Goal: Task Accomplishment & Management: Complete application form

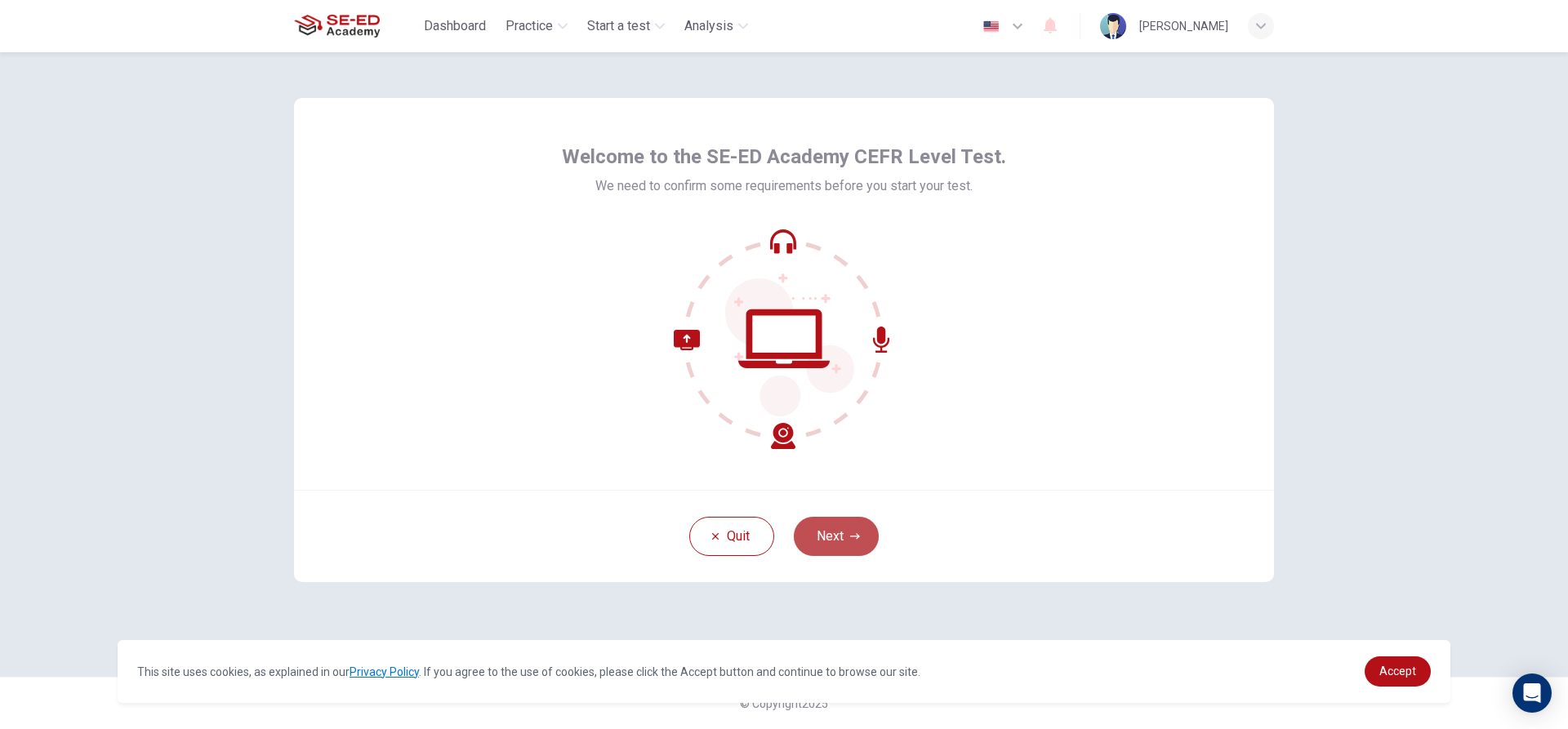
click at [835, 525] on button "Next" at bounding box center [836, 536] width 85 height 39
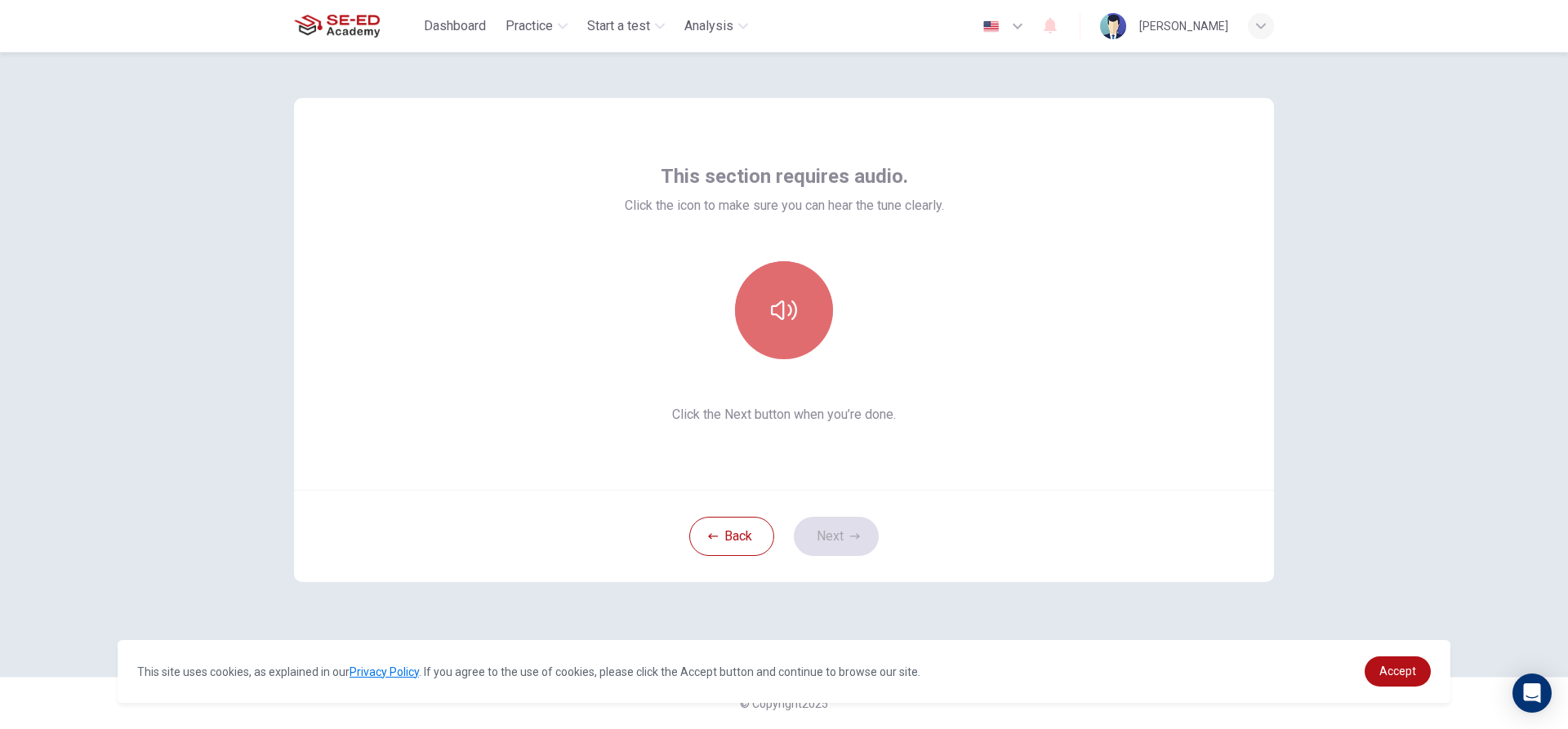
click at [765, 287] on button "button" at bounding box center [784, 309] width 98 height 98
click at [804, 328] on button "button" at bounding box center [784, 309] width 98 height 98
click at [783, 294] on button "button" at bounding box center [784, 309] width 98 height 98
click at [843, 531] on button "Next" at bounding box center [836, 536] width 85 height 39
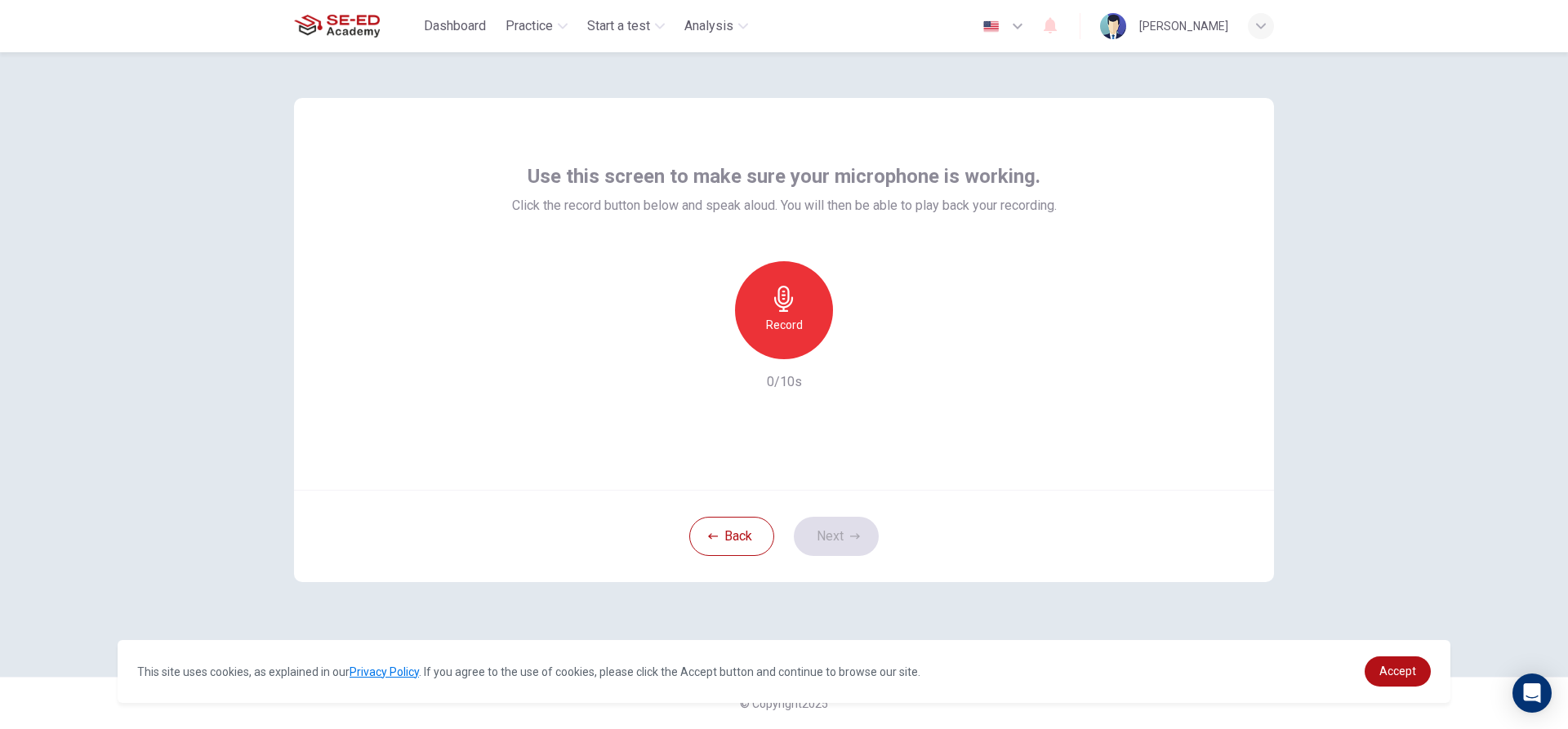
click at [783, 328] on h6 "Record" at bounding box center [784, 325] width 37 height 19
click at [782, 328] on h6 "Stop" at bounding box center [784, 325] width 25 height 19
click at [859, 345] on icon "button" at bounding box center [860, 346] width 7 height 10
click at [708, 343] on icon "button" at bounding box center [709, 346] width 15 height 15
click at [793, 325] on h6 "Record" at bounding box center [784, 325] width 37 height 19
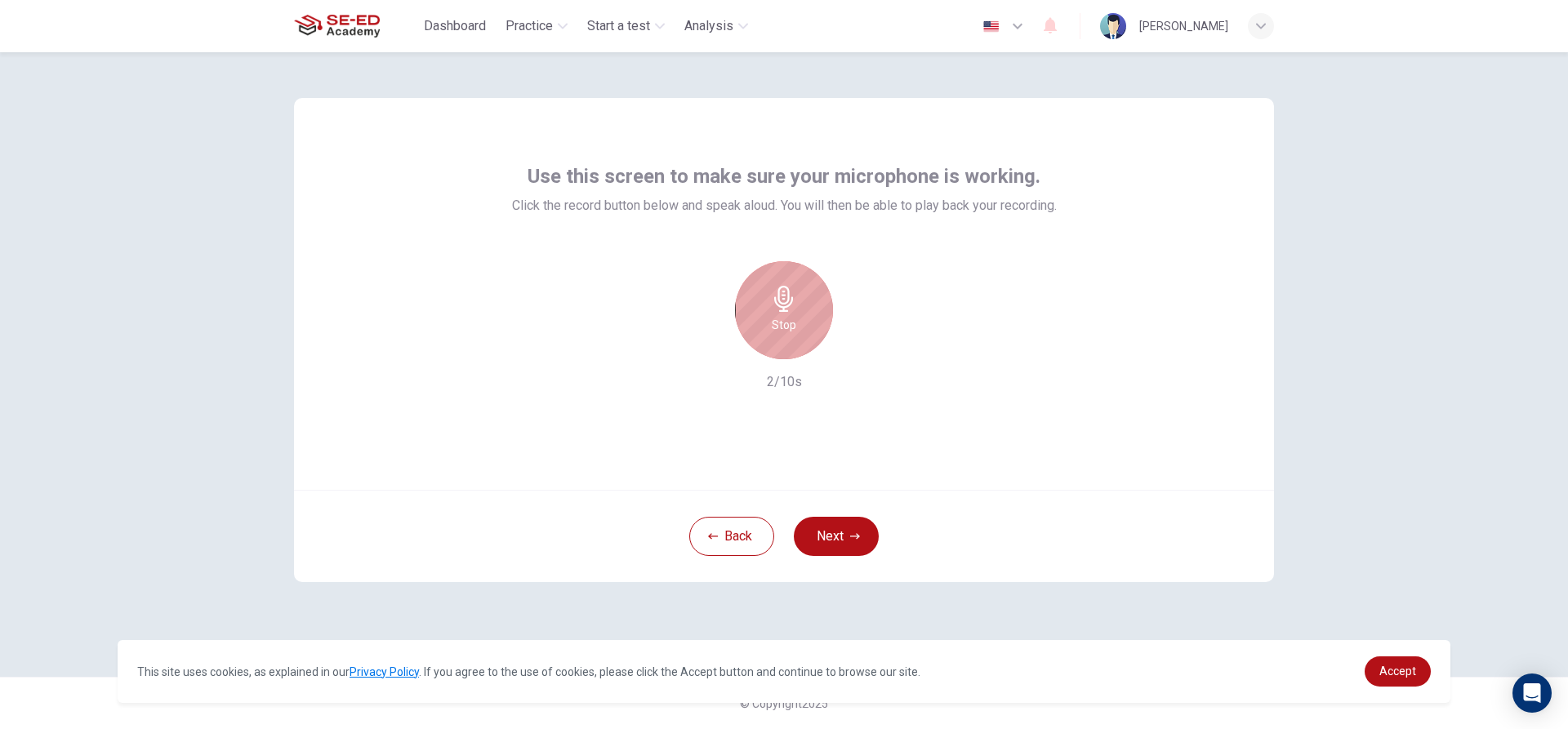
click at [801, 311] on div "Stop" at bounding box center [784, 309] width 98 height 98
click at [1199, 316] on div "Use this screen to make sure your microphone is working. Click the record butto…" at bounding box center [784, 294] width 980 height 392
click at [852, 345] on icon "button" at bounding box center [858, 346] width 17 height 17
click at [710, 342] on icon "button" at bounding box center [709, 346] width 15 height 15
click at [800, 317] on h6 "Record" at bounding box center [784, 325] width 37 height 19
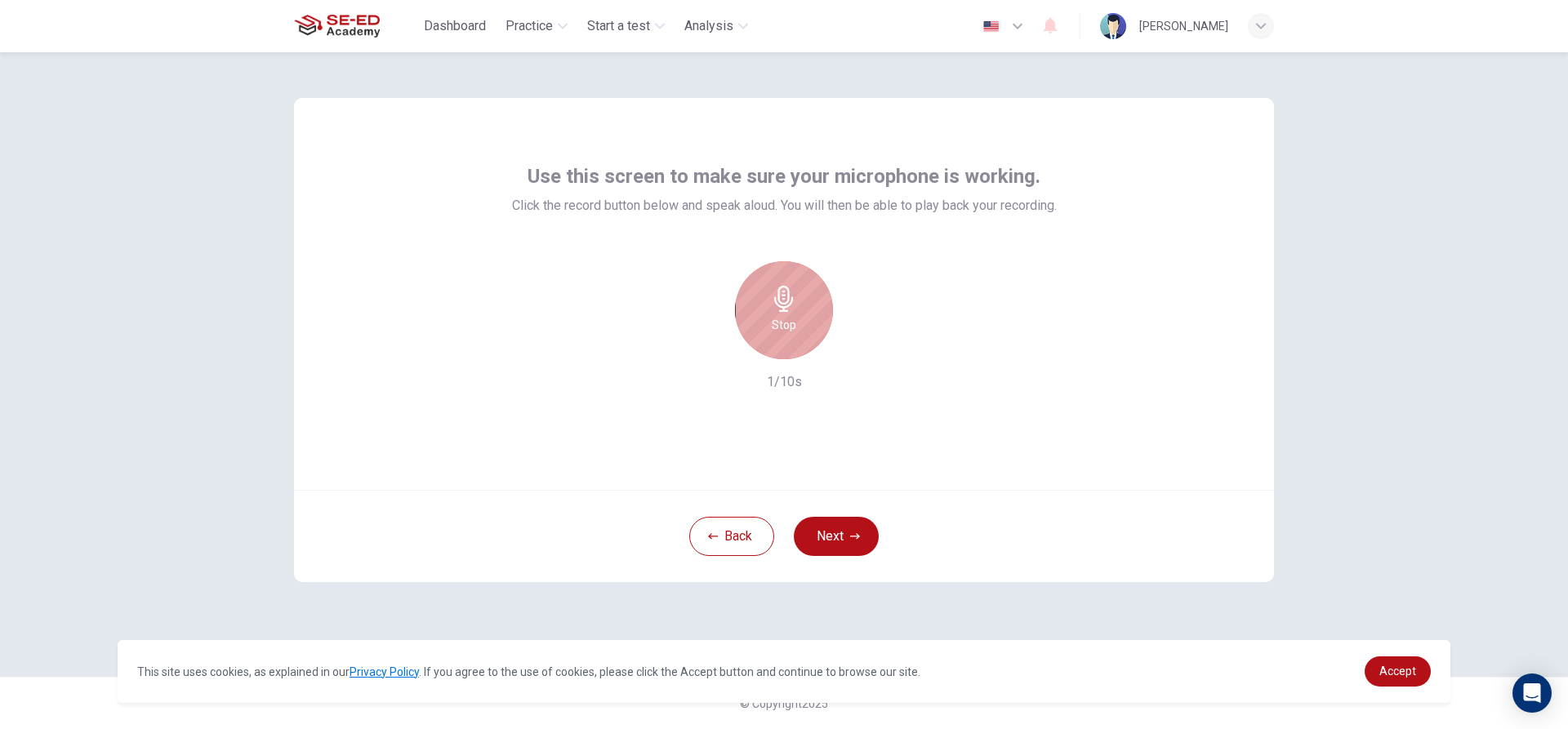
click at [784, 292] on icon "button" at bounding box center [783, 299] width 19 height 26
click at [864, 343] on icon "button" at bounding box center [858, 346] width 17 height 17
click at [696, 344] on div "button" at bounding box center [709, 346] width 26 height 26
click at [787, 309] on icon "button" at bounding box center [784, 299] width 26 height 26
click at [790, 304] on icon "button" at bounding box center [783, 299] width 19 height 26
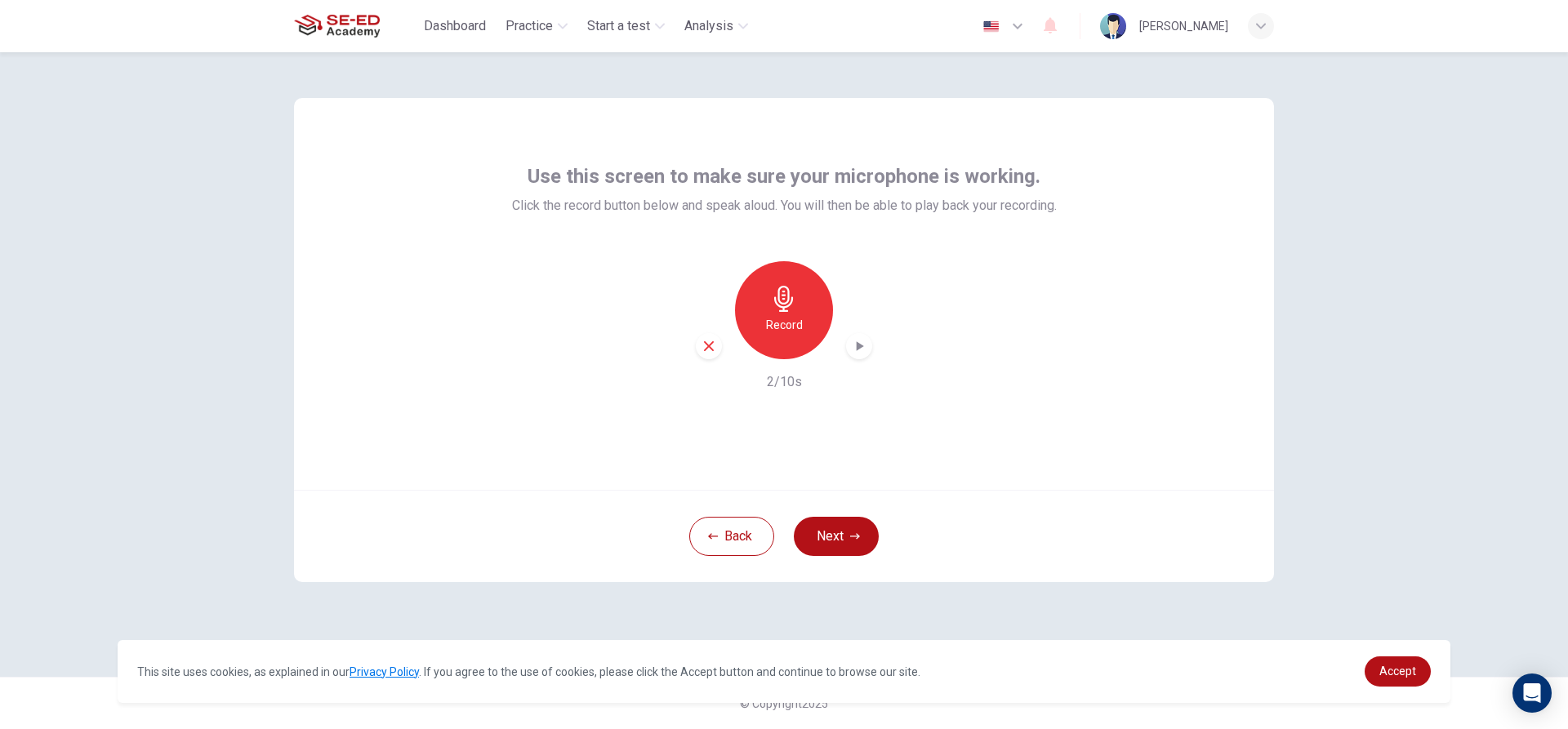
click at [862, 352] on icon "button" at bounding box center [858, 346] width 17 height 17
click at [703, 339] on icon "button" at bounding box center [709, 346] width 15 height 15
click at [795, 317] on h6 "Record" at bounding box center [784, 325] width 37 height 19
click at [794, 316] on h6 "Stop" at bounding box center [784, 325] width 25 height 19
click at [851, 345] on icon "button" at bounding box center [858, 346] width 17 height 17
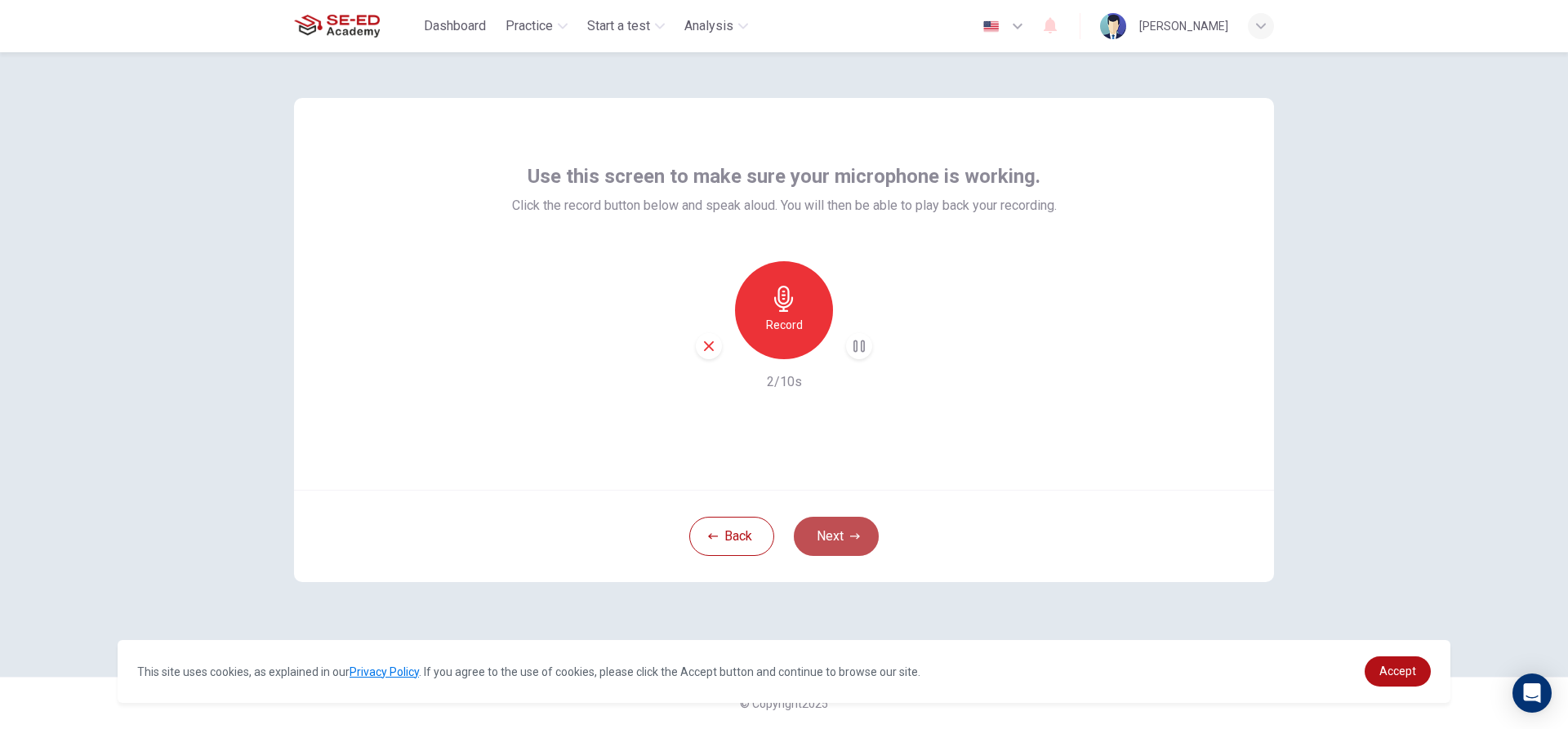
click at [829, 527] on button "Next" at bounding box center [836, 536] width 85 height 39
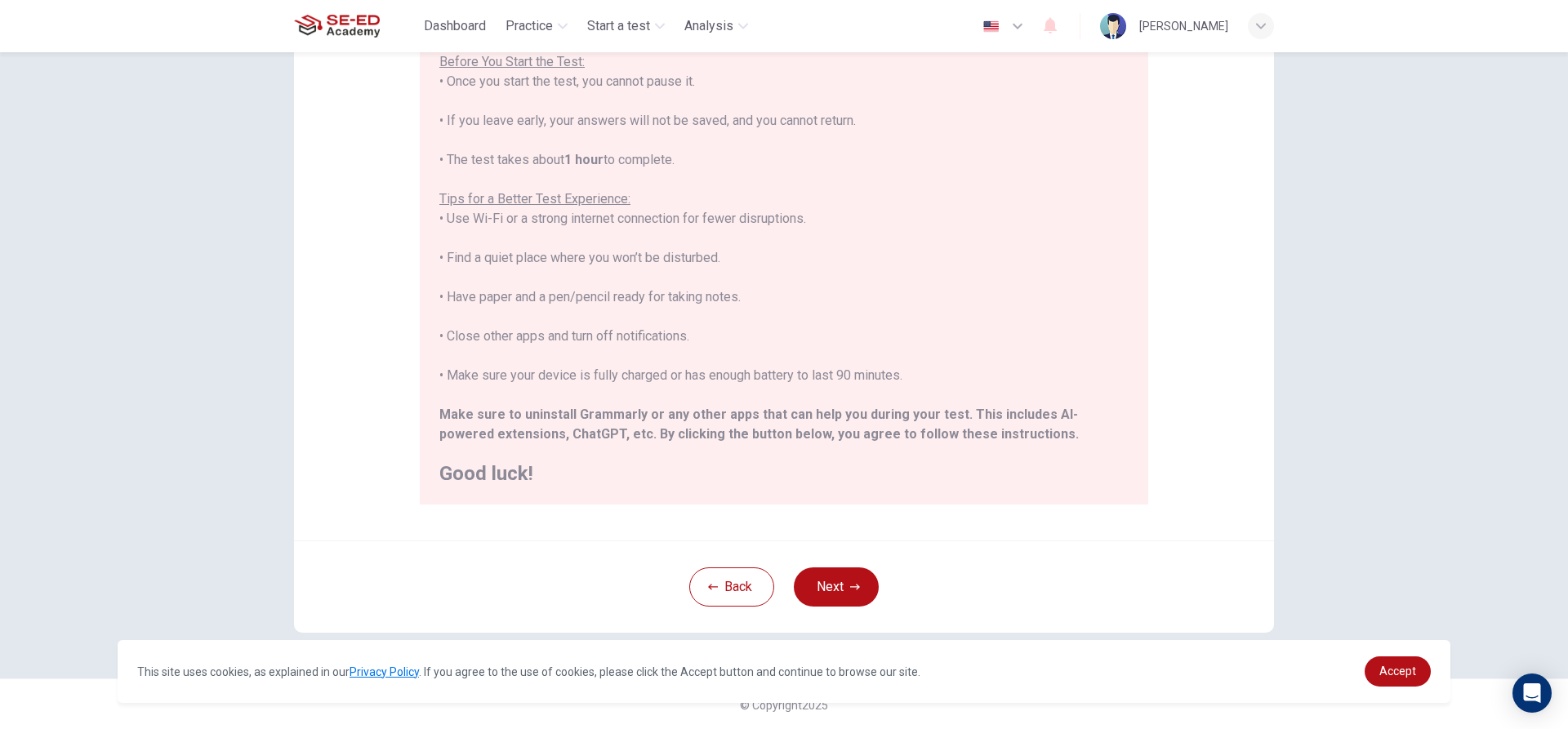
scroll to position [179, 0]
click at [850, 584] on icon "button" at bounding box center [854, 585] width 10 height 10
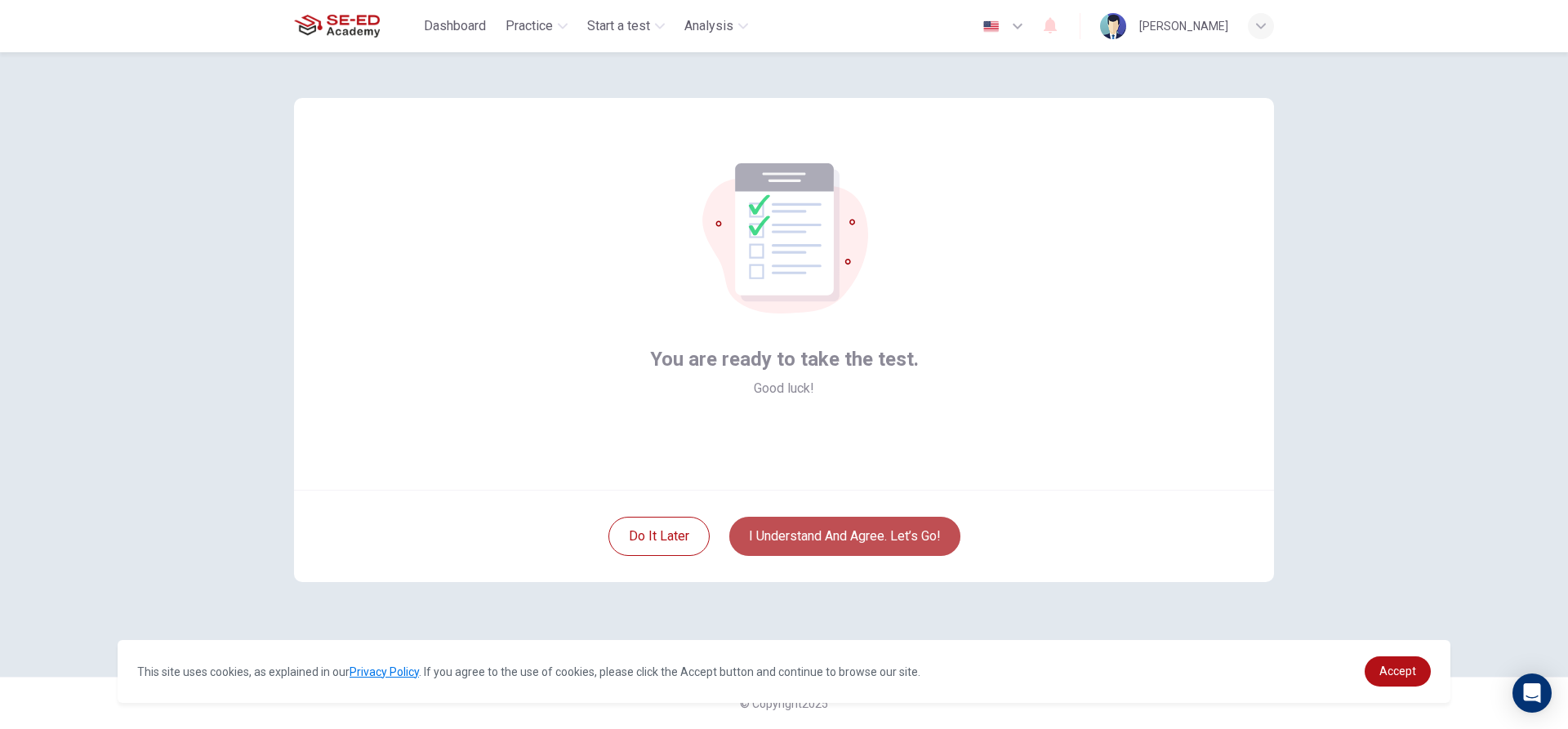
click at [881, 543] on button "I understand and agree. Let’s go!" at bounding box center [844, 536] width 231 height 39
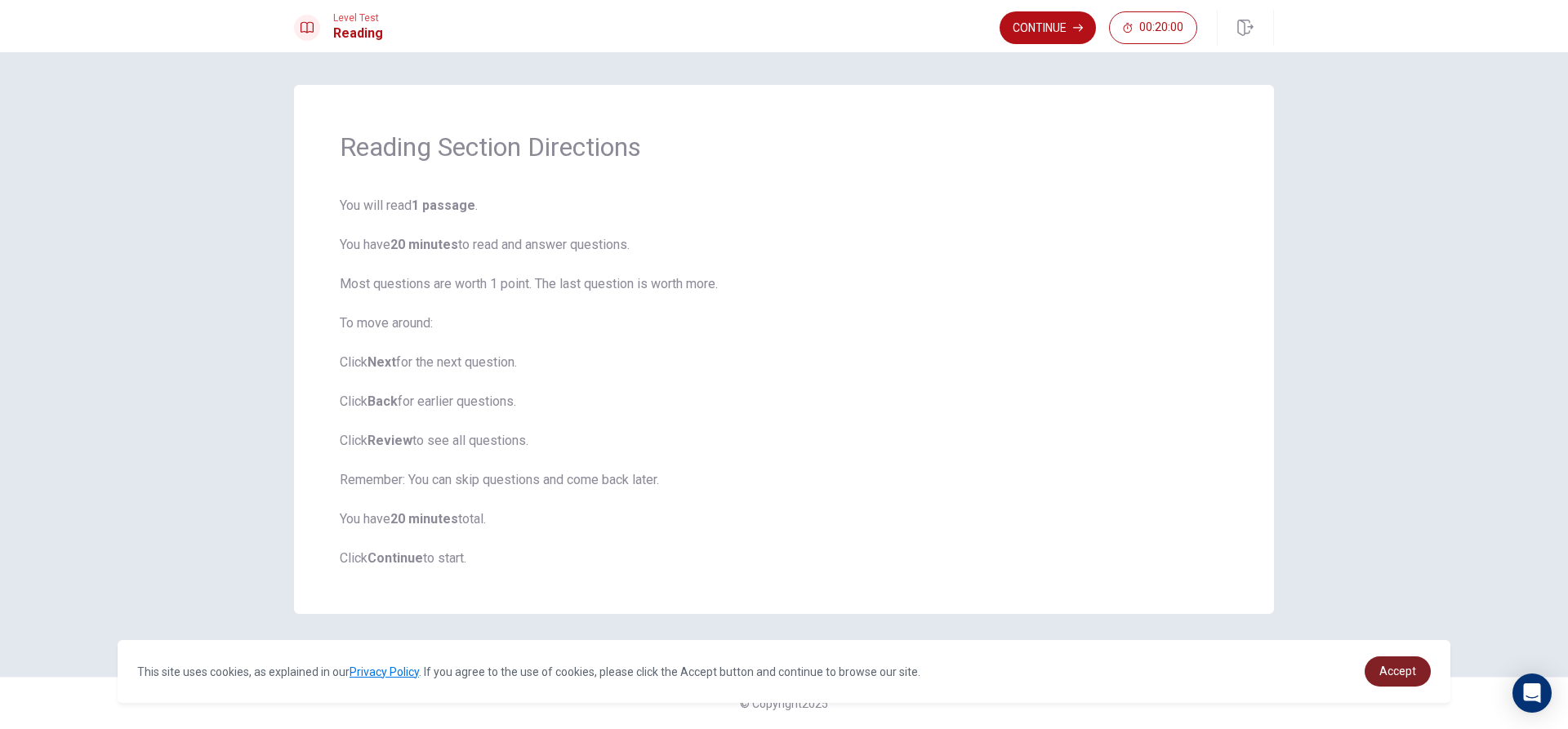
click at [1404, 671] on span "Accept" at bounding box center [1398, 671] width 37 height 13
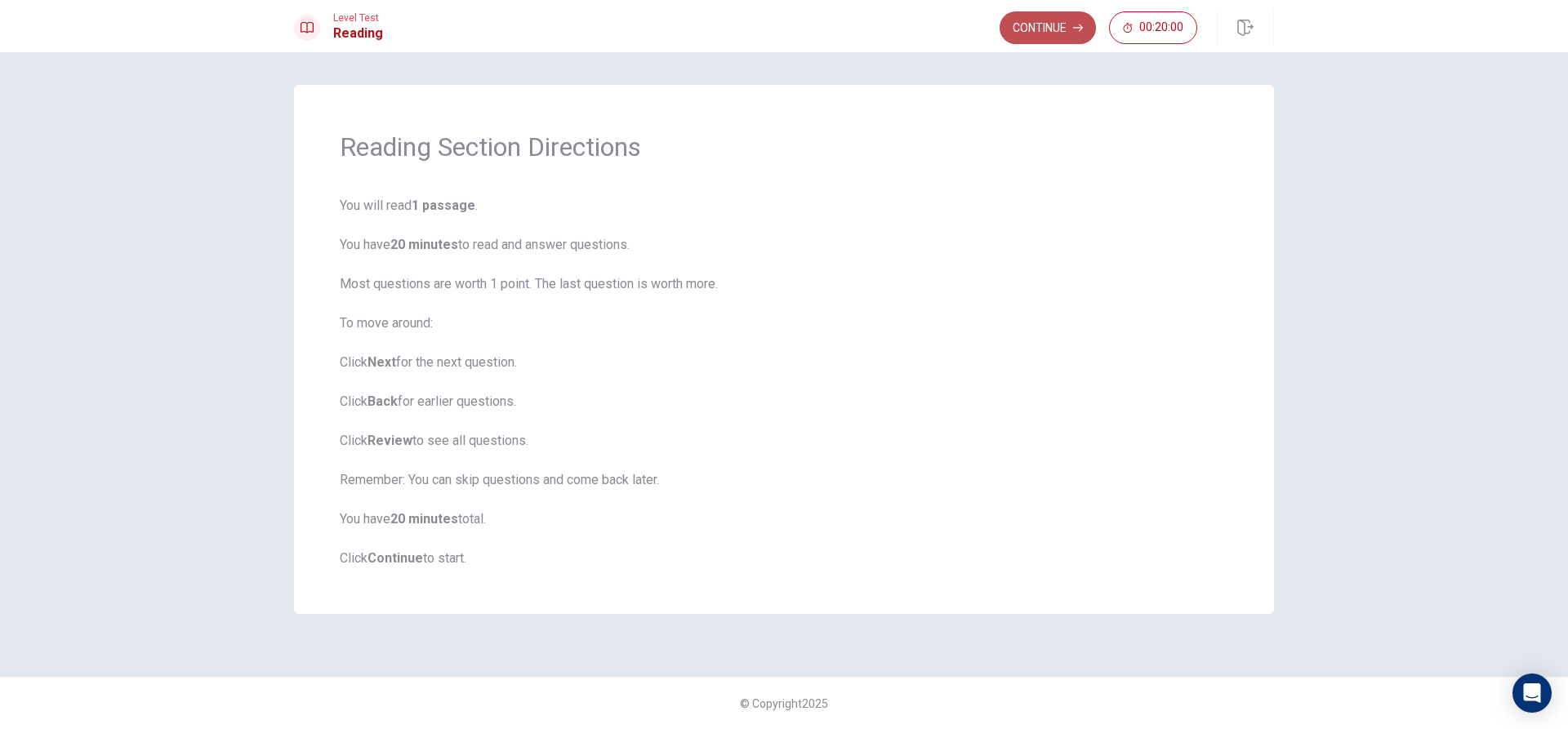
click at [1064, 19] on button "Continue" at bounding box center [1047, 27] width 96 height 33
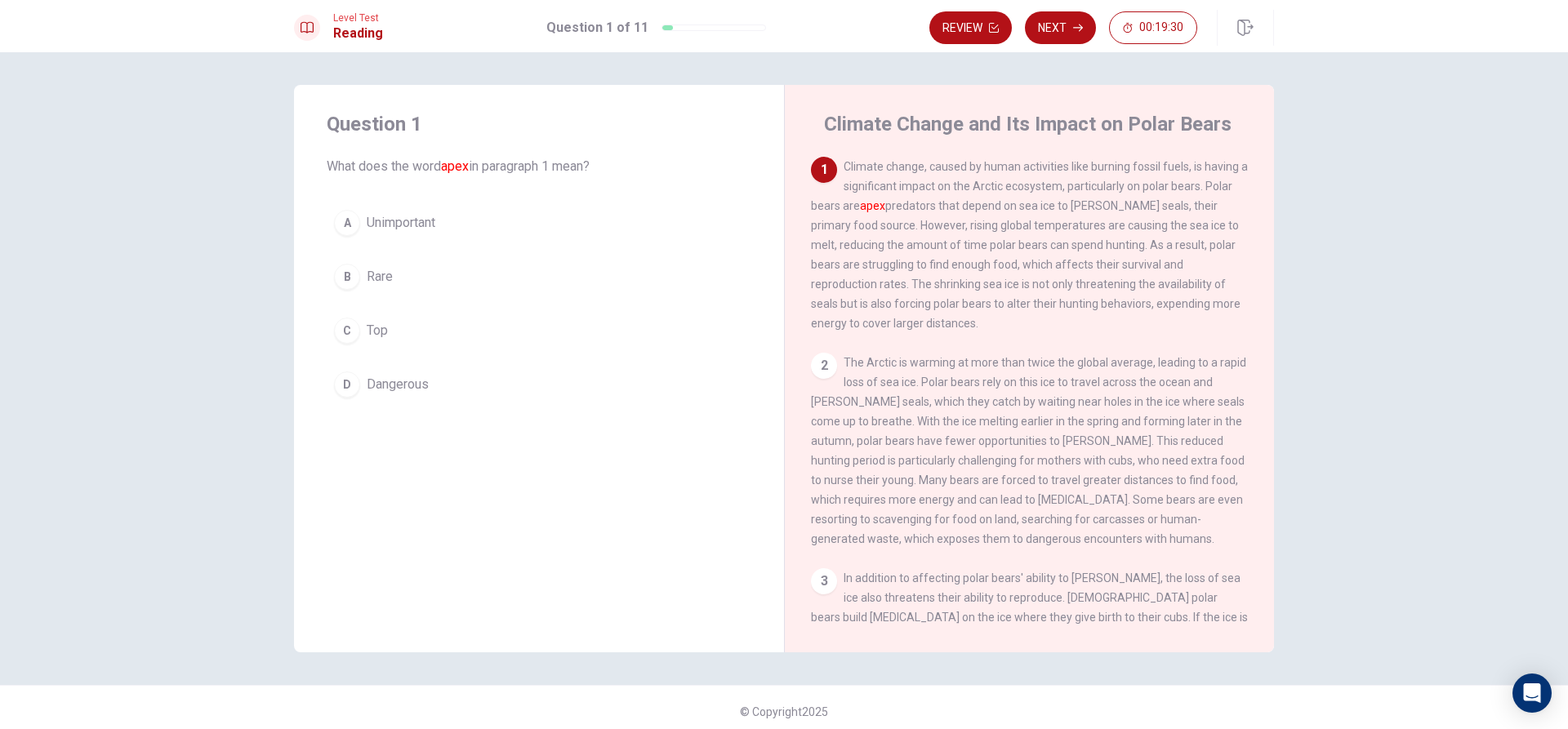
click at [346, 270] on div "B" at bounding box center [347, 277] width 26 height 26
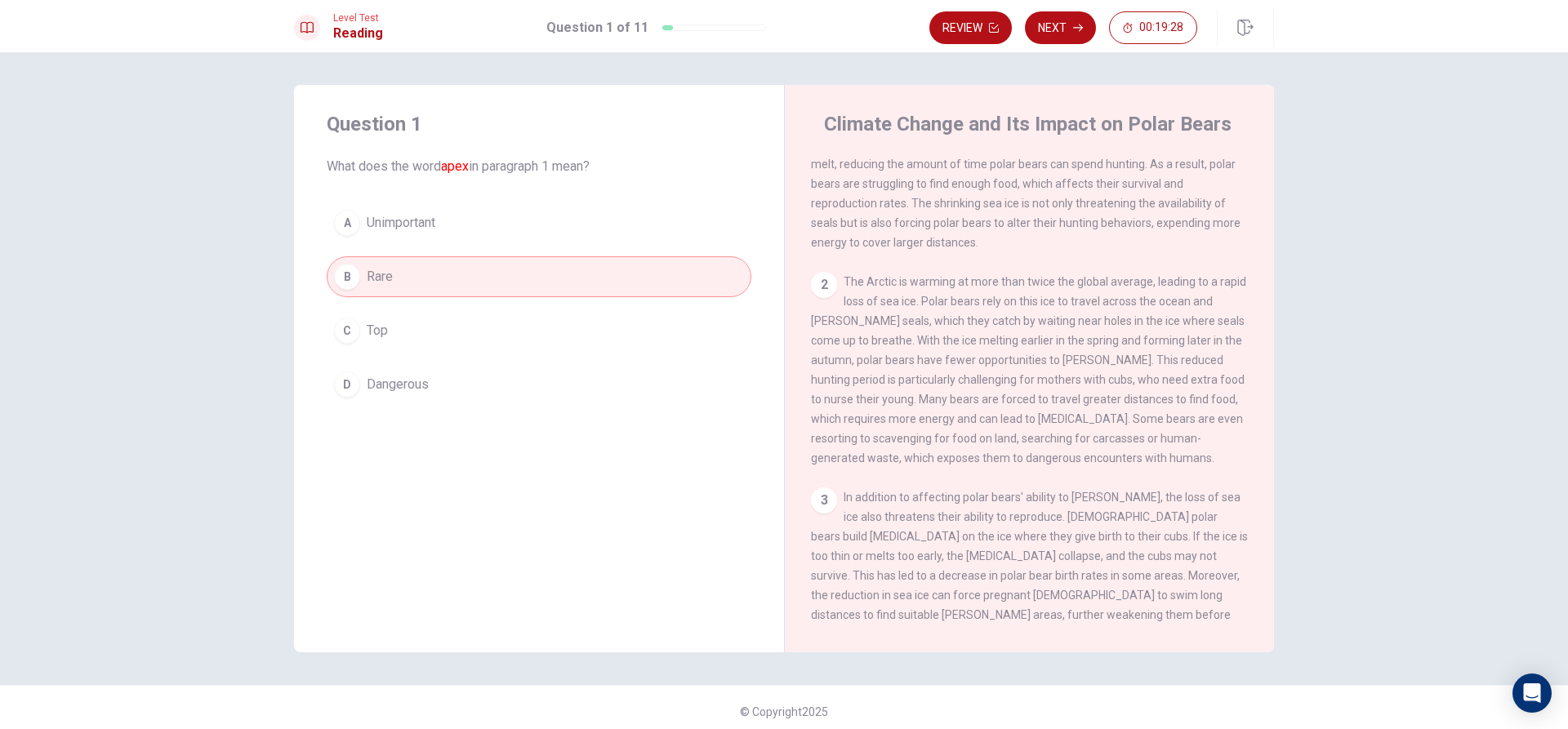
scroll to position [82, 0]
click at [1061, 25] on button "Next" at bounding box center [1060, 27] width 71 height 33
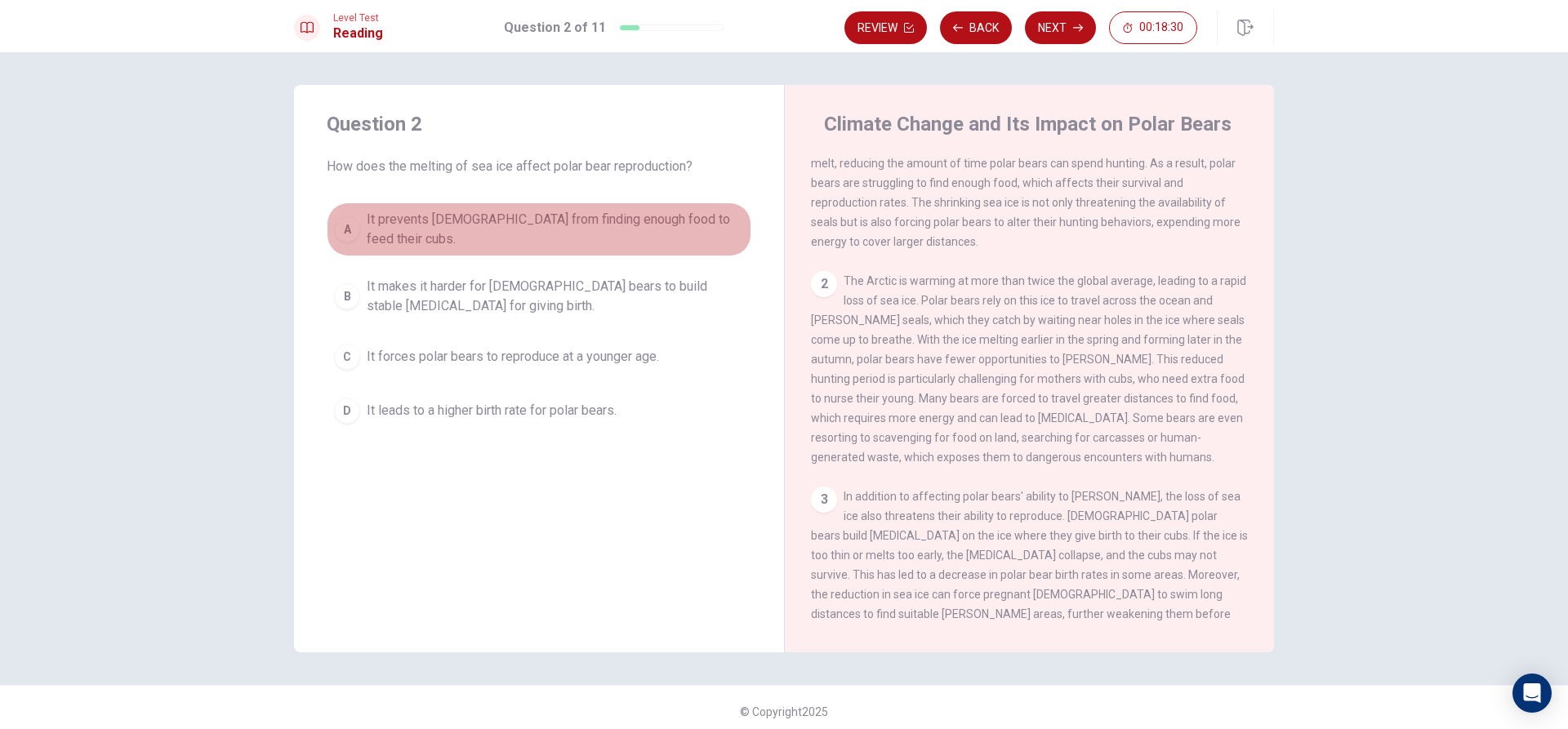
click at [337, 208] on button "A It prevents [DEMOGRAPHIC_DATA] from finding enough food to feed their cubs." at bounding box center [539, 229] width 425 height 54
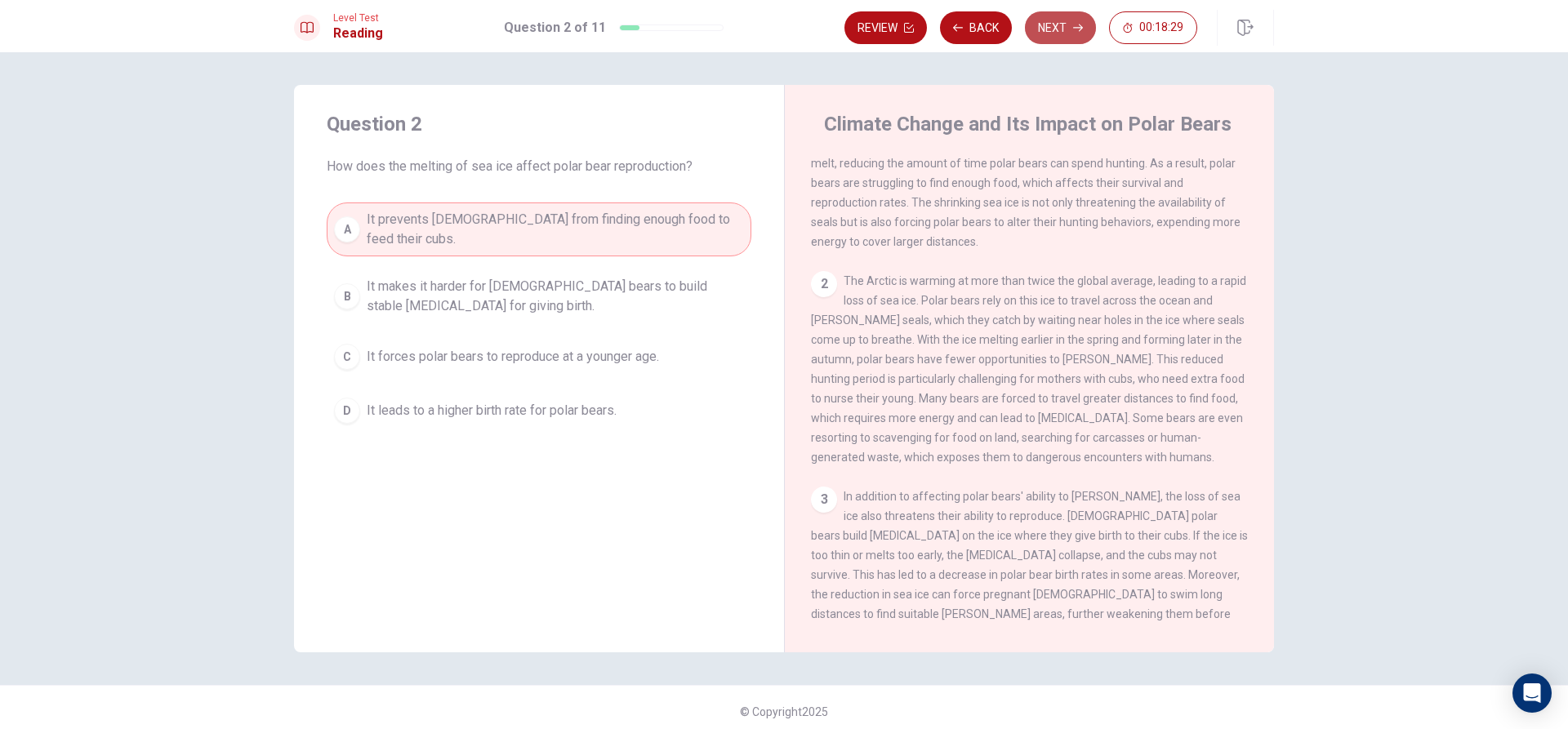
click at [1080, 23] on icon "button" at bounding box center [1077, 27] width 10 height 10
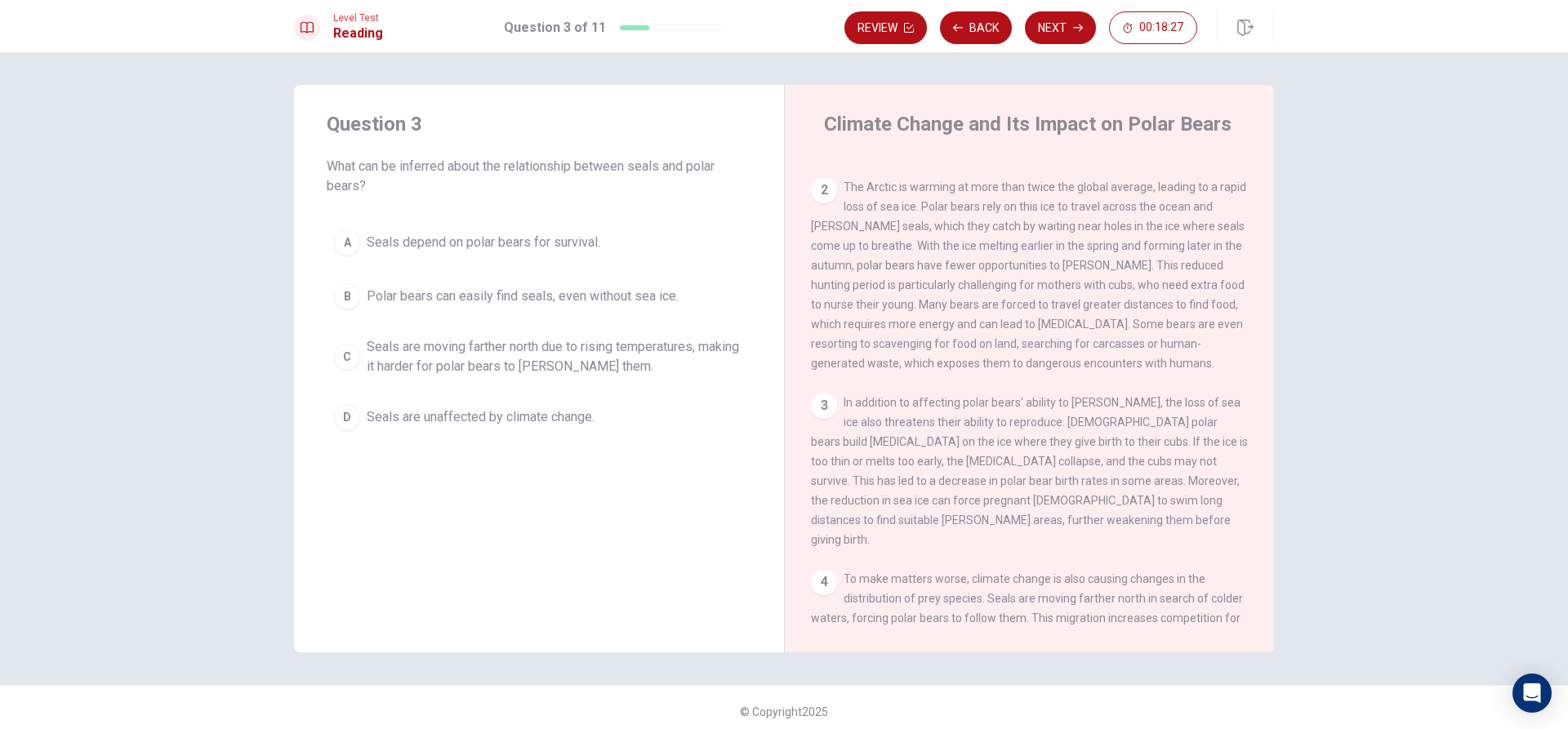
scroll to position [245, 0]
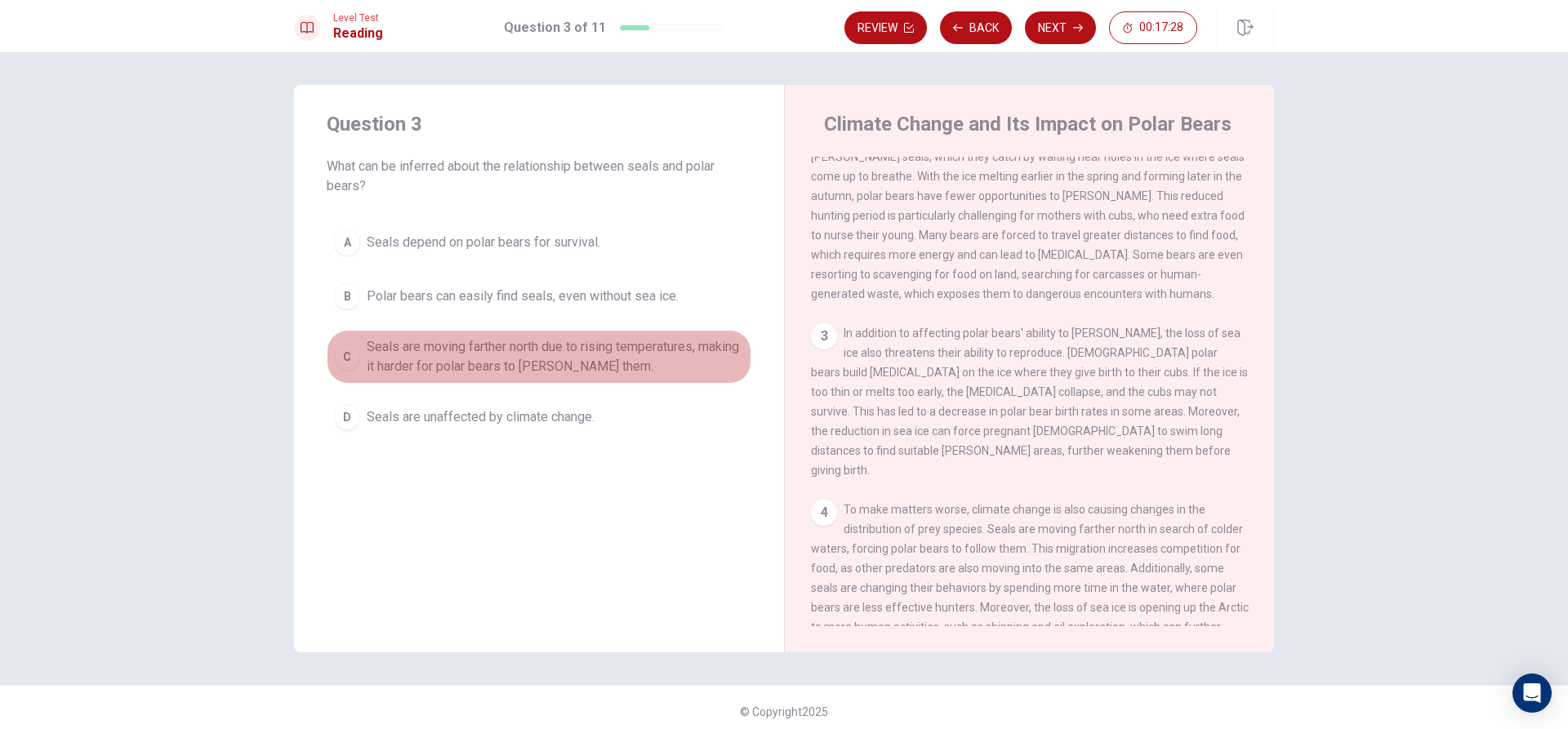
click at [343, 354] on div "C" at bounding box center [347, 357] width 26 height 26
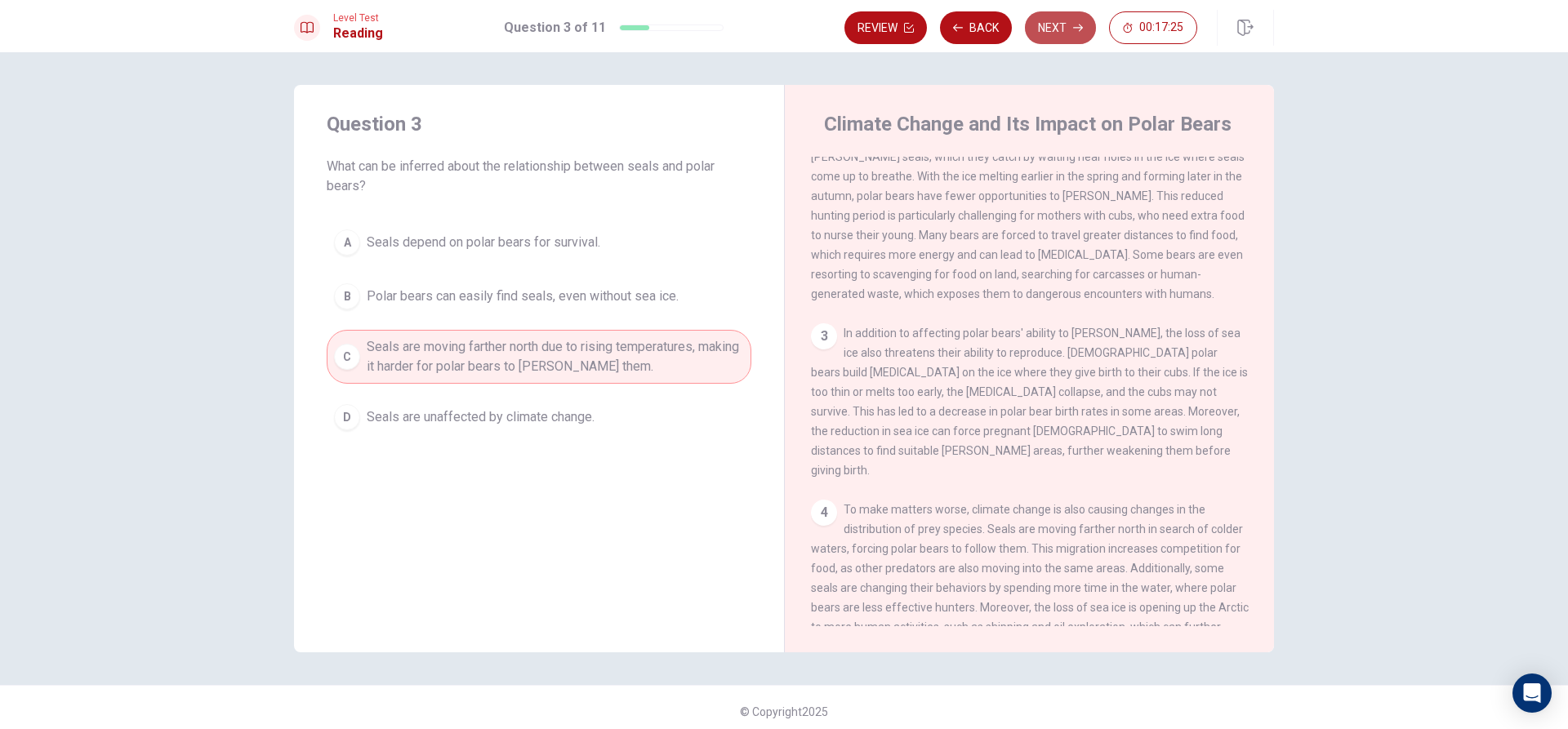
click at [1072, 29] on button "Next" at bounding box center [1060, 27] width 71 height 33
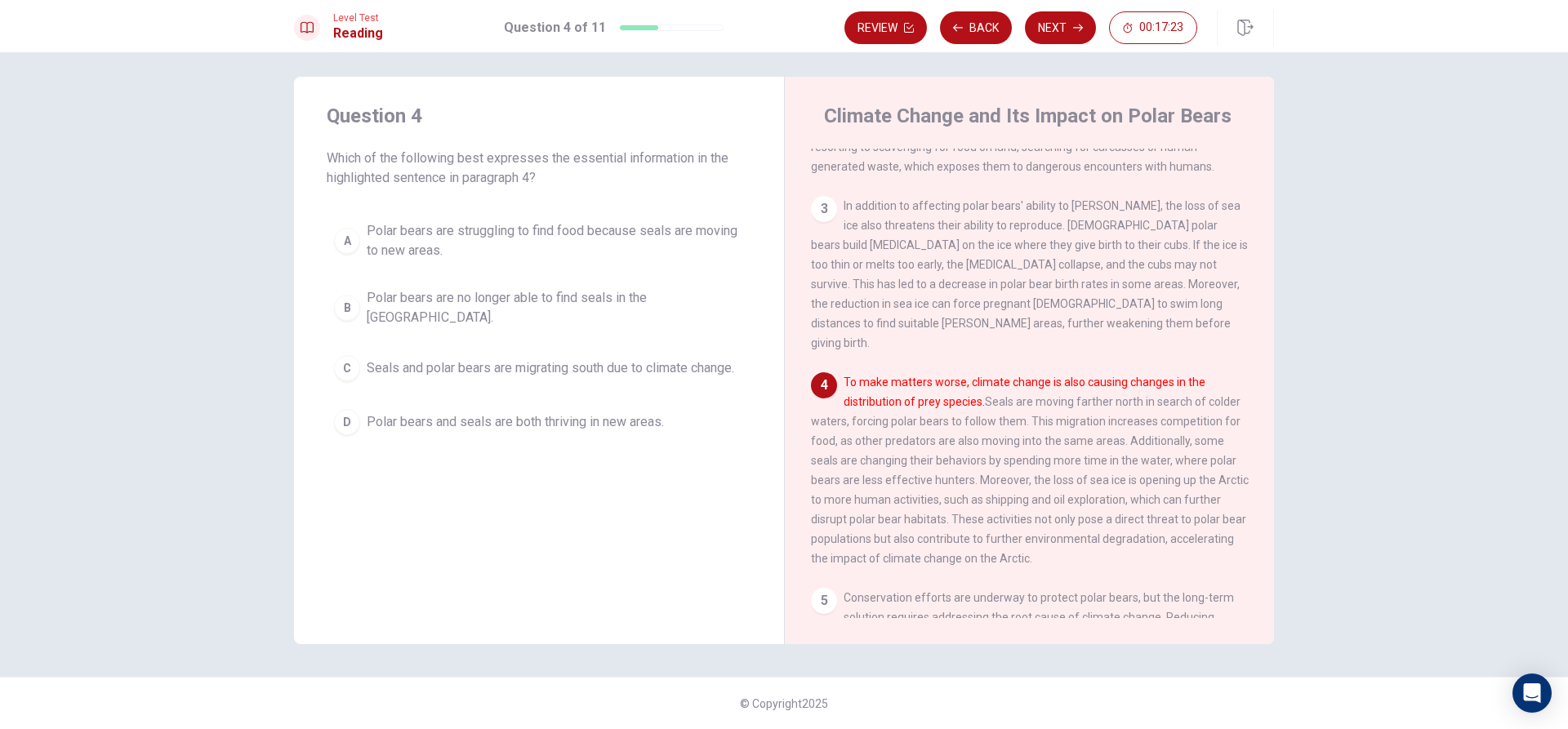
scroll to position [363, 0]
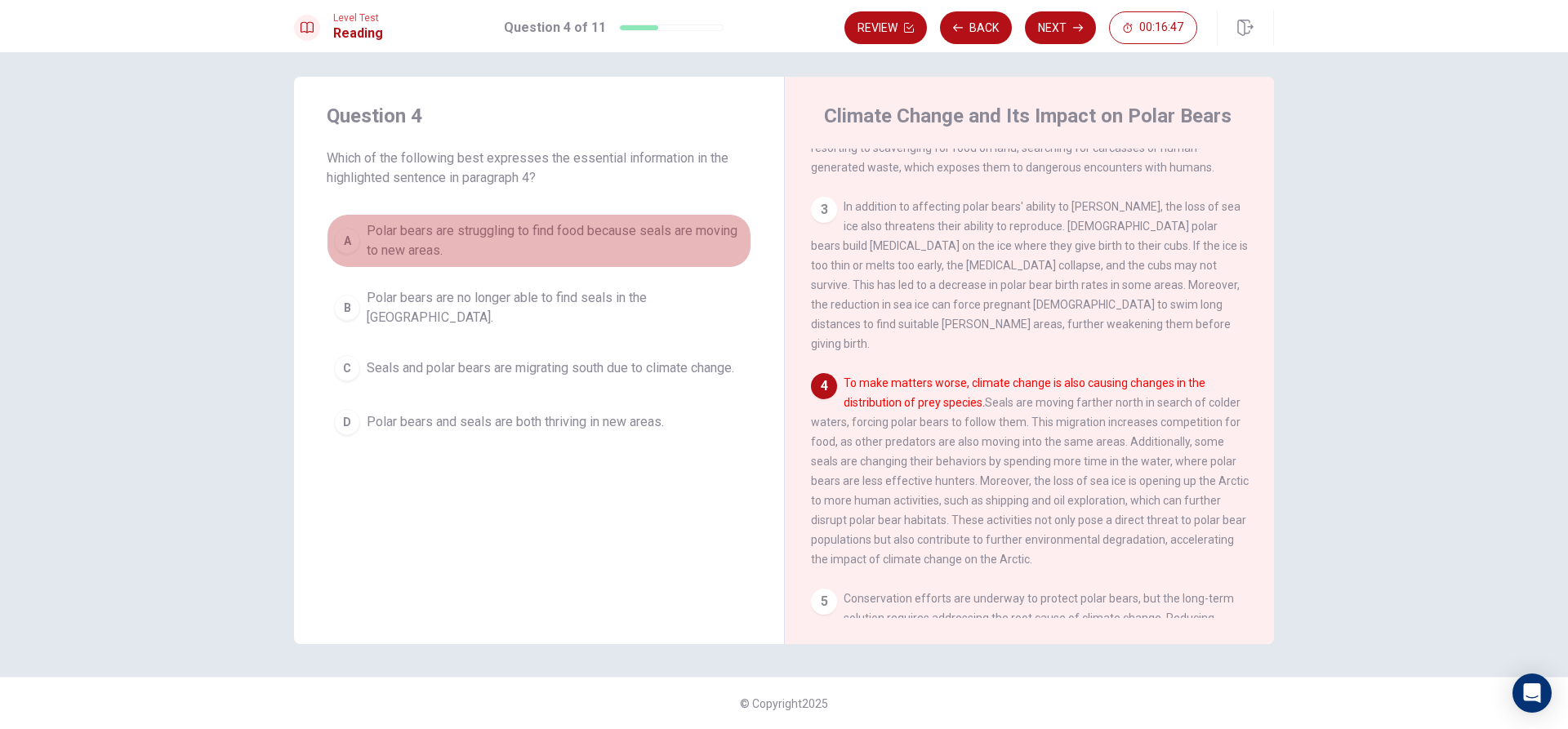
click at [341, 243] on div "A" at bounding box center [347, 241] width 26 height 26
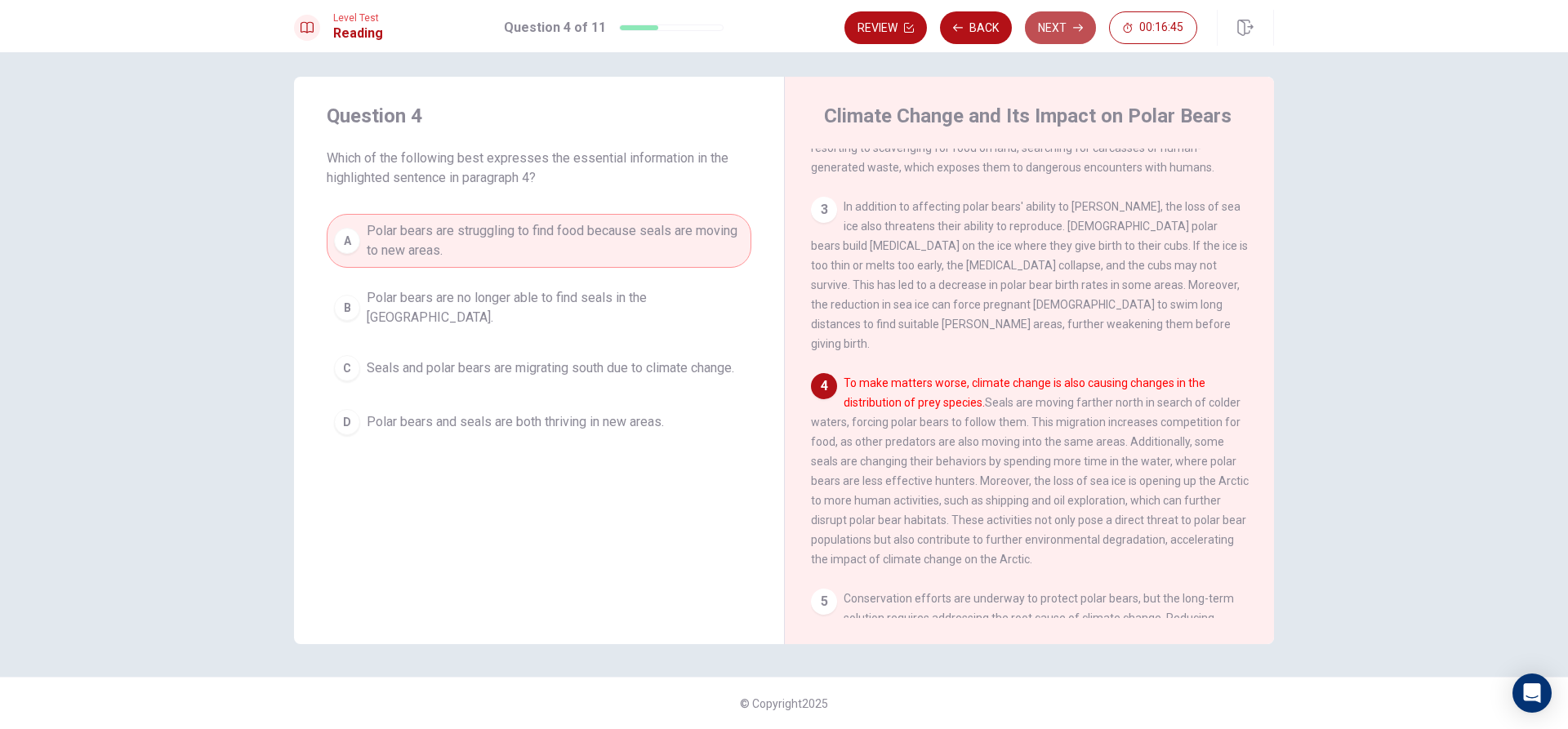
click at [1062, 33] on button "Next" at bounding box center [1060, 27] width 71 height 33
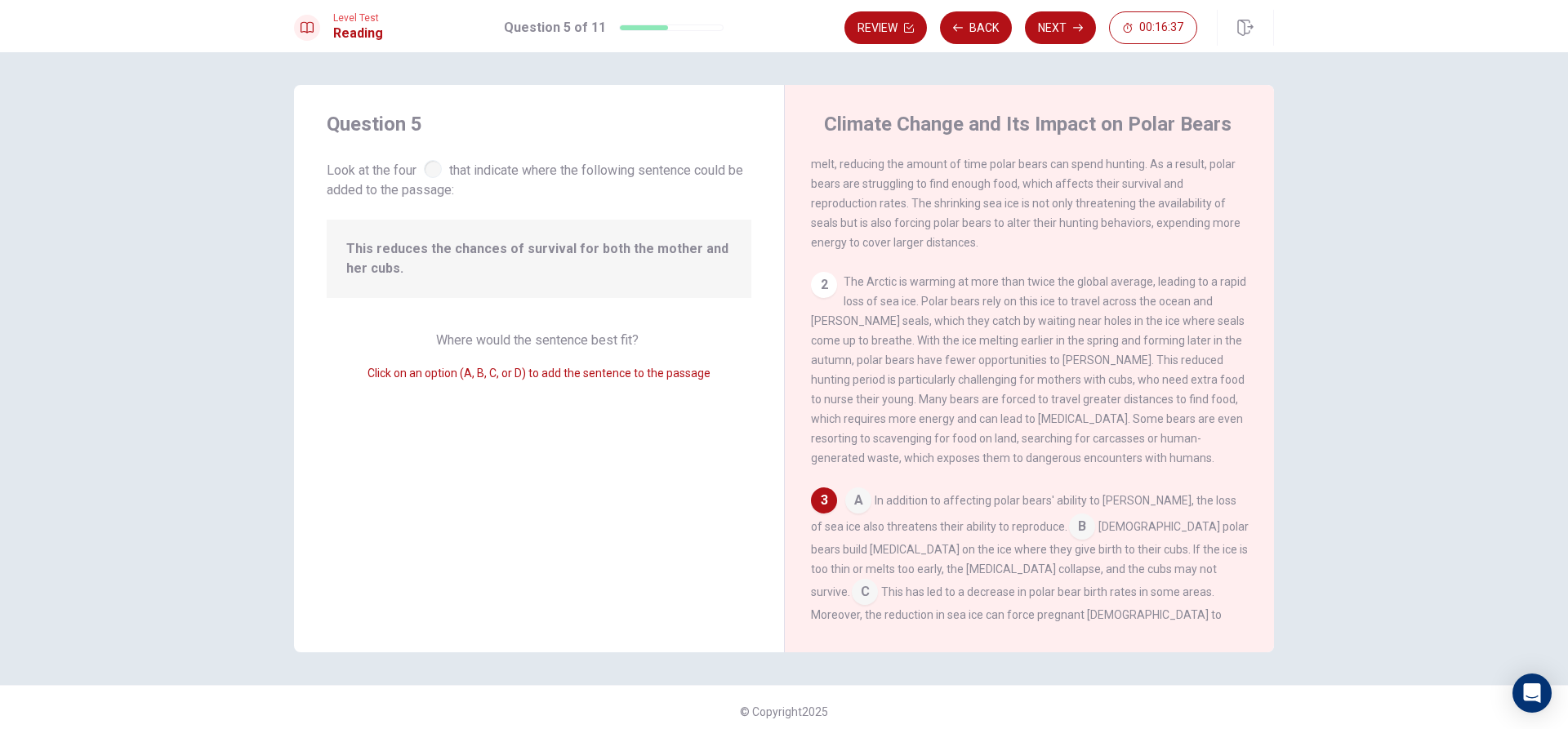
scroll to position [245, 0]
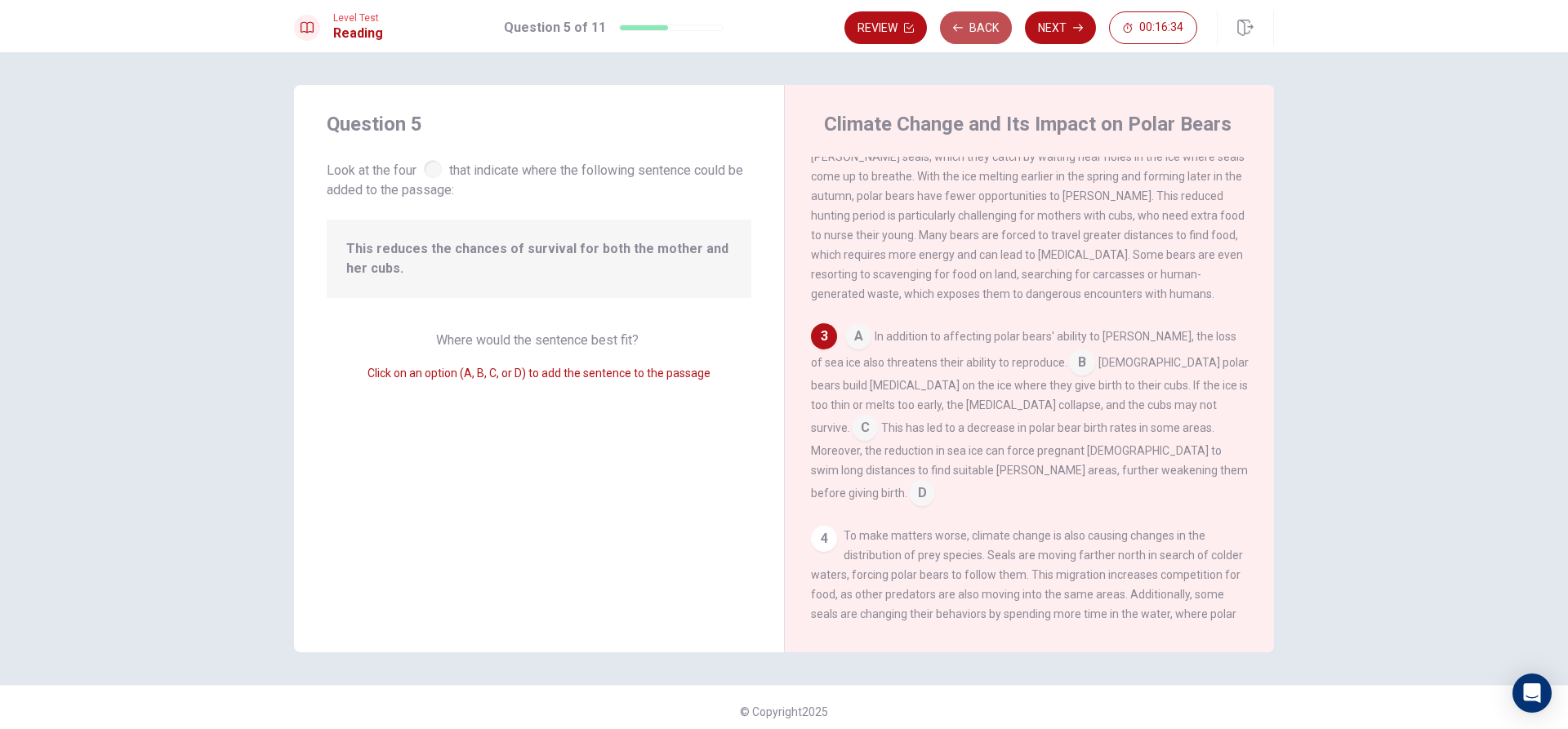
click at [963, 23] on button "Back" at bounding box center [976, 27] width 72 height 33
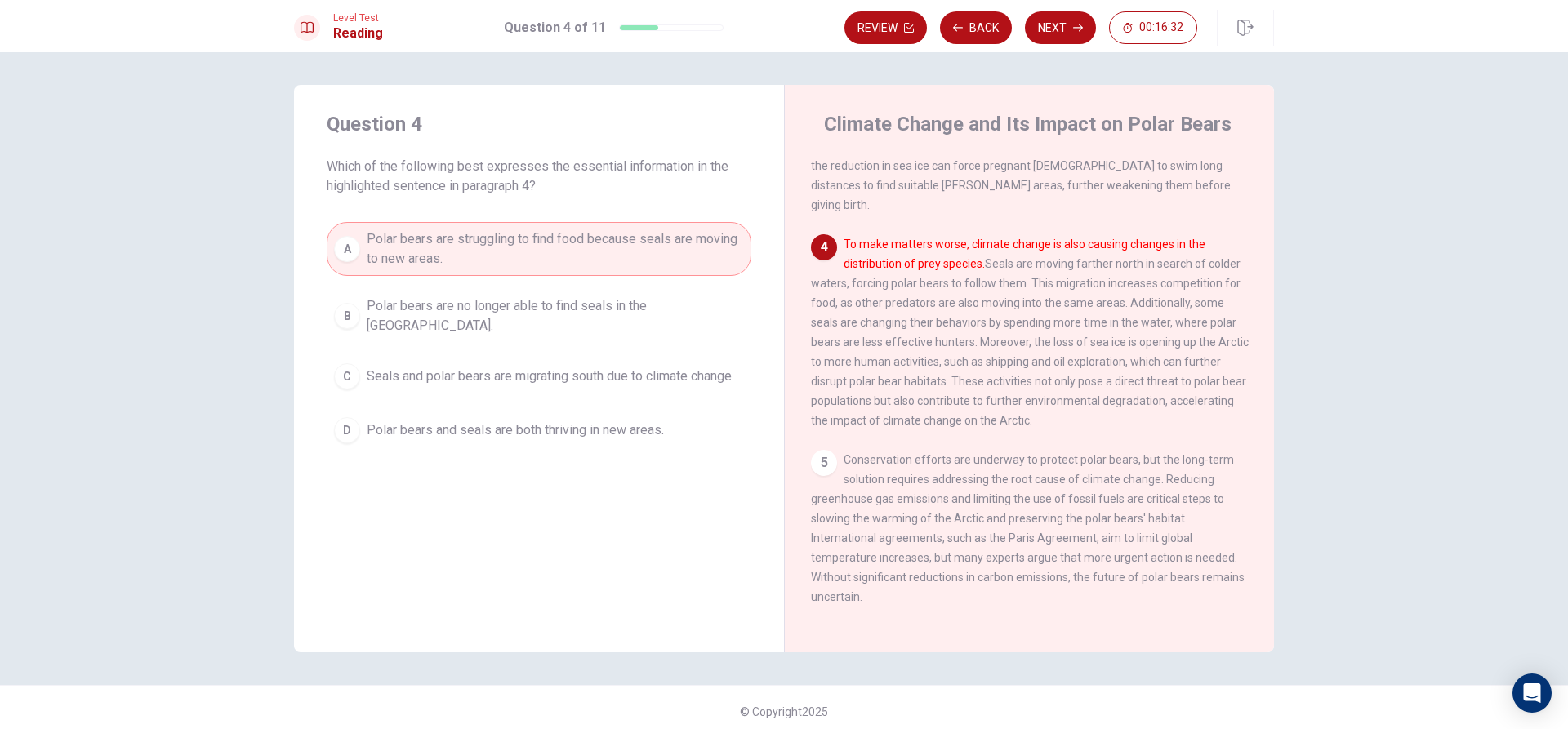
scroll to position [527, 0]
click at [1060, 22] on button "Next" at bounding box center [1060, 27] width 71 height 33
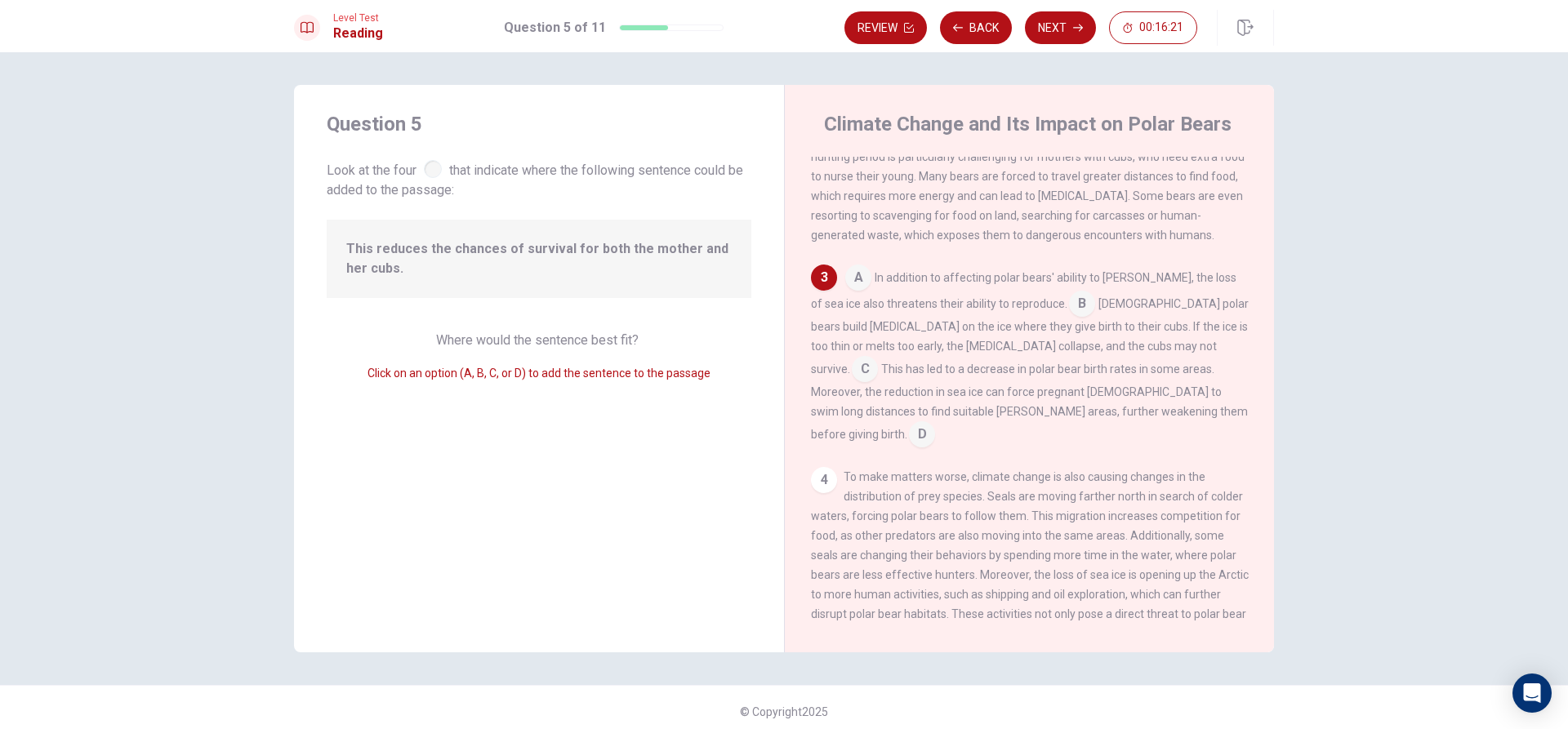
scroll to position [220, 0]
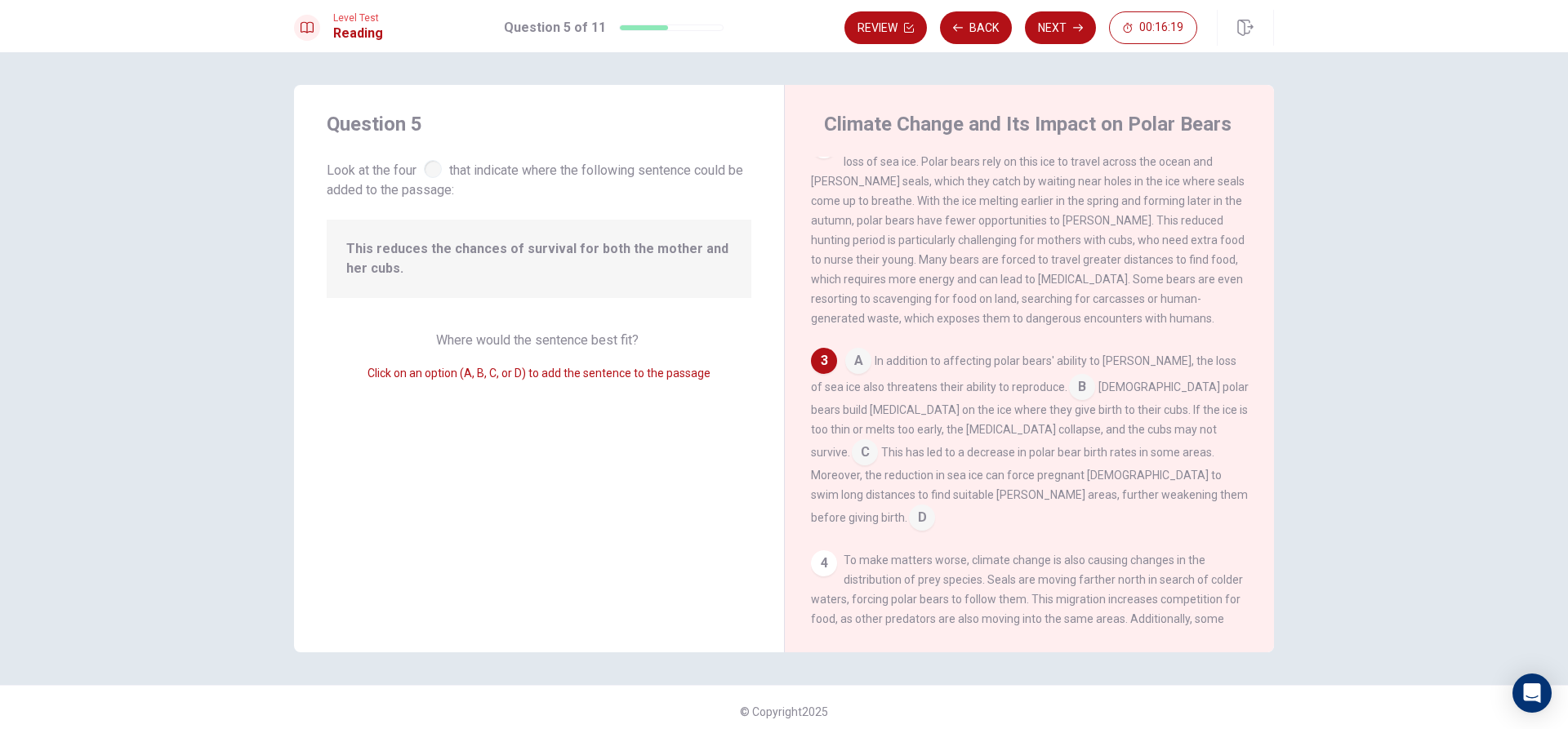
click at [850, 361] on div "1 Climate change, caused by human activities like burning fossil fuels, is havi…" at bounding box center [1040, 391] width 459 height 470
click at [859, 376] on input at bounding box center [858, 362] width 26 height 26
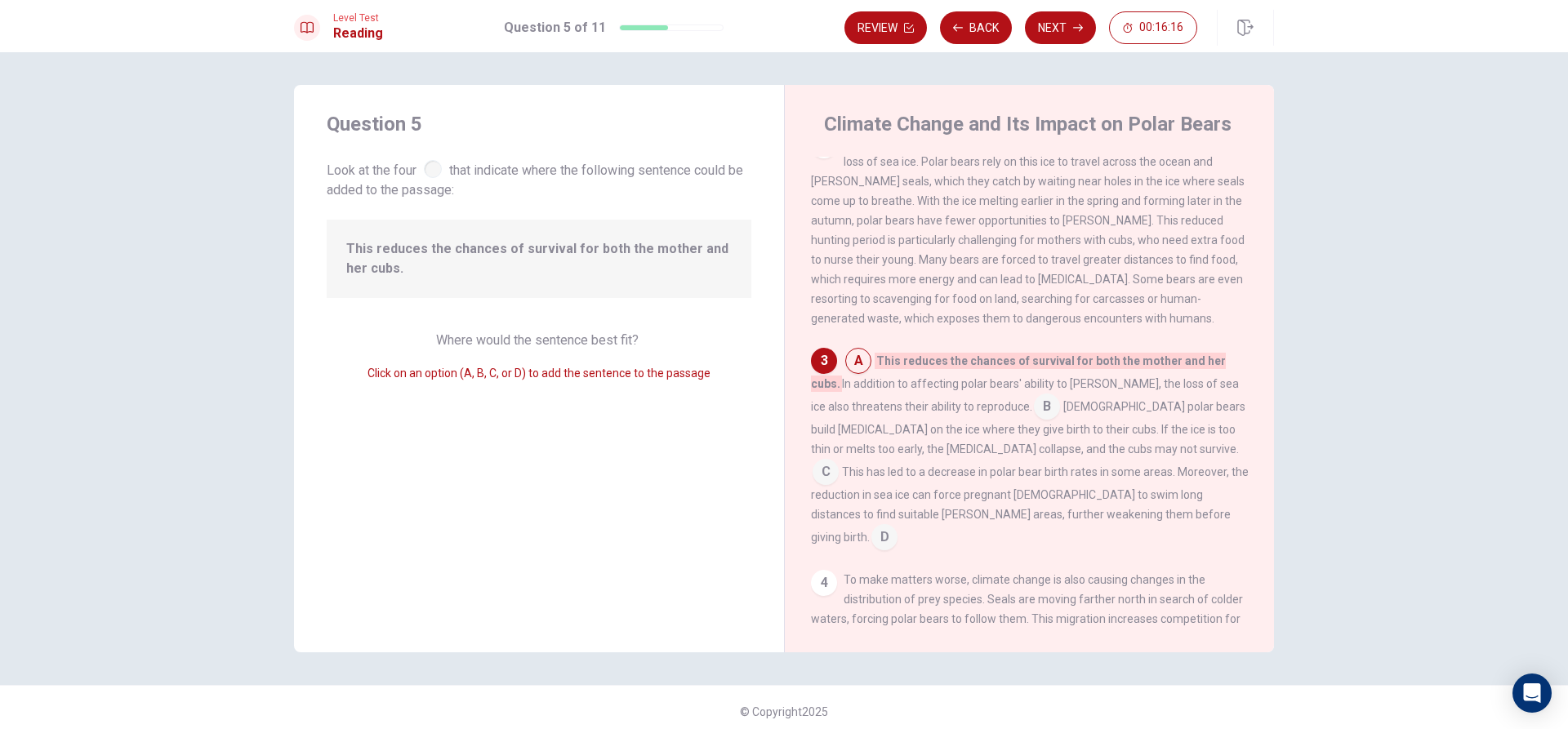
click at [1034, 421] on input at bounding box center [1047, 408] width 26 height 26
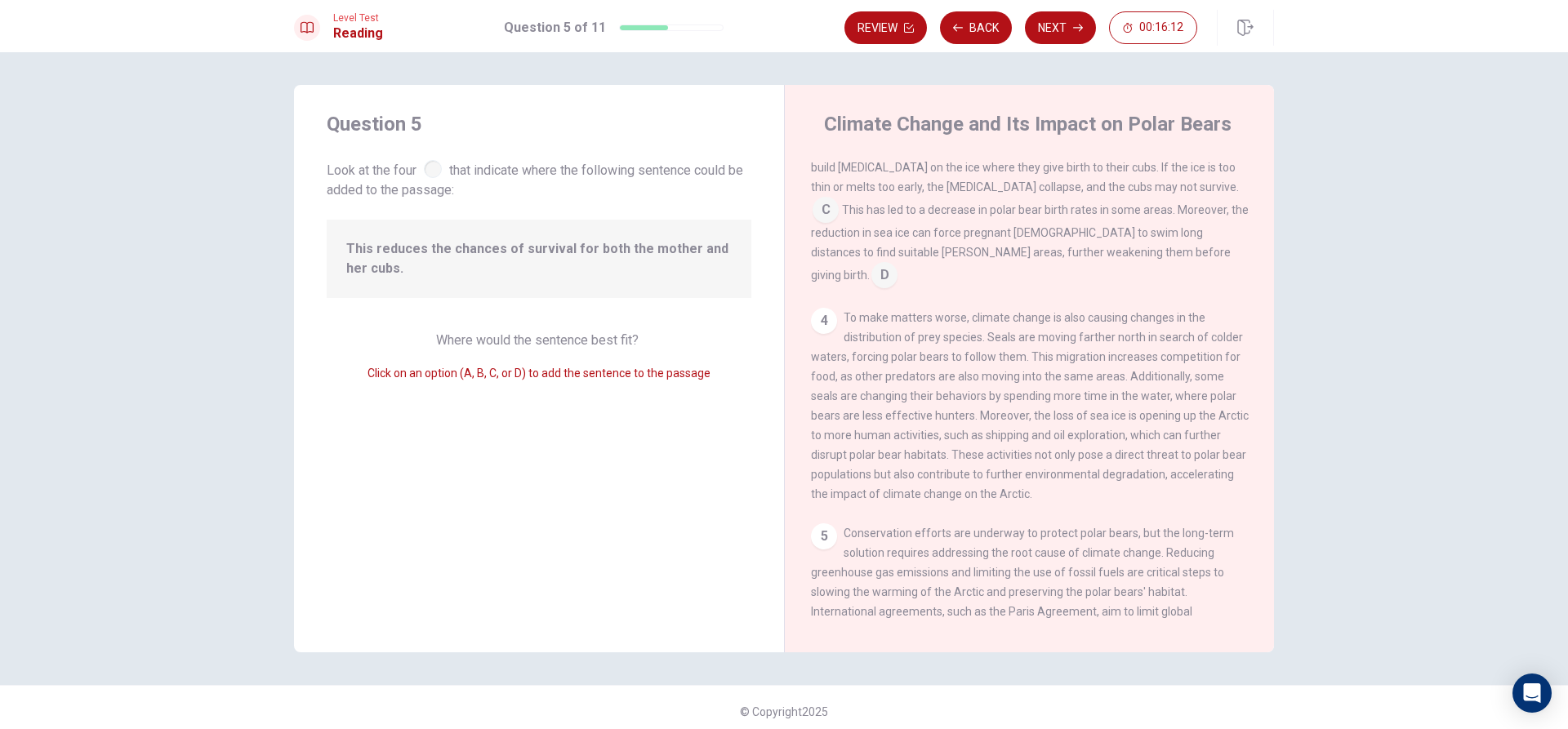
scroll to position [547, 0]
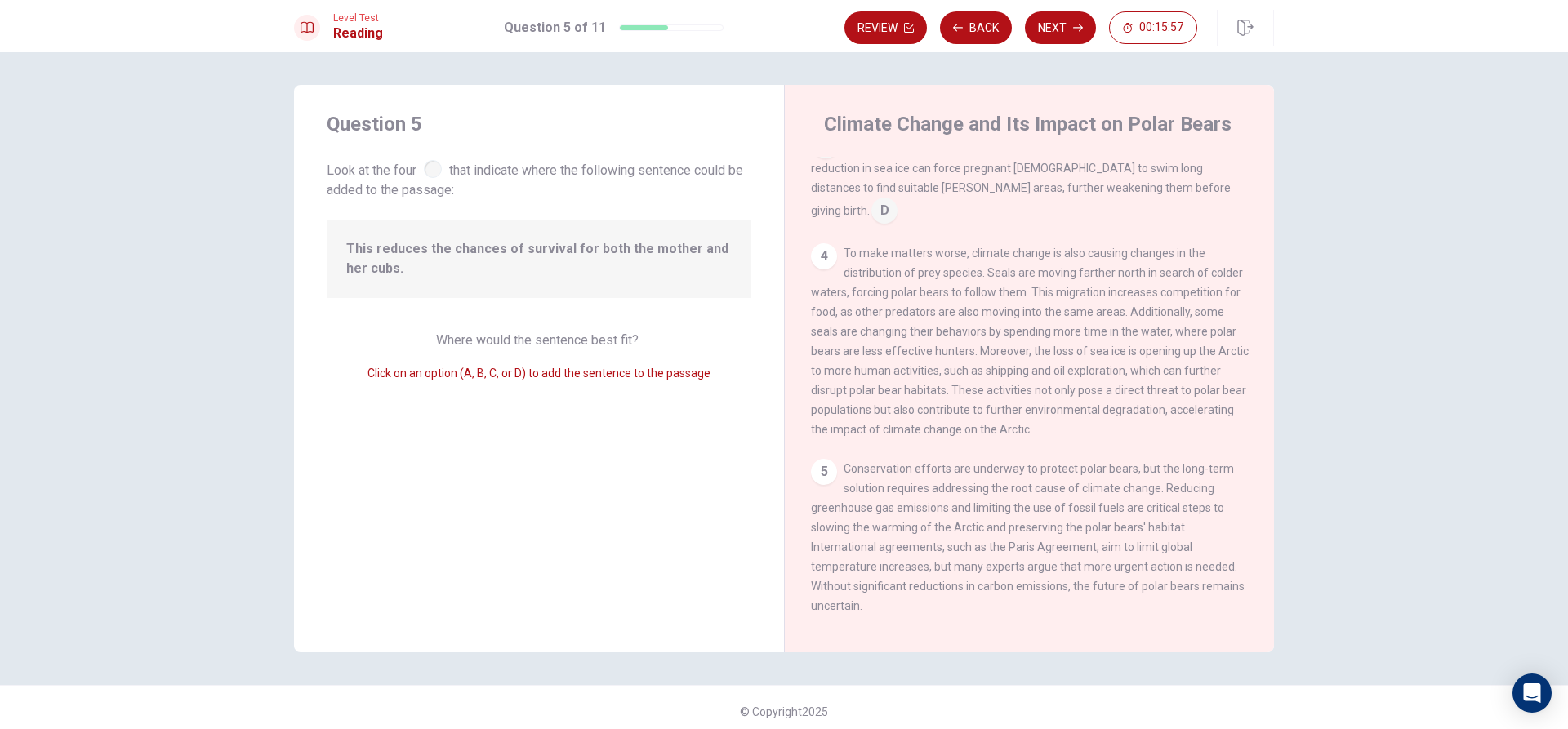
click at [909, 499] on span "Conservation efforts are underway to protect polar bears, but the long-term sol…" at bounding box center [1028, 537] width 434 height 150
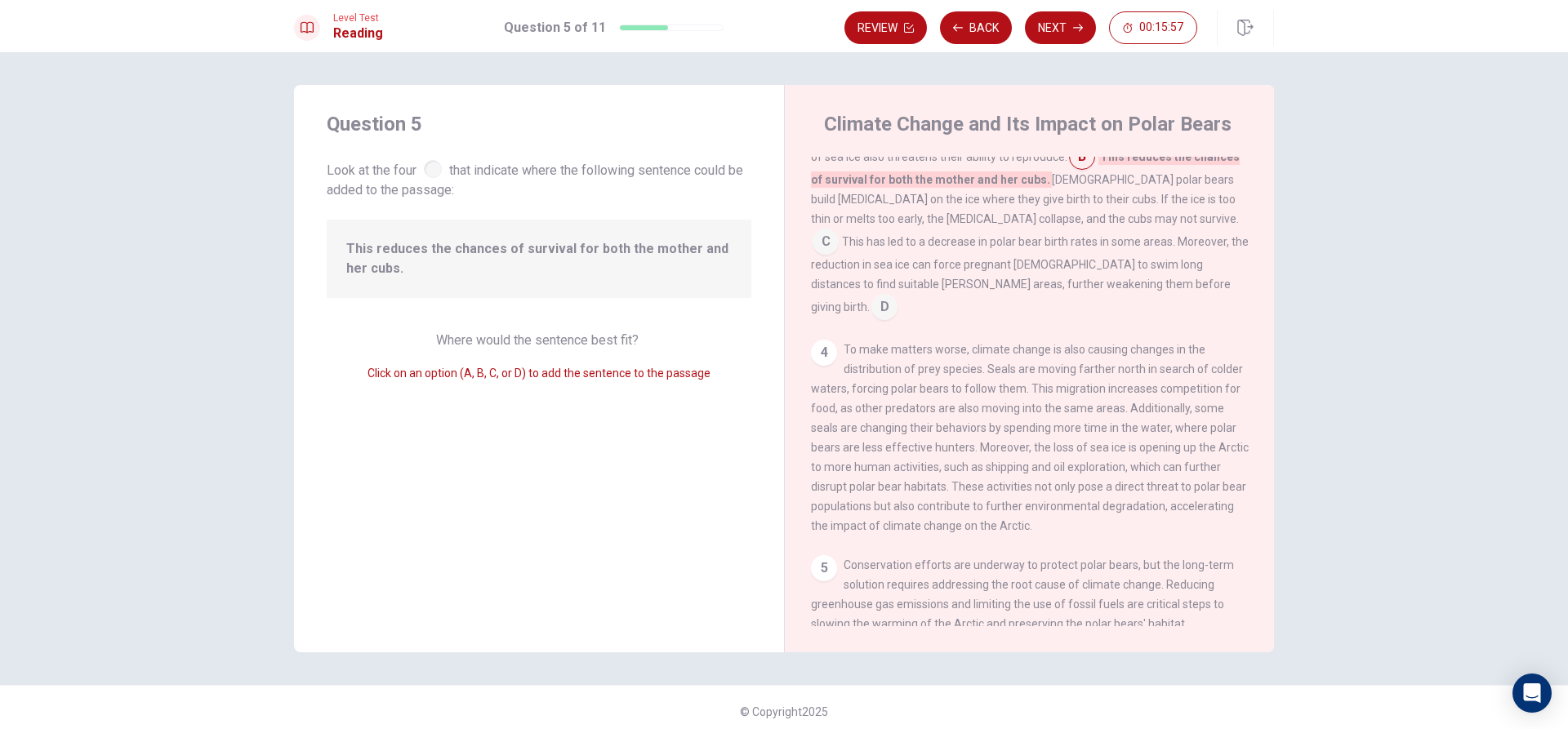
scroll to position [302, 0]
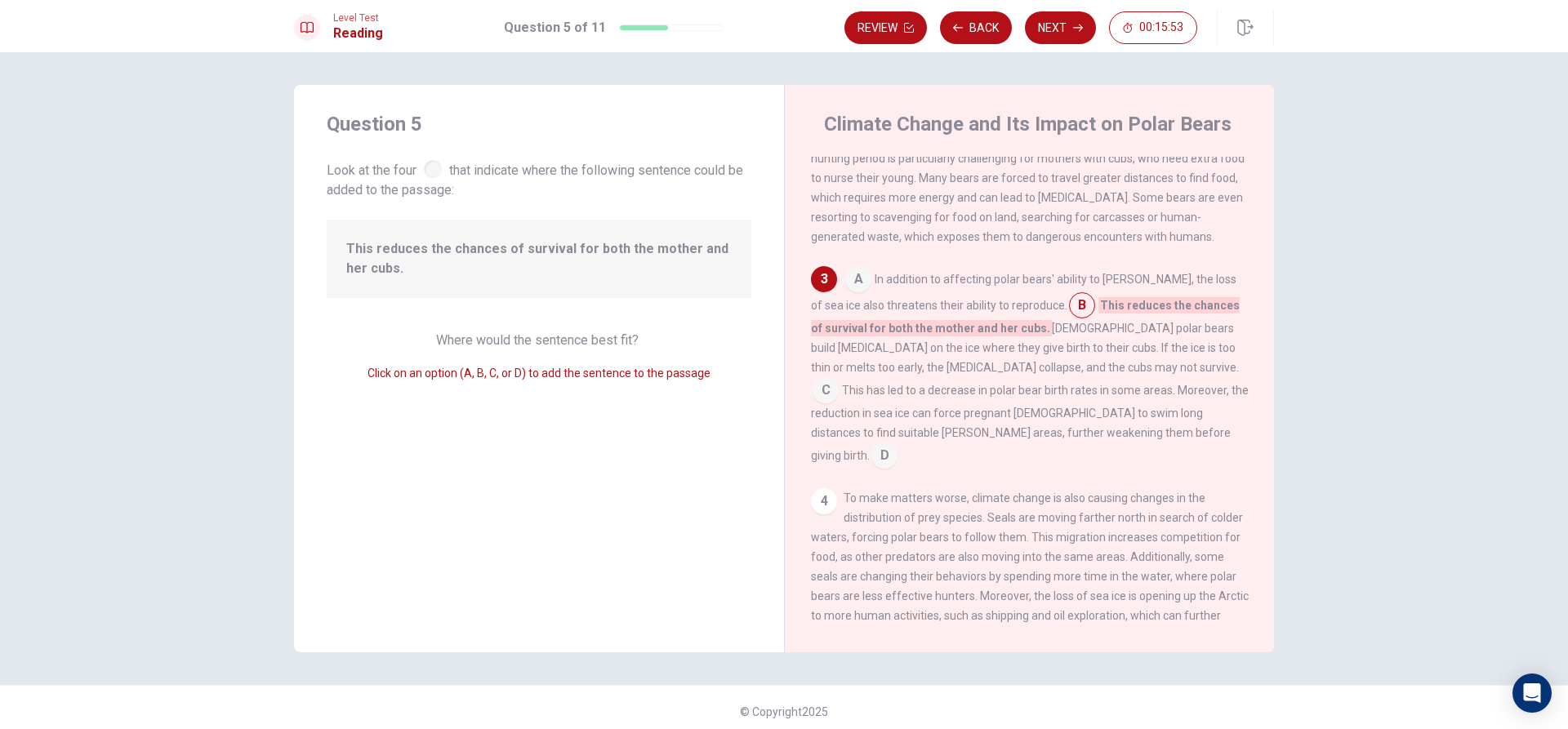
click at [838, 384] on input at bounding box center [826, 392] width 26 height 26
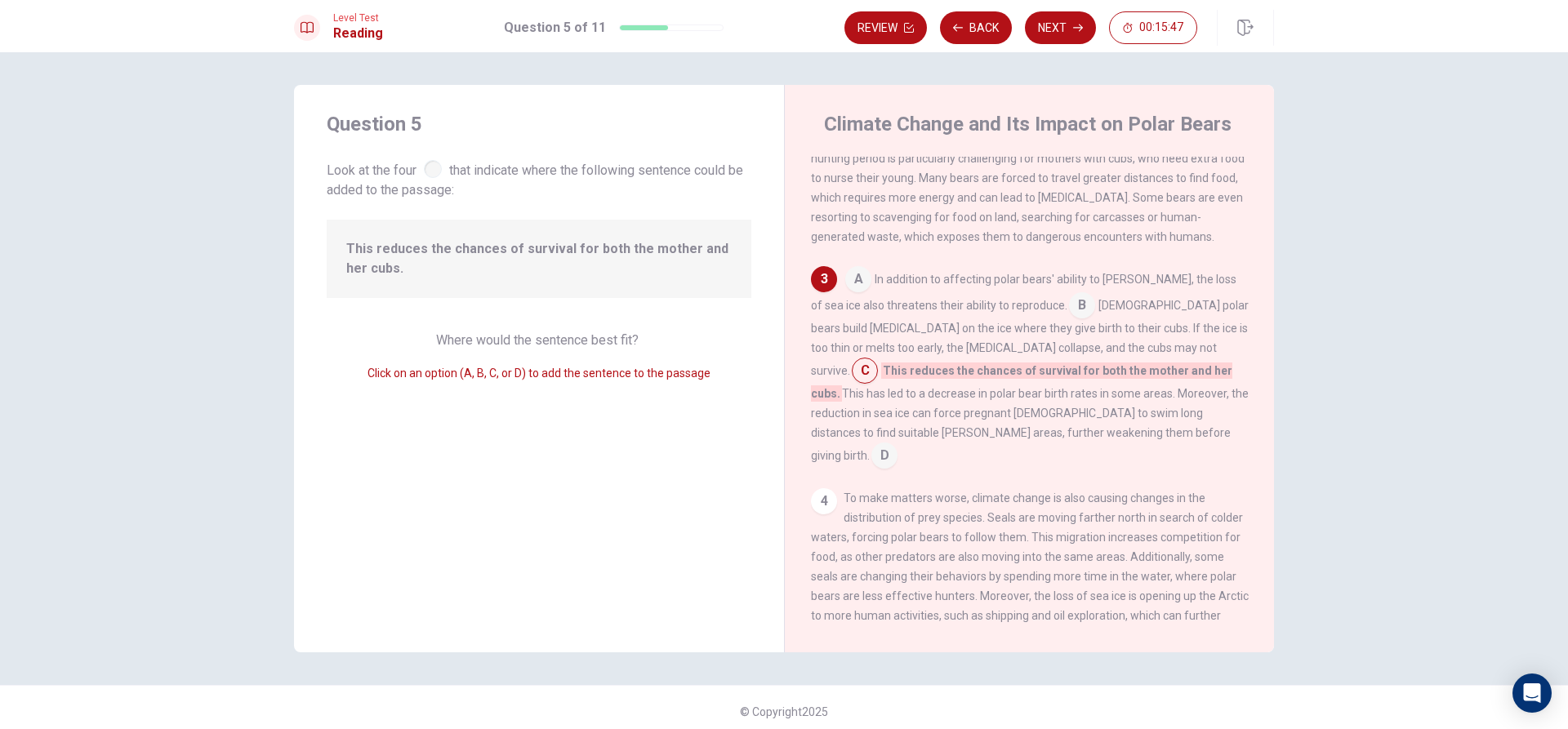
click at [878, 369] on input at bounding box center [865, 373] width 26 height 26
click at [1045, 349] on span "[DEMOGRAPHIC_DATA] polar bears build [MEDICAL_DATA] on the ice where they give …" at bounding box center [1029, 338] width 438 height 78
click at [897, 448] on input at bounding box center [884, 457] width 26 height 26
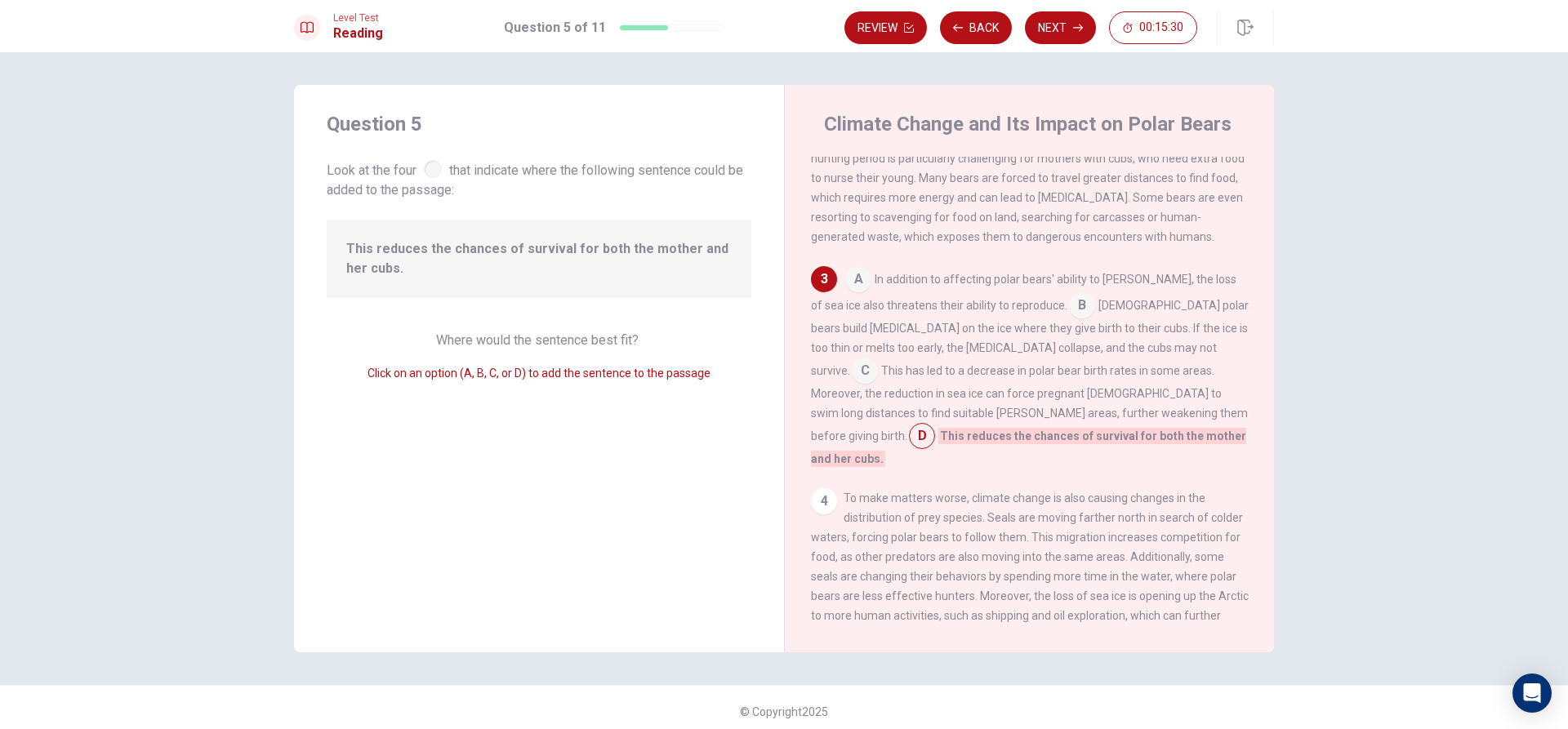
click at [1064, 369] on div "A In addition to affecting polar bears' ability to [PERSON_NAME], the loss of s…" at bounding box center [1029, 368] width 438 height 203
click at [1064, 367] on div "A In addition to affecting polar bears' ability to [PERSON_NAME], the loss of s…" at bounding box center [1029, 368] width 438 height 203
click at [878, 363] on input at bounding box center [865, 373] width 26 height 26
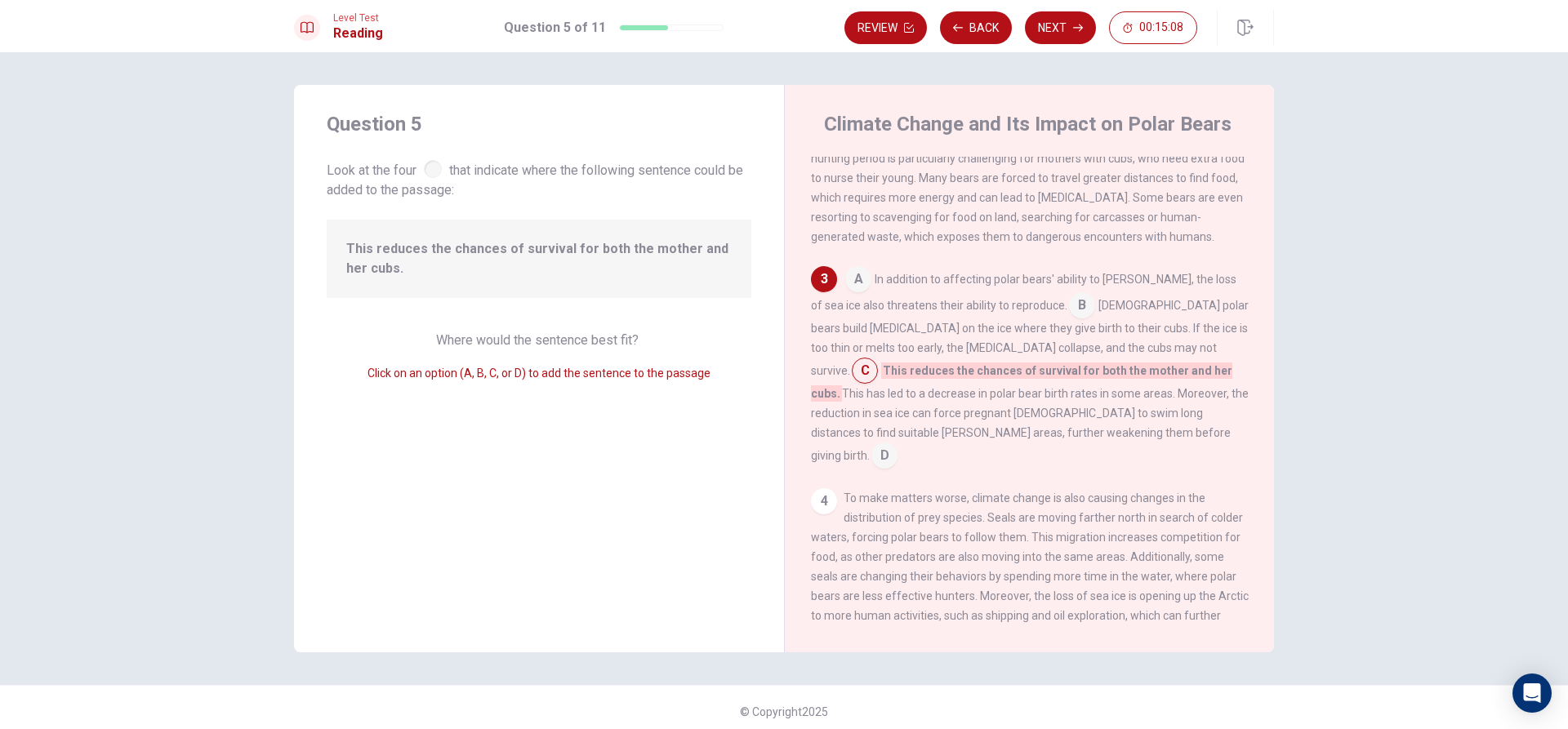
click at [935, 438] on div "A In addition to affecting polar bears' ability to [PERSON_NAME], the loss of s…" at bounding box center [1029, 368] width 438 height 203
click at [933, 438] on div "A In addition to affecting polar bears' ability to [PERSON_NAME], the loss of s…" at bounding box center [1029, 368] width 438 height 203
click at [897, 450] on input at bounding box center [884, 457] width 26 height 26
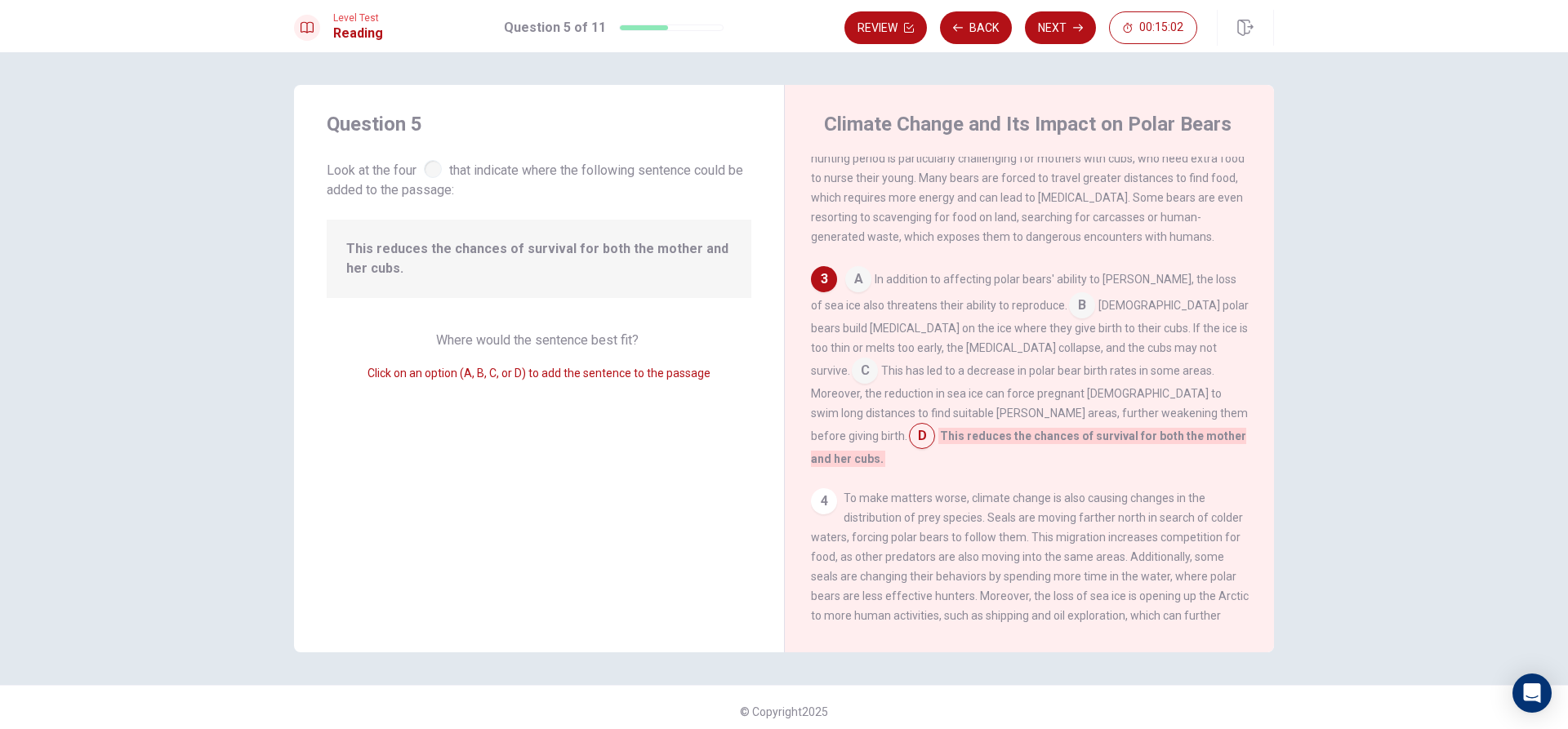
click at [852, 284] on input at bounding box center [858, 281] width 26 height 26
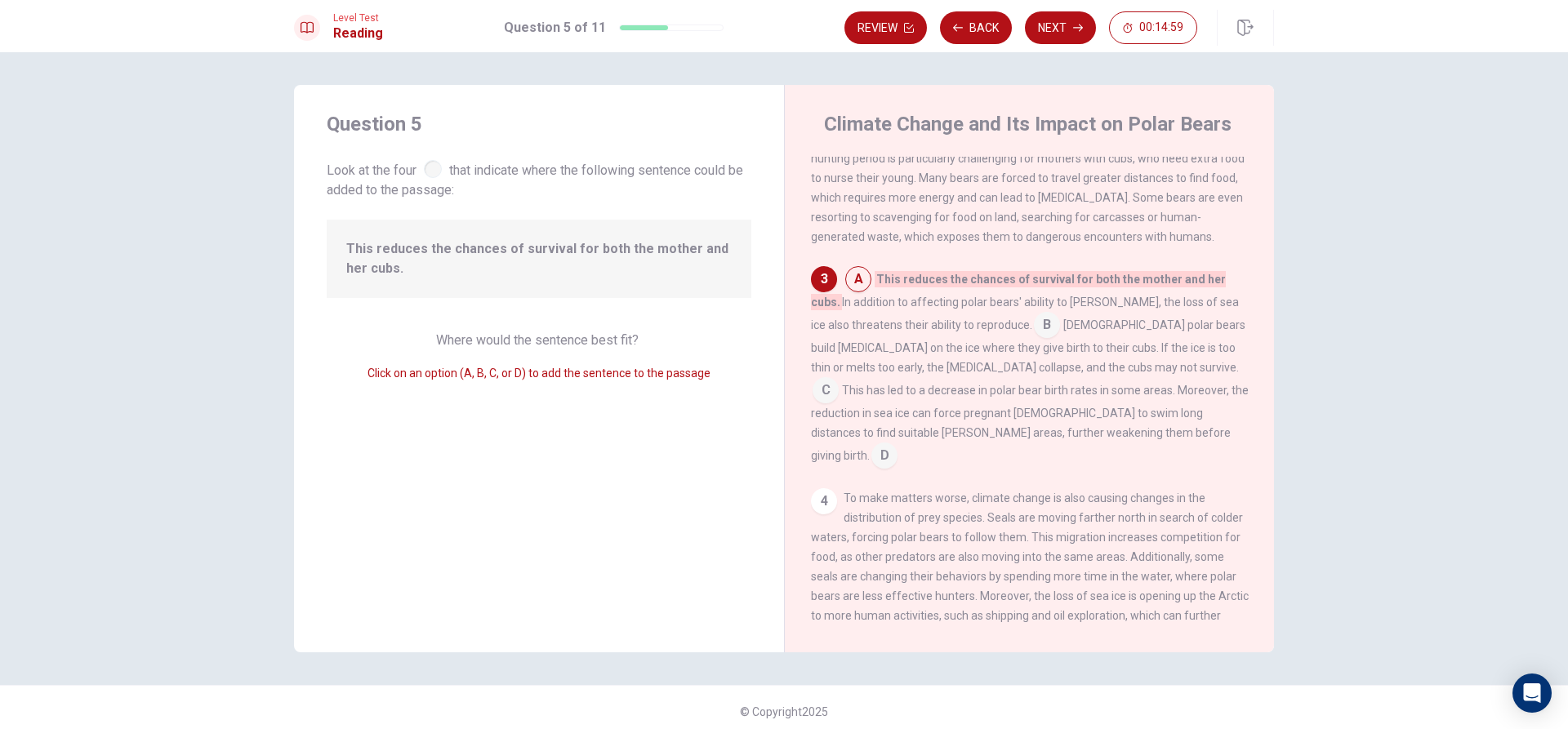
drag, startPoint x: 876, startPoint y: 293, endPoint x: 963, endPoint y: 284, distance: 87.5
click at [963, 284] on div "A This reduces the chances of survival for both the mother and her cubs. In add…" at bounding box center [1029, 368] width 438 height 203
click at [452, 239] on span "This reduces the chances of survival for both the mother and her cubs." at bounding box center [539, 258] width 385 height 39
click at [447, 253] on span "This reduces the chances of survival for both the mother and her cubs." at bounding box center [539, 258] width 385 height 39
click at [445, 255] on span "This reduces the chances of survival for both the mother and her cubs." at bounding box center [539, 258] width 385 height 39
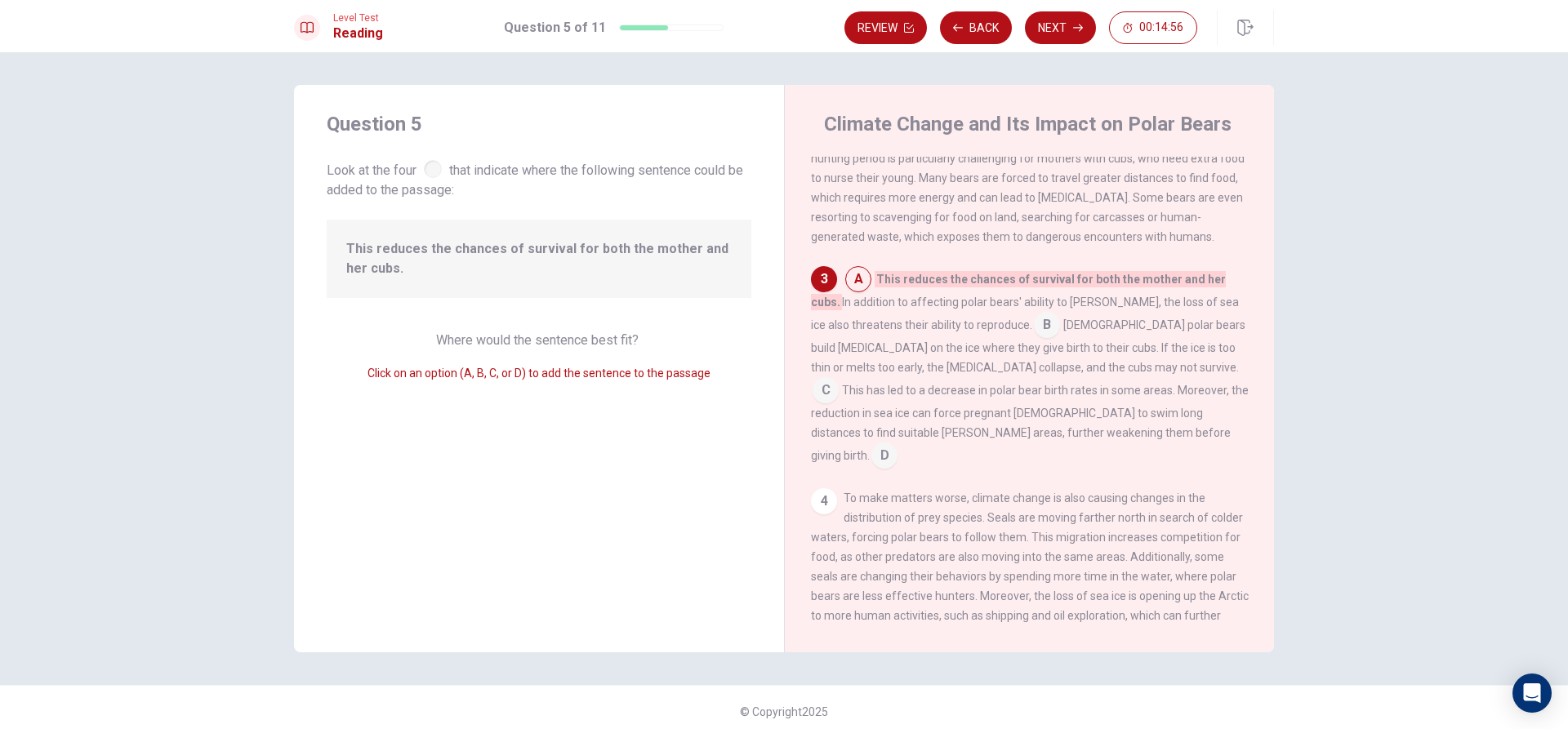
click at [438, 250] on span "This reduces the chances of survival for both the mother and her cubs." at bounding box center [539, 258] width 385 height 39
drag, startPoint x: 686, startPoint y: 289, endPoint x: 671, endPoint y: 288, distance: 15.0
click at [683, 289] on div "This reduces the chances of survival for both the mother and her cubs." at bounding box center [539, 258] width 425 height 78
click at [671, 288] on div "This reduces the chances of survival for both the mother and her cubs." at bounding box center [539, 258] width 425 height 78
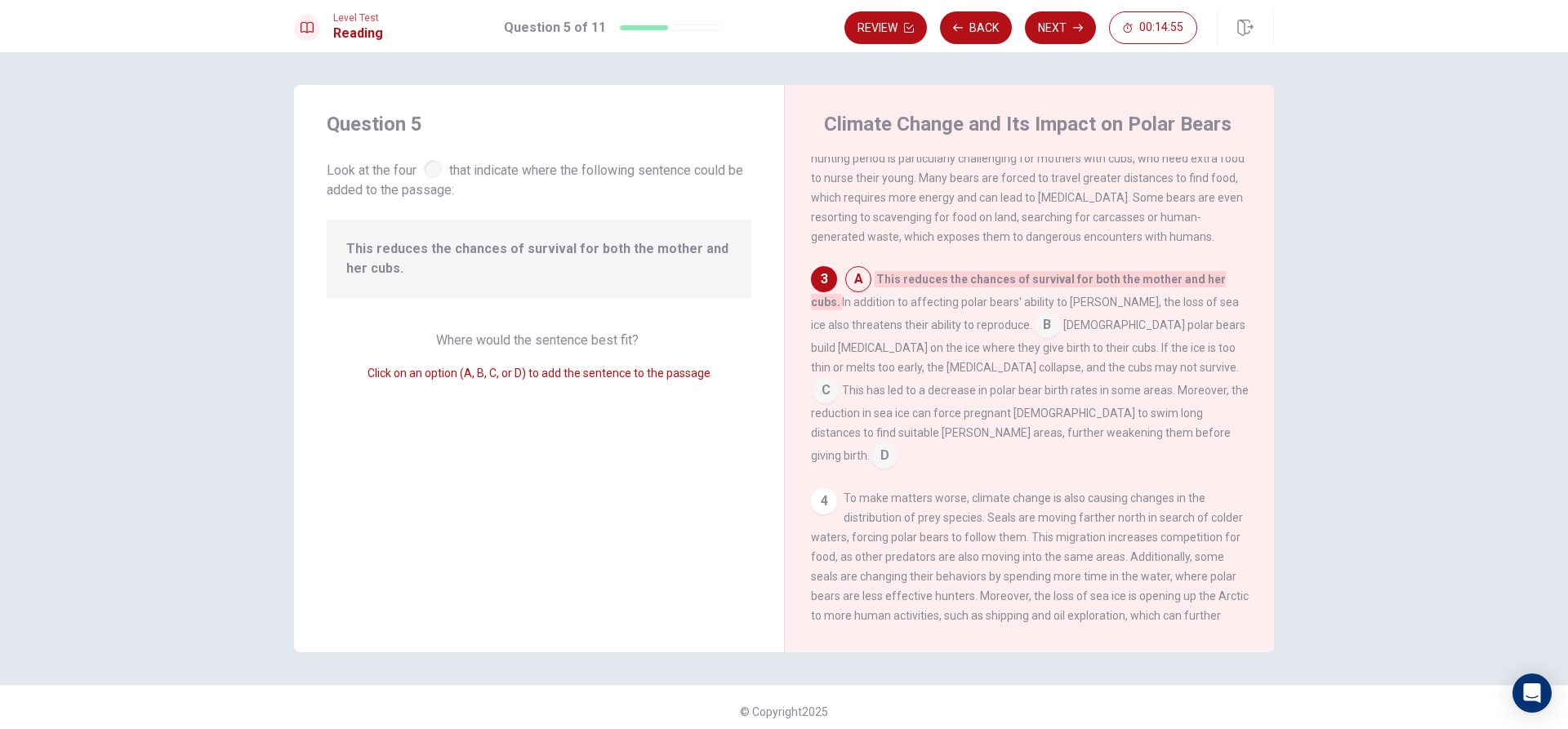
click at [658, 288] on div "This reduces the chances of survival for both the mother and her cubs." at bounding box center [539, 258] width 425 height 78
click at [644, 288] on div "This reduces the chances of survival for both the mother and her cubs." at bounding box center [539, 258] width 425 height 78
click at [640, 281] on div "This reduces the chances of survival for both the mother and her cubs." at bounding box center [539, 258] width 425 height 78
click at [1052, 23] on button "Next" at bounding box center [1060, 27] width 71 height 33
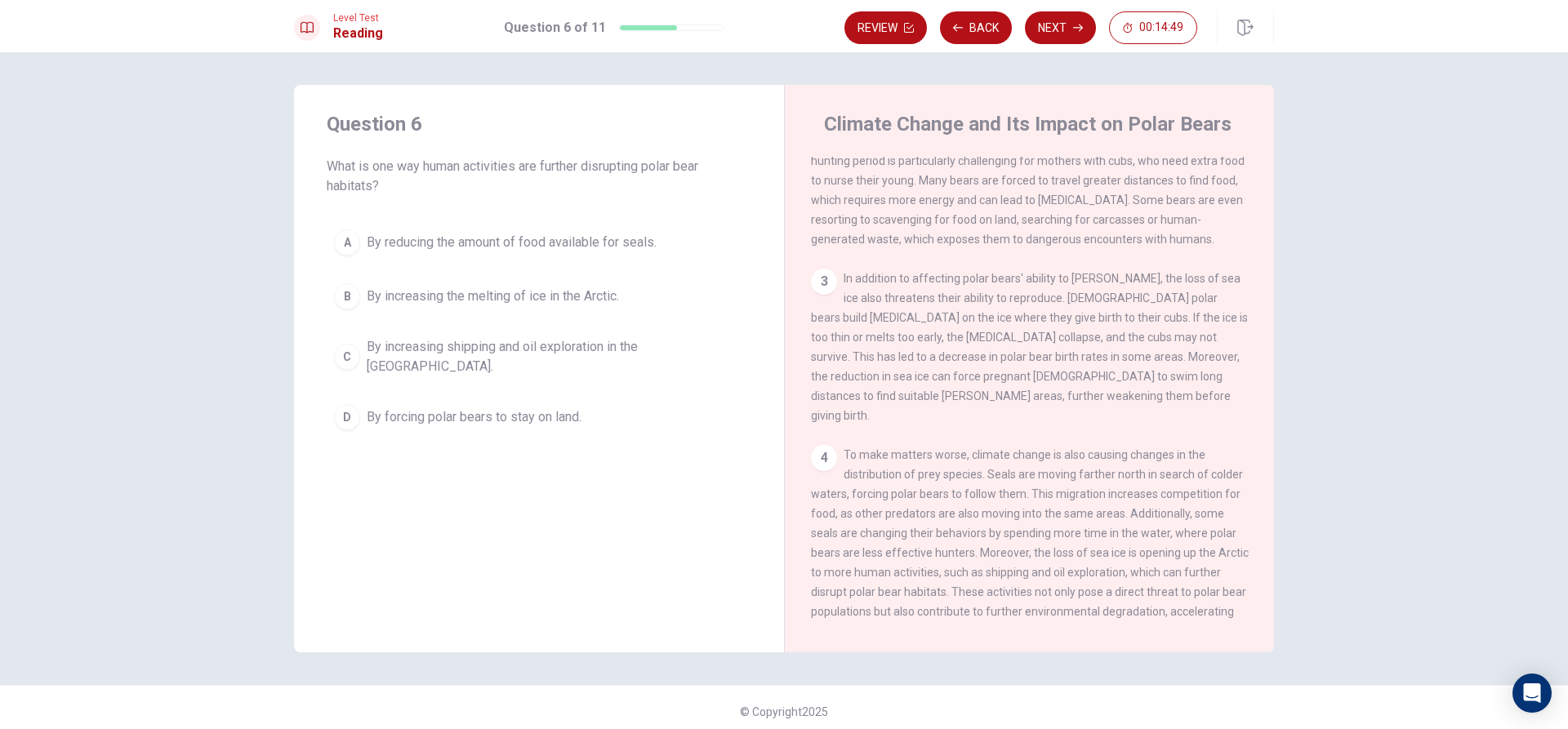
scroll to position [527, 0]
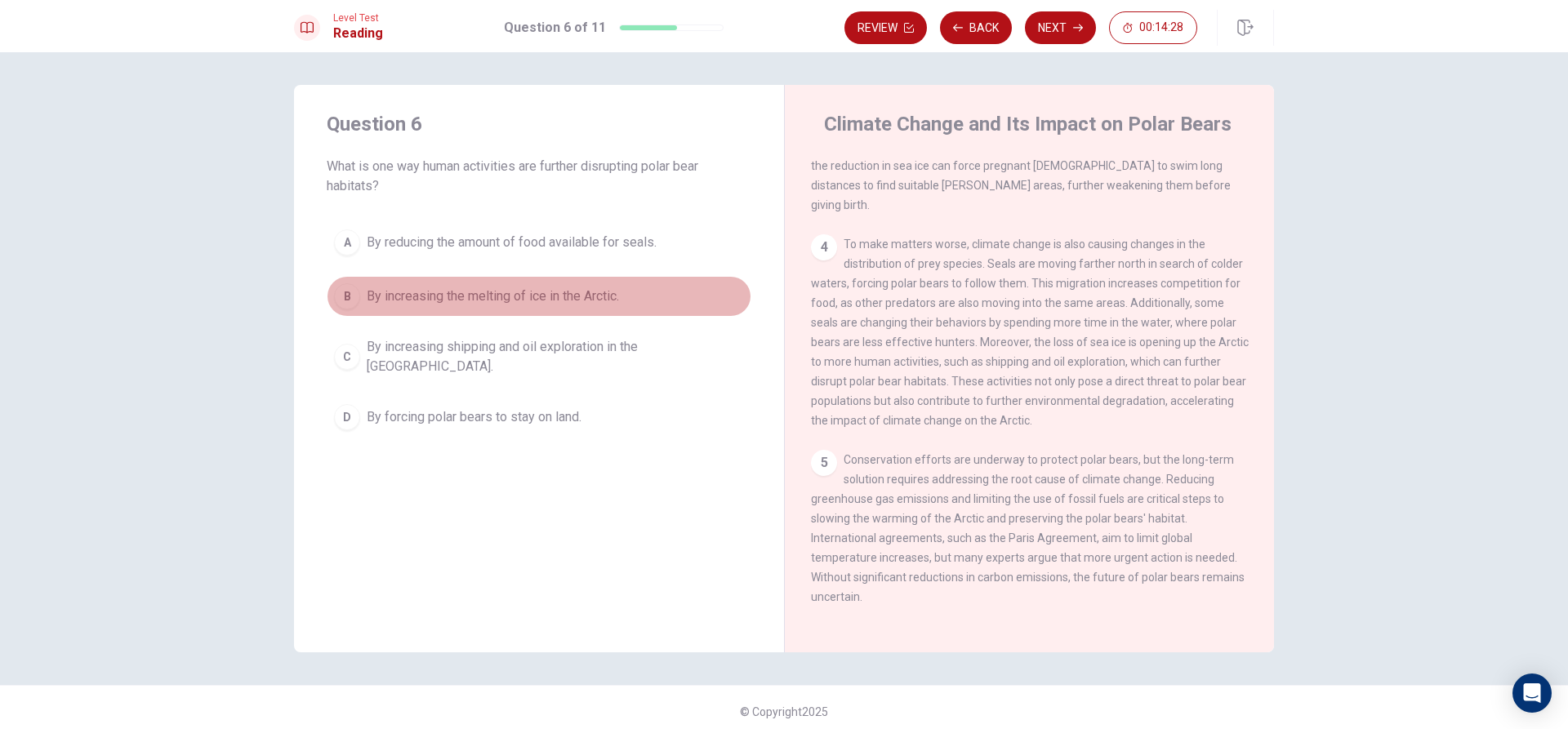
click at [340, 287] on div "B" at bounding box center [347, 296] width 26 height 26
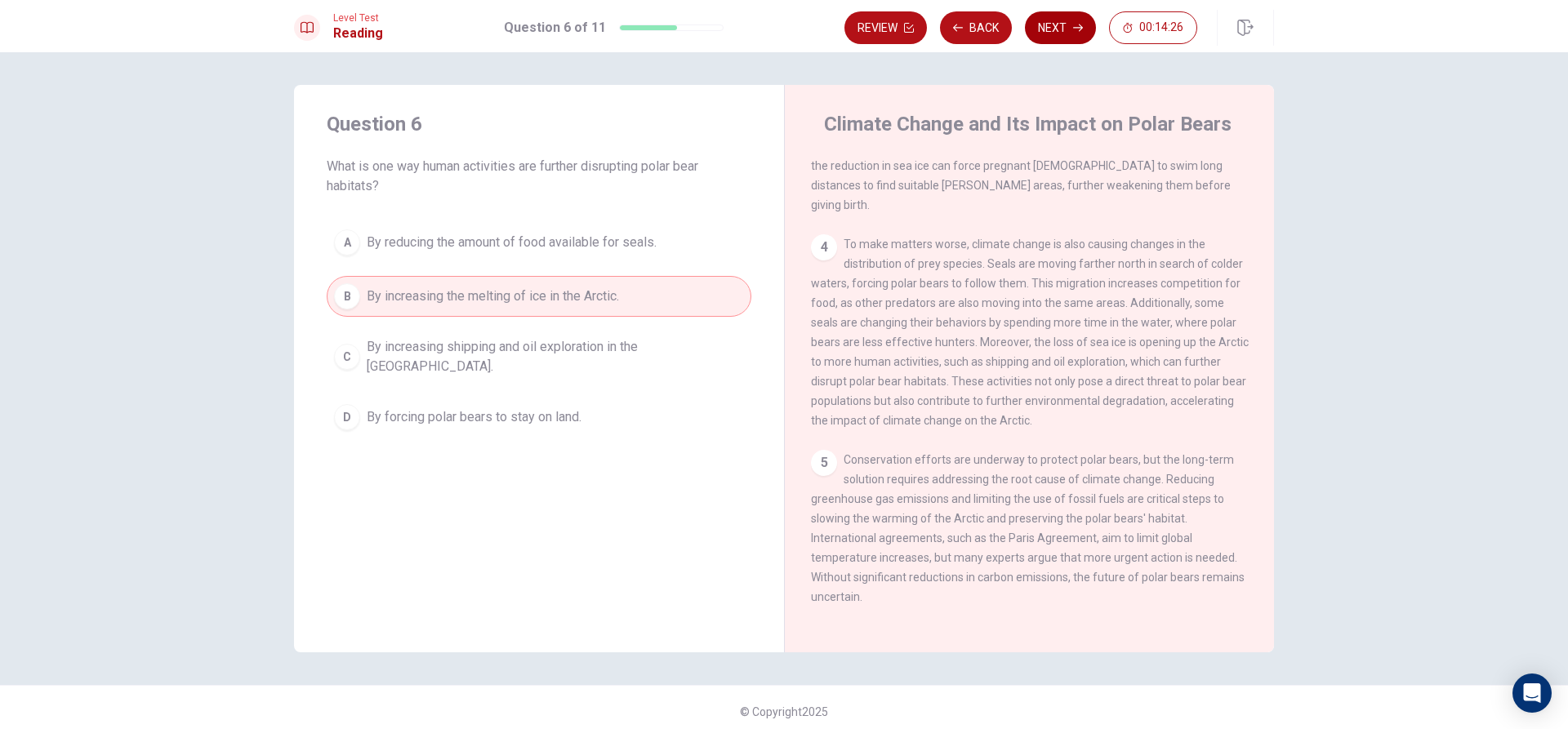
click at [1065, 24] on button "Next" at bounding box center [1060, 27] width 71 height 33
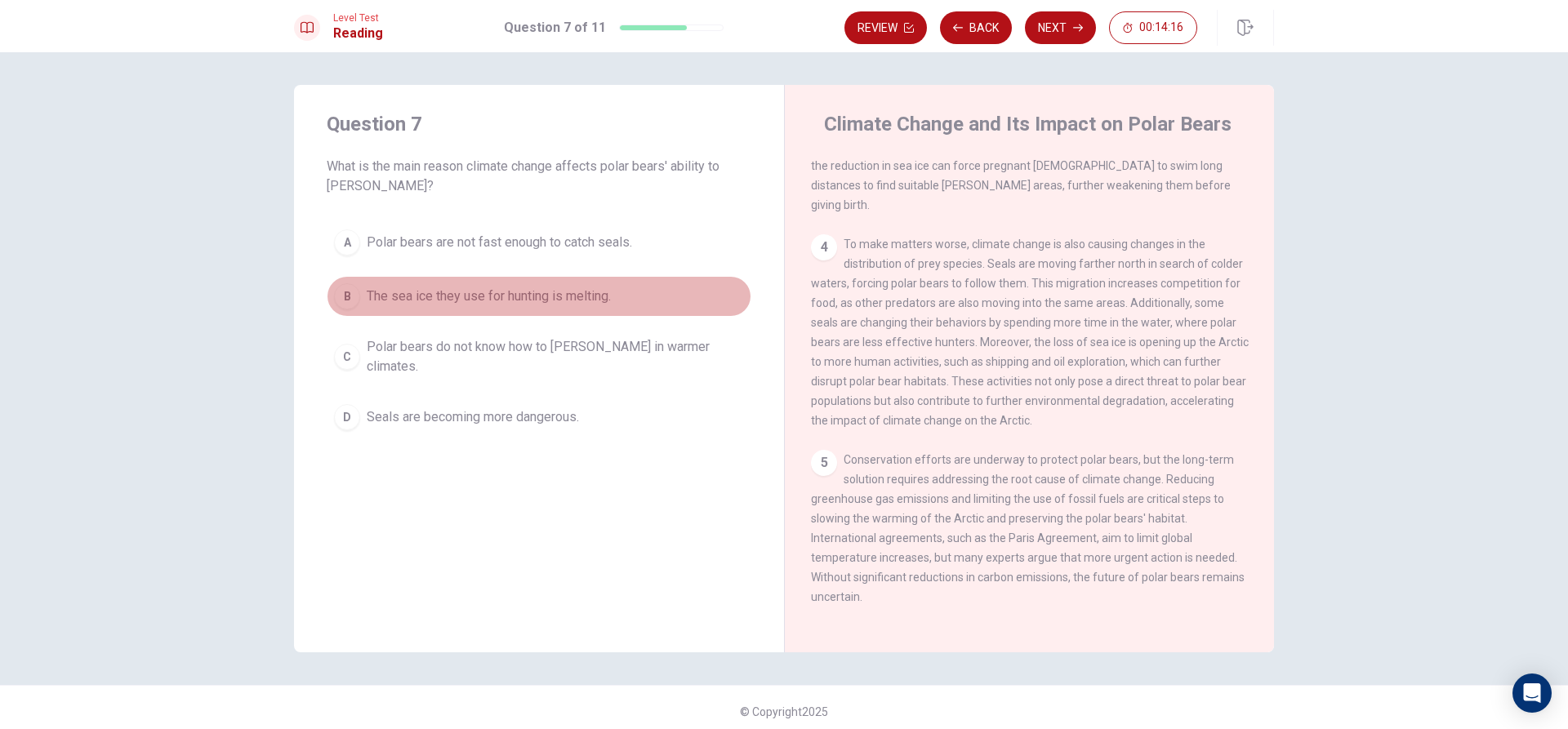
drag, startPoint x: 354, startPoint y: 290, endPoint x: 350, endPoint y: 272, distance: 18.4
click at [352, 281] on button "B The sea ice they use for hunting is melting." at bounding box center [539, 296] width 425 height 41
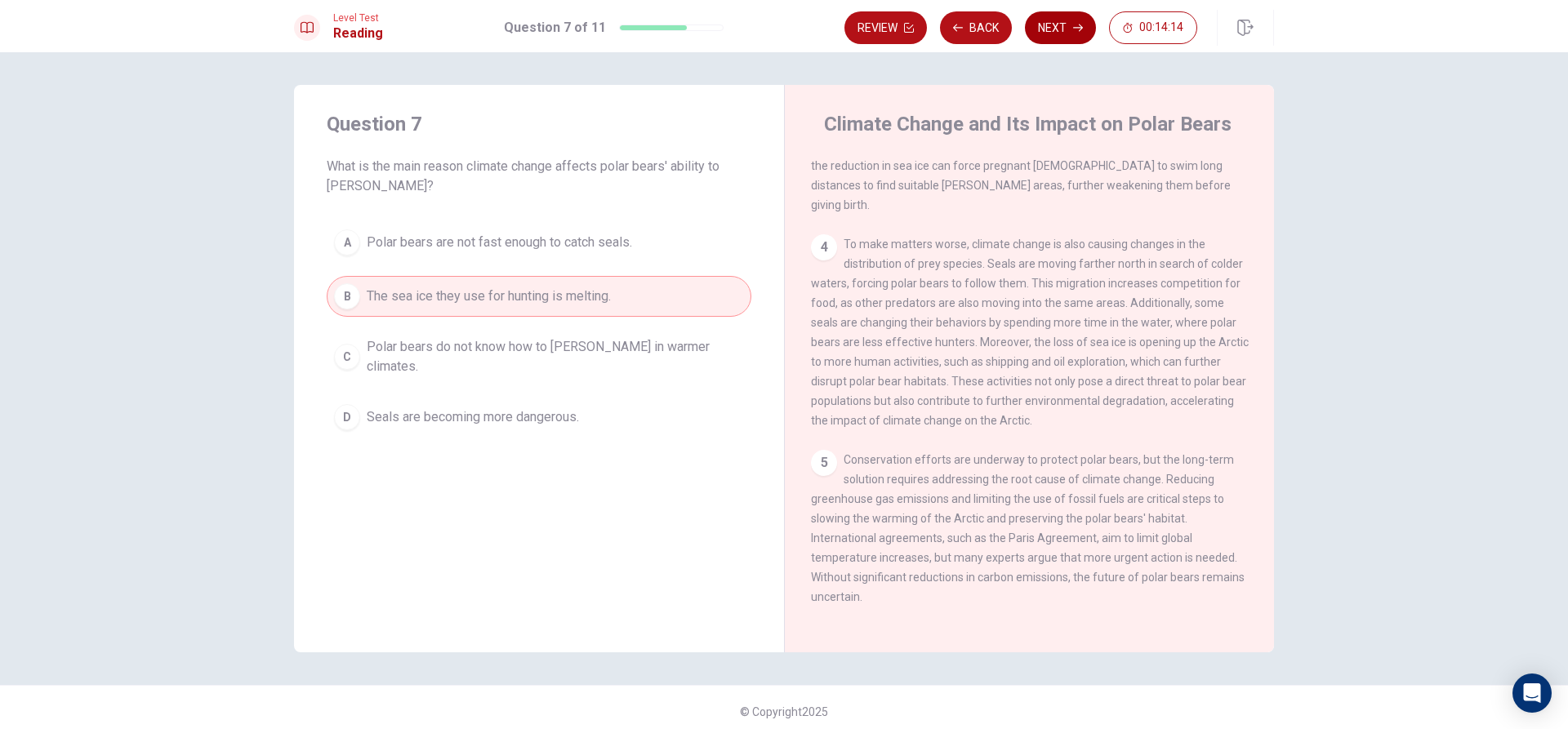
click at [1062, 39] on button "Next" at bounding box center [1060, 27] width 71 height 33
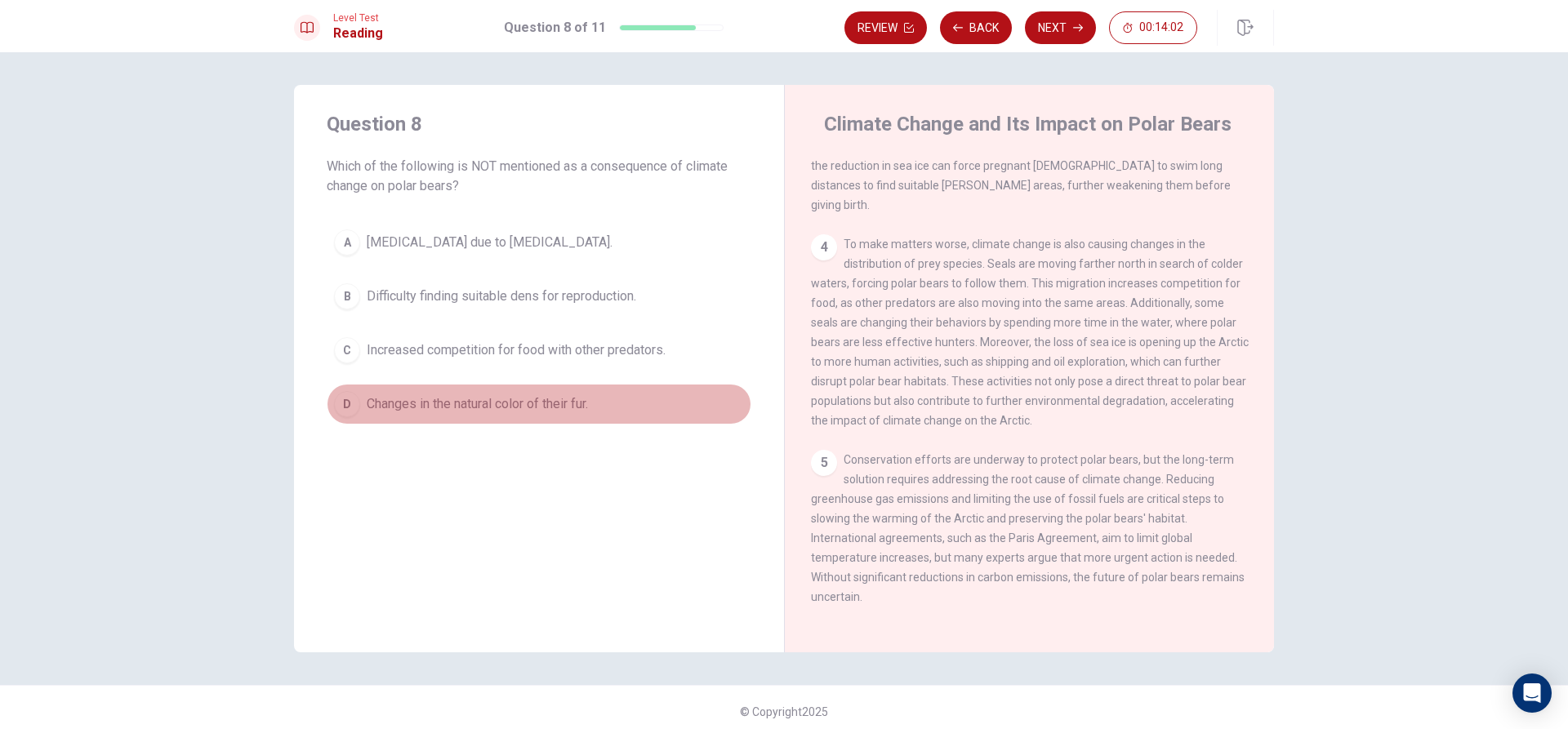
click at [346, 405] on div "D" at bounding box center [347, 405] width 26 height 26
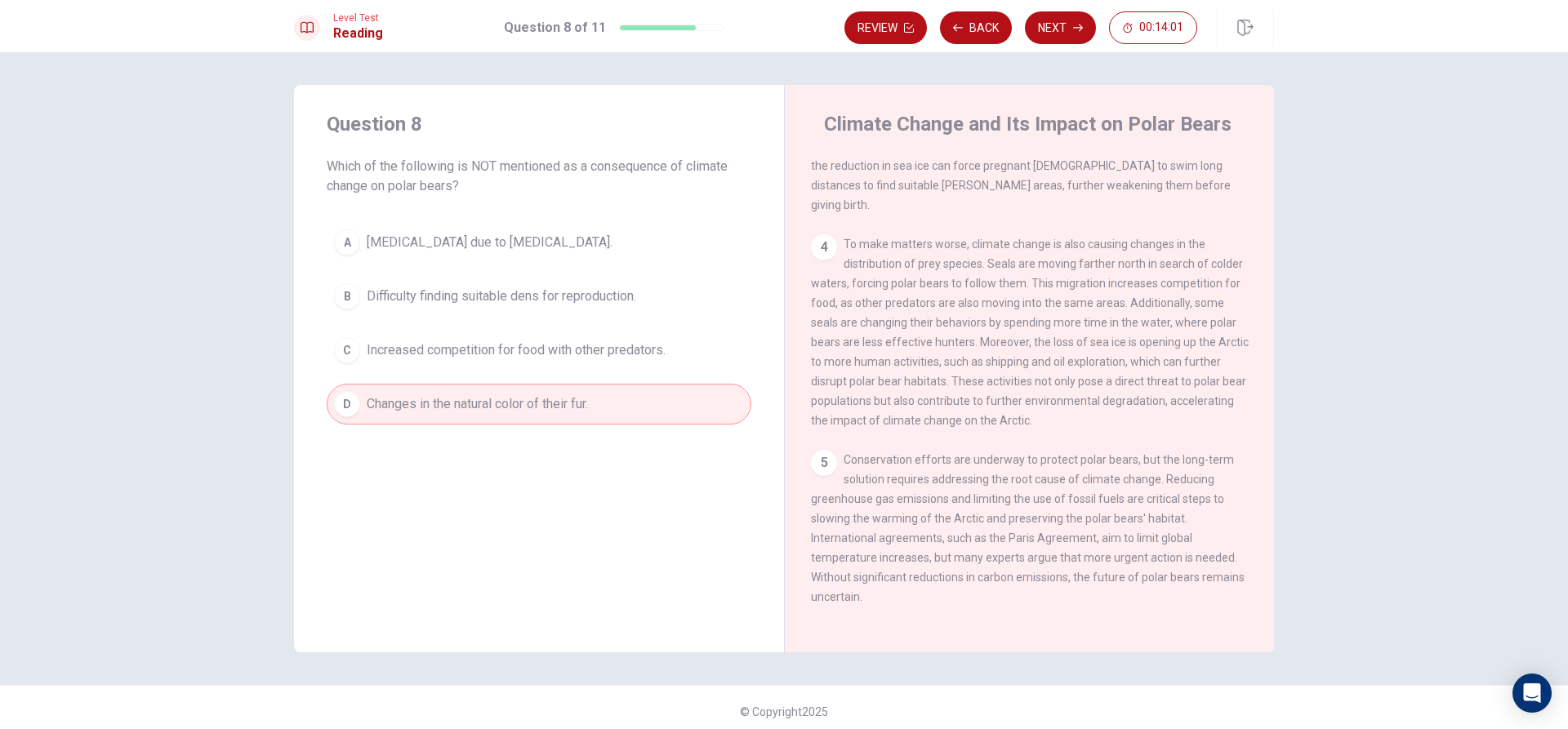
click at [1072, 25] on button "Next" at bounding box center [1060, 27] width 71 height 33
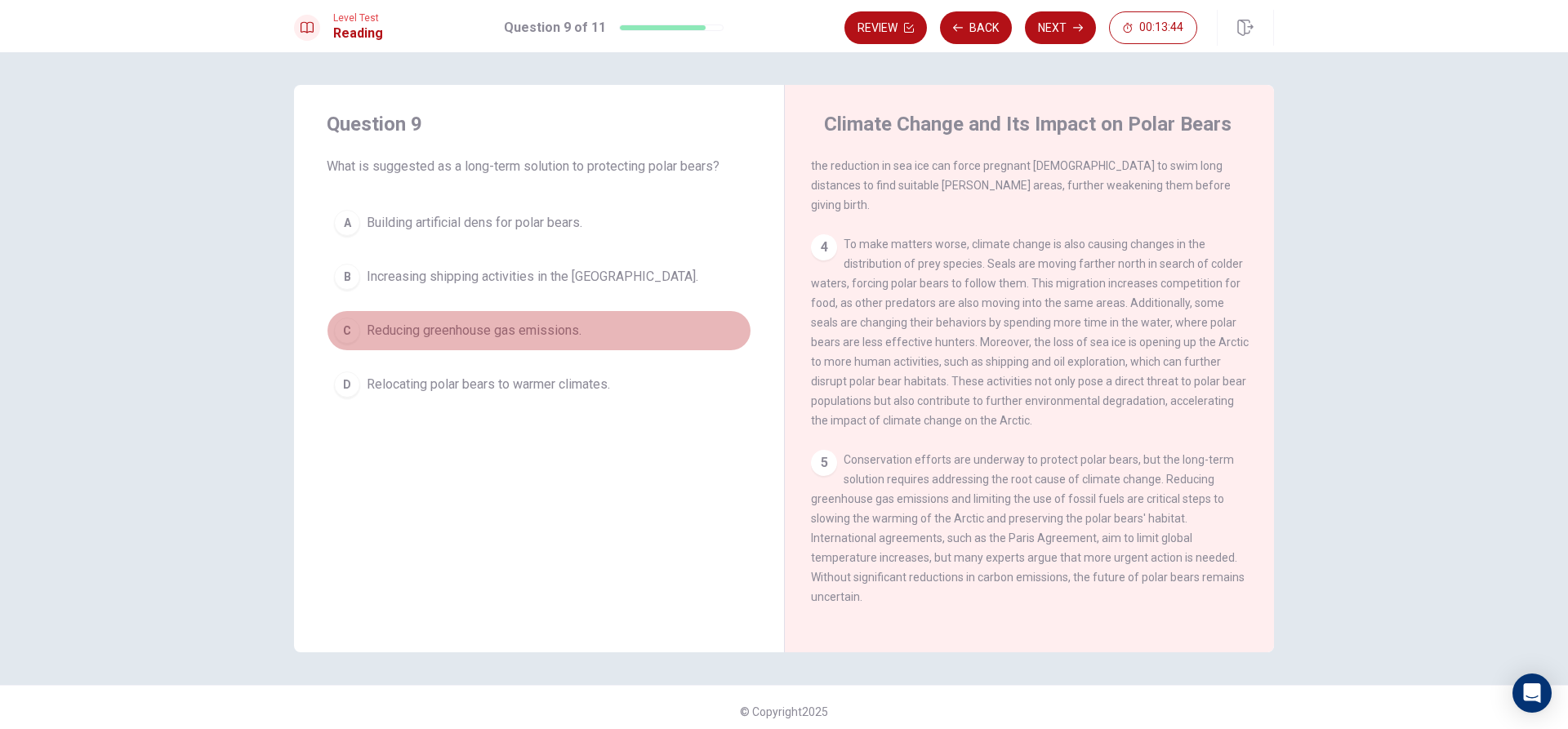
click at [340, 334] on div "C" at bounding box center [347, 331] width 26 height 26
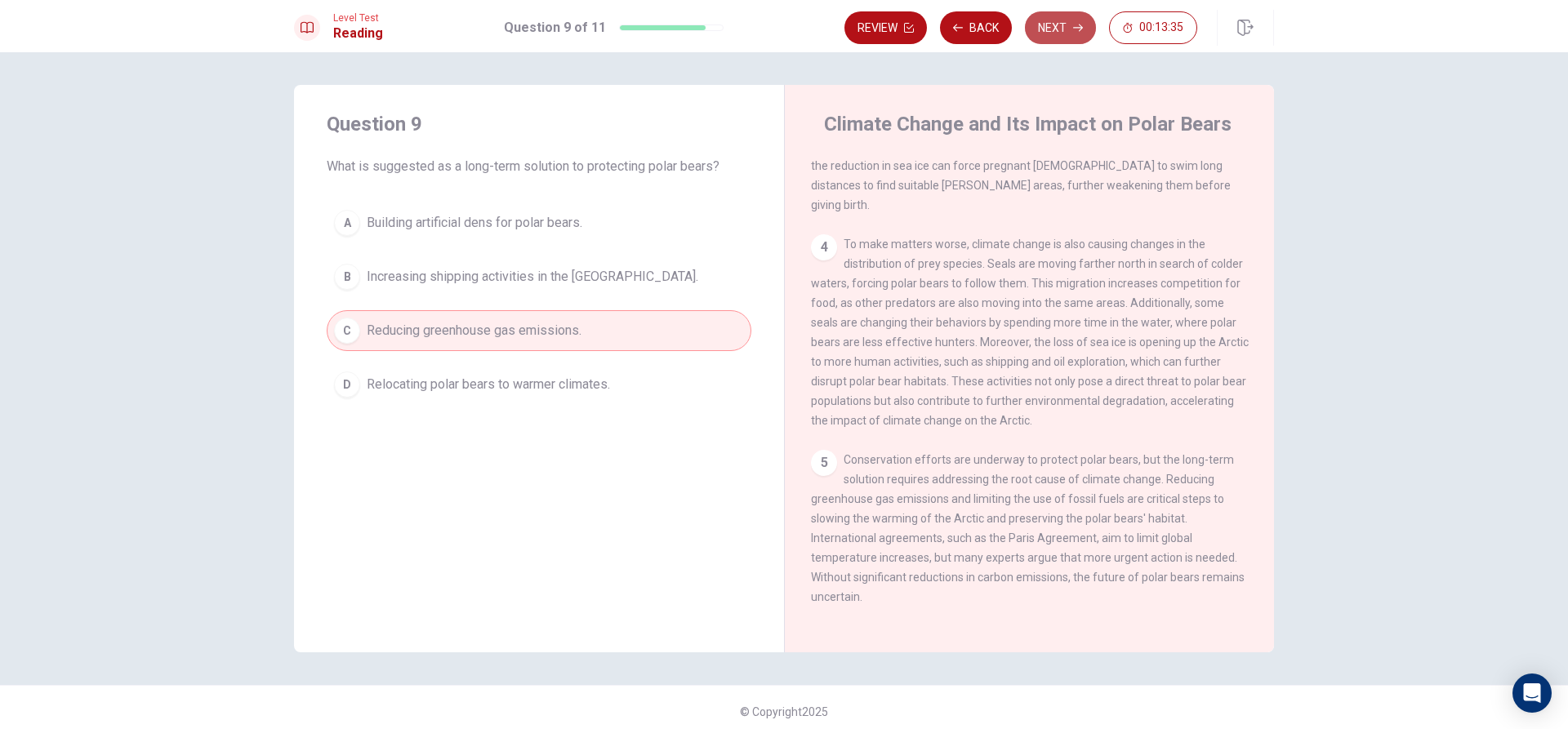
click at [1047, 16] on button "Next" at bounding box center [1060, 27] width 71 height 33
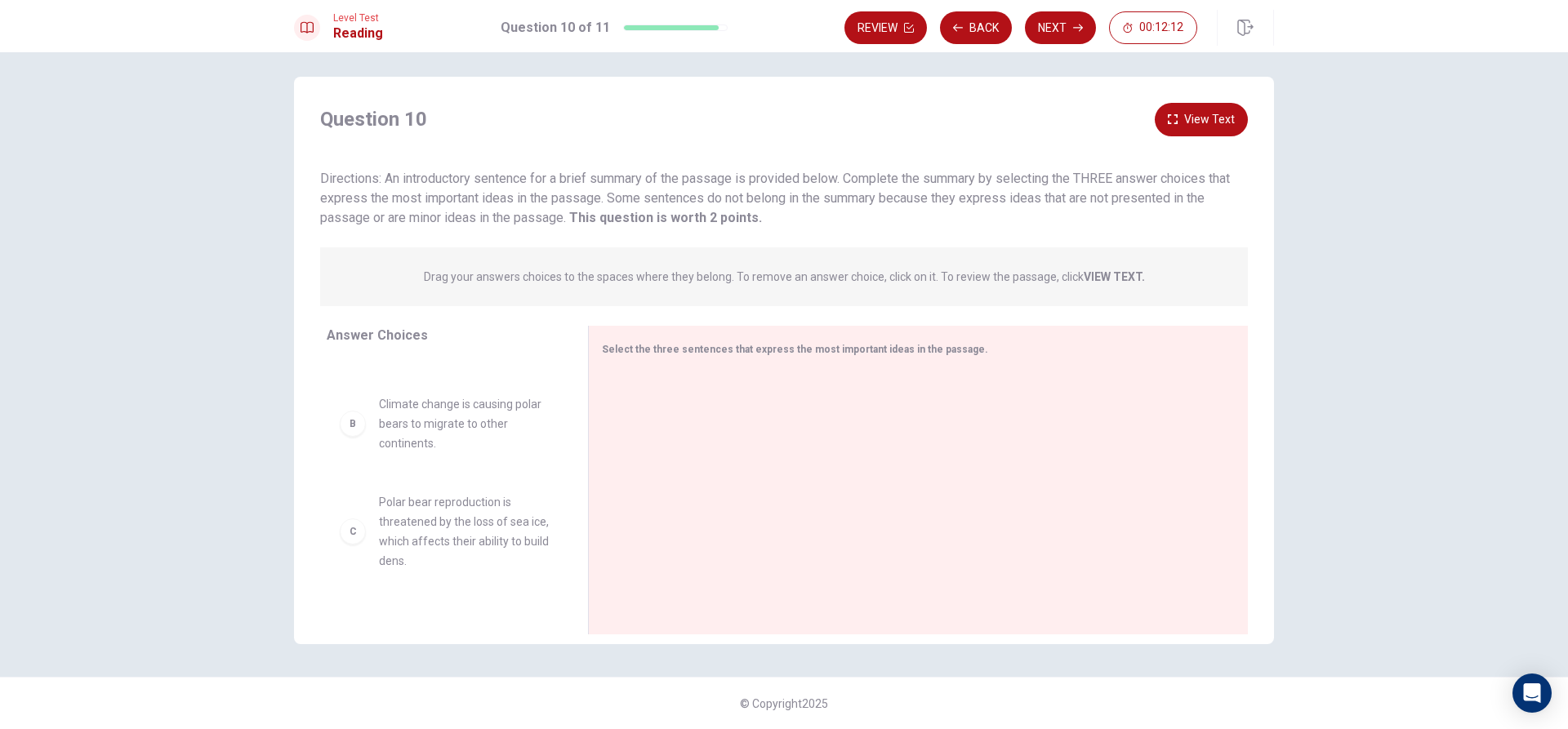
scroll to position [0, 0]
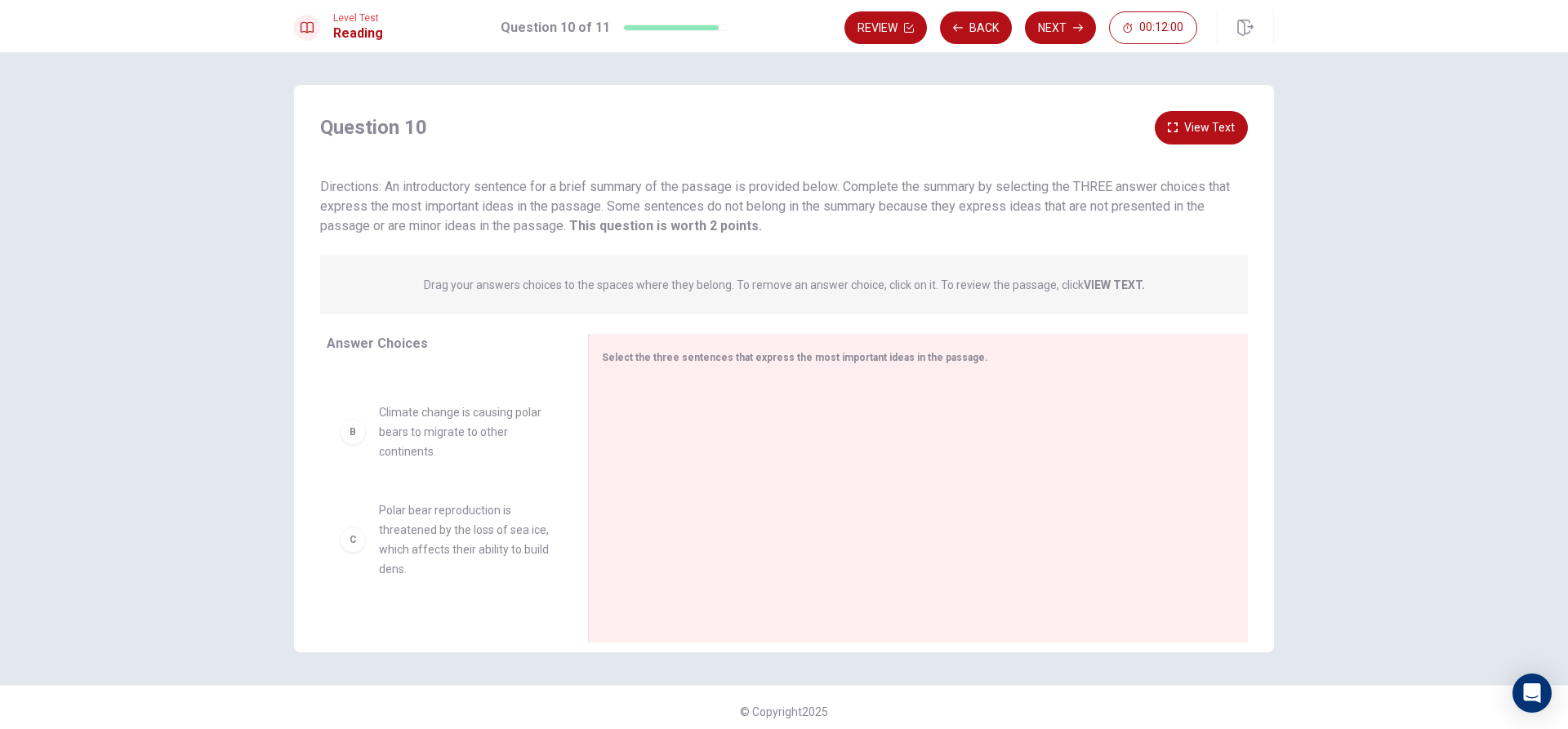
click at [343, 529] on div "C" at bounding box center [353, 540] width 26 height 26
click at [349, 527] on div "C" at bounding box center [353, 540] width 26 height 26
click at [354, 527] on div "C" at bounding box center [353, 540] width 26 height 26
drag, startPoint x: 354, startPoint y: 527, endPoint x: 341, endPoint y: 514, distance: 18.4
click at [352, 527] on div "C" at bounding box center [353, 540] width 26 height 26
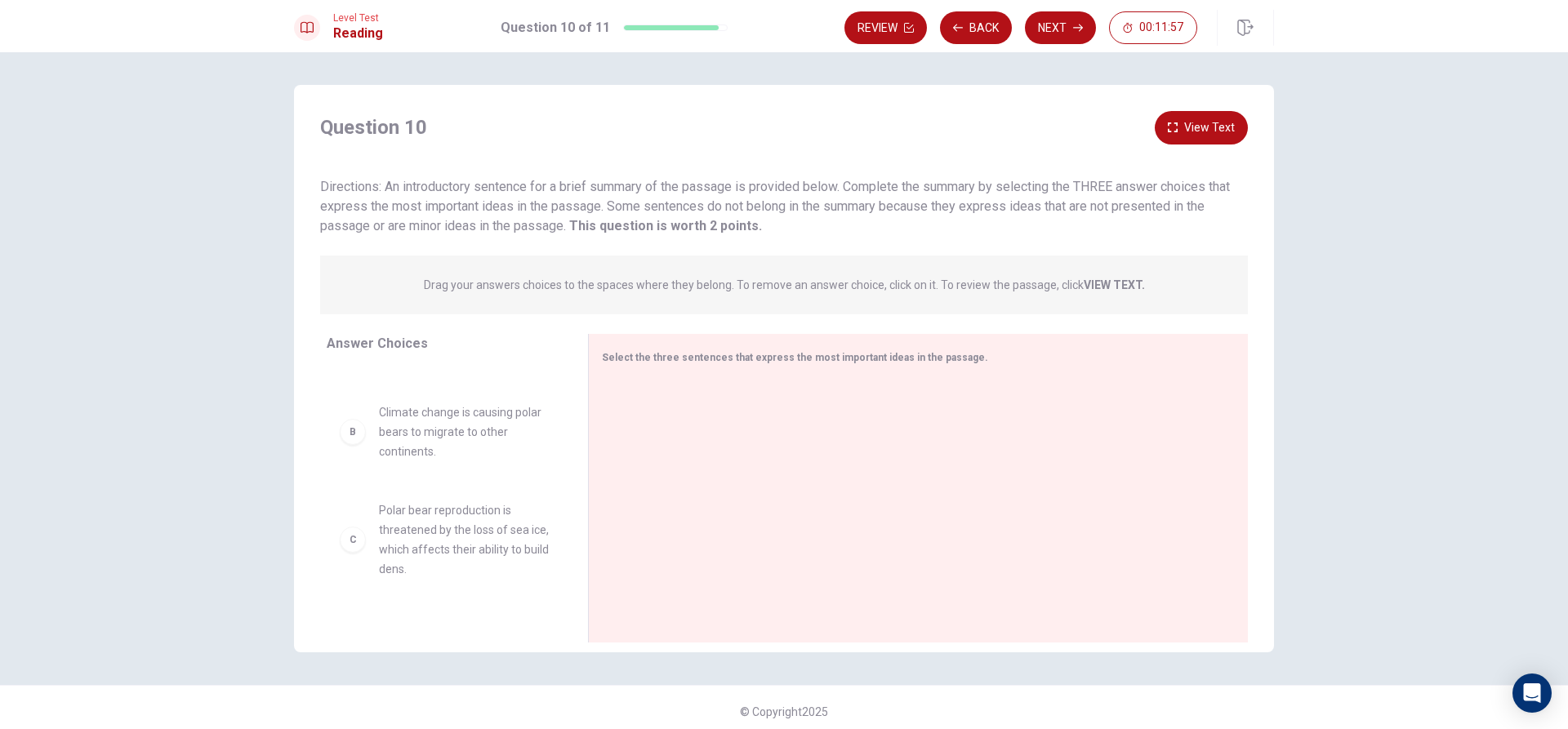
click at [341, 527] on div "C" at bounding box center [353, 540] width 26 height 26
drag, startPoint x: 339, startPoint y: 514, endPoint x: 330, endPoint y: 514, distance: 9.0
click at [331, 514] on div "A Polar bears rely on sea ice to [PERSON_NAME] seals, but the ice is melting du…" at bounding box center [444, 397] width 235 height 251
click at [353, 530] on div "A Polar bears rely on sea ice to [PERSON_NAME] seals, but the ice is melting du…" at bounding box center [451, 492] width 249 height 251
click at [333, 532] on div "A Polar bears rely on sea ice to [PERSON_NAME] seals, but the ice is melting du…" at bounding box center [451, 492] width 249 height 251
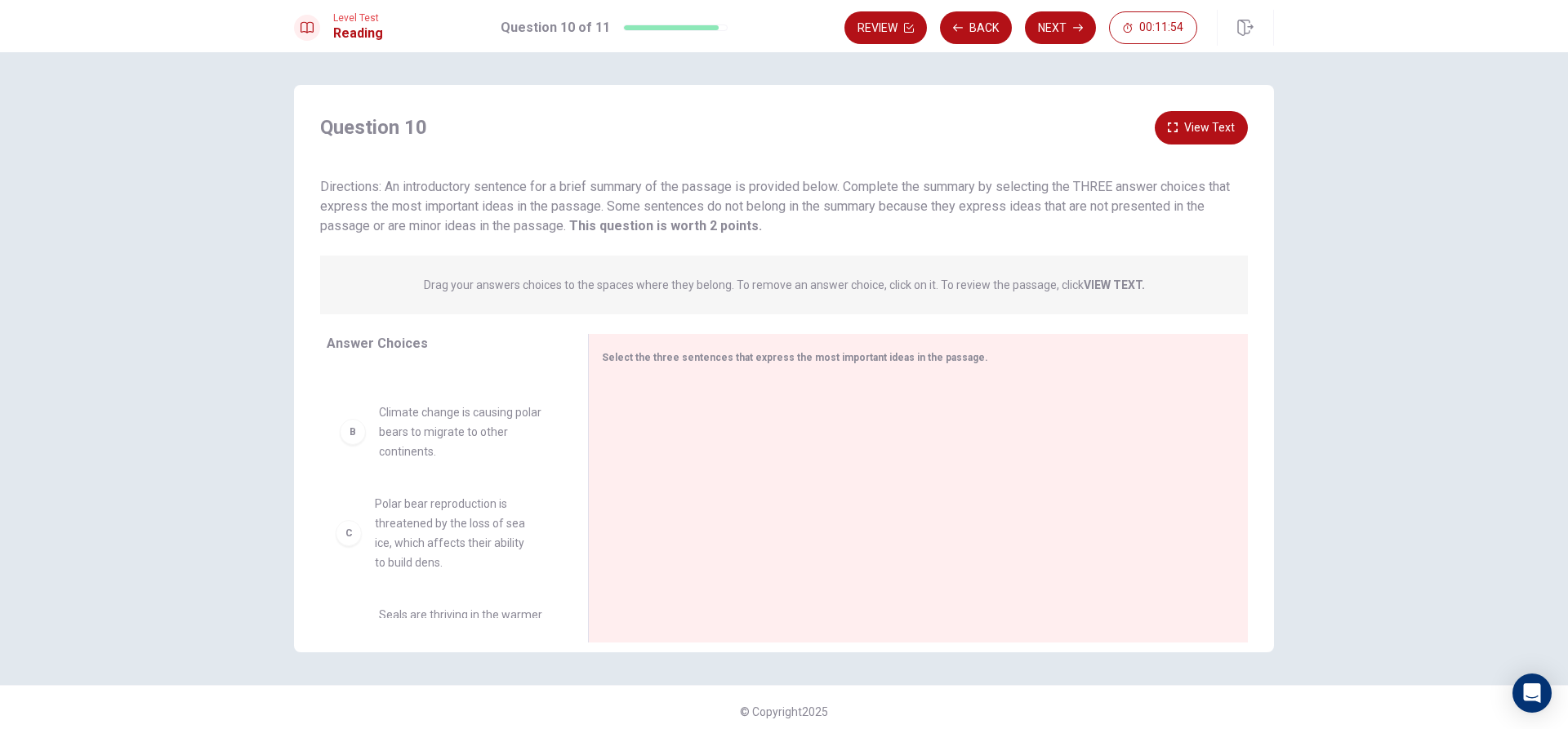
click at [333, 532] on div "A Polar bears rely on sea ice to [PERSON_NAME] seals, but the ice is melting du…" at bounding box center [451, 492] width 249 height 251
click at [347, 517] on div "E" at bounding box center [353, 530] width 26 height 26
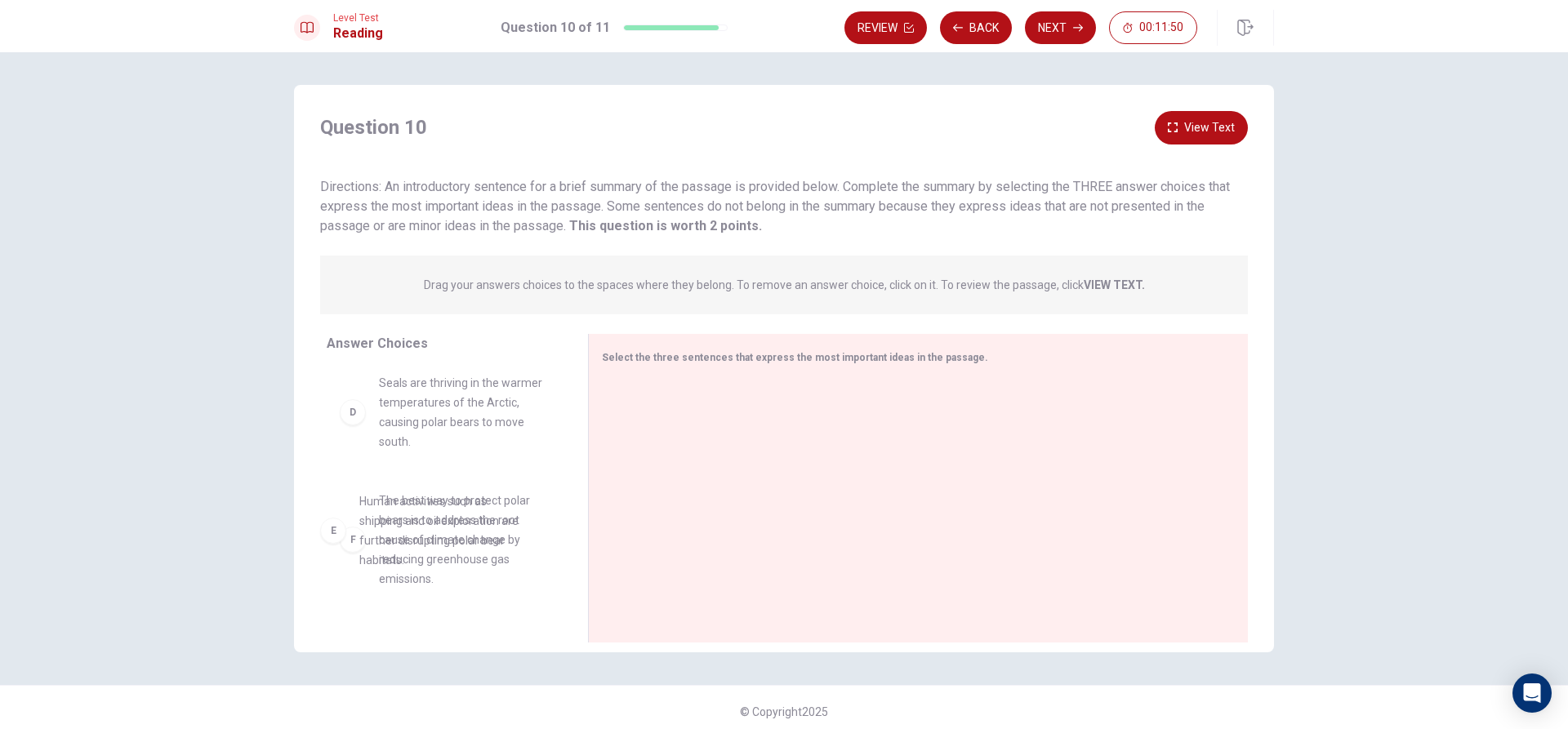
drag, startPoint x: 346, startPoint y: 515, endPoint x: 342, endPoint y: 523, distance: 8.9
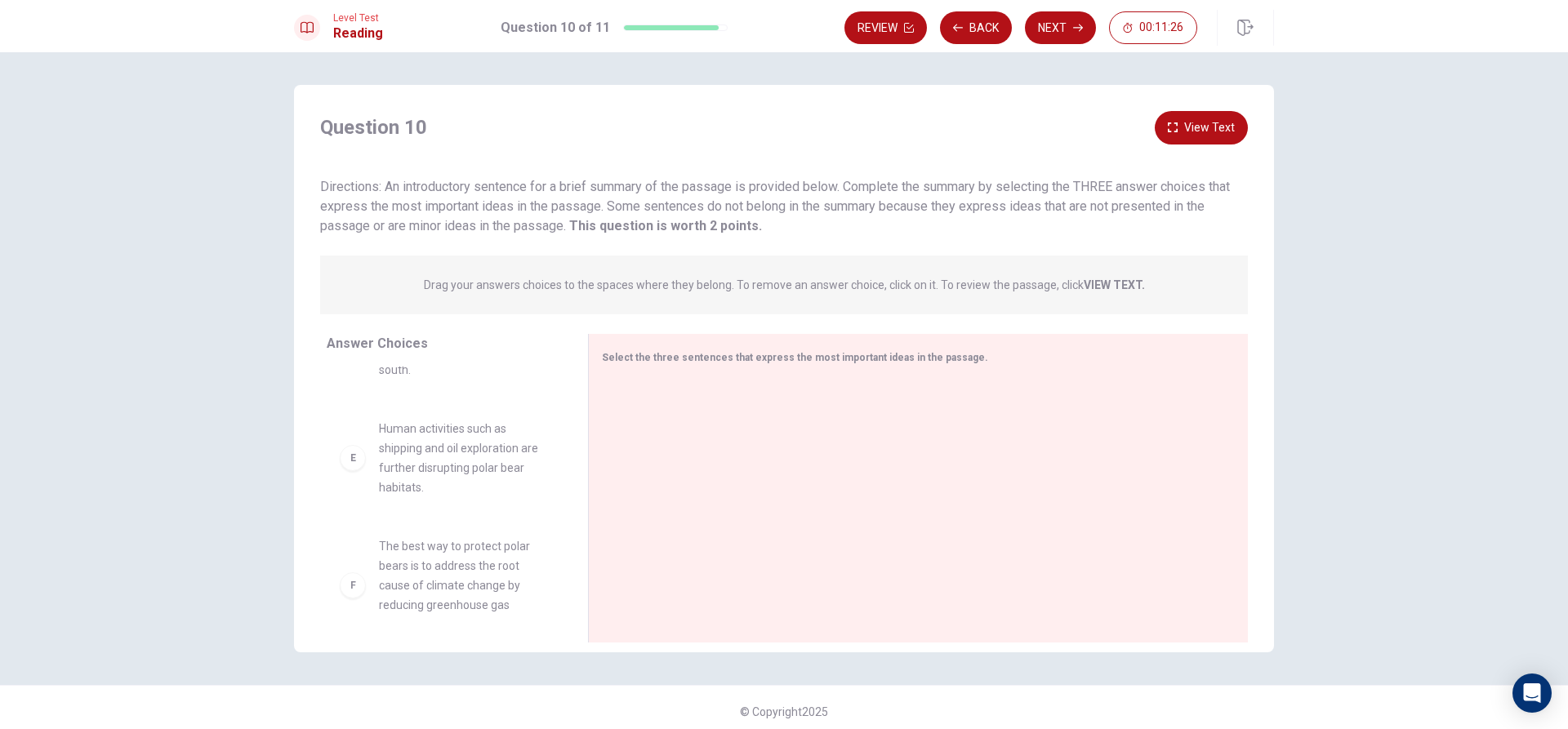
scroll to position [421, 0]
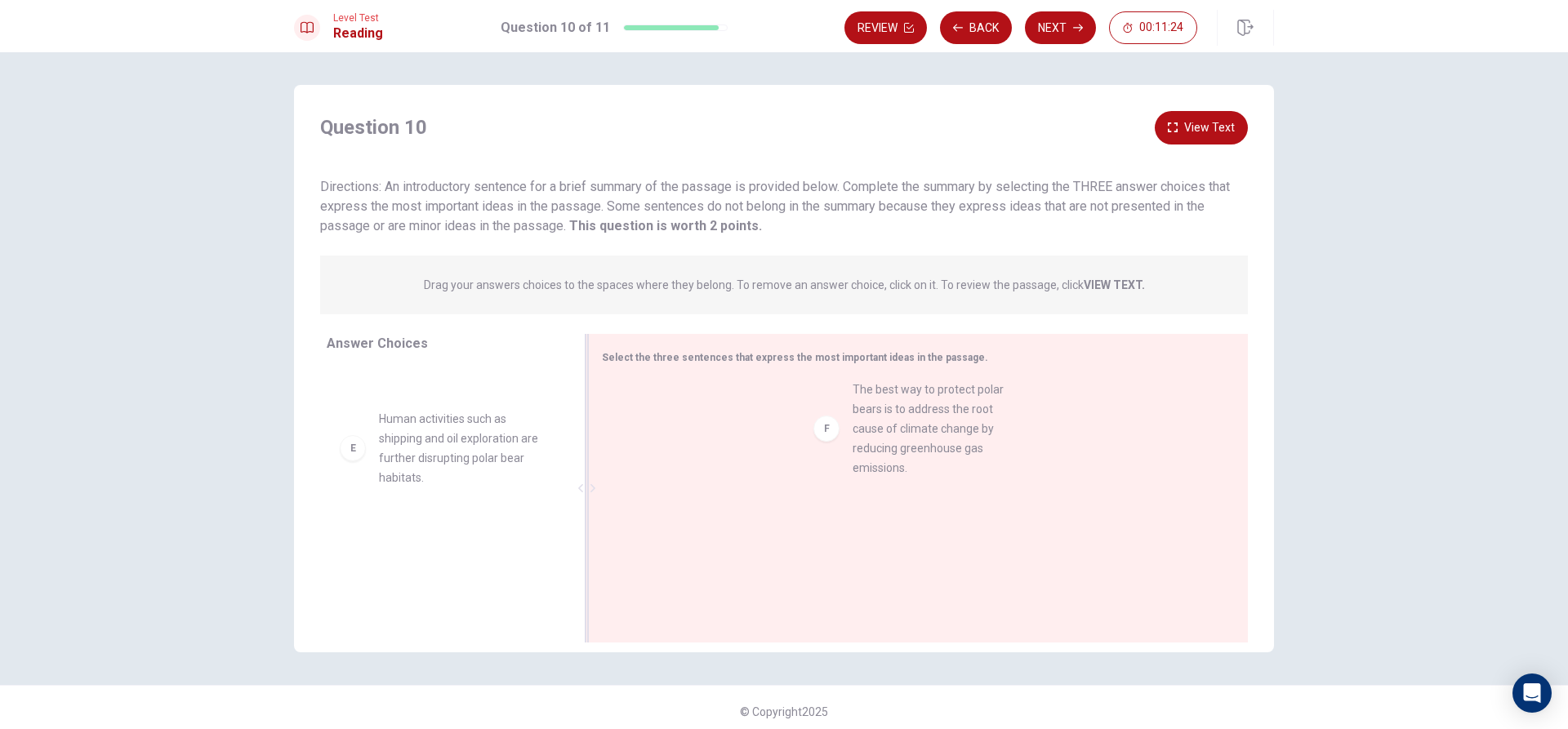
drag, startPoint x: 404, startPoint y: 532, endPoint x: 890, endPoint y: 396, distance: 504.7
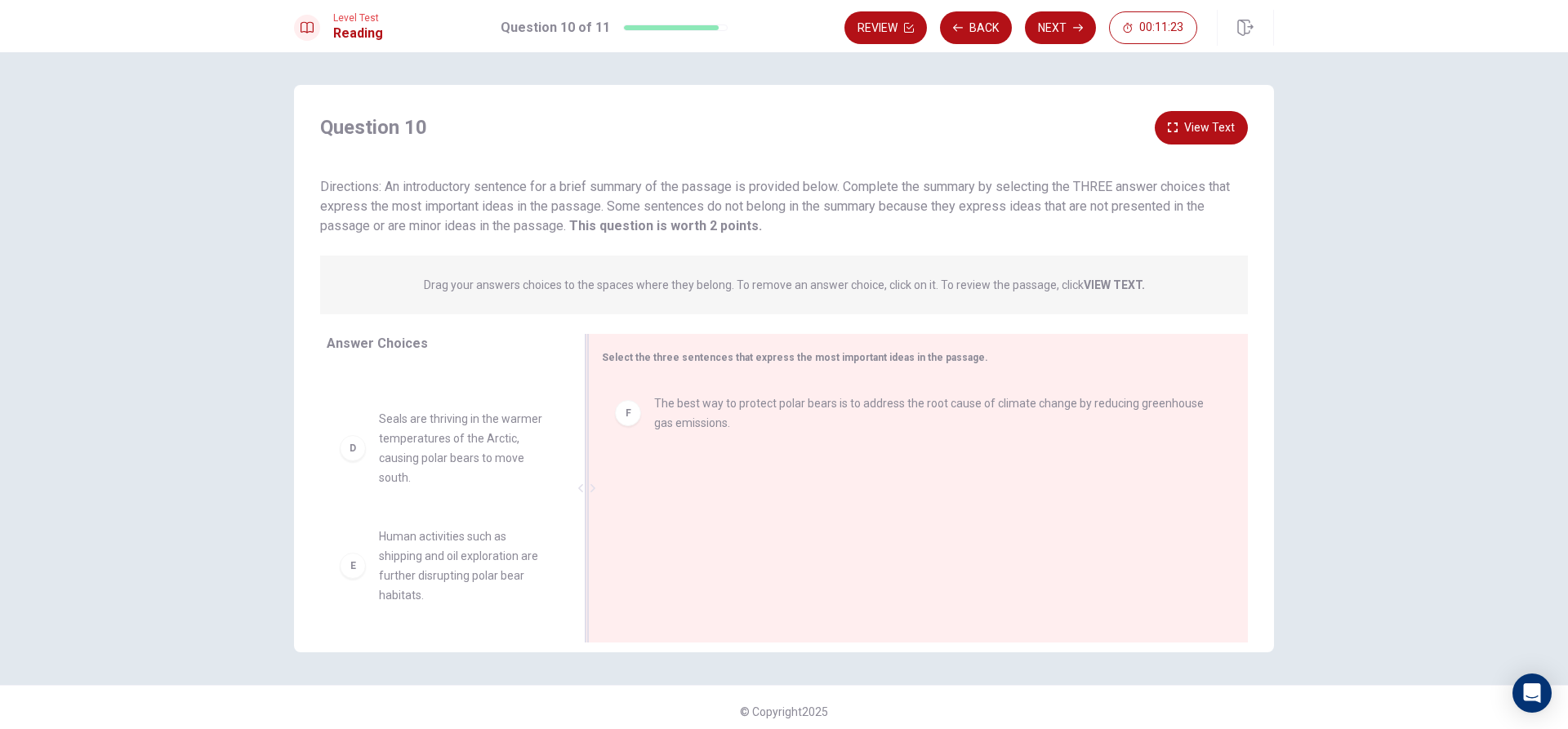
scroll to position [284, 0]
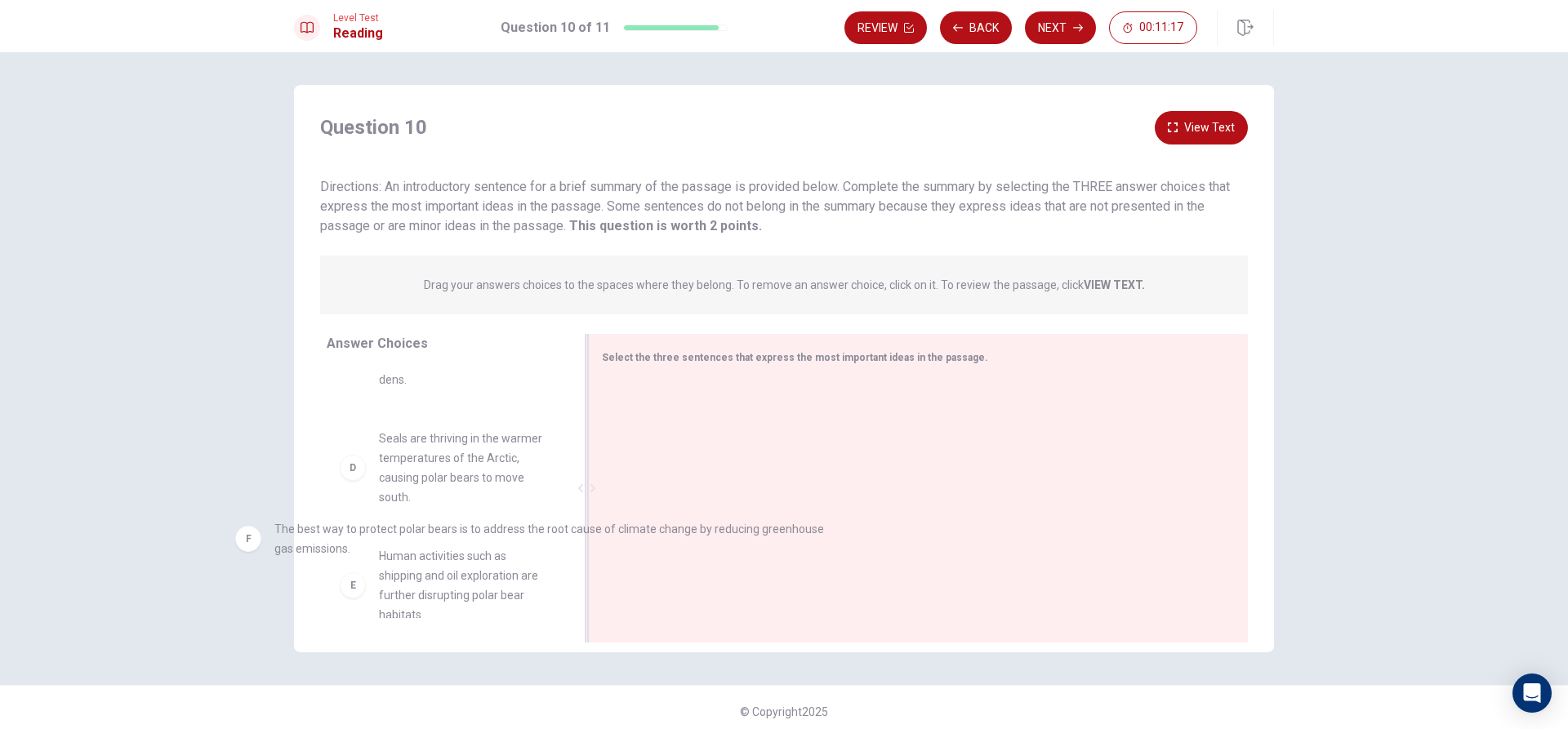
drag, startPoint x: 673, startPoint y: 425, endPoint x: 260, endPoint y: 557, distance: 433.6
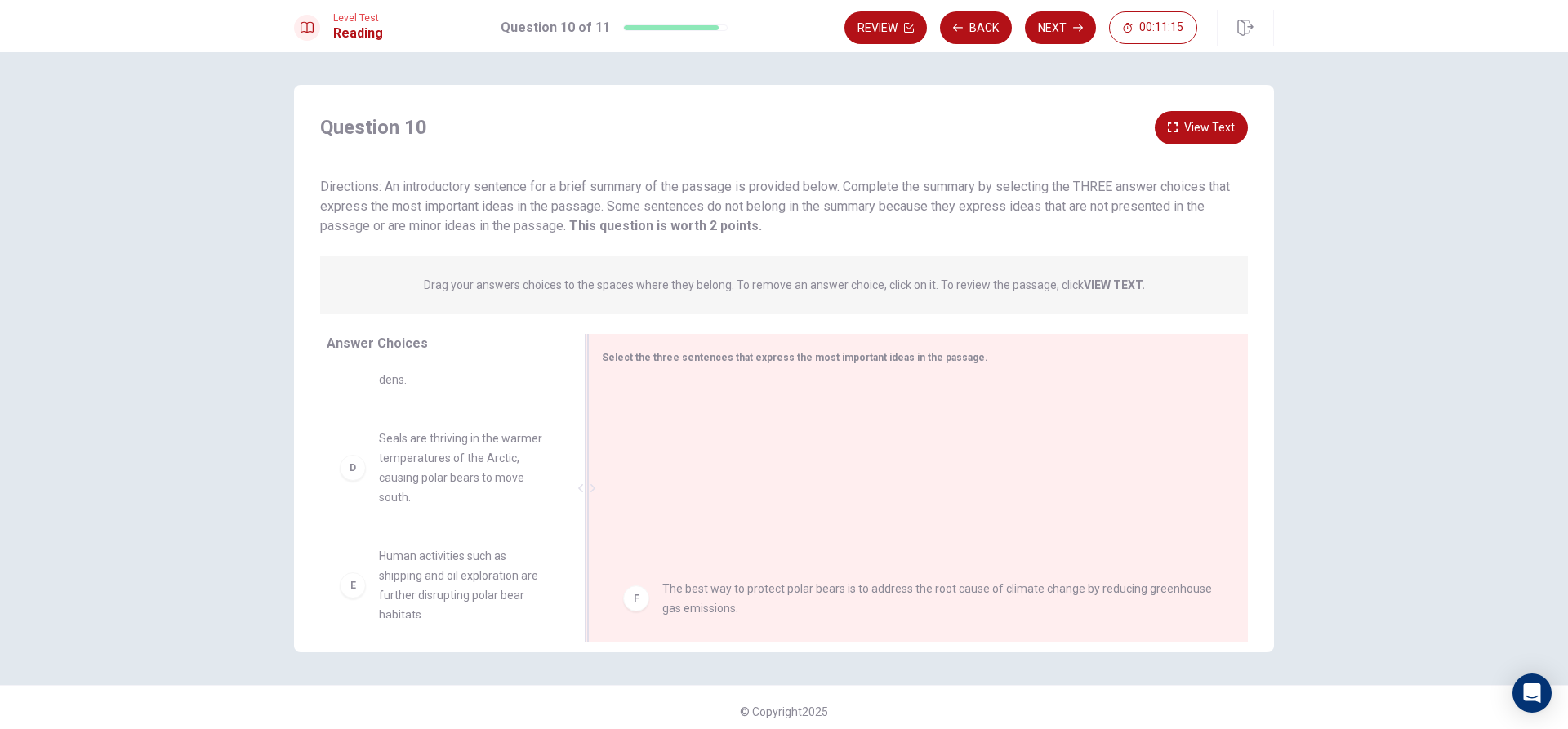
drag, startPoint x: 873, startPoint y: 405, endPoint x: 891, endPoint y: 587, distance: 182.9
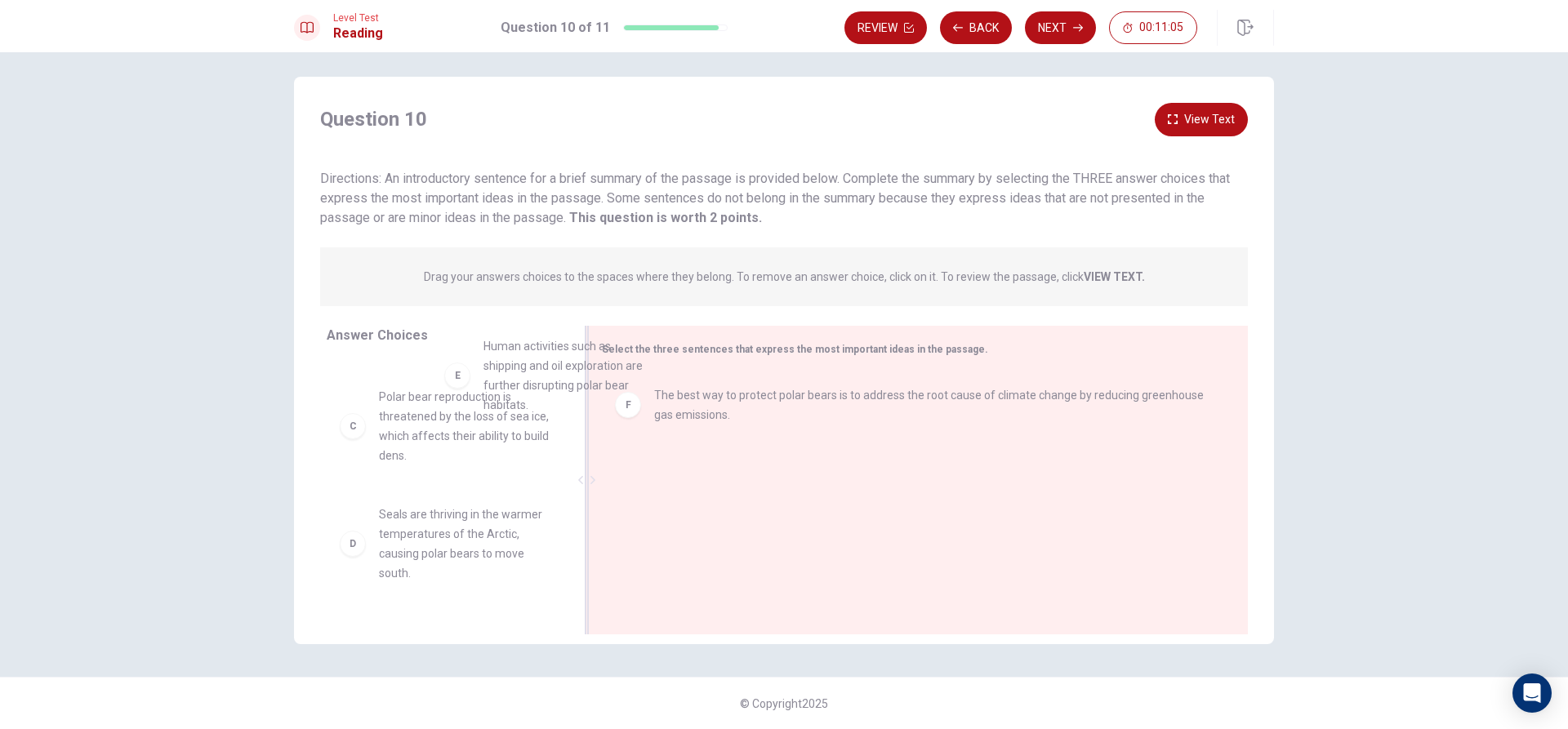
scroll to position [200, 0]
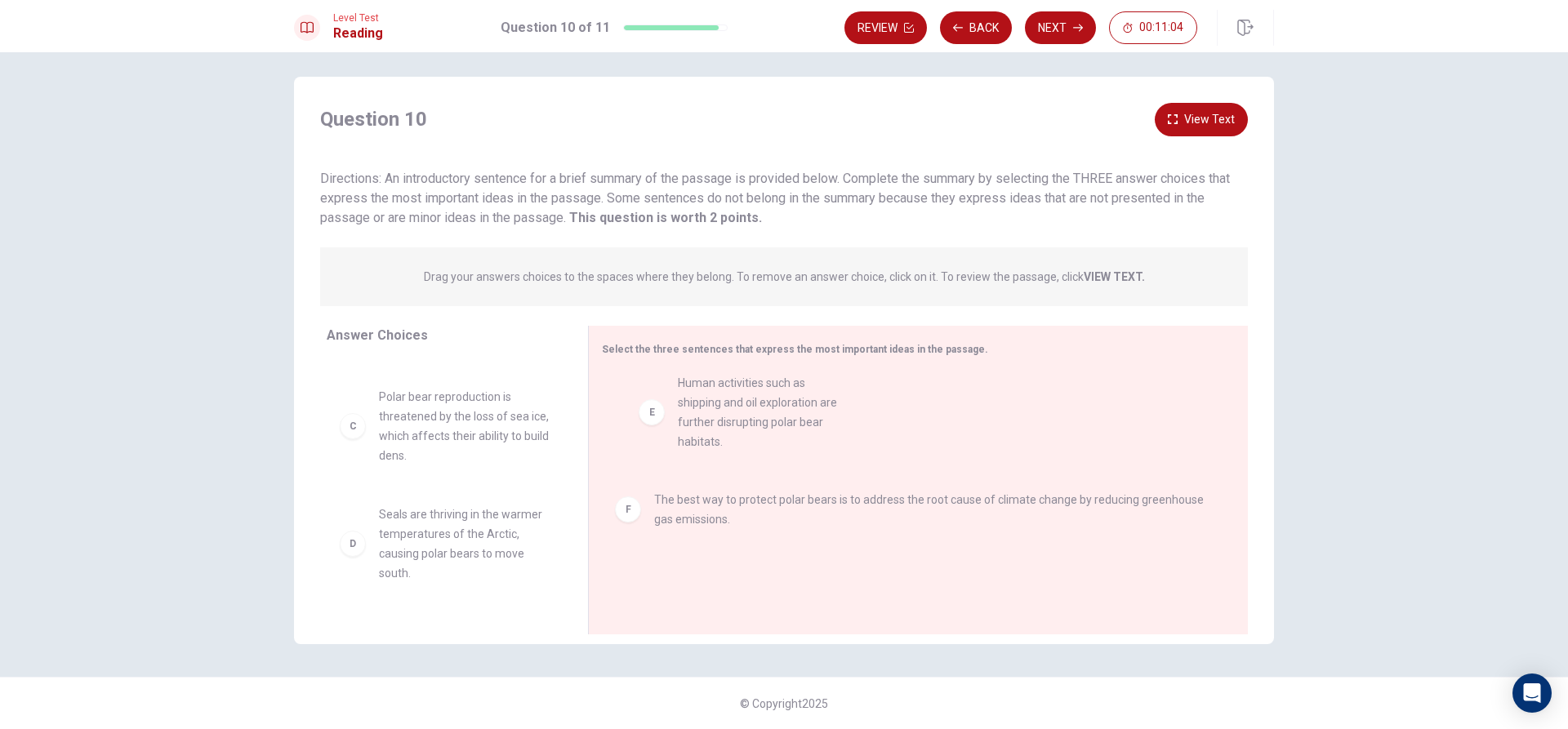
drag, startPoint x: 437, startPoint y: 577, endPoint x: 746, endPoint y: 423, distance: 345.2
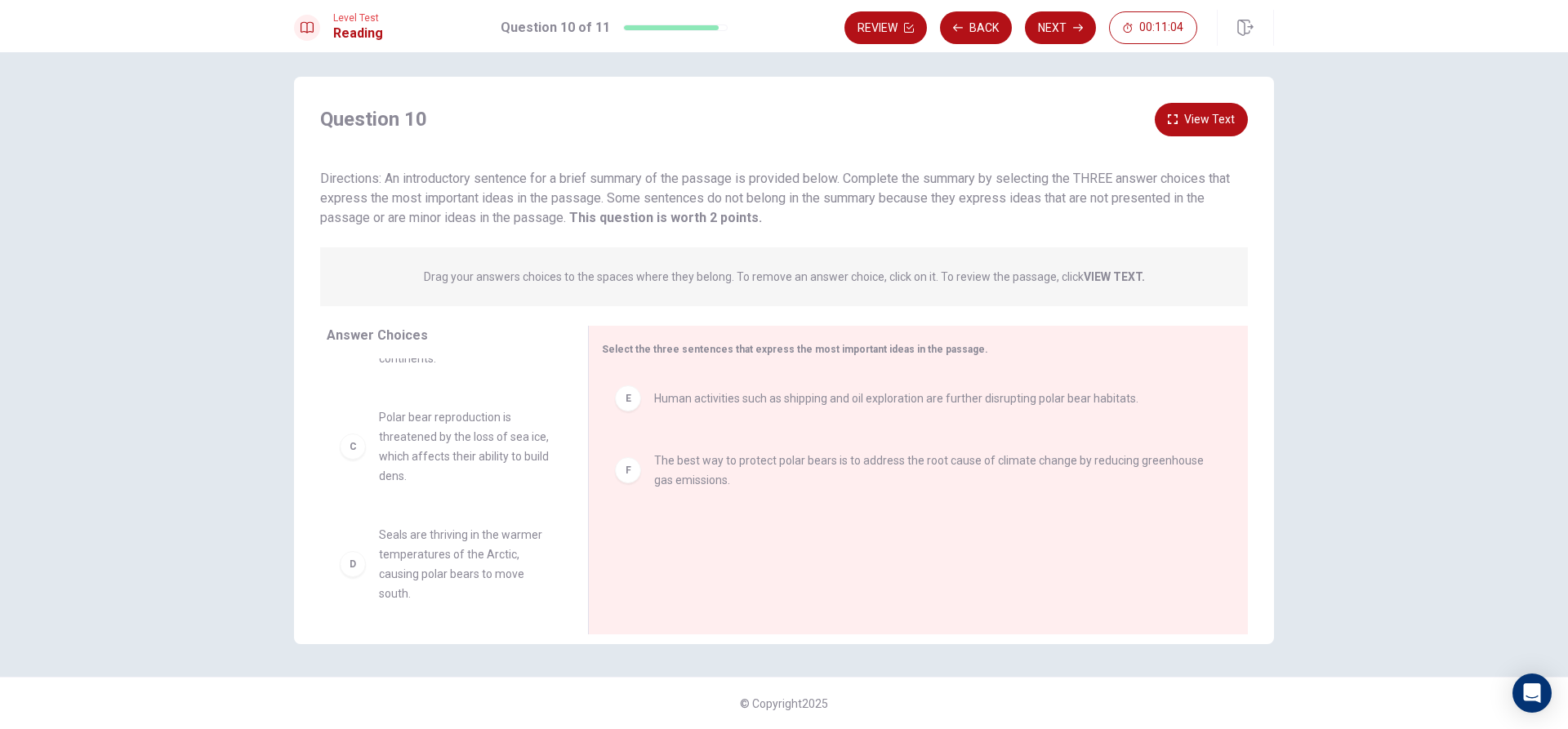
scroll to position [167, 0]
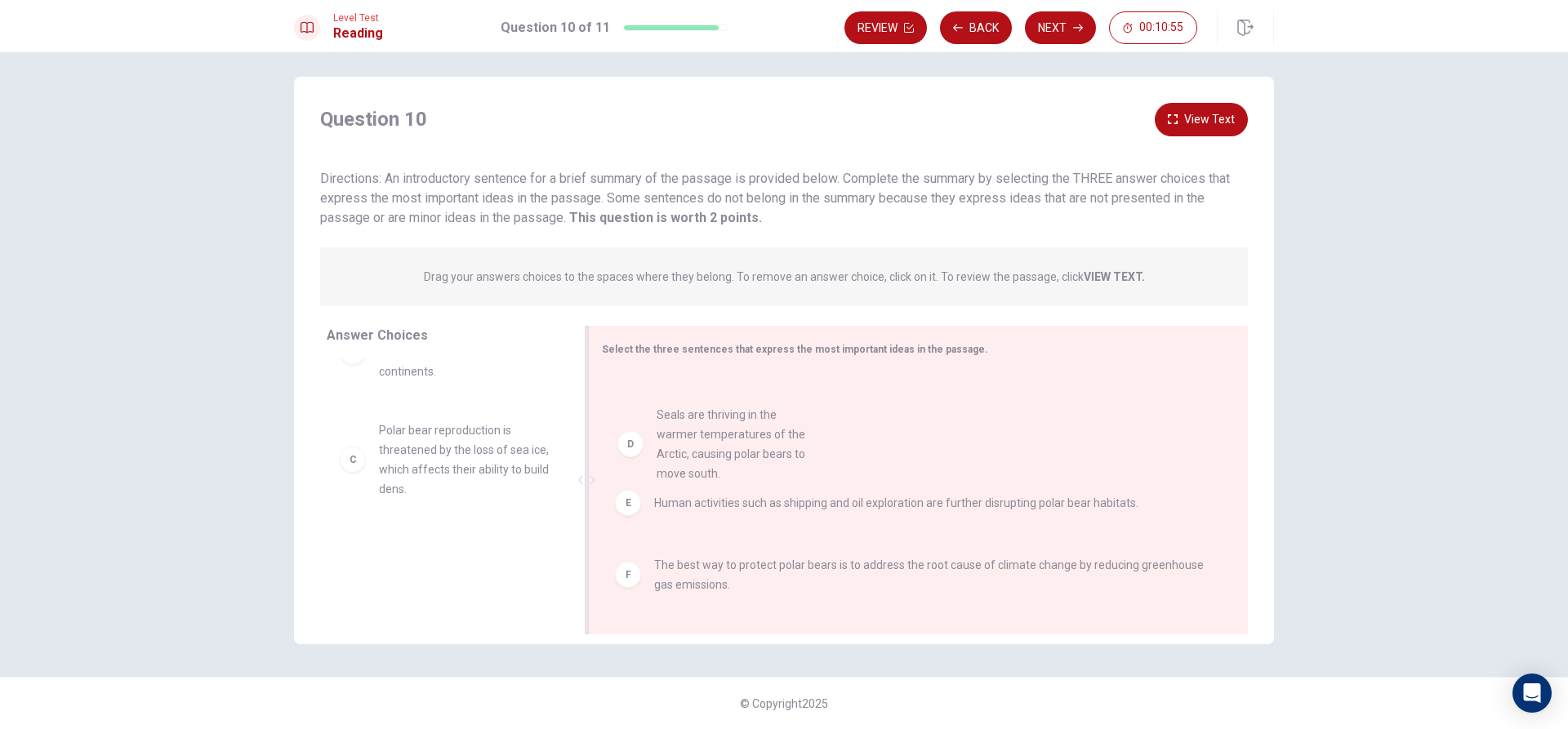
drag, startPoint x: 426, startPoint y: 557, endPoint x: 712, endPoint y: 432, distance: 312.1
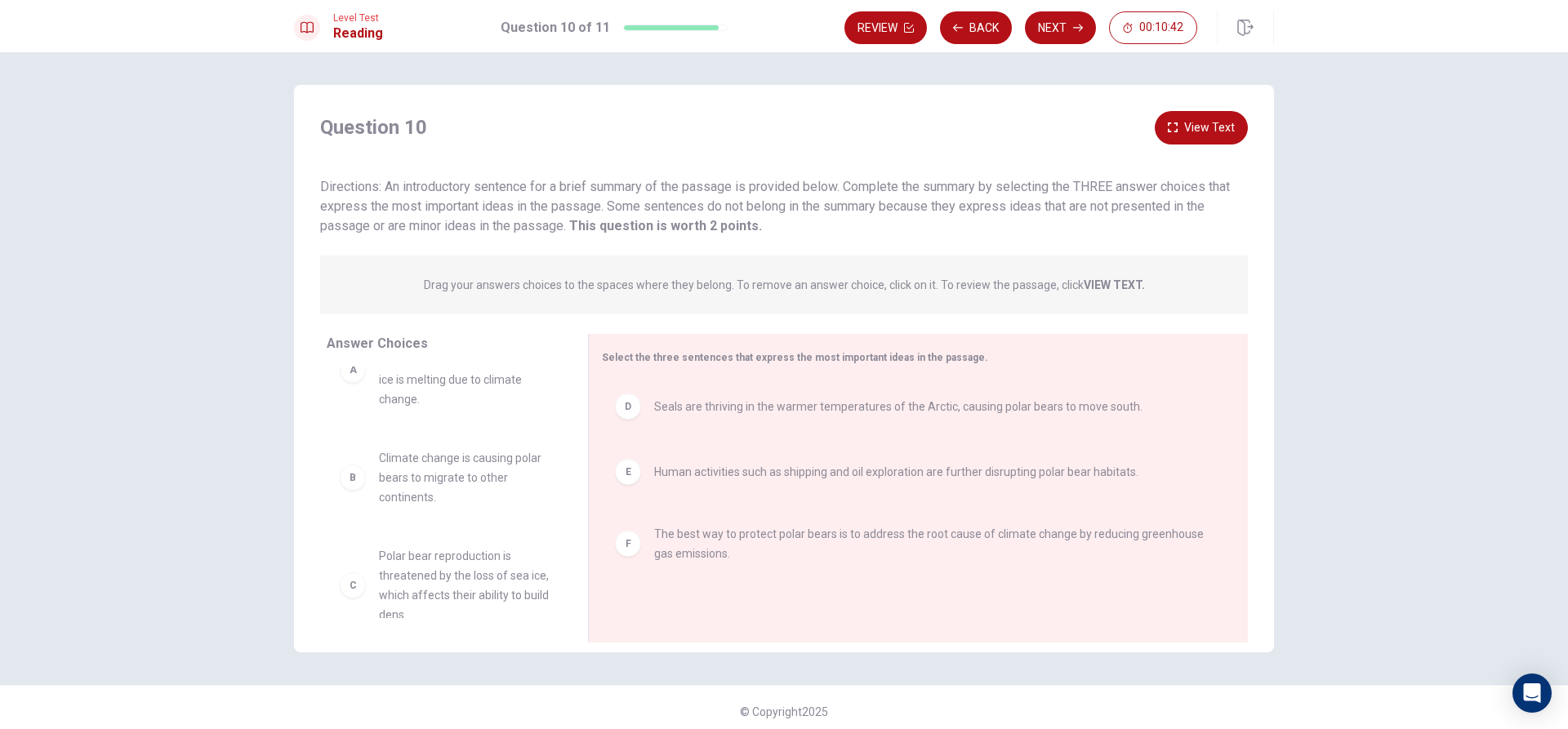
scroll to position [0, 0]
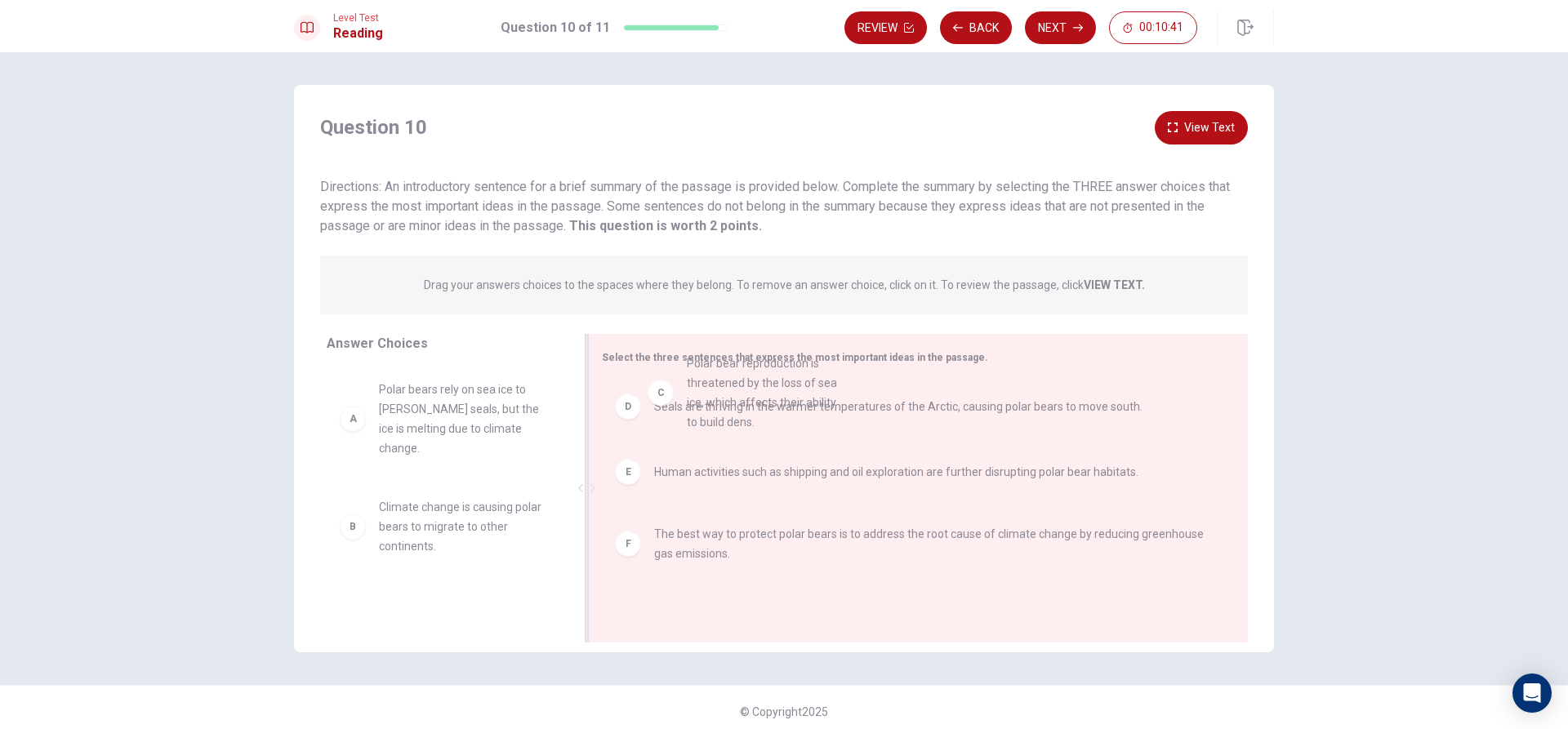
drag, startPoint x: 401, startPoint y: 560, endPoint x: 714, endPoint y: 373, distance: 364.6
drag, startPoint x: 486, startPoint y: 636, endPoint x: 650, endPoint y: 445, distance: 251.7
click at [657, 432] on div "Answer Choices A Polar bears rely on sea ice to [PERSON_NAME] seals, but the ic…" at bounding box center [784, 492] width 980 height 316
drag, startPoint x: 458, startPoint y: 604, endPoint x: 815, endPoint y: 370, distance: 426.9
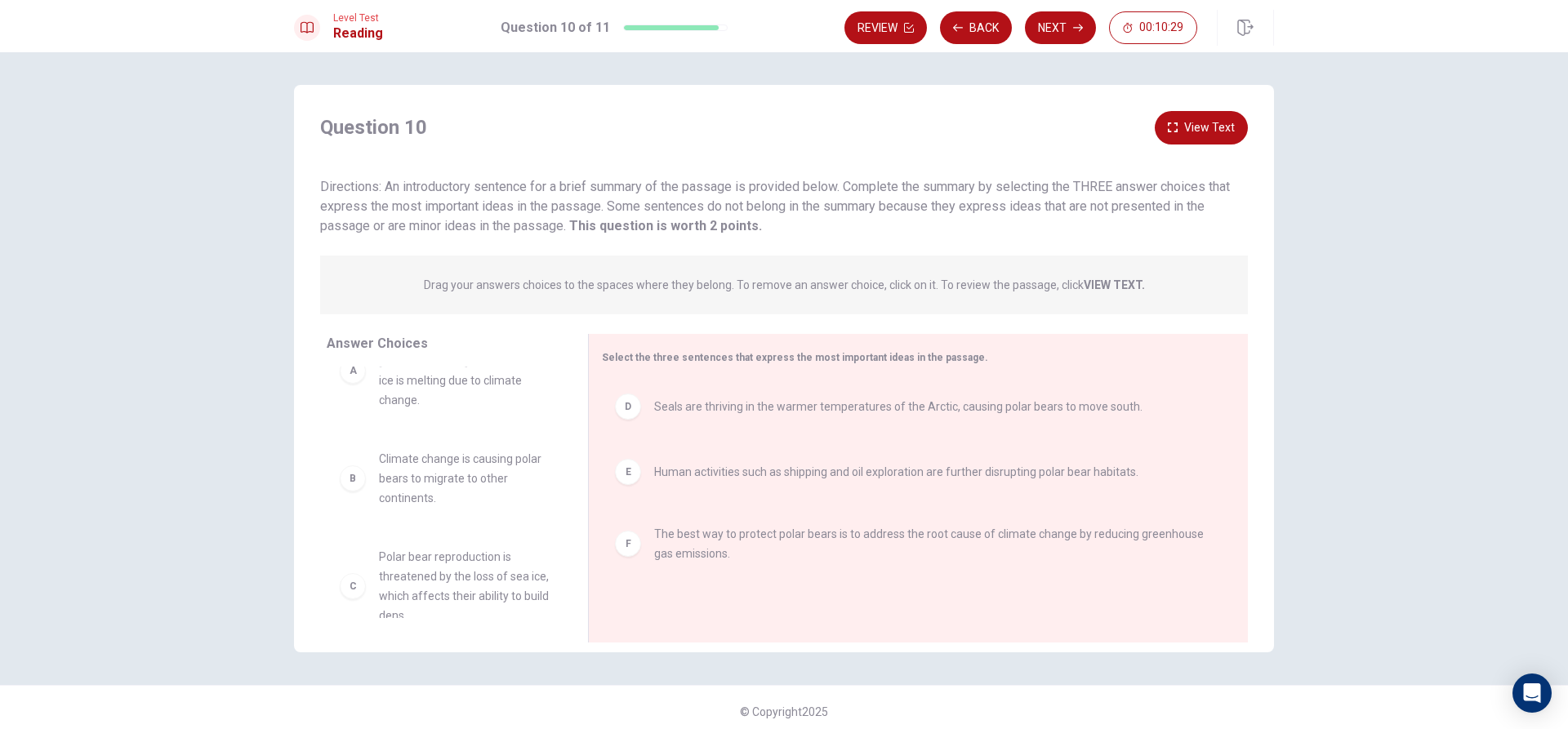
scroll to position [49, 0]
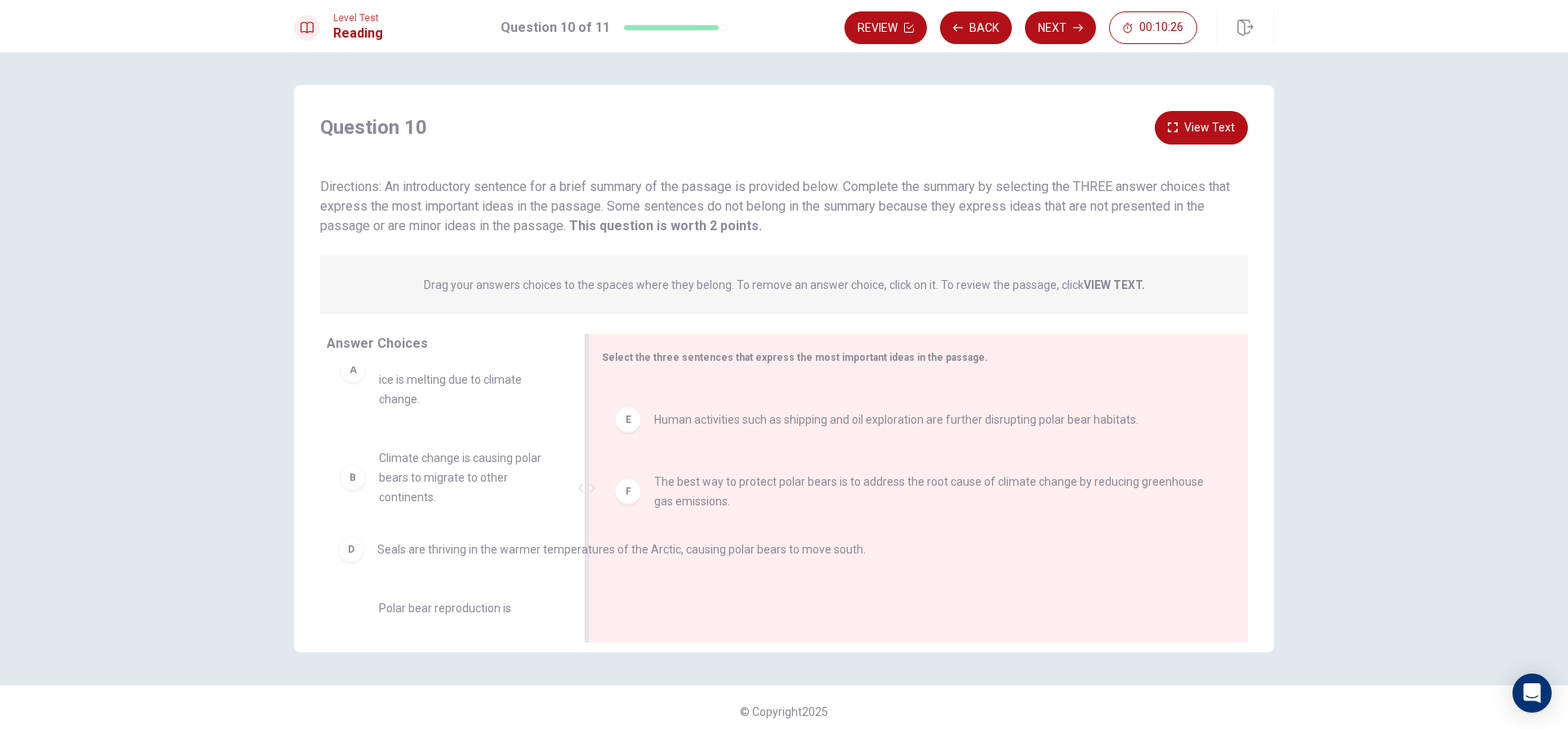
drag, startPoint x: 762, startPoint y: 422, endPoint x: 462, endPoint y: 571, distance: 335.0
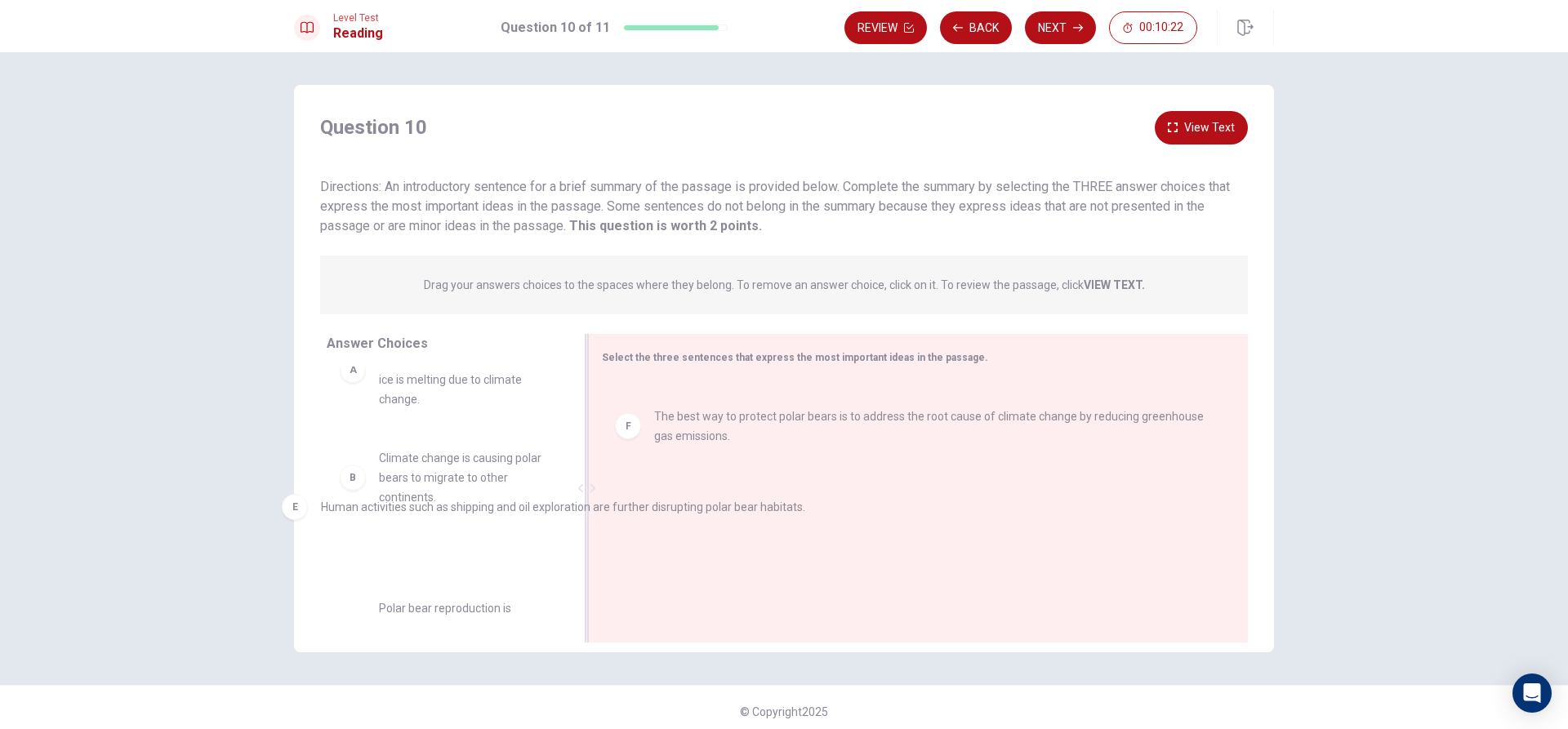
drag, startPoint x: 751, startPoint y: 421, endPoint x: 392, endPoint y: 522, distance: 372.9
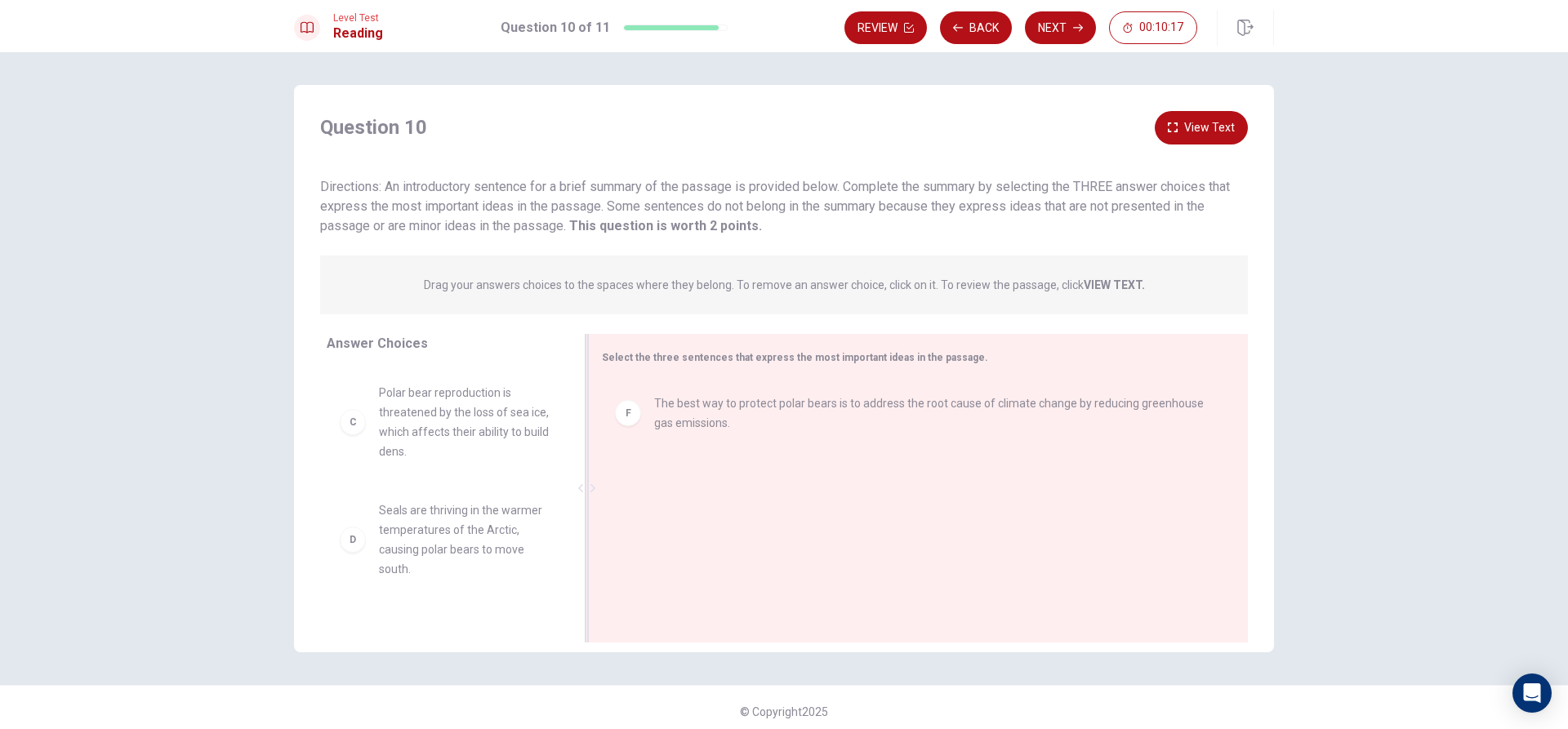
scroll to position [208, 0]
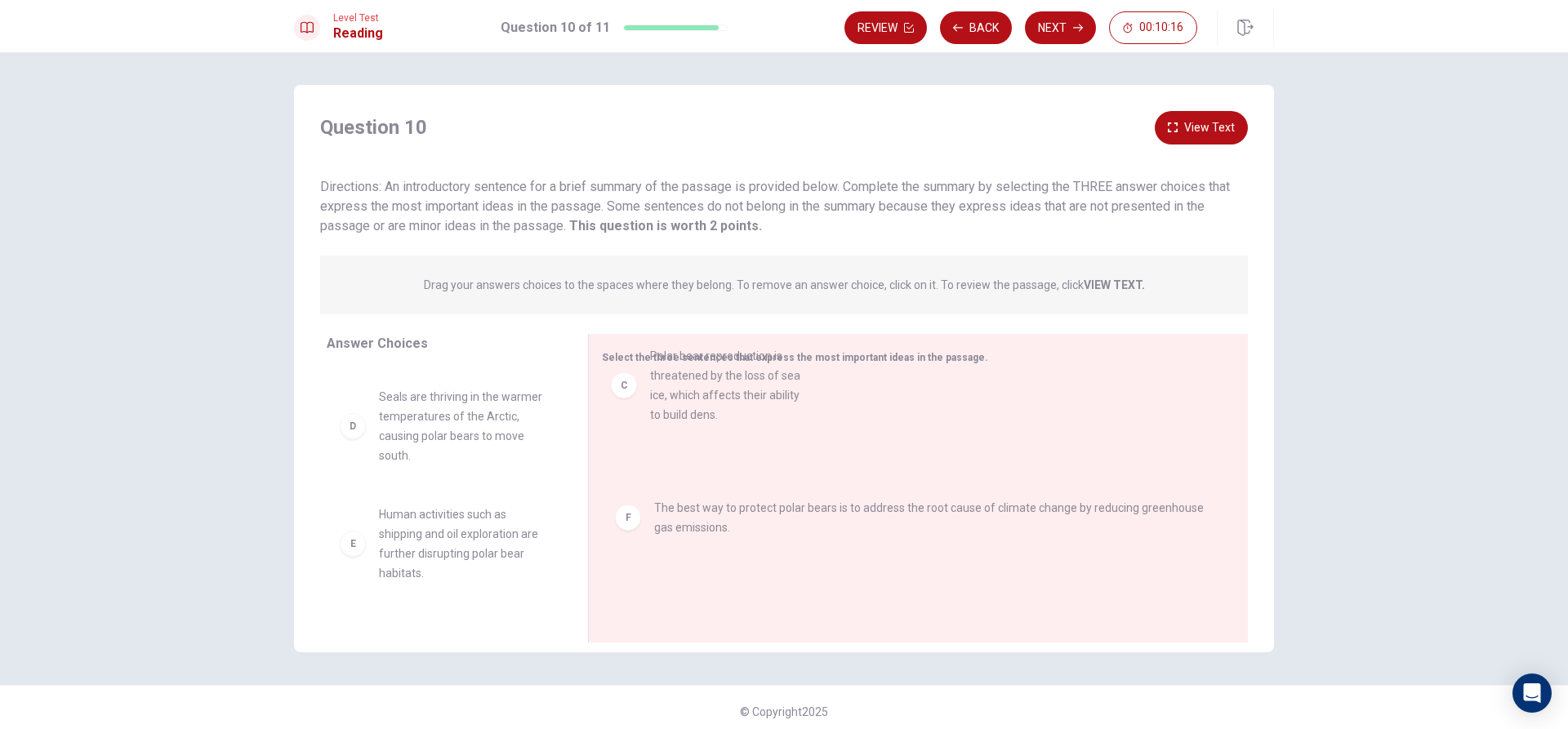
drag, startPoint x: 457, startPoint y: 397, endPoint x: 757, endPoint y: 383, distance: 300.3
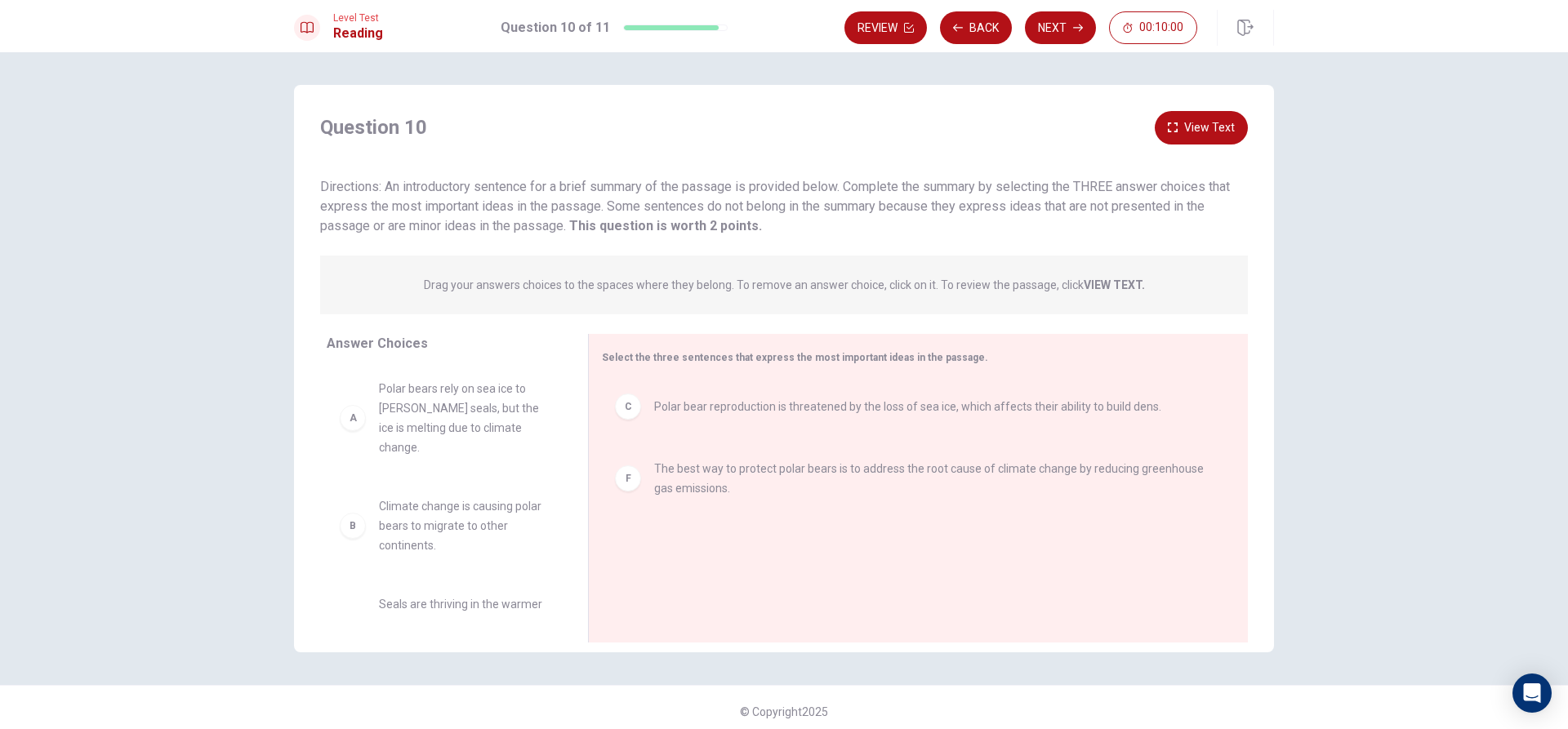
scroll to position [0, 0]
drag, startPoint x: 416, startPoint y: 421, endPoint x: 673, endPoint y: 549, distance: 287.1
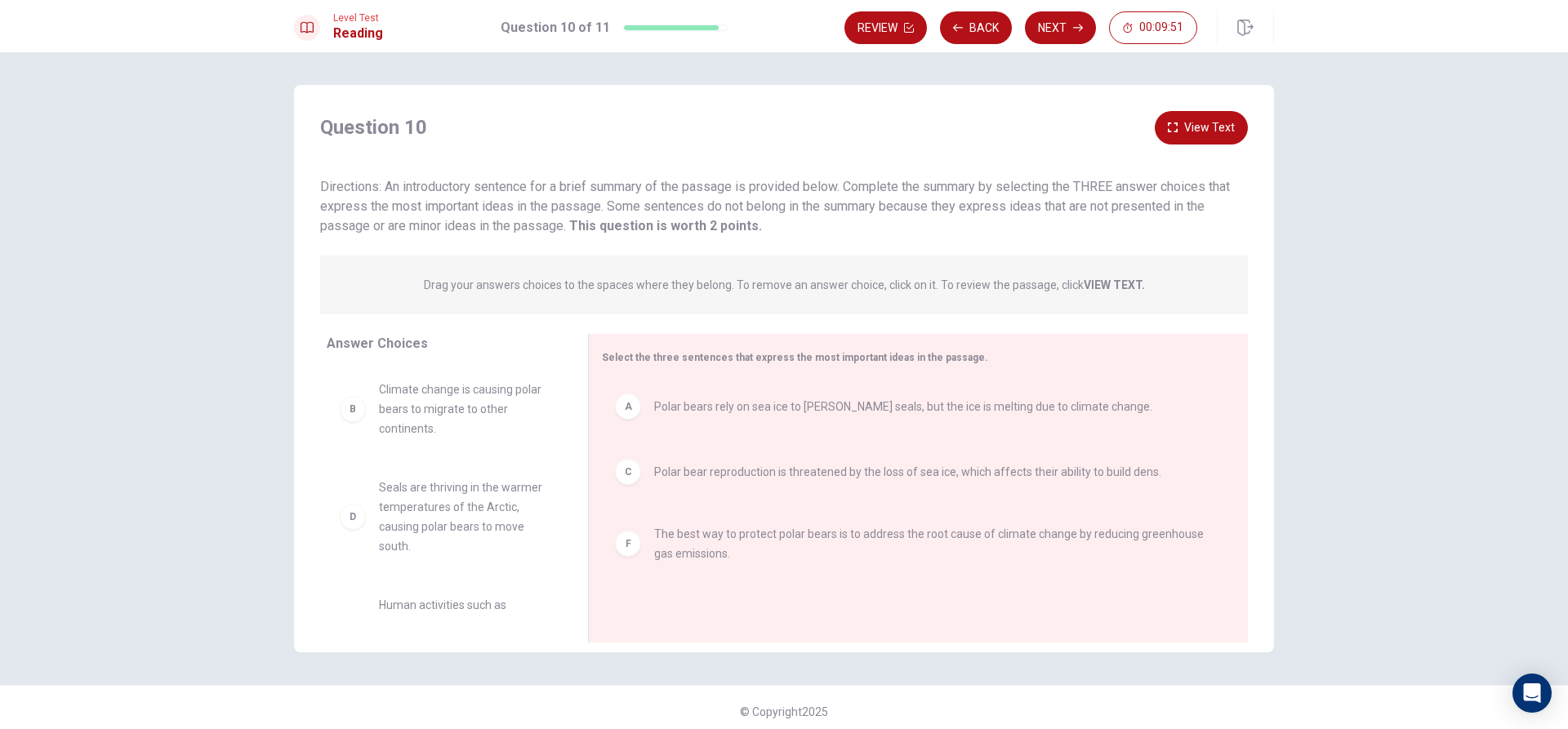
click at [1027, 15] on div "Review Back Next 00:09:51" at bounding box center [1021, 27] width 353 height 33
click at [1061, 28] on button "Next" at bounding box center [1060, 27] width 71 height 33
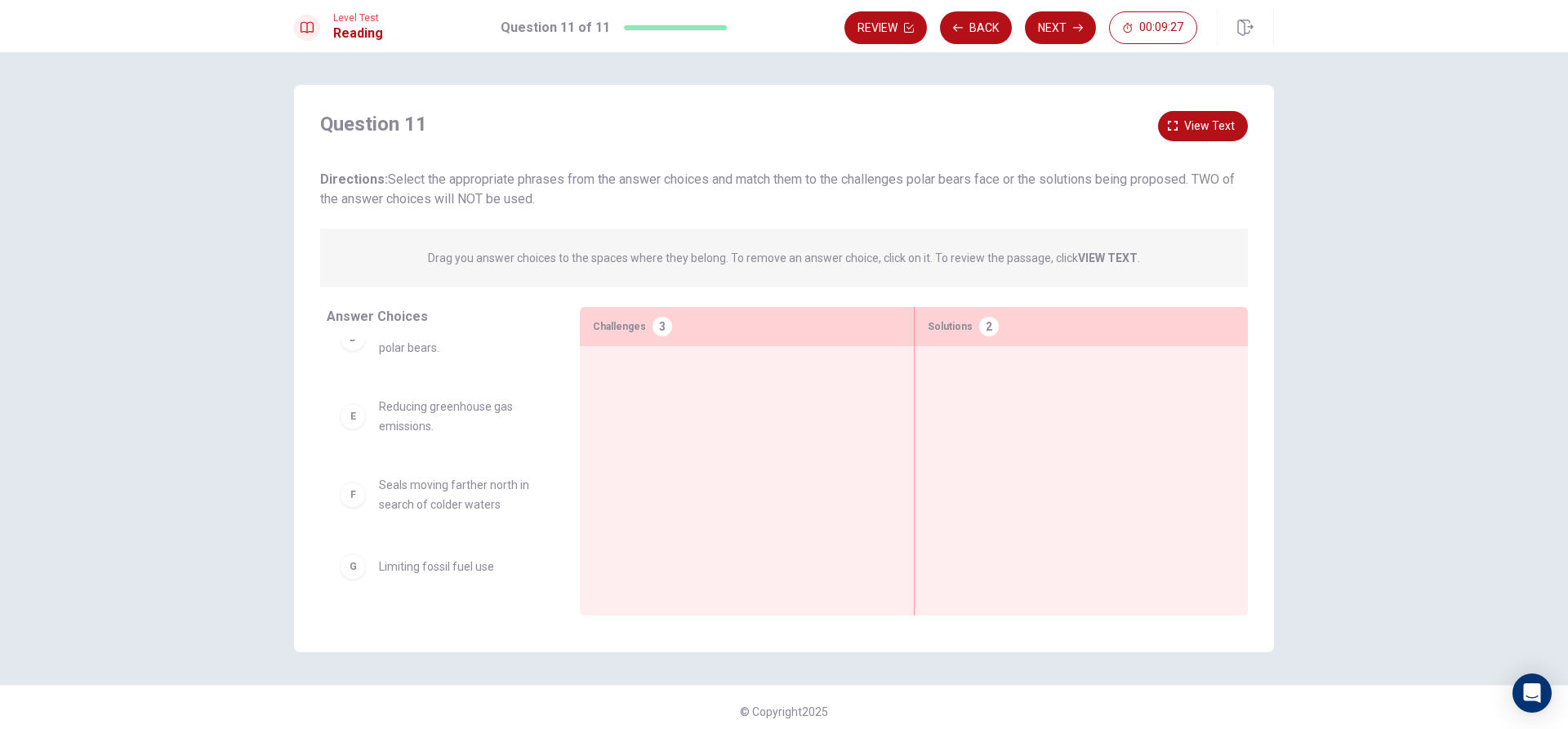
scroll to position [272, 0]
drag, startPoint x: 441, startPoint y: 571, endPoint x: 1046, endPoint y: 375, distance: 636.0
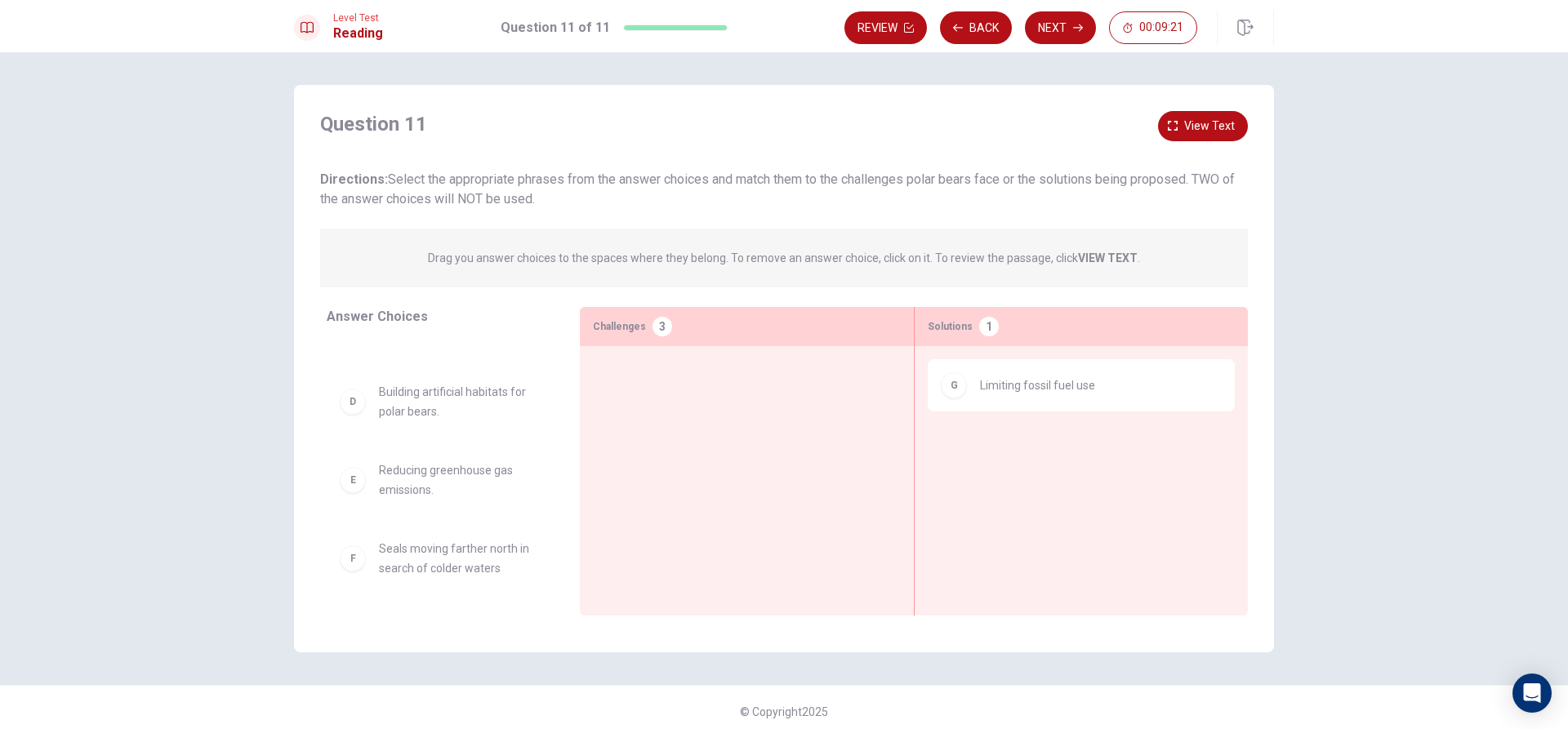
scroll to position [205, 0]
drag, startPoint x: 368, startPoint y: 472, endPoint x: 650, endPoint y: 383, distance: 295.7
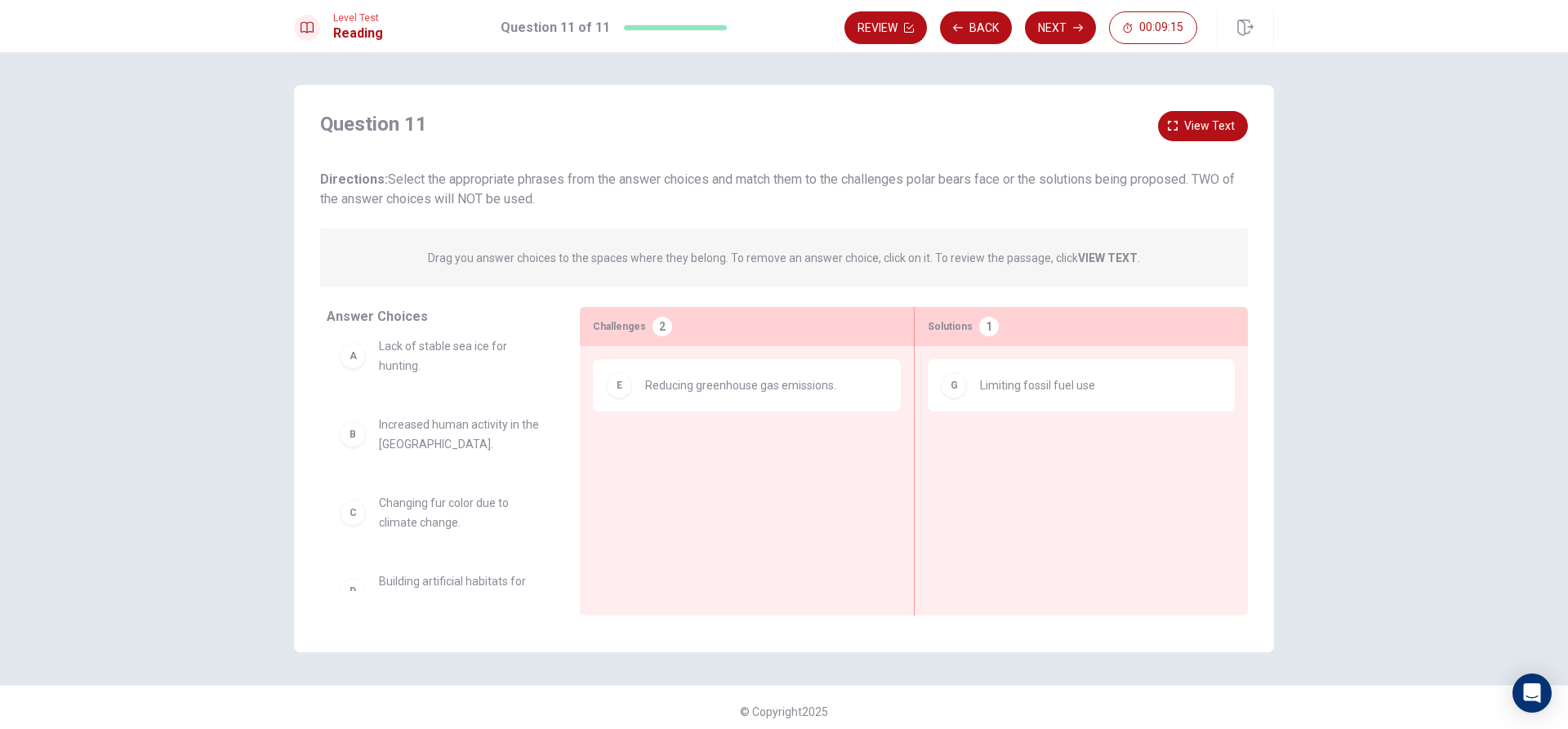
scroll to position [0, 0]
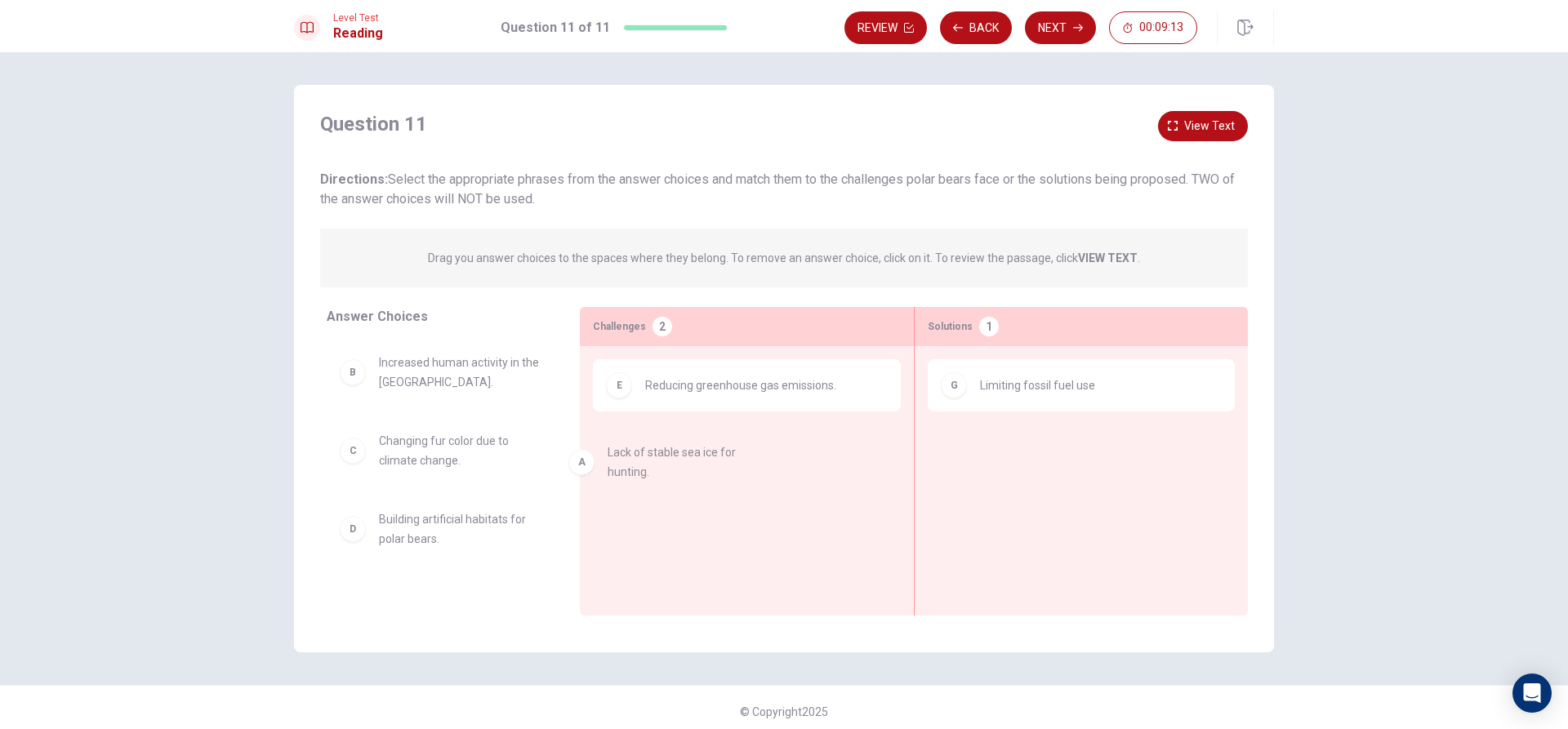
drag, startPoint x: 441, startPoint y: 399, endPoint x: 690, endPoint y: 490, distance: 265.1
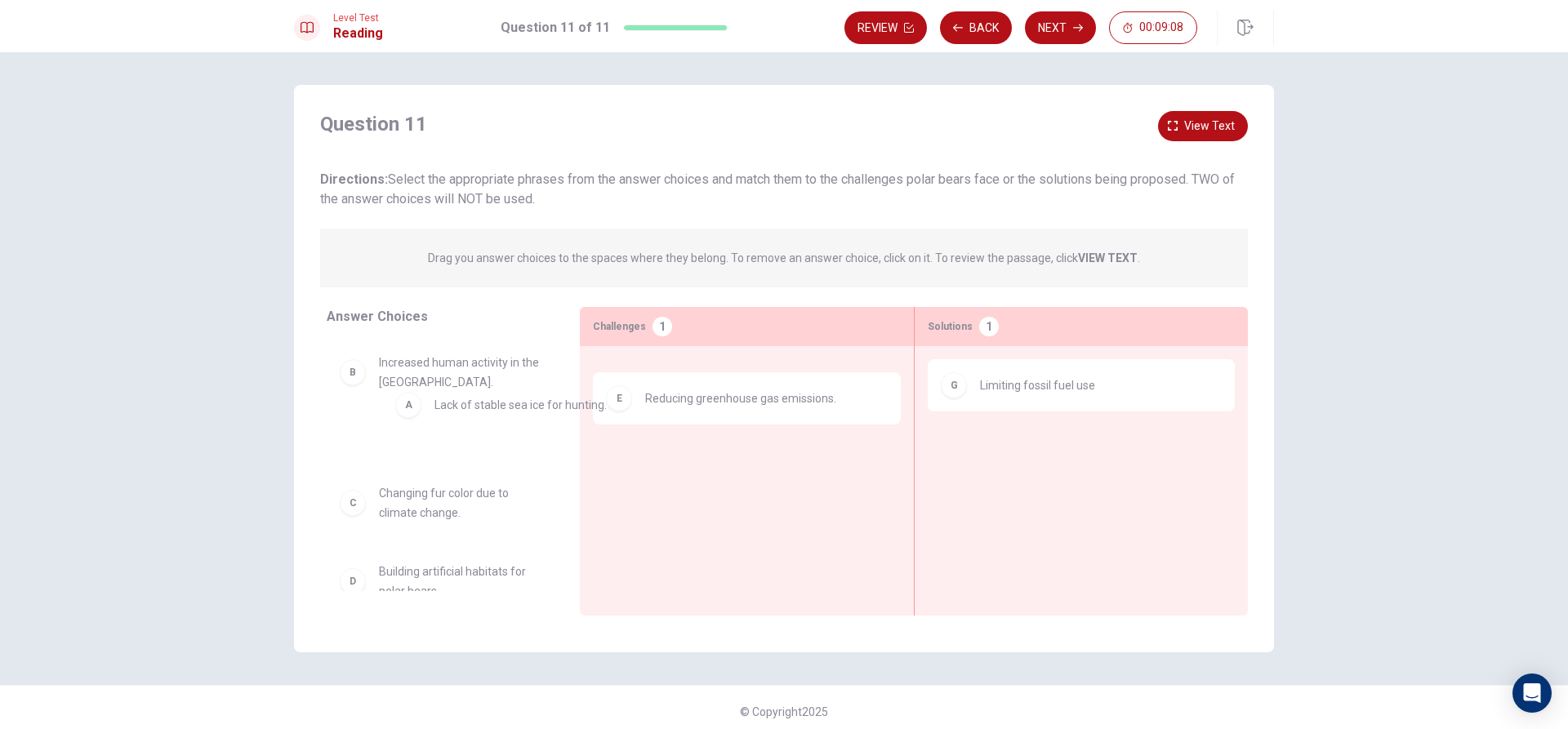
drag, startPoint x: 710, startPoint y: 379, endPoint x: 411, endPoint y: 398, distance: 299.6
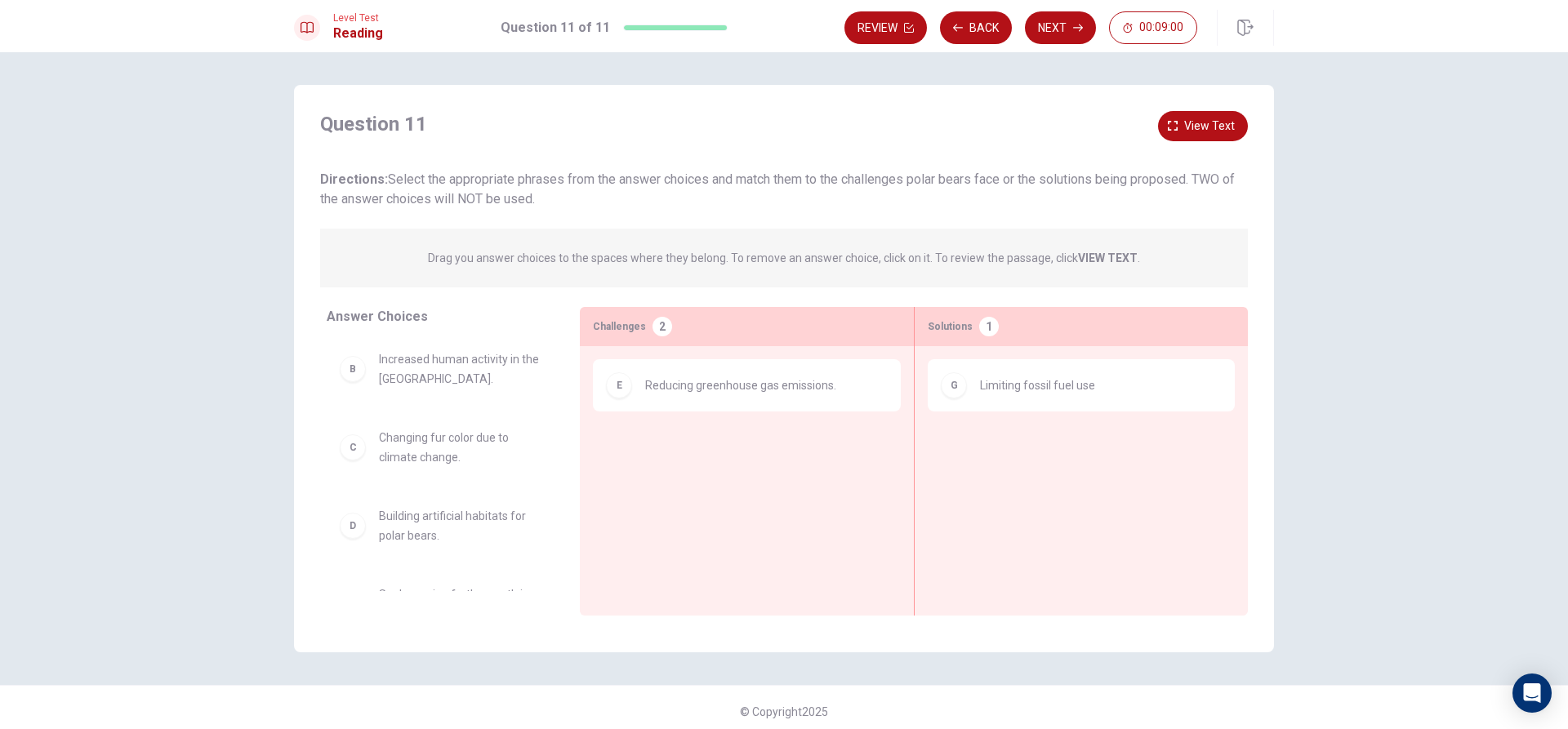
scroll to position [46, 0]
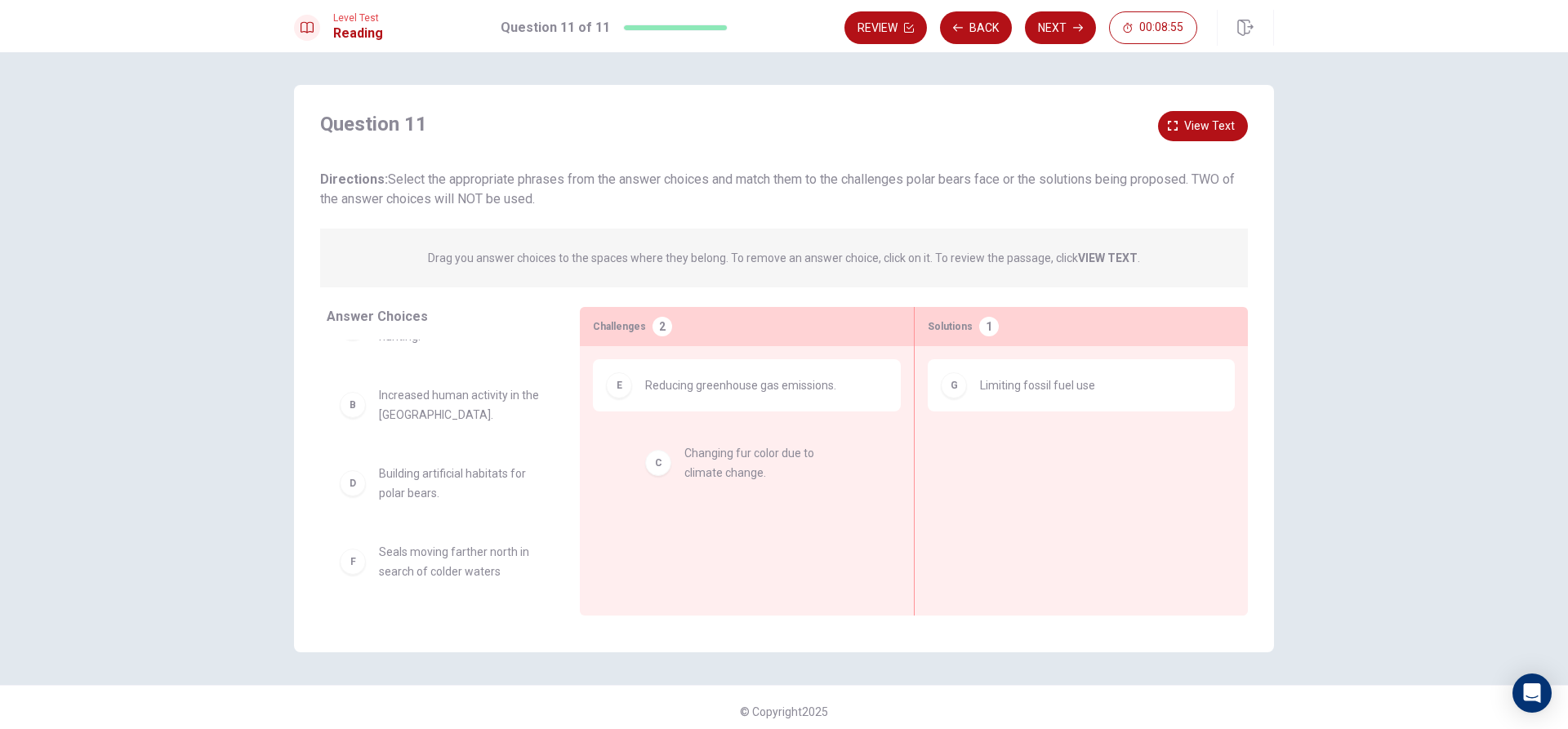
drag, startPoint x: 436, startPoint y: 483, endPoint x: 753, endPoint y: 460, distance: 317.8
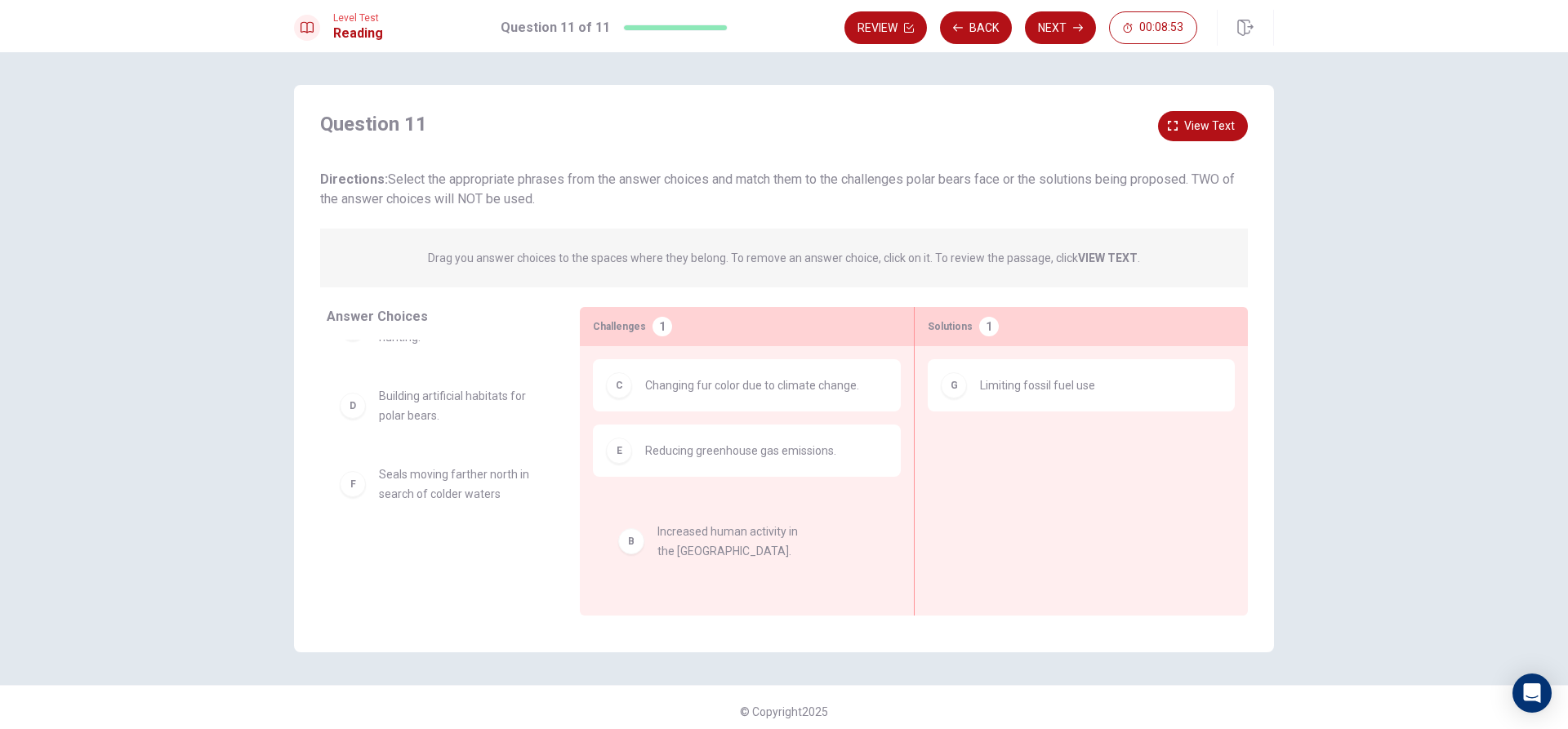
drag, startPoint x: 514, startPoint y: 393, endPoint x: 806, endPoint y: 532, distance: 323.4
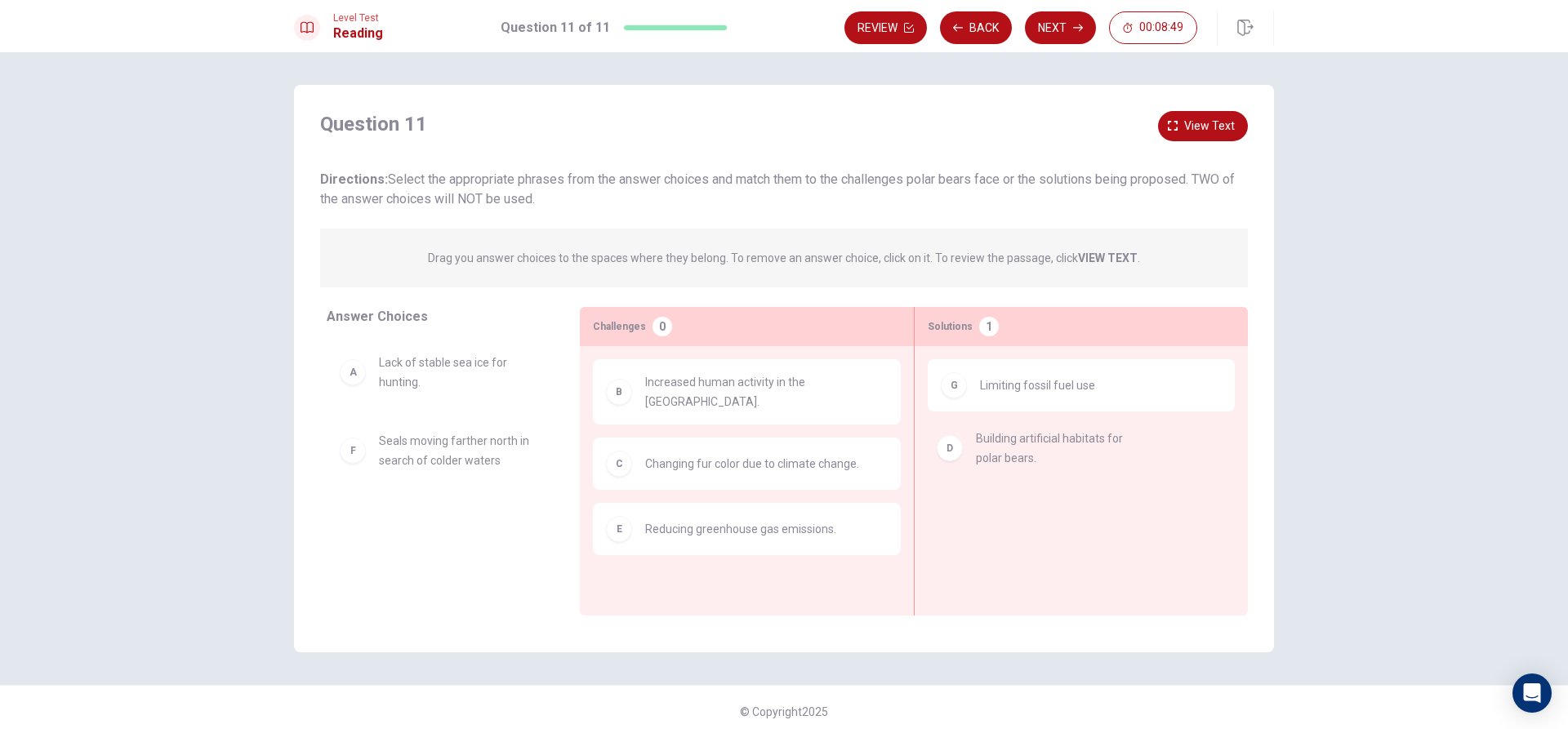
drag, startPoint x: 472, startPoint y: 462, endPoint x: 1087, endPoint y: 460, distance: 615.0
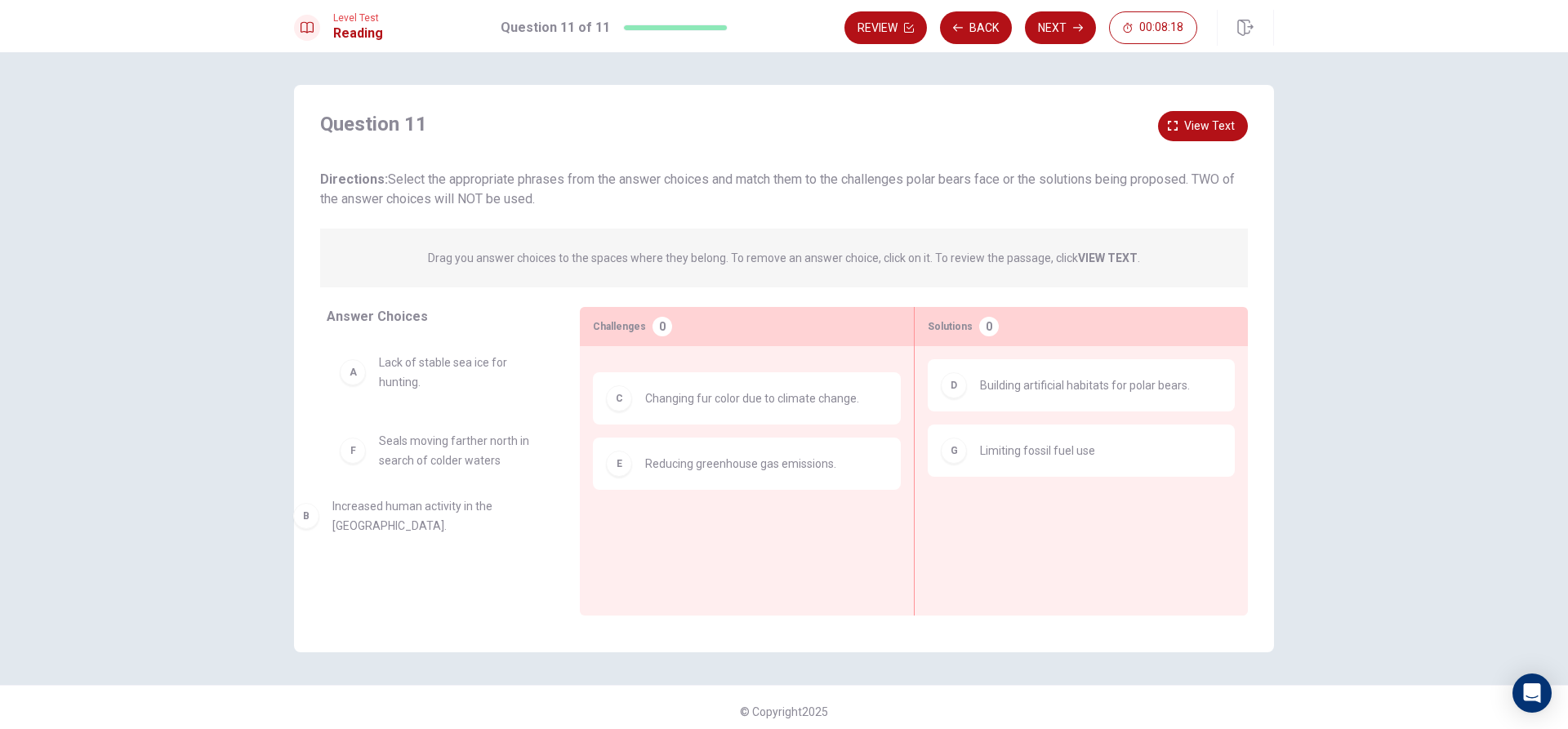
drag, startPoint x: 707, startPoint y: 388, endPoint x: 399, endPoint y: 501, distance: 328.1
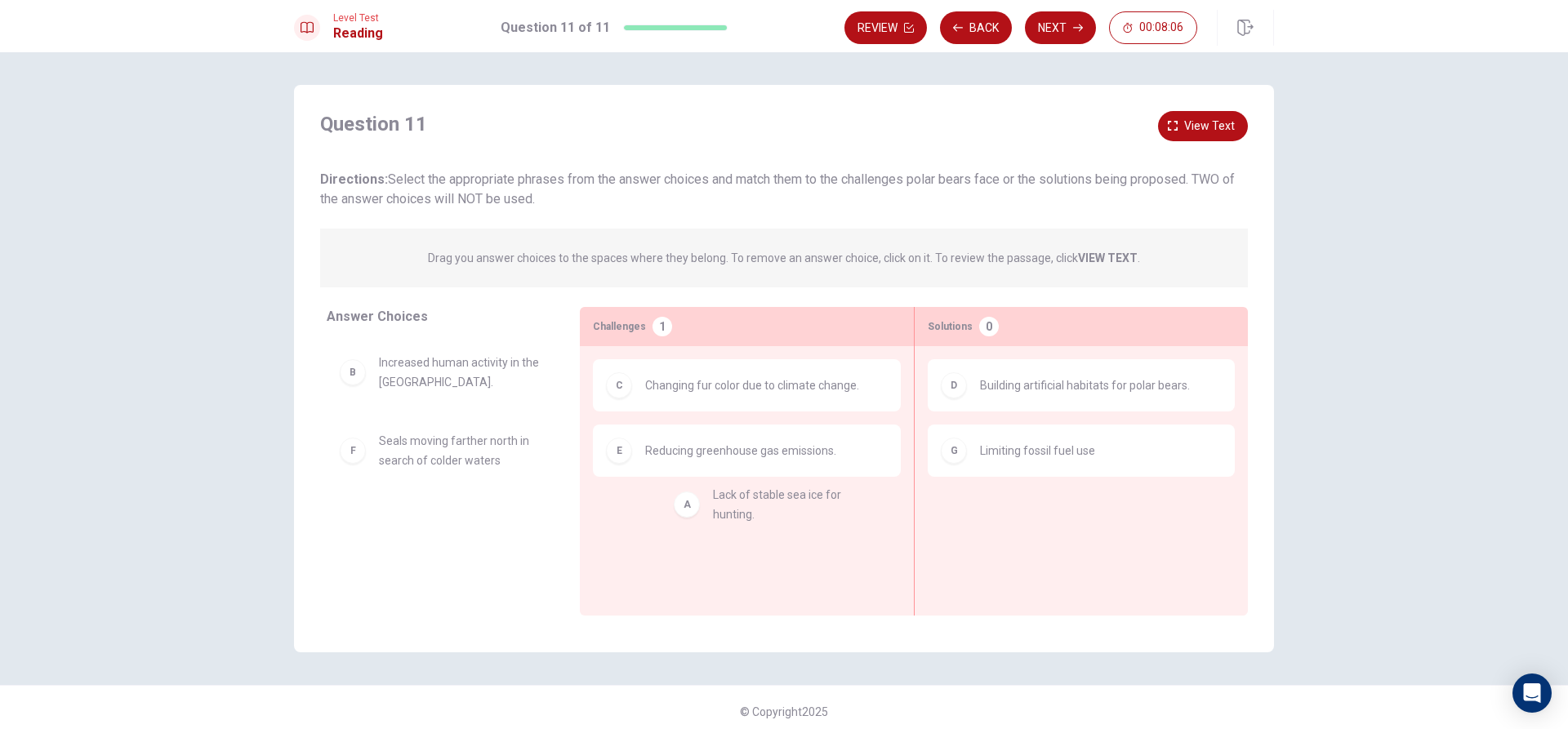
drag, startPoint x: 499, startPoint y: 387, endPoint x: 848, endPoint y: 535, distance: 379.1
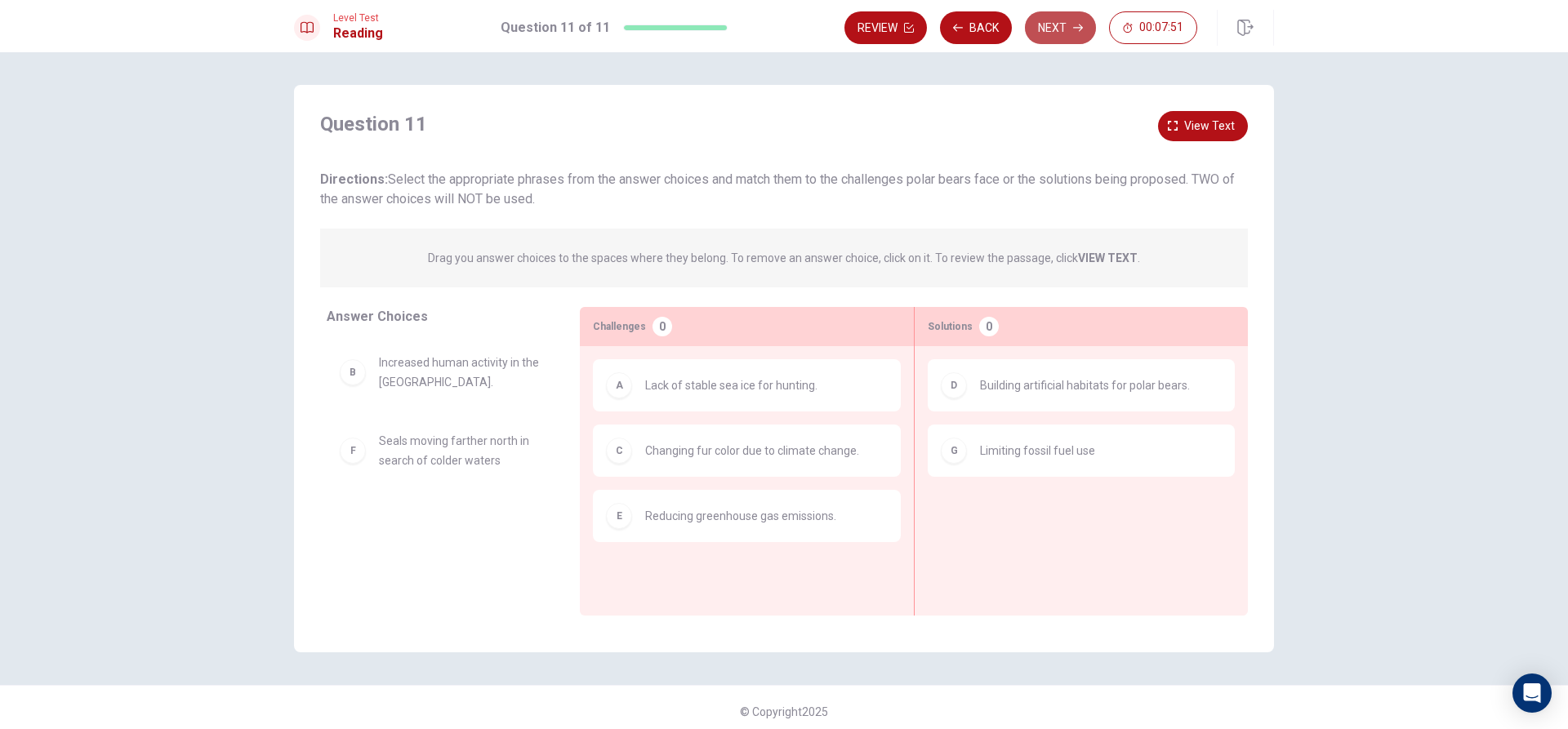
click at [1058, 19] on button "Next" at bounding box center [1060, 27] width 71 height 33
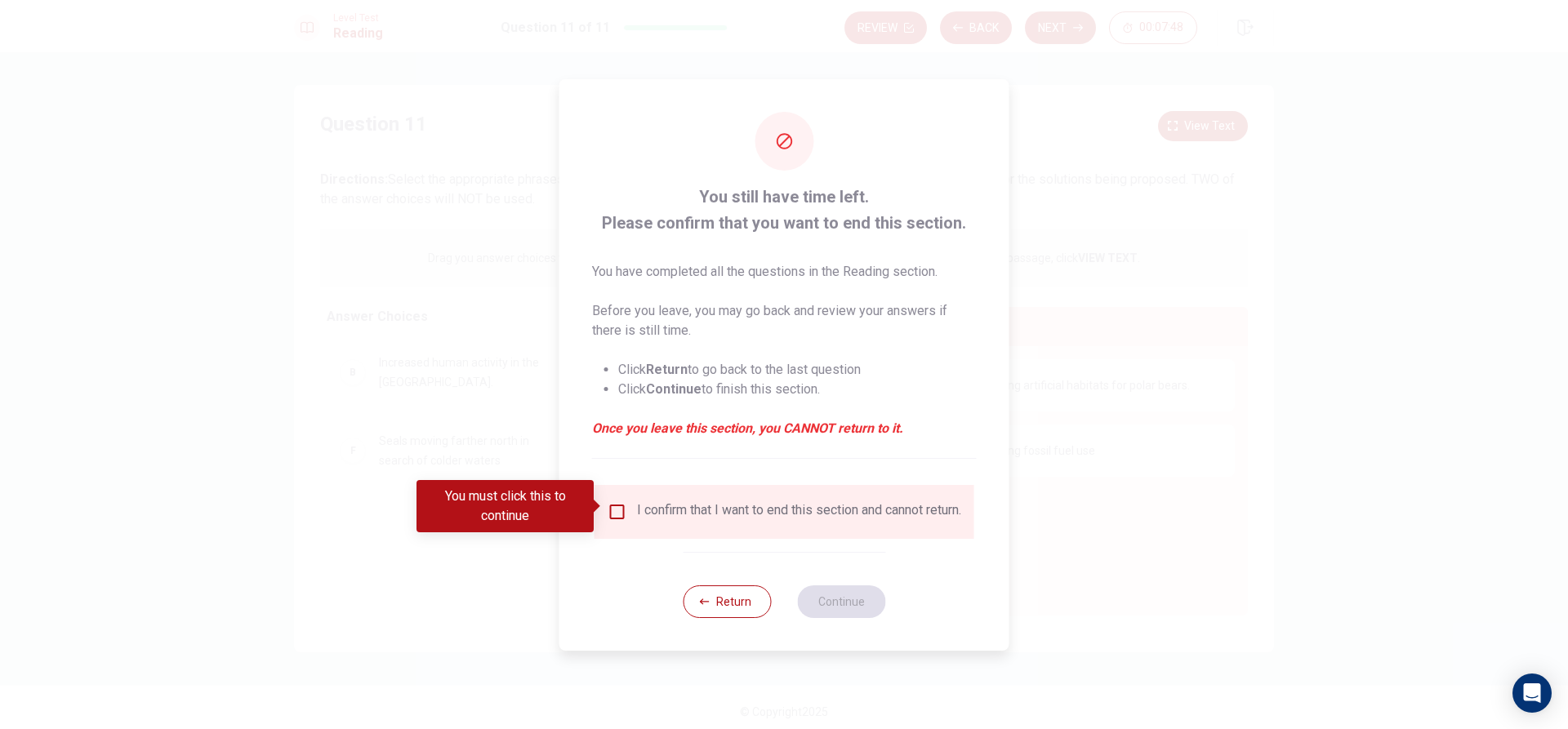
click at [606, 494] on div "I confirm that I want to end this section and cannot return." at bounding box center [784, 511] width 380 height 54
click at [607, 511] on input "You must click this to continue" at bounding box center [617, 512] width 19 height 19
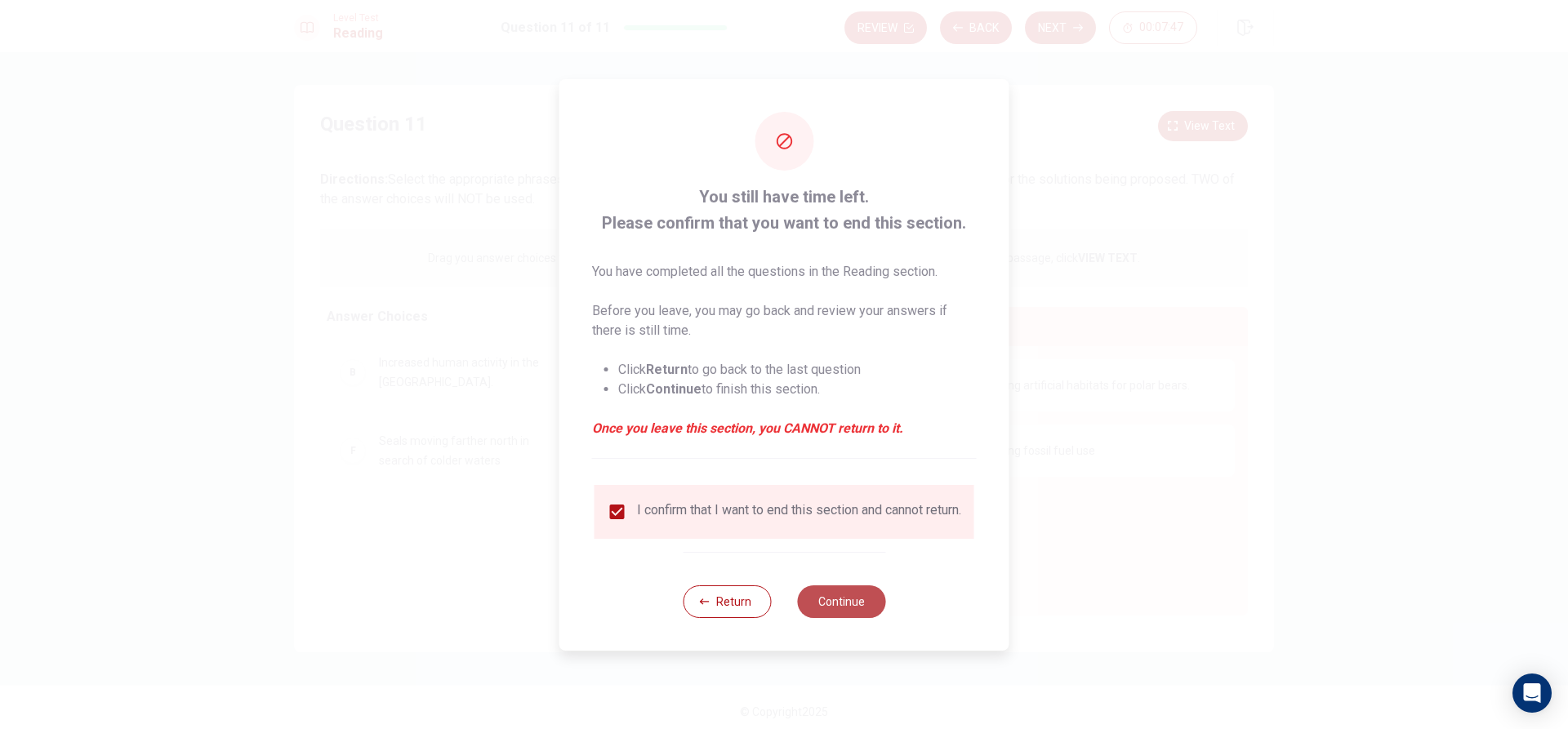
click at [860, 605] on button "Continue" at bounding box center [841, 601] width 88 height 33
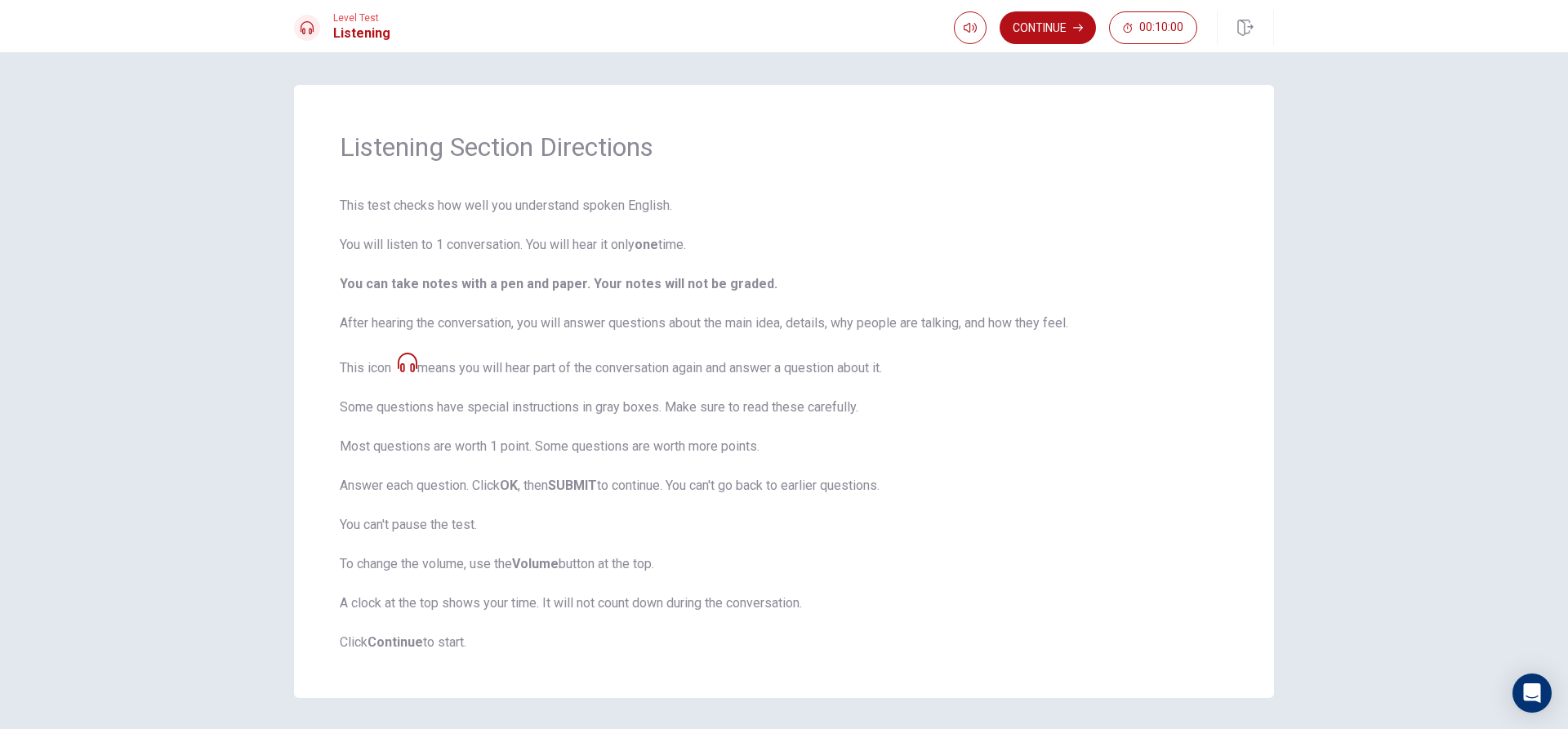
drag, startPoint x: 1140, startPoint y: 678, endPoint x: 1142, endPoint y: 505, distance: 173.0
click at [1140, 677] on div "Listening Section Directions This test checks how well you understand spoken En…" at bounding box center [784, 391] width 980 height 614
click at [1062, 21] on button "Continue" at bounding box center [1047, 27] width 96 height 33
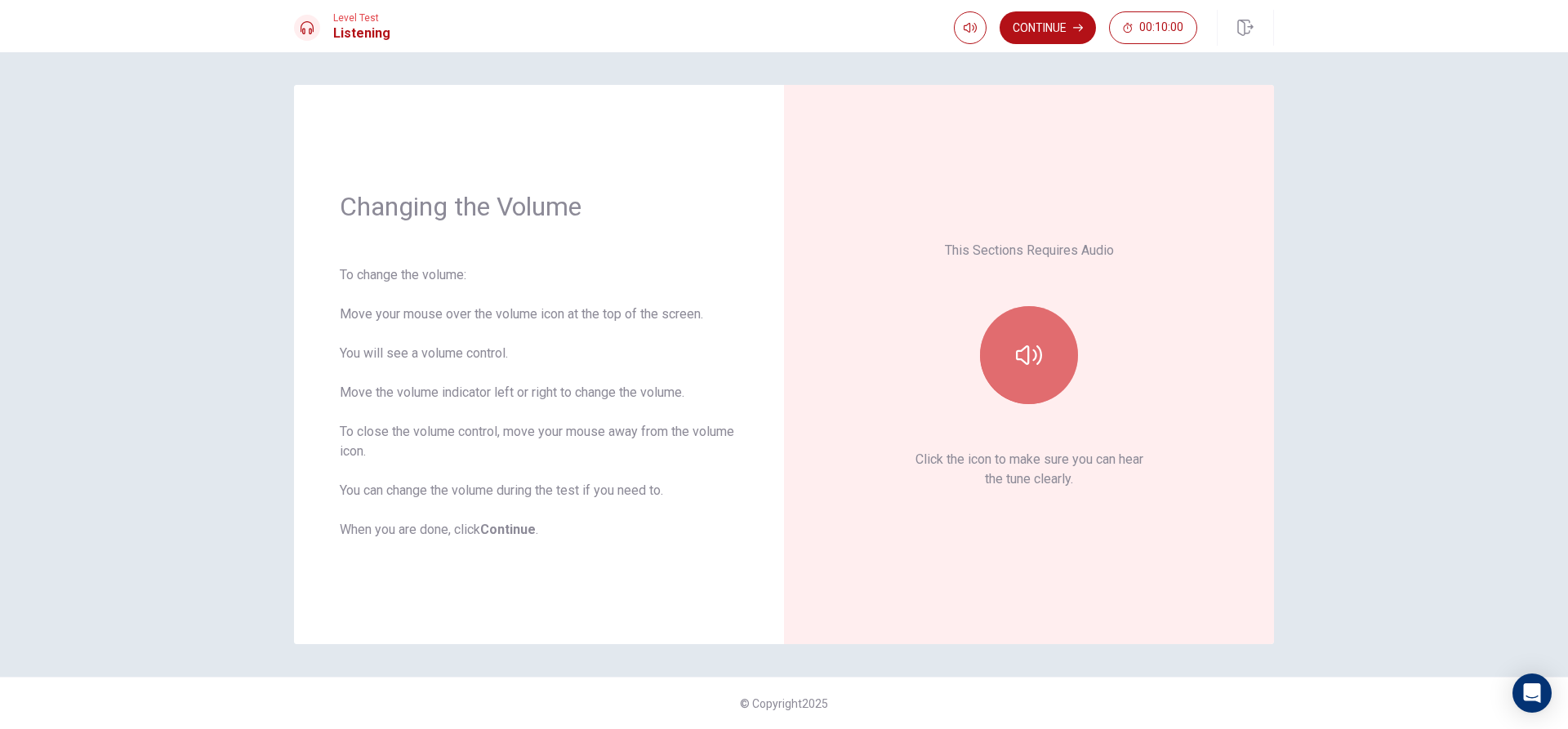
click at [1029, 370] on button "button" at bounding box center [1029, 354] width 98 height 98
drag, startPoint x: 1143, startPoint y: 540, endPoint x: 1193, endPoint y: 427, distance: 123.6
click at [1149, 511] on div "This Sections Requires Audio Click the icon to make sure you can hear the tune …" at bounding box center [1029, 364] width 398 height 468
click at [1062, 13] on button "Continue" at bounding box center [1047, 27] width 96 height 33
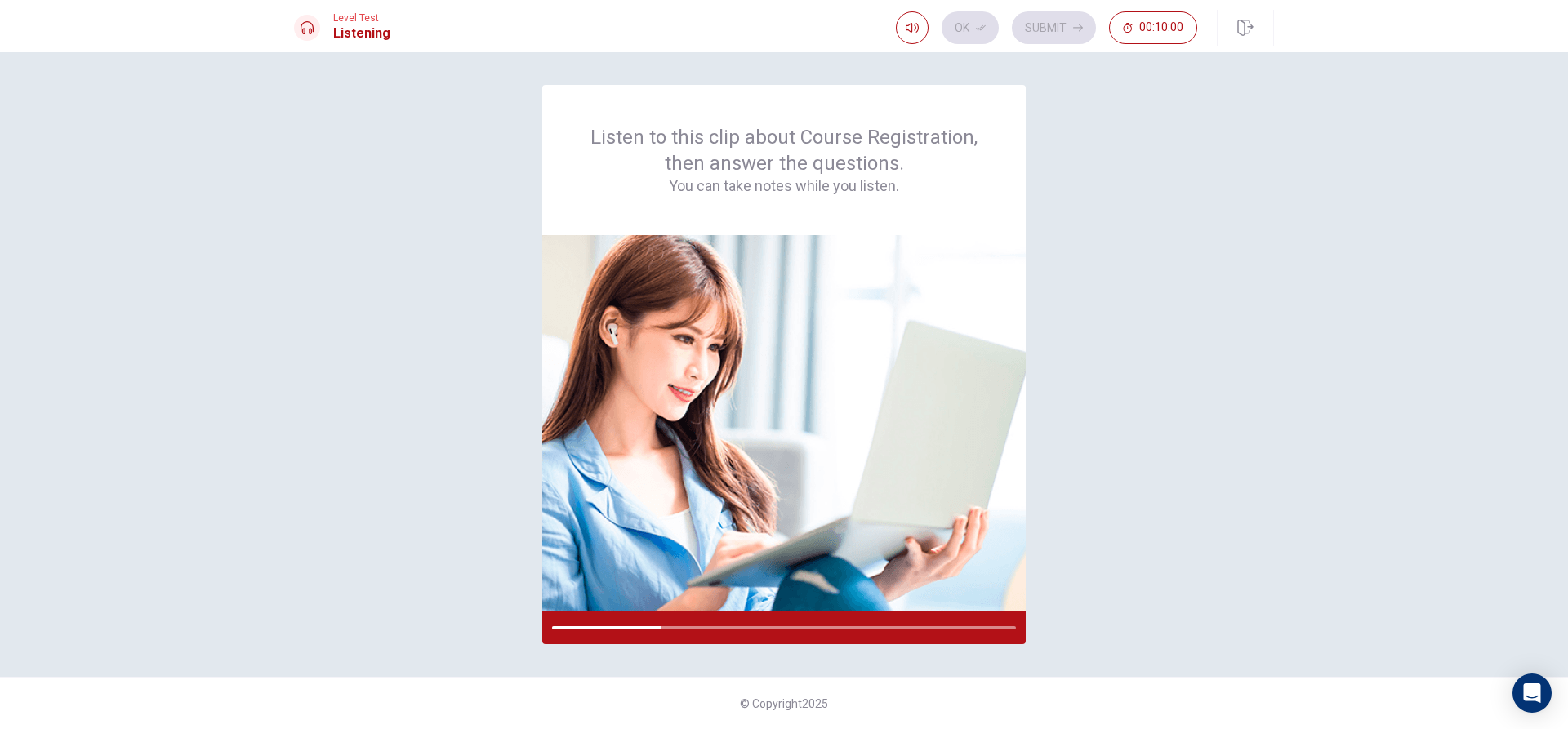
drag, startPoint x: 1170, startPoint y: 607, endPoint x: 1176, endPoint y: 599, distance: 10.0
click at [1171, 605] on div "Listen to this clip about Course Registration, then answer the questions. You c…" at bounding box center [784, 364] width 980 height 560
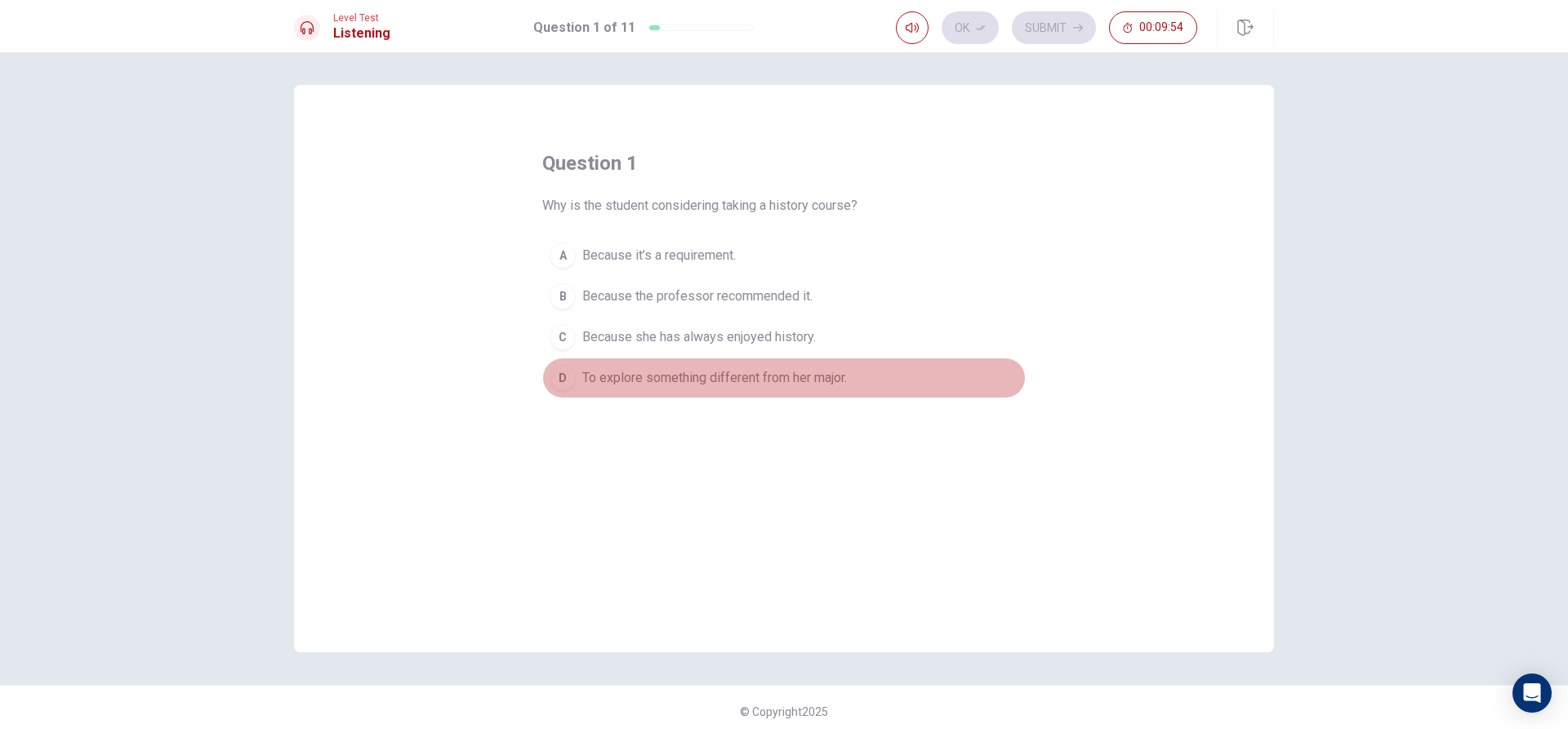
click at [546, 371] on button "D To explore something different from her major." at bounding box center [784, 378] width 483 height 41
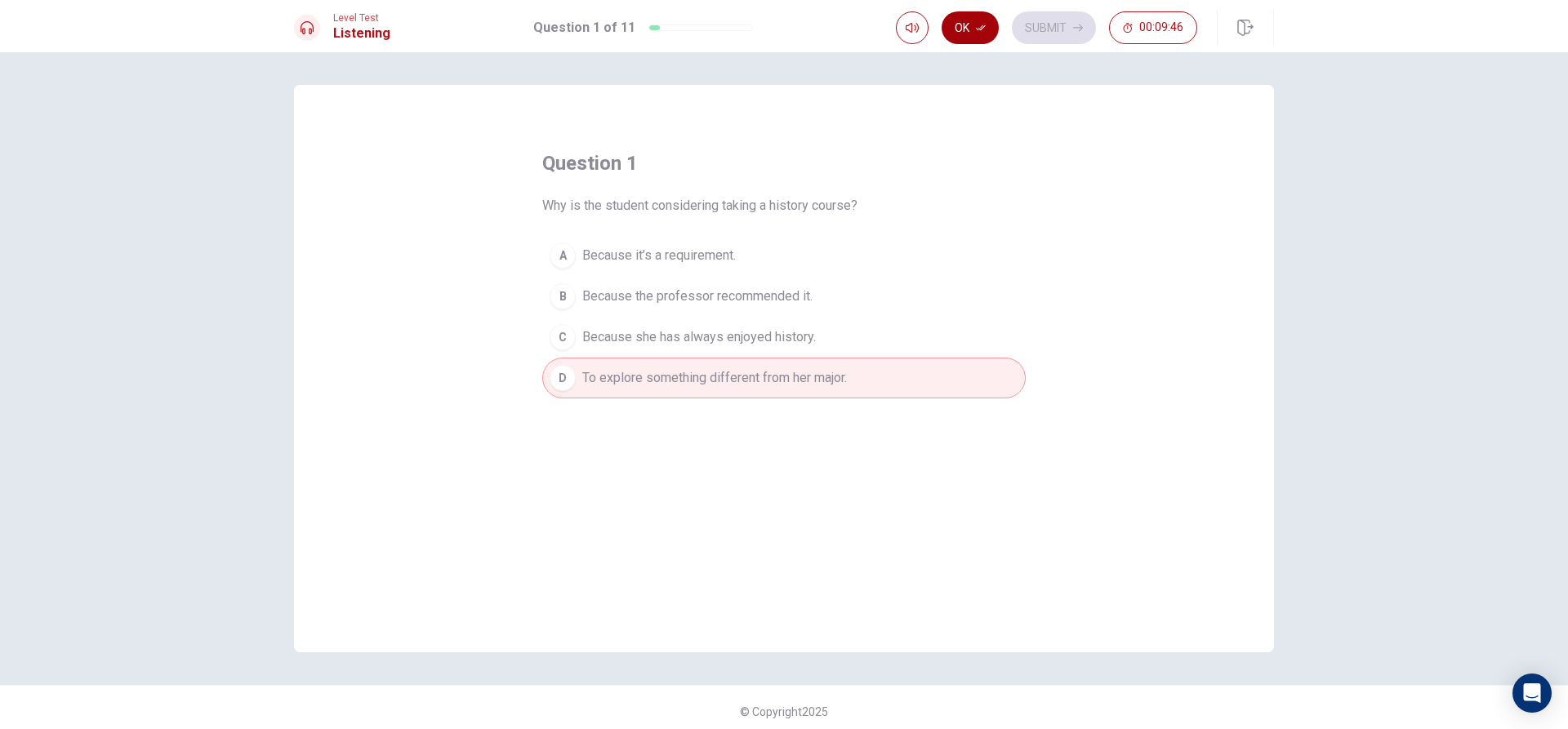
click at [970, 19] on button "Ok" at bounding box center [970, 27] width 57 height 33
click at [1029, 20] on button "Submit" at bounding box center [1053, 27] width 84 height 33
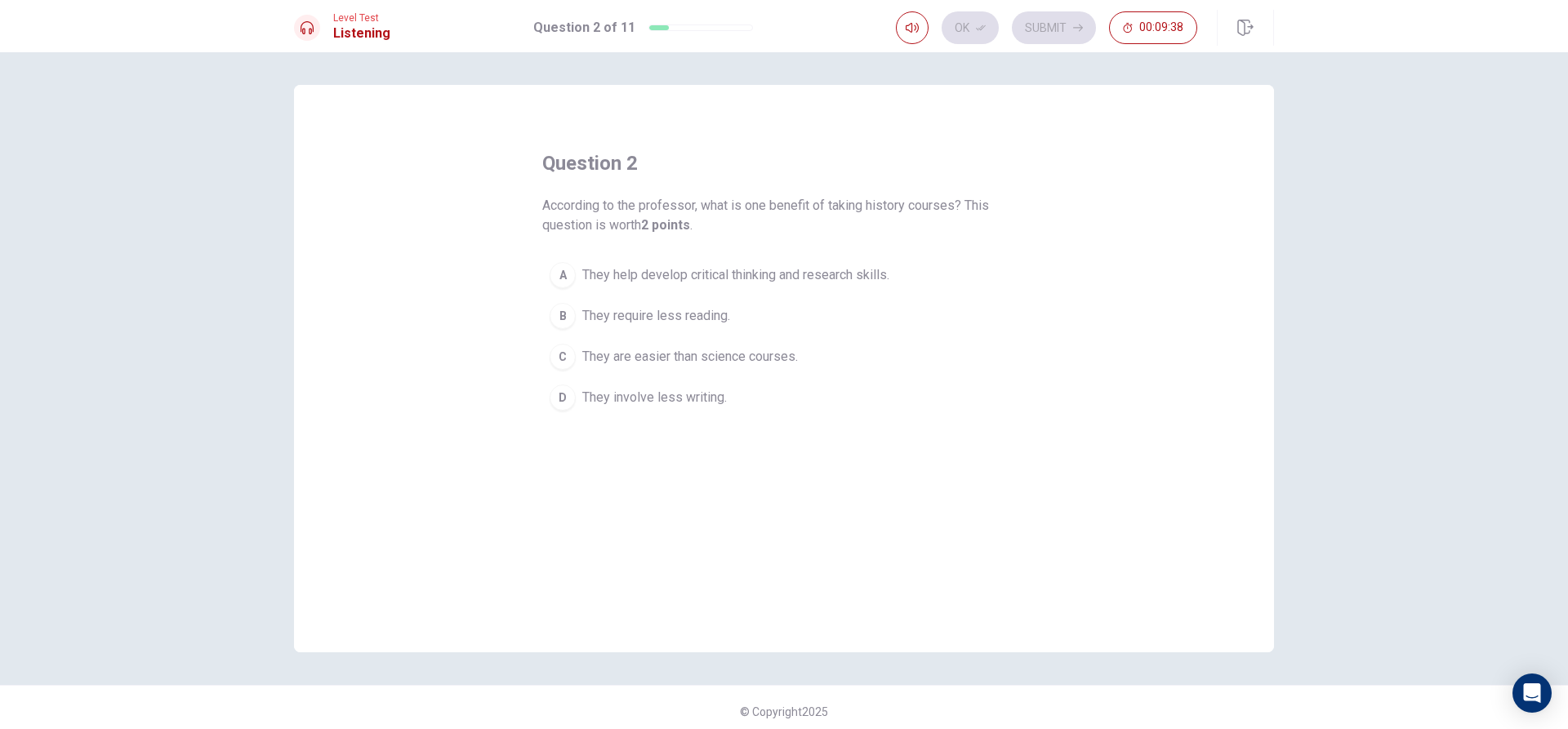
click at [553, 263] on div "A" at bounding box center [562, 275] width 26 height 26
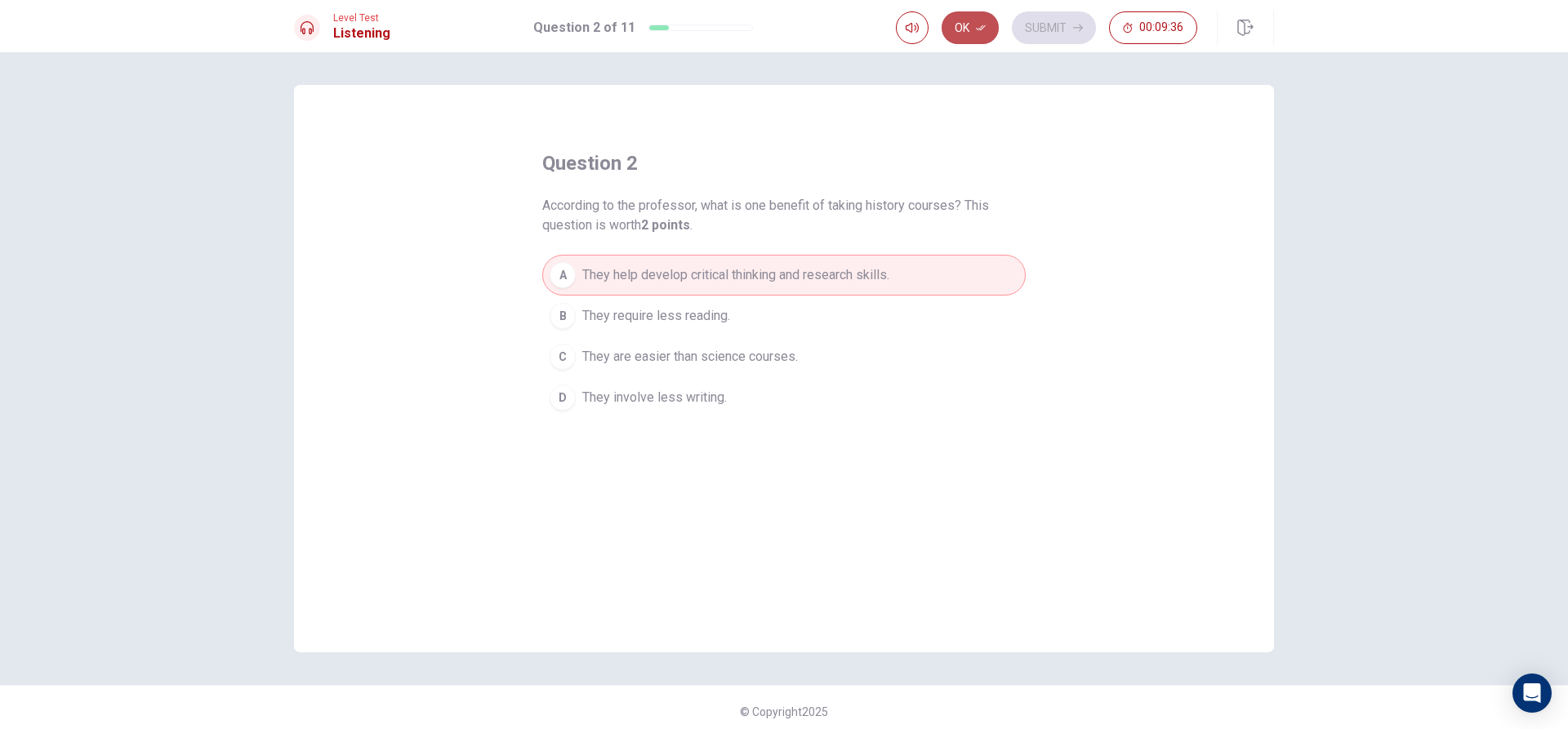
click at [974, 11] on button "Ok" at bounding box center [970, 27] width 57 height 33
click at [1050, 25] on button "Submit" at bounding box center [1053, 27] width 84 height 33
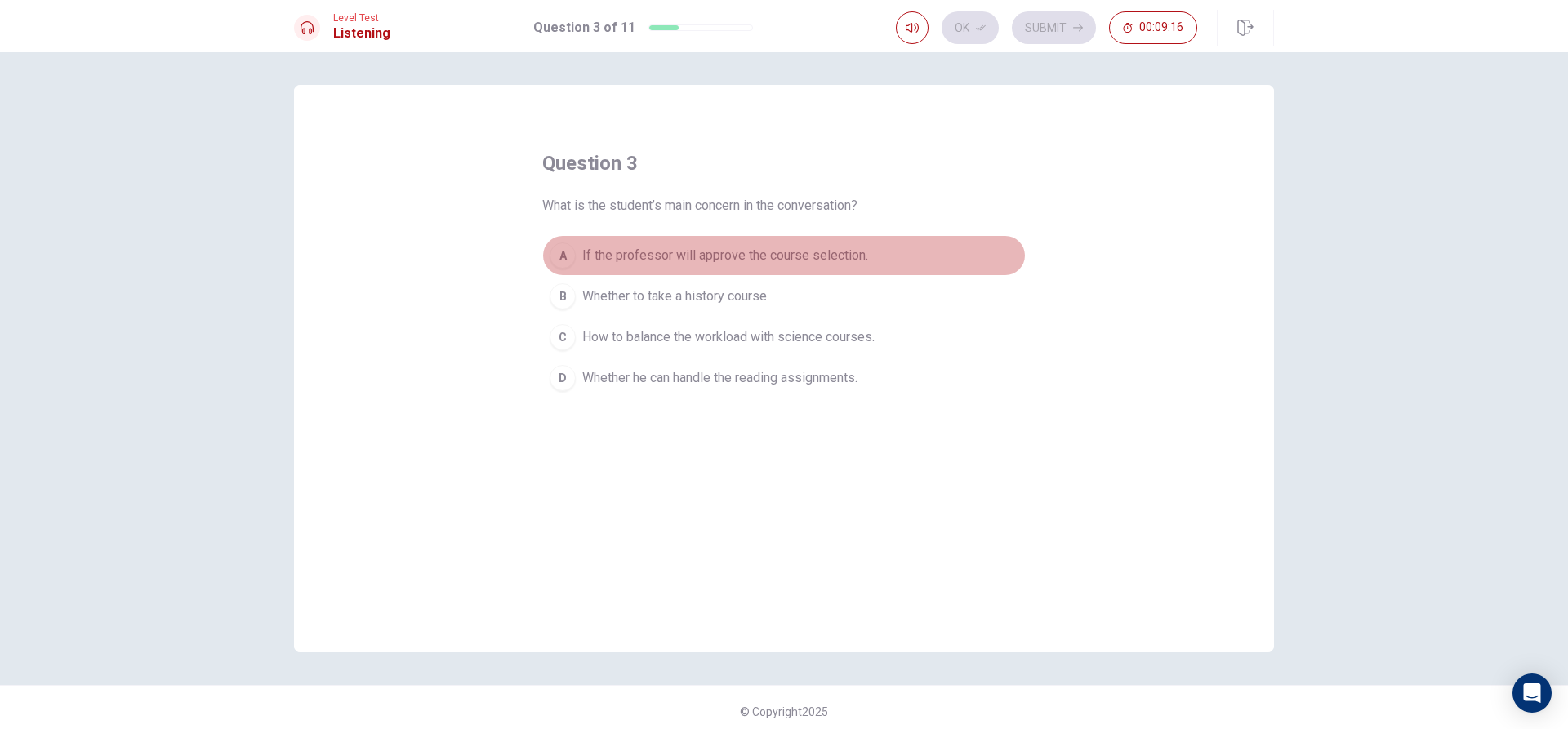
click at [554, 272] on button "A If the professor will approve the course selection." at bounding box center [784, 256] width 483 height 41
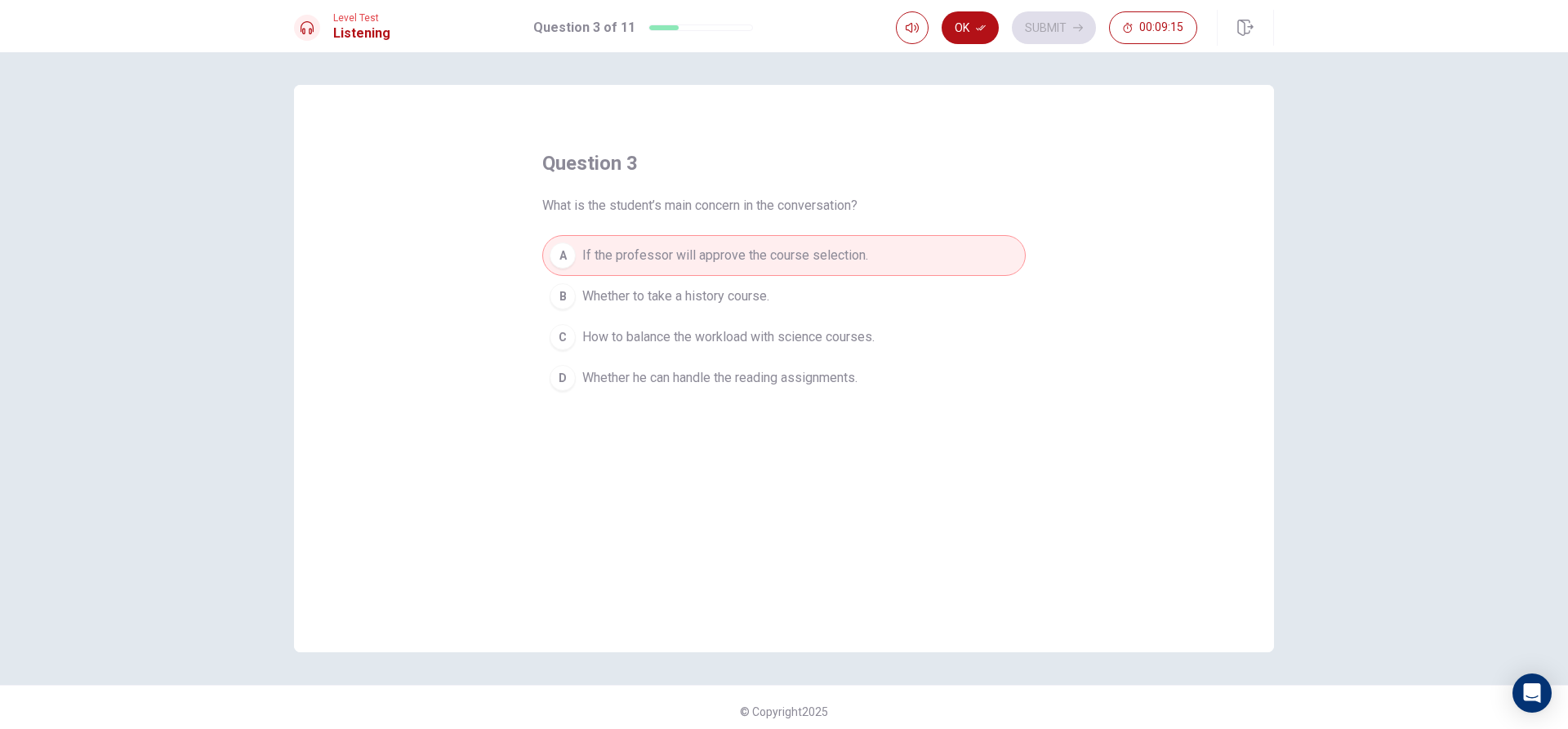
click at [561, 294] on div "B" at bounding box center [562, 296] width 26 height 26
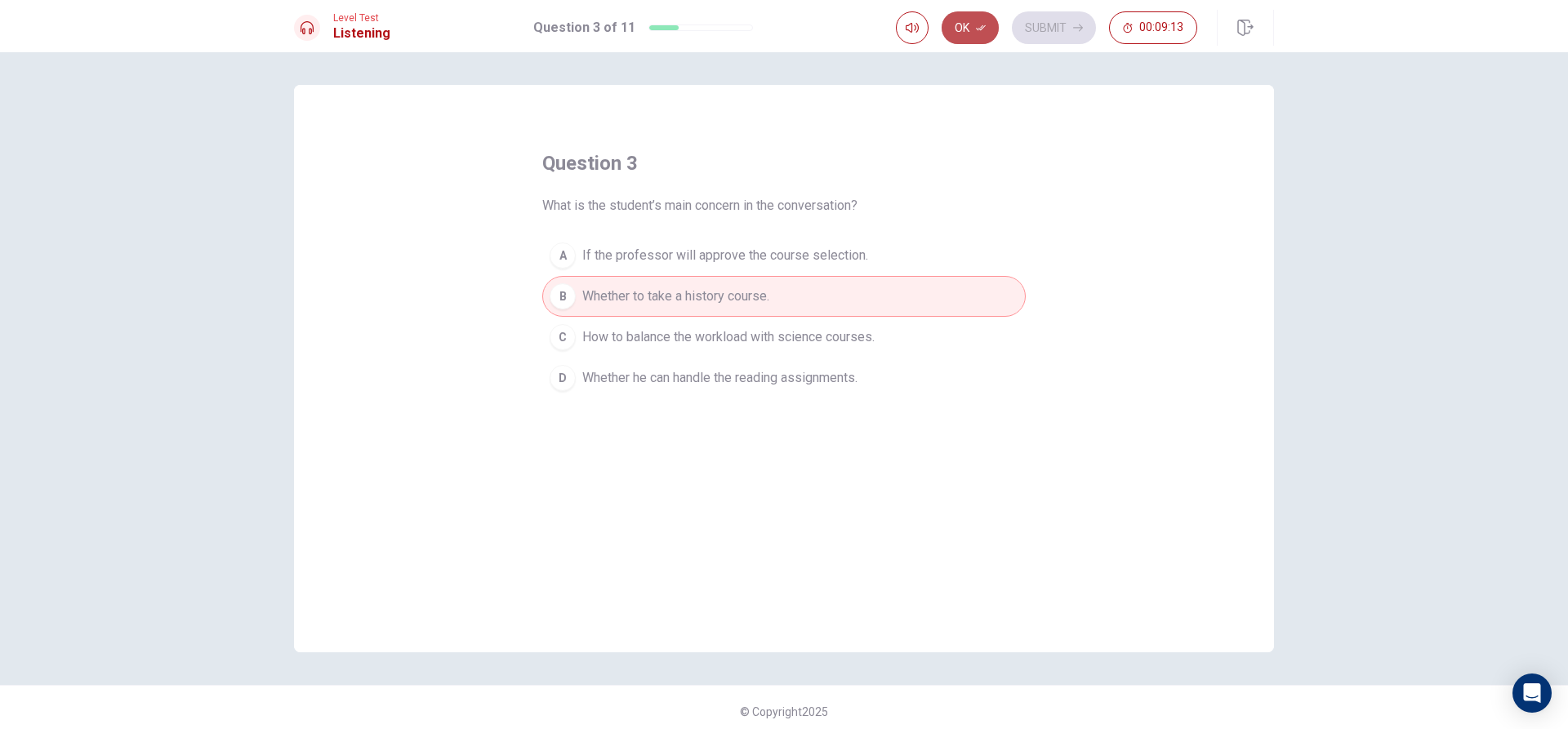
click at [975, 18] on button "Ok" at bounding box center [970, 27] width 57 height 33
click at [1027, 26] on button "Submit" at bounding box center [1053, 27] width 84 height 33
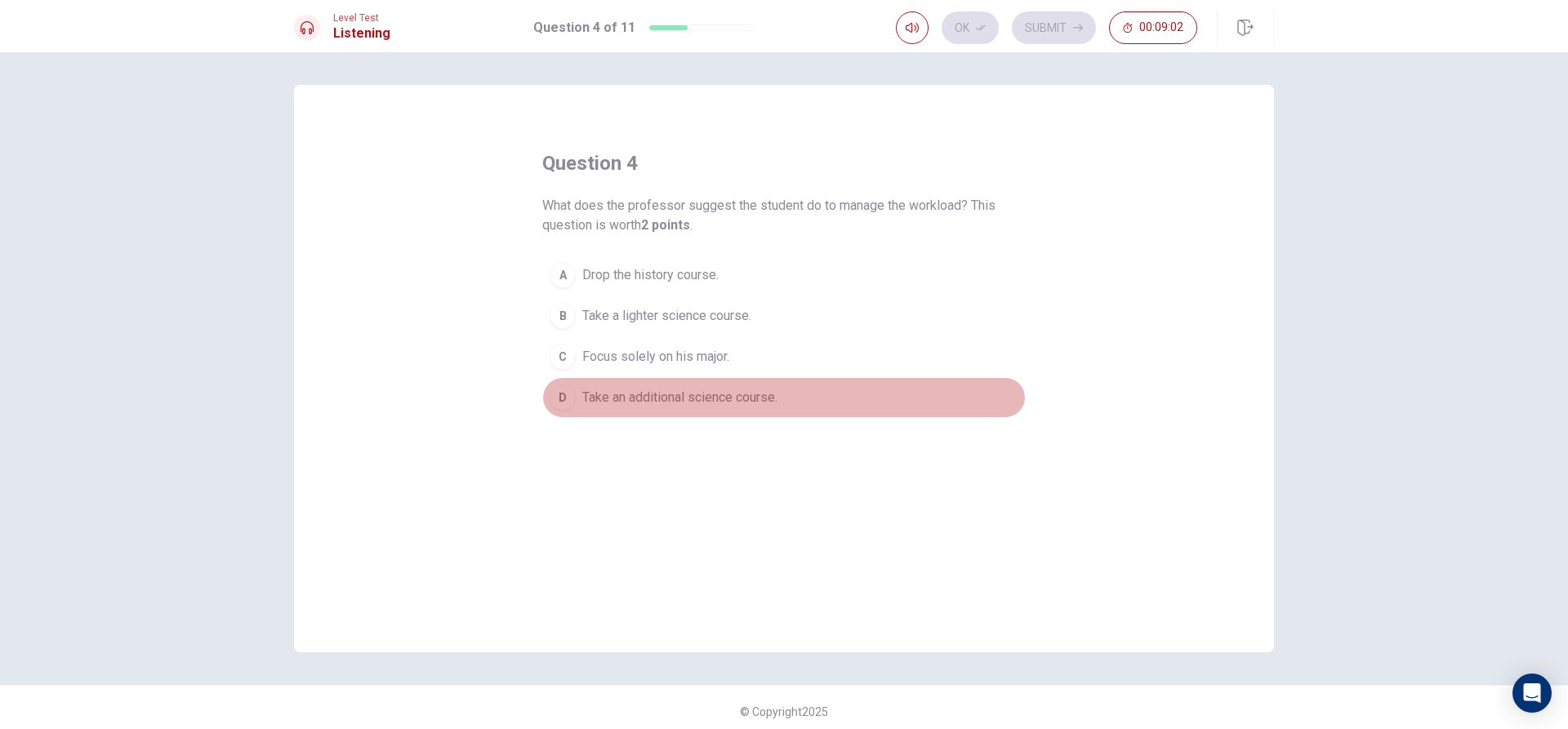
click at [560, 387] on div "D" at bounding box center [562, 398] width 26 height 26
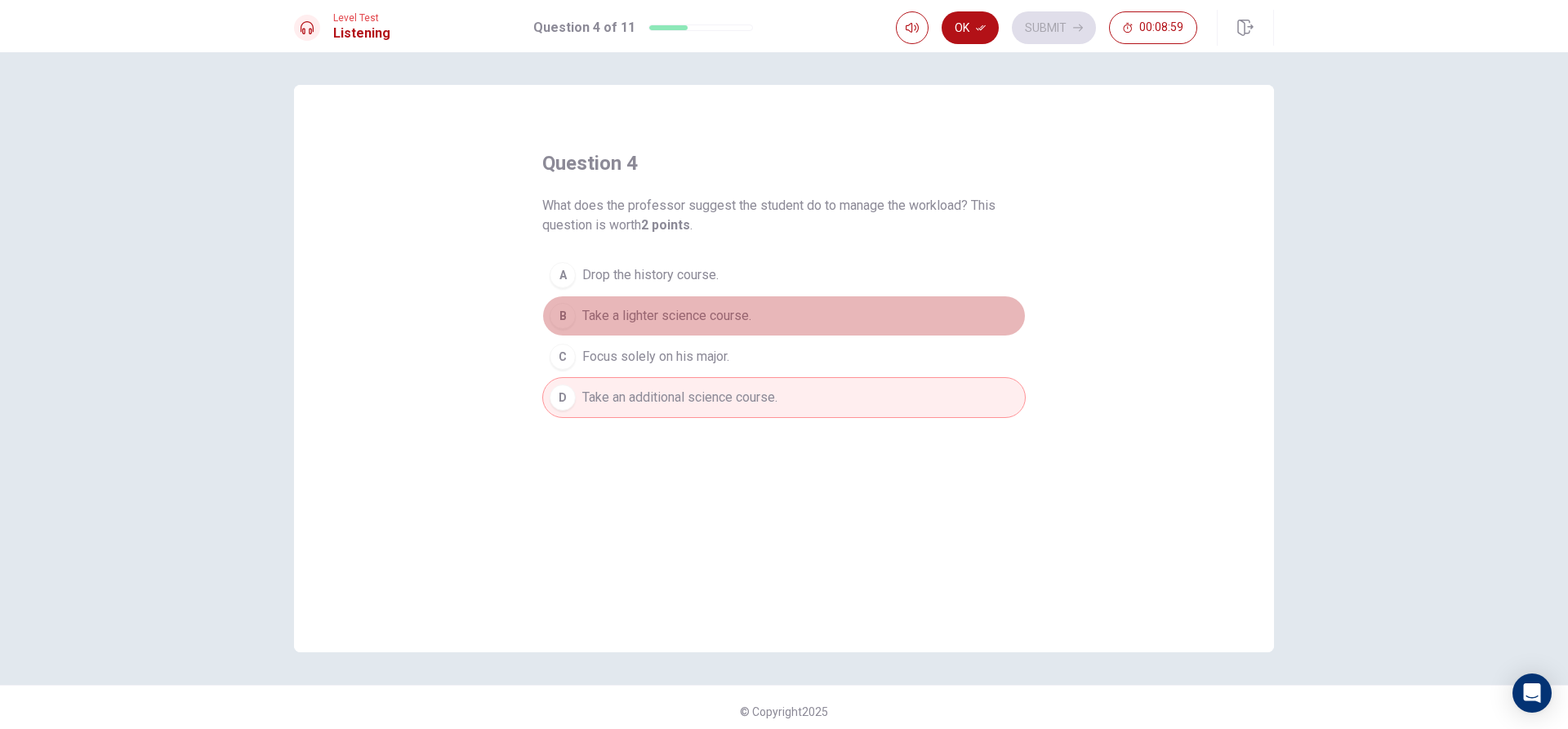
click at [558, 308] on div "B" at bounding box center [562, 316] width 26 height 26
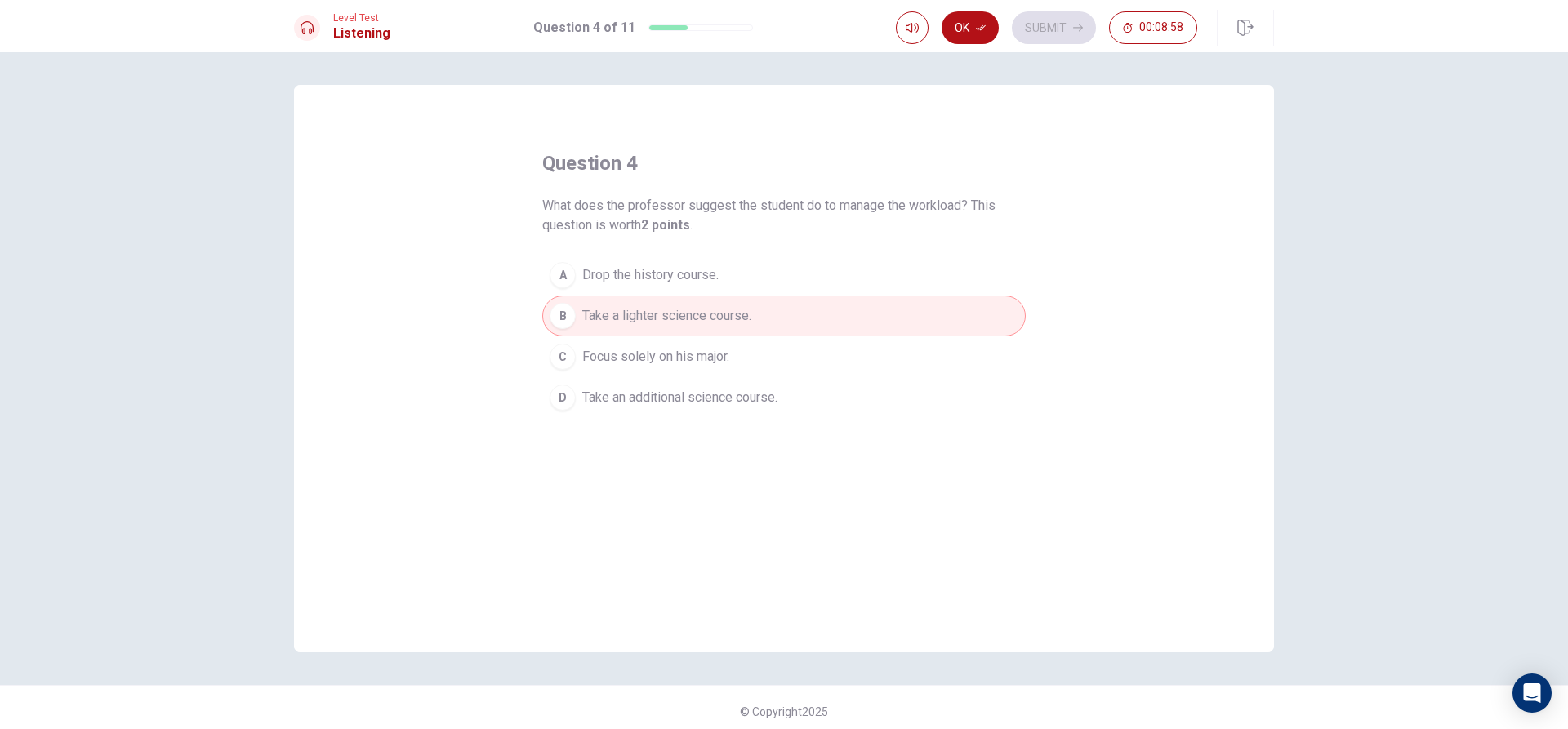
click at [980, 8] on div "Level Test Listening Question 4 of 11 Ok Submit 00:08:58" at bounding box center [784, 26] width 1568 height 52
click at [980, 25] on icon "button" at bounding box center [980, 27] width 10 height 10
click at [1070, 27] on button "Submit" at bounding box center [1053, 27] width 84 height 33
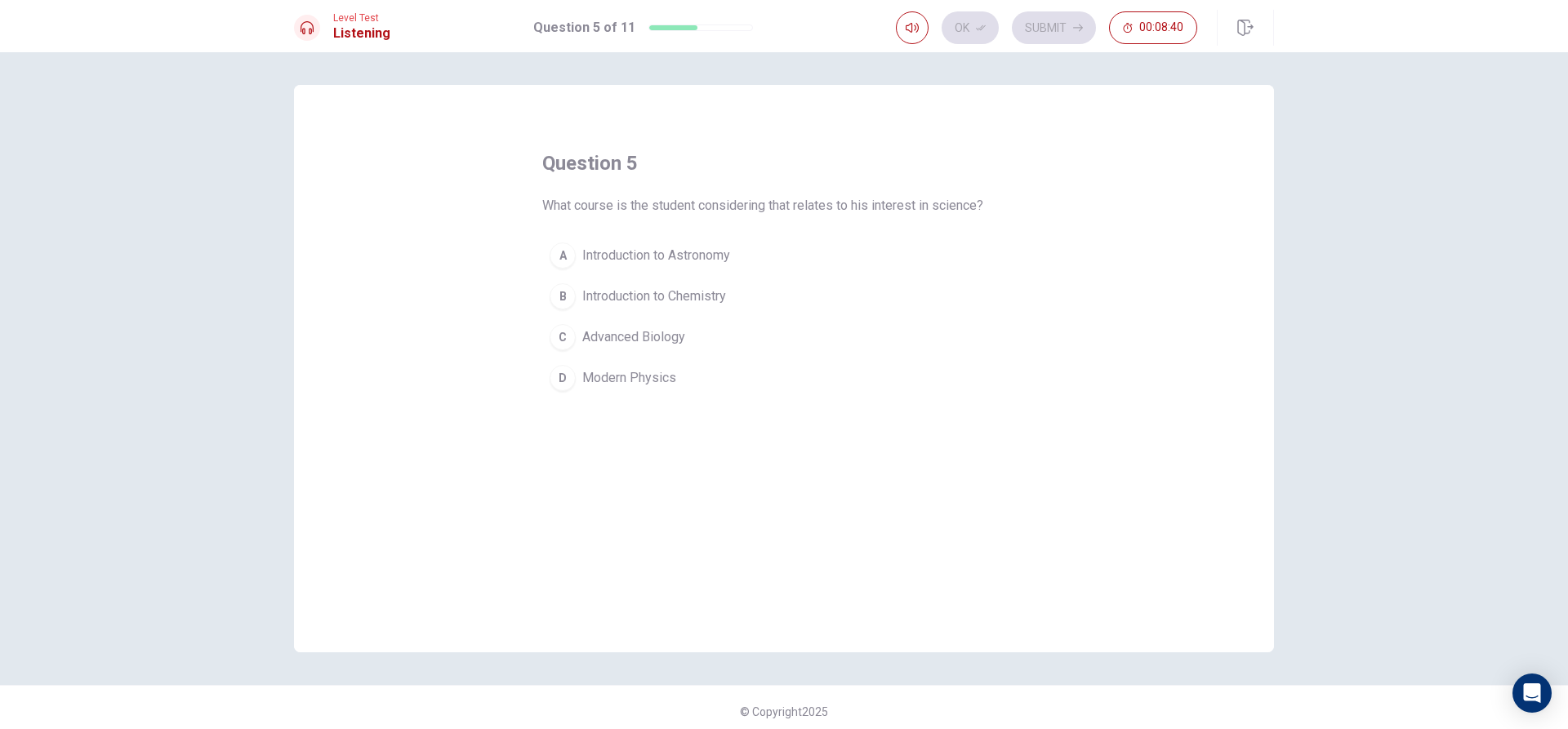
click at [550, 251] on div "A" at bounding box center [562, 256] width 26 height 26
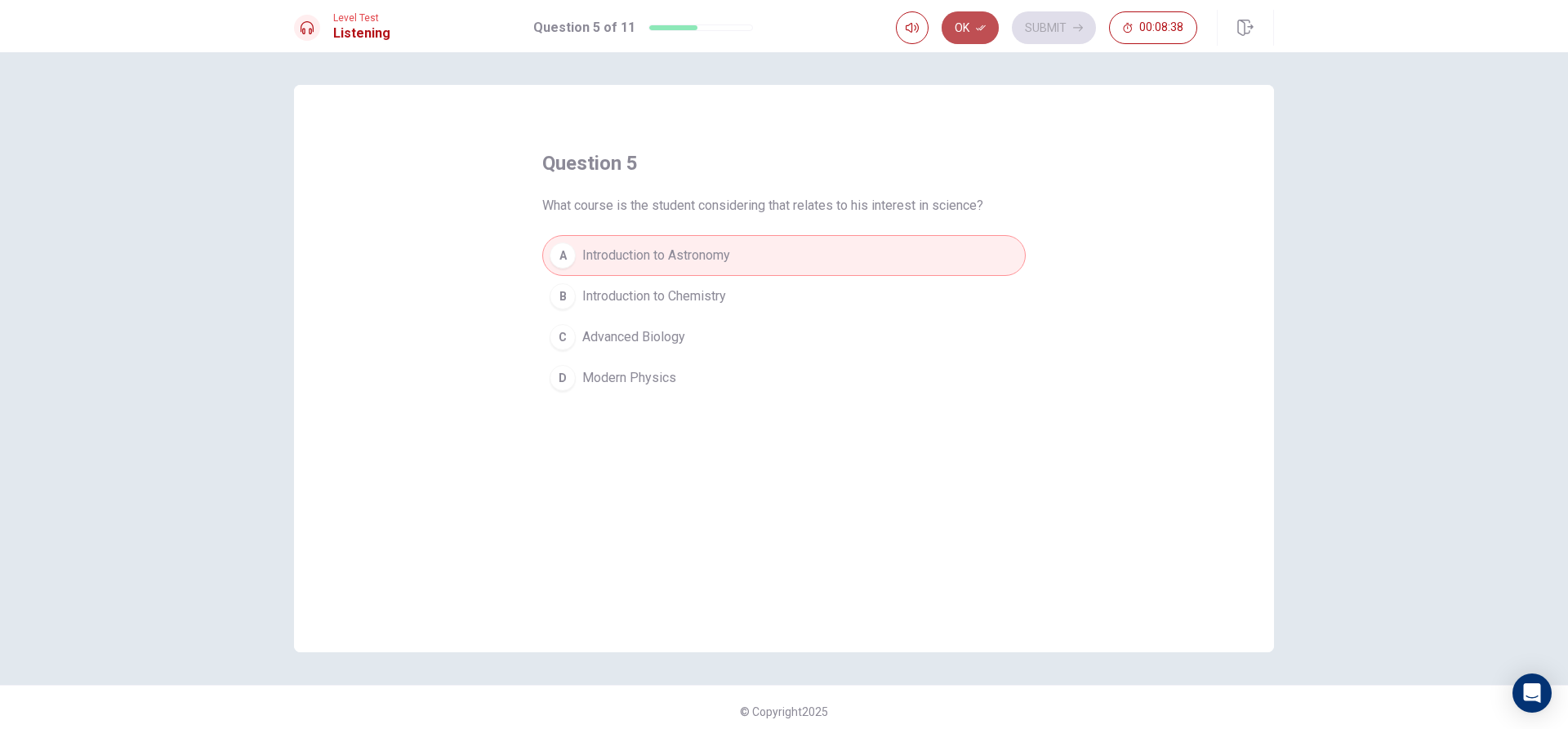
click at [988, 27] on button "Ok" at bounding box center [970, 27] width 57 height 33
click at [1054, 26] on button "Submit" at bounding box center [1053, 27] width 84 height 33
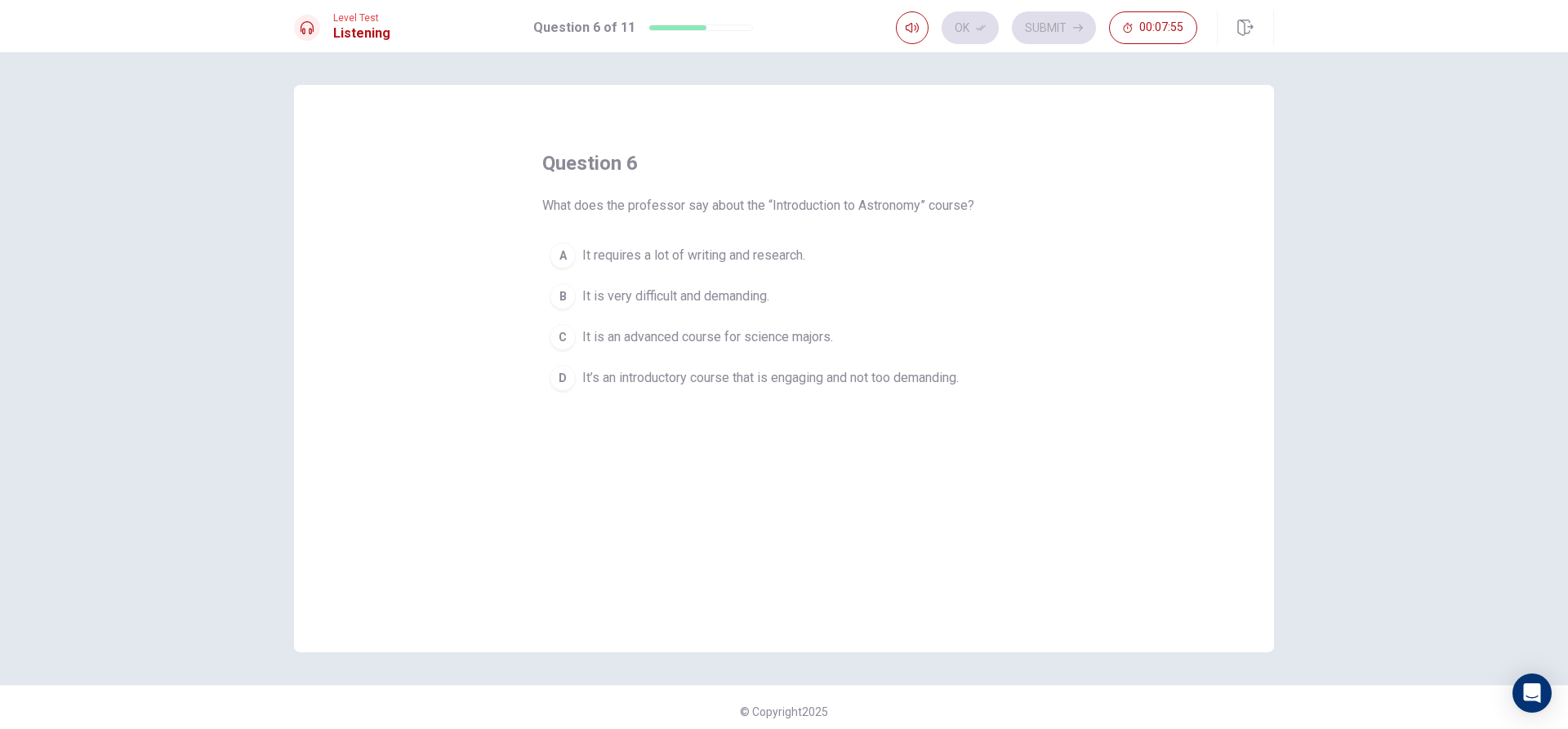
click at [549, 249] on div "A" at bounding box center [562, 256] width 26 height 26
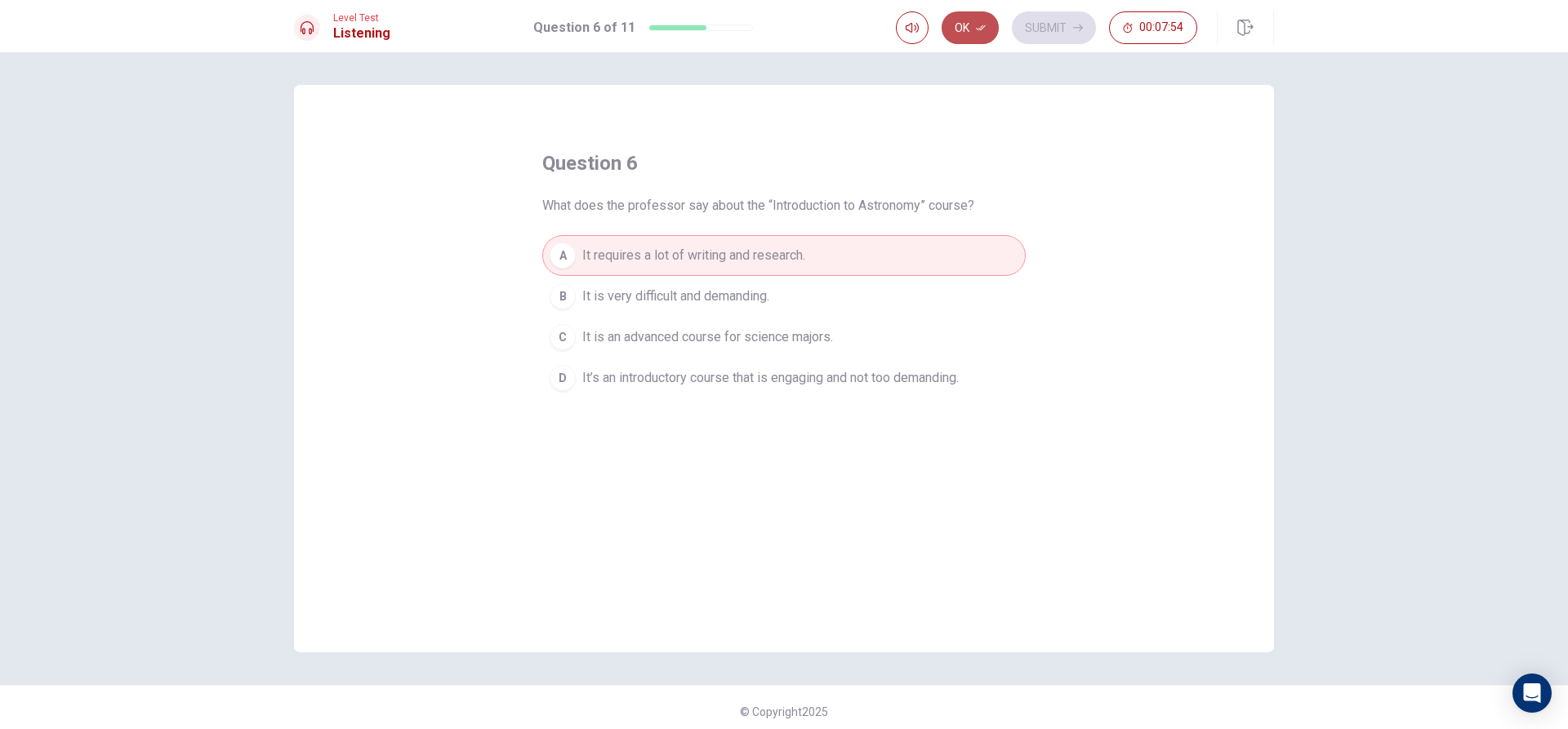
click at [970, 30] on button "Ok" at bounding box center [970, 27] width 57 height 33
click at [1034, 23] on button "Submit" at bounding box center [1053, 27] width 84 height 33
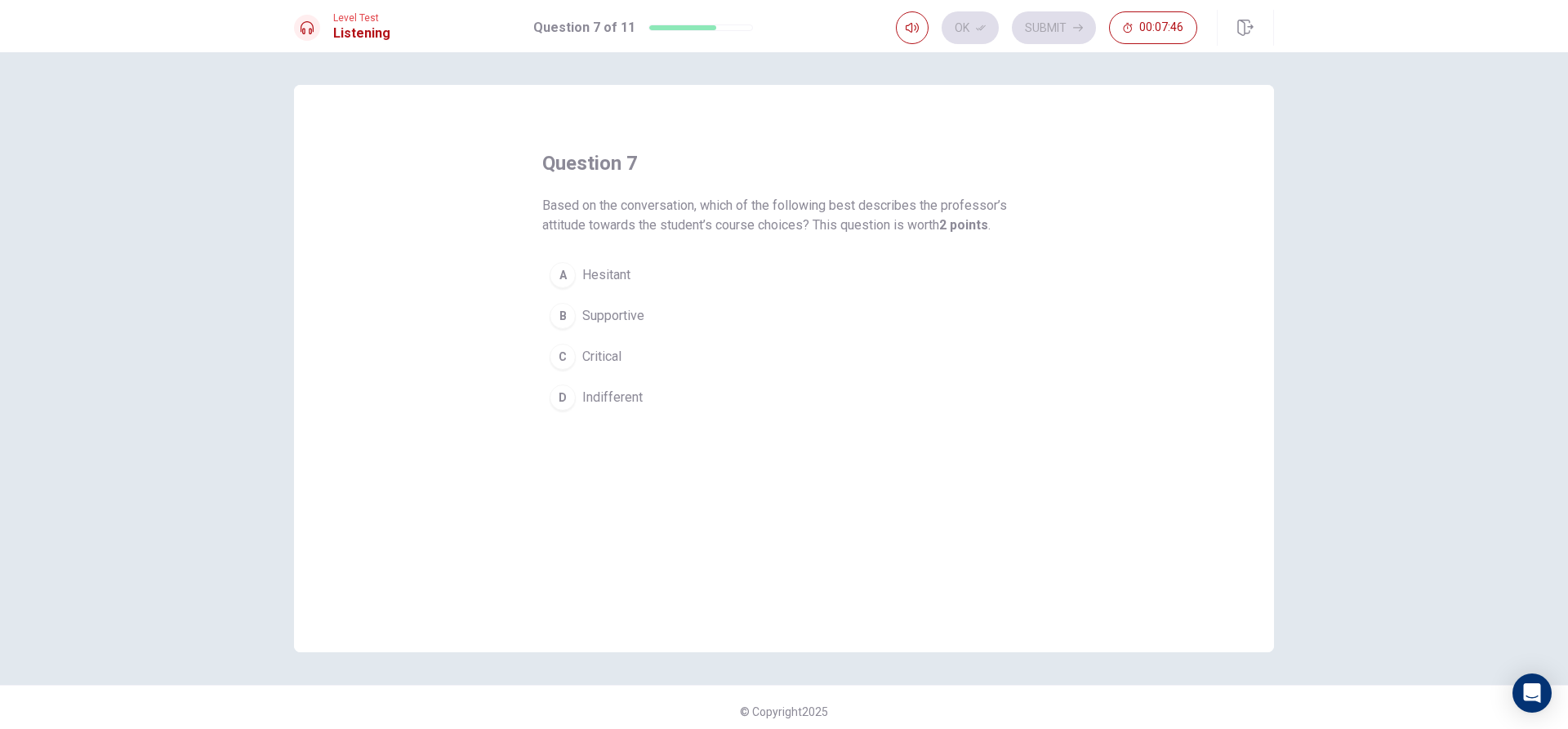
click at [554, 321] on div "B" at bounding box center [562, 316] width 26 height 26
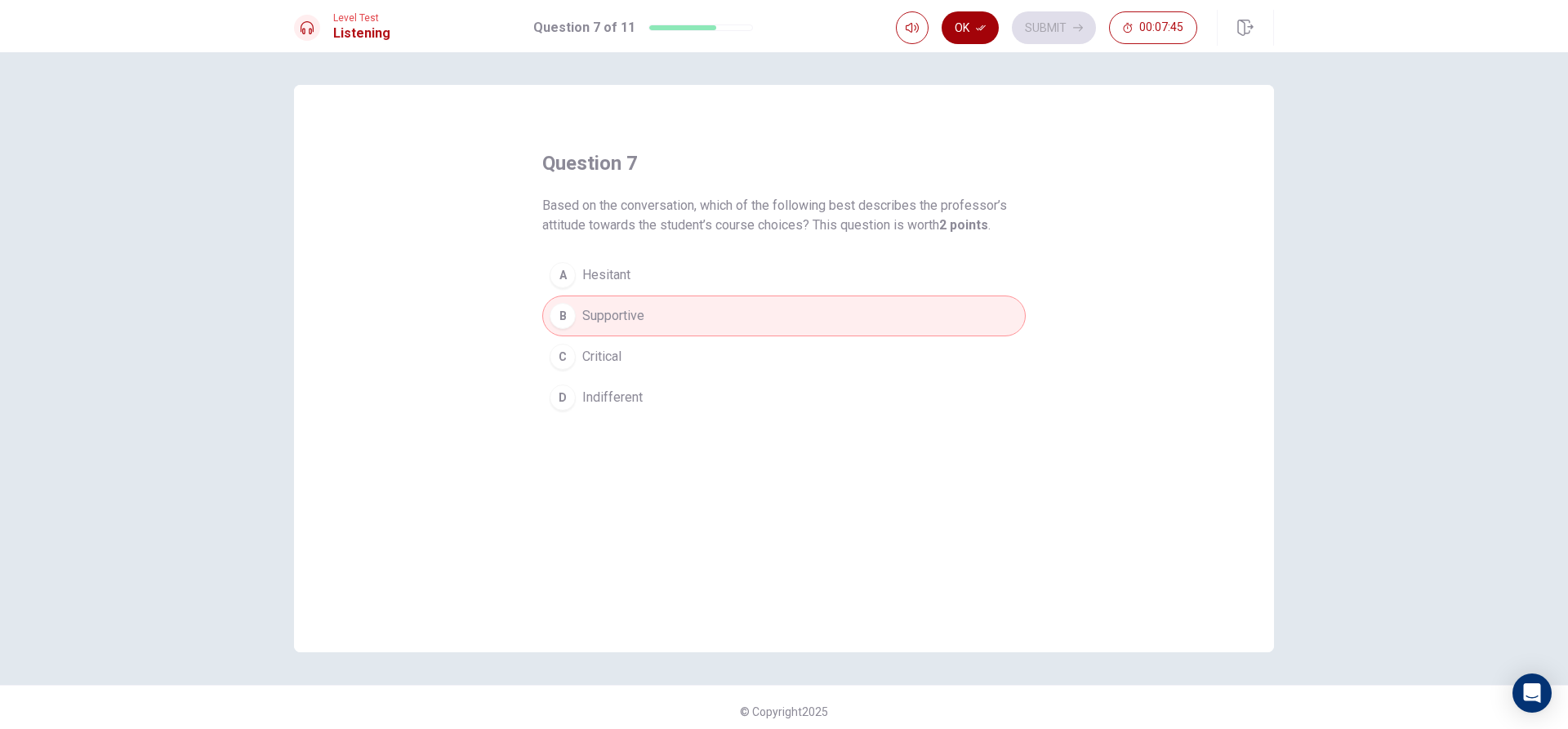
click at [960, 26] on button "Ok" at bounding box center [970, 27] width 57 height 33
click at [1035, 18] on button "Submit" at bounding box center [1053, 27] width 84 height 33
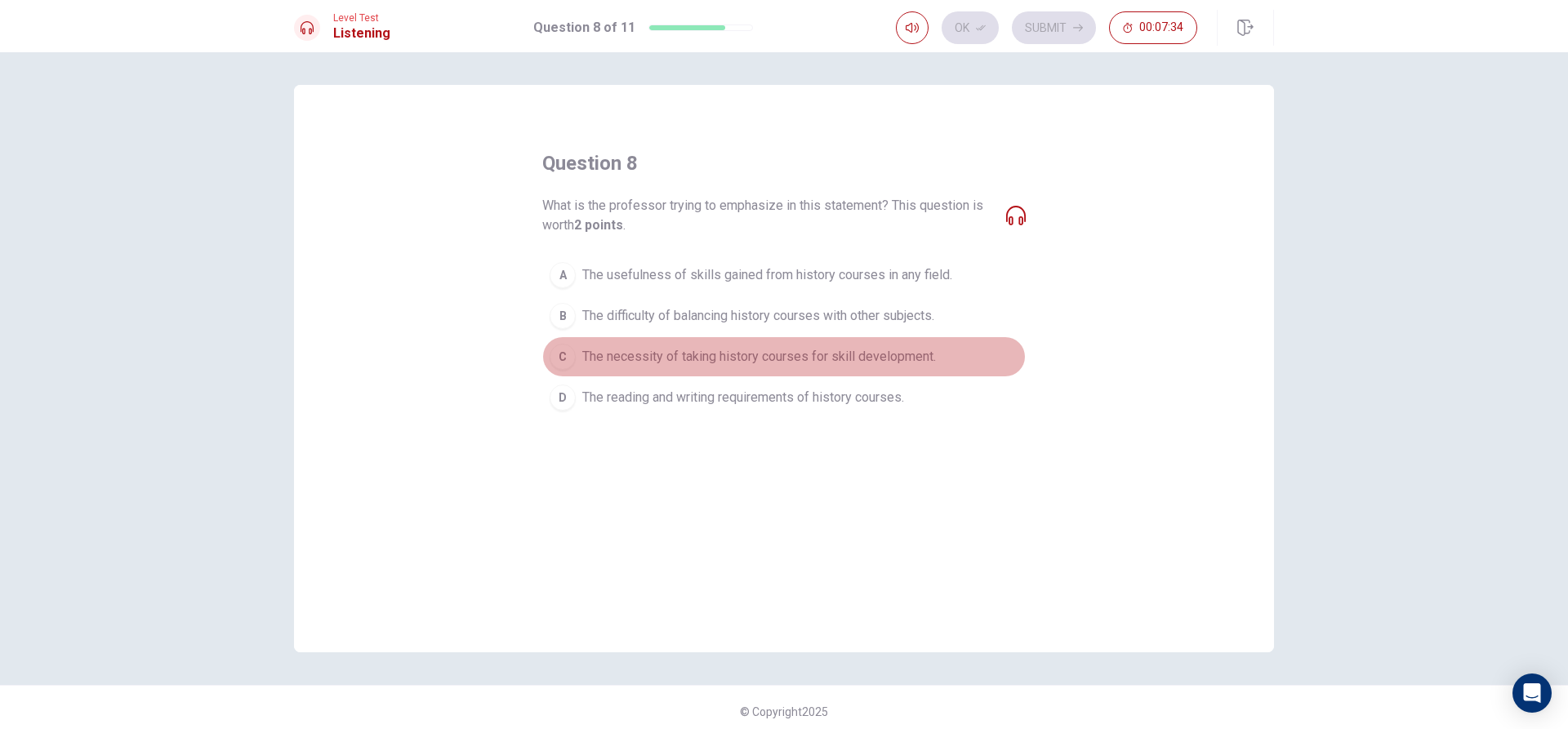
click at [557, 349] on div "C" at bounding box center [562, 357] width 26 height 26
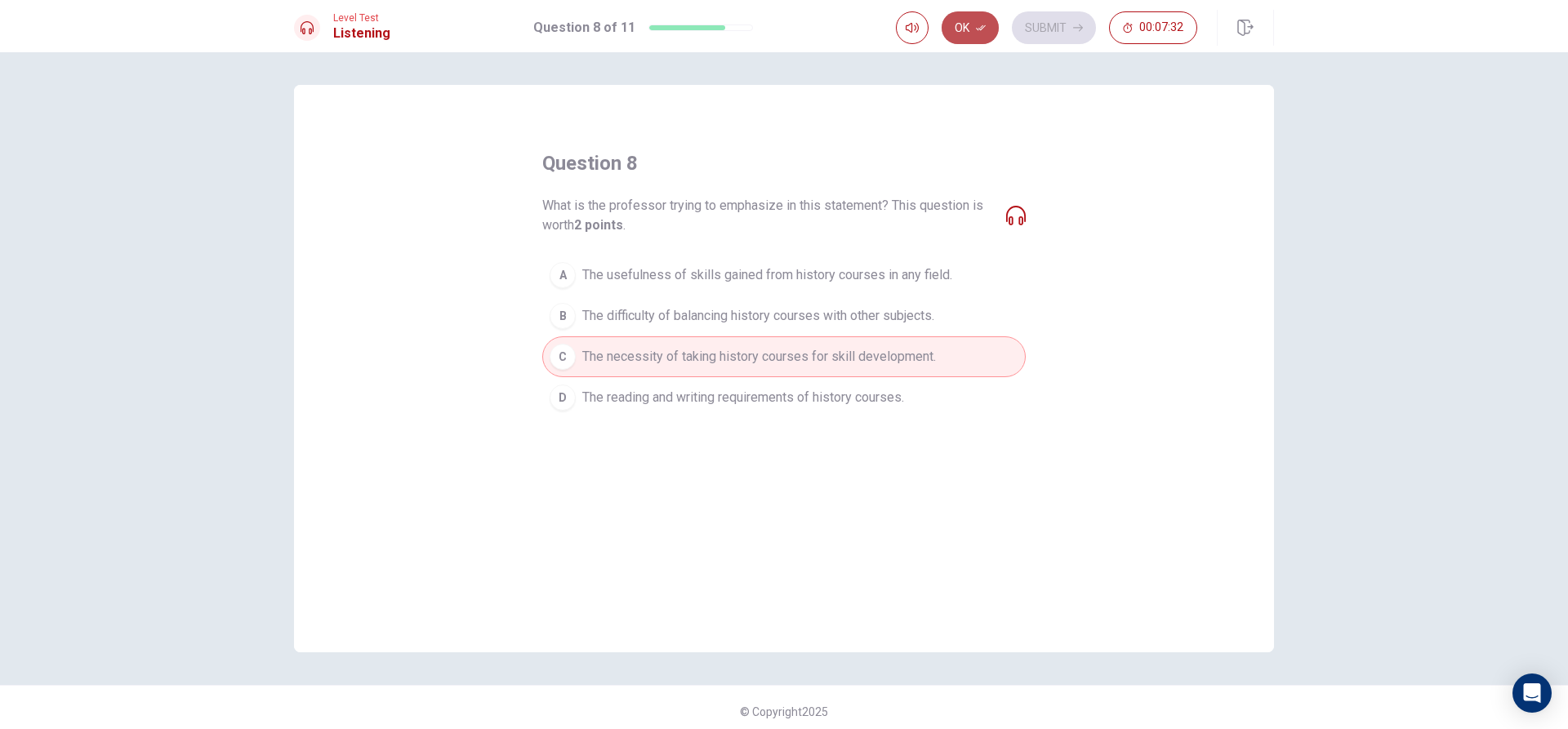
click at [981, 32] on icon "button" at bounding box center [980, 27] width 10 height 10
click at [1075, 33] on button "Submit" at bounding box center [1053, 27] width 84 height 33
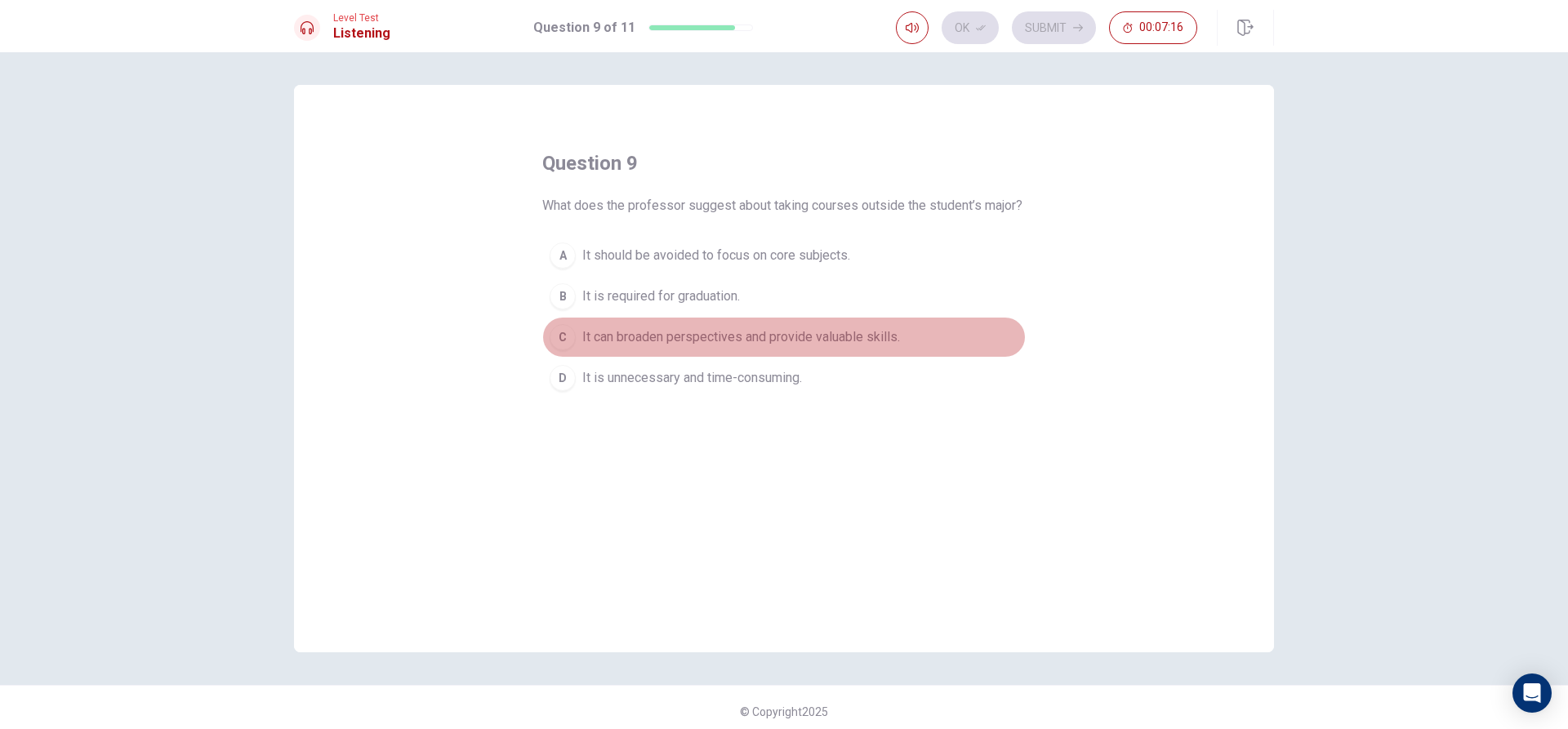
click at [554, 350] on div "C" at bounding box center [562, 338] width 26 height 26
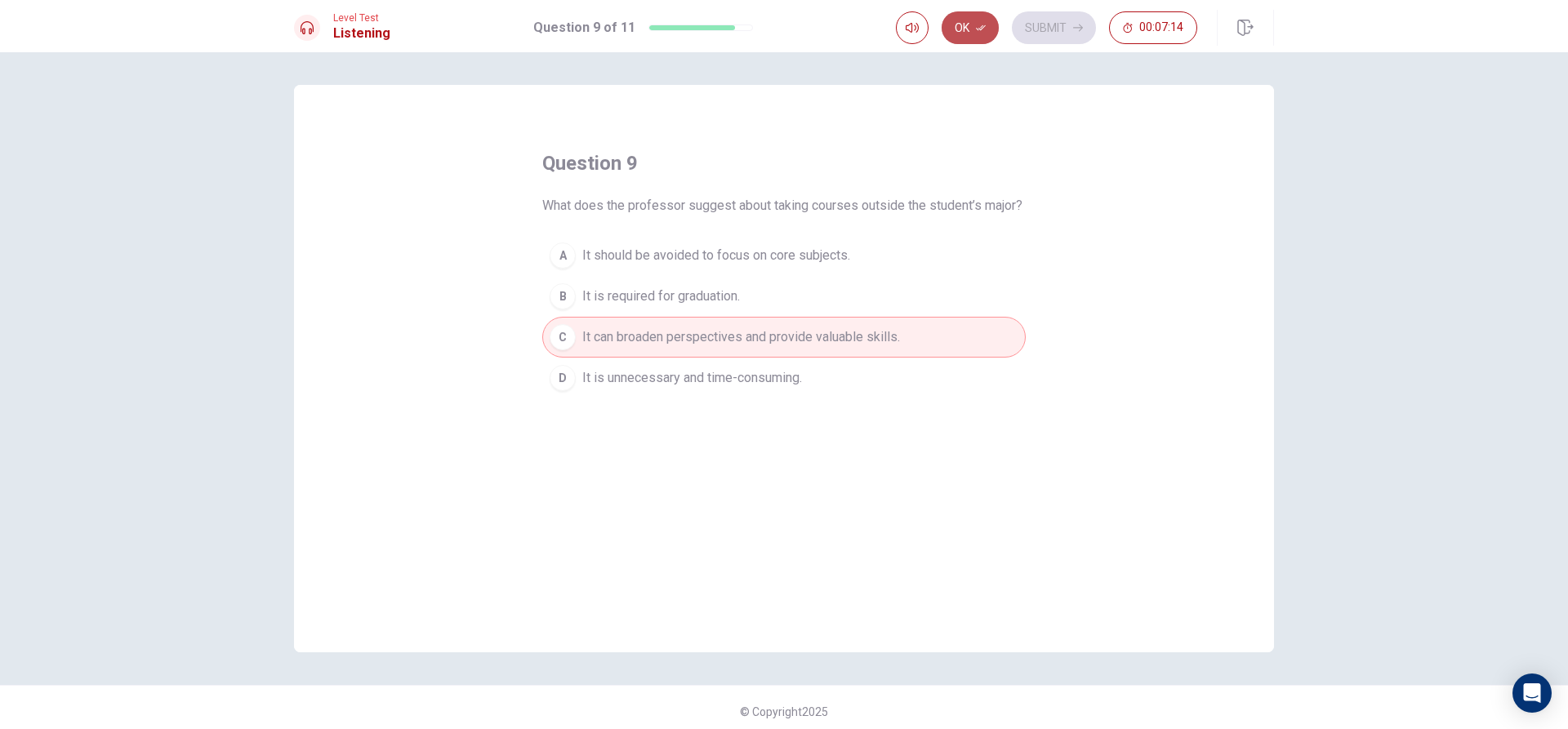
click at [972, 17] on button "Ok" at bounding box center [970, 27] width 57 height 33
click at [1036, 29] on button "Submit" at bounding box center [1053, 27] width 84 height 33
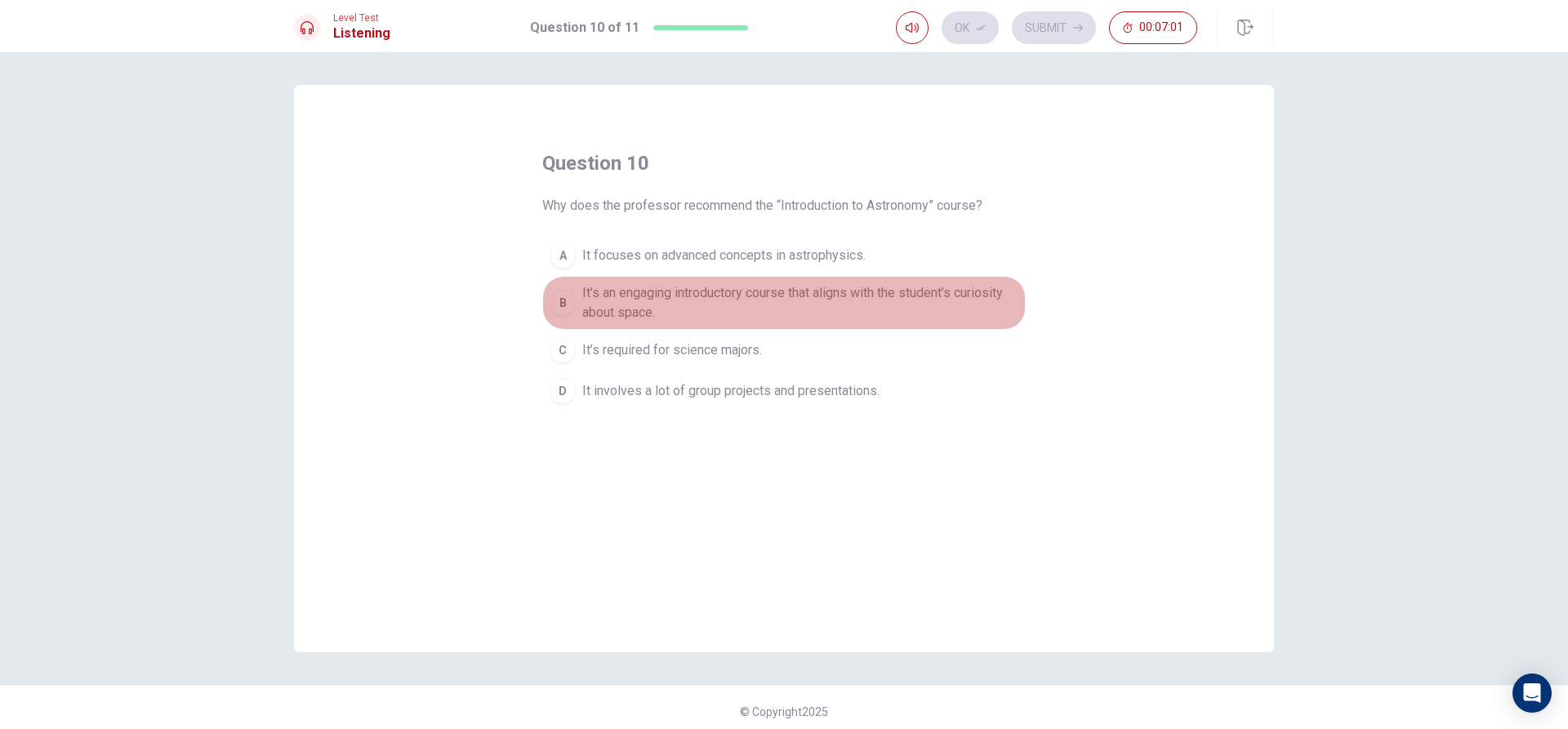
click at [550, 289] on button "B It’s an engaging introductory course that aligns with the student’s curiosity…" at bounding box center [784, 302] width 483 height 54
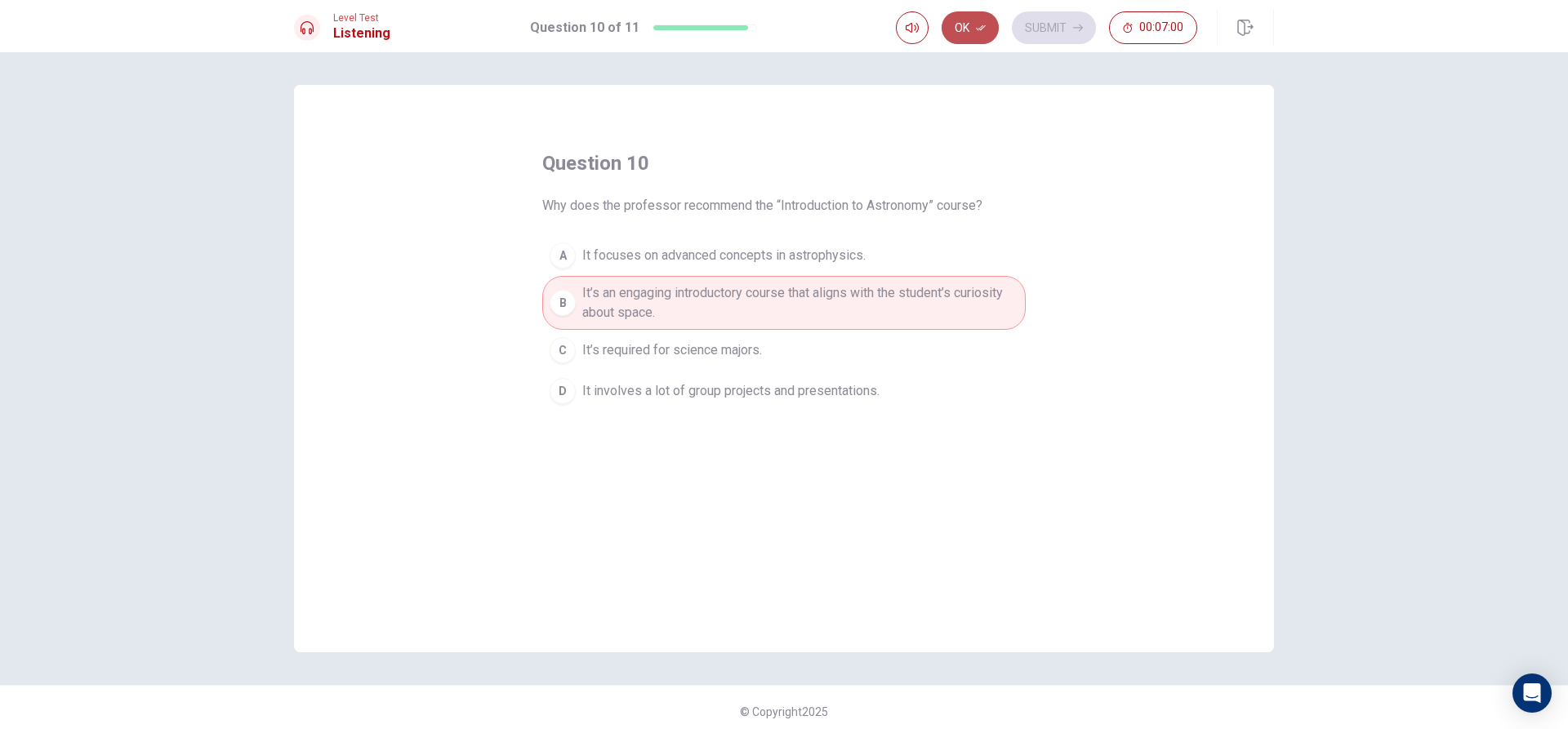
click at [964, 28] on button "Ok" at bounding box center [970, 27] width 57 height 33
click at [1063, 22] on button "Submit" at bounding box center [1053, 27] width 84 height 33
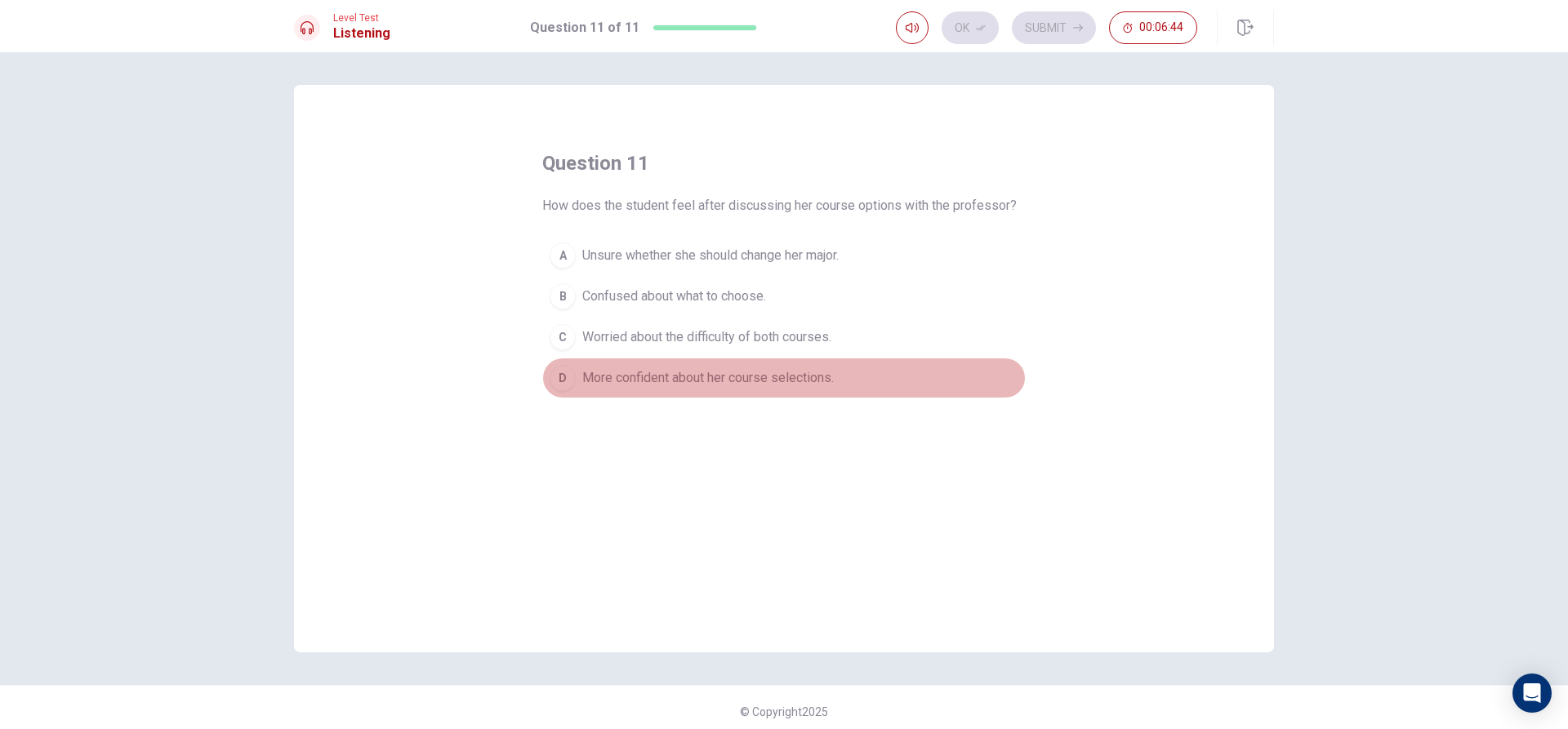
click at [571, 376] on button "D More confident about her course selections." at bounding box center [784, 378] width 483 height 41
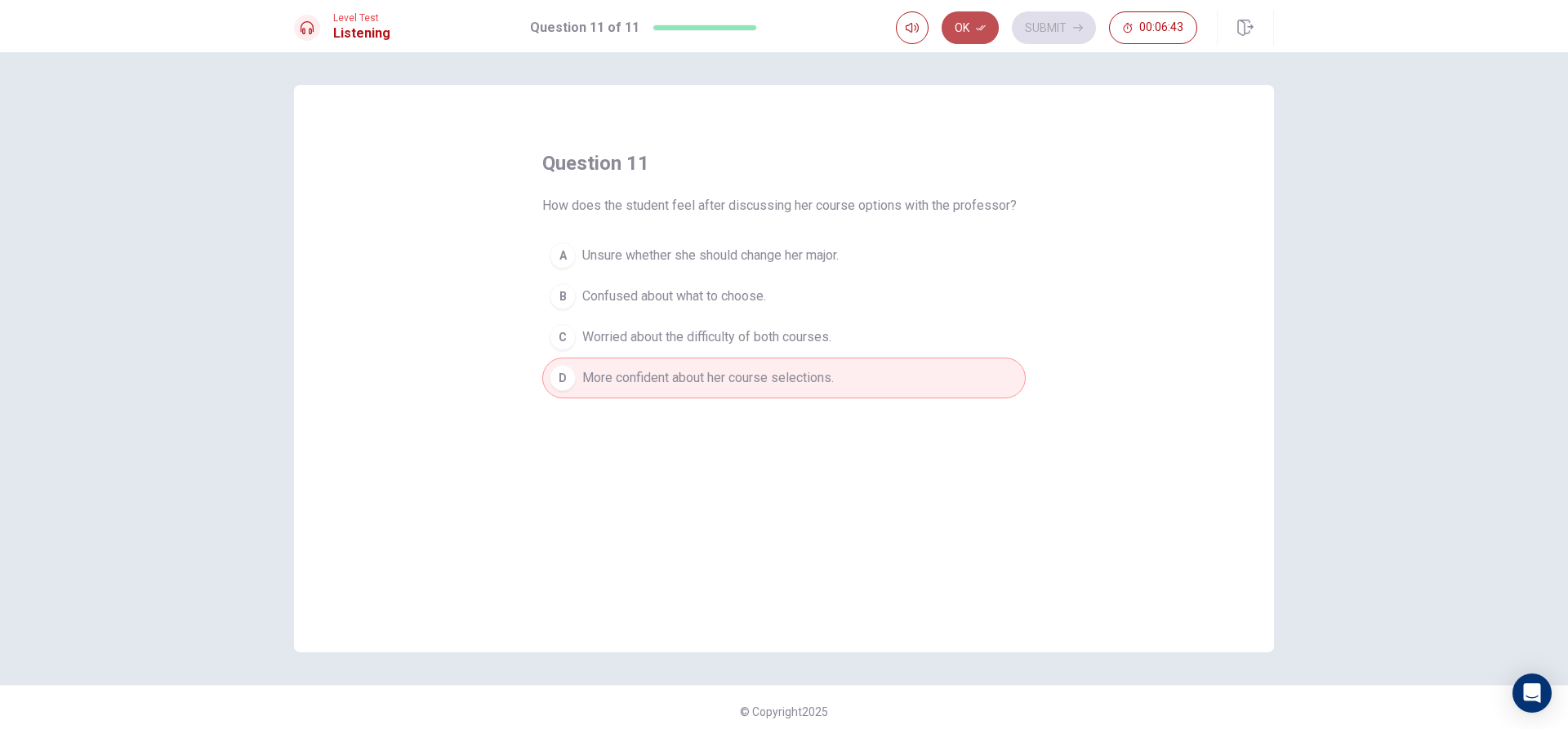
click at [978, 27] on icon "button" at bounding box center [980, 27] width 10 height 10
click at [1046, 20] on button "Submit" at bounding box center [1053, 27] width 84 height 33
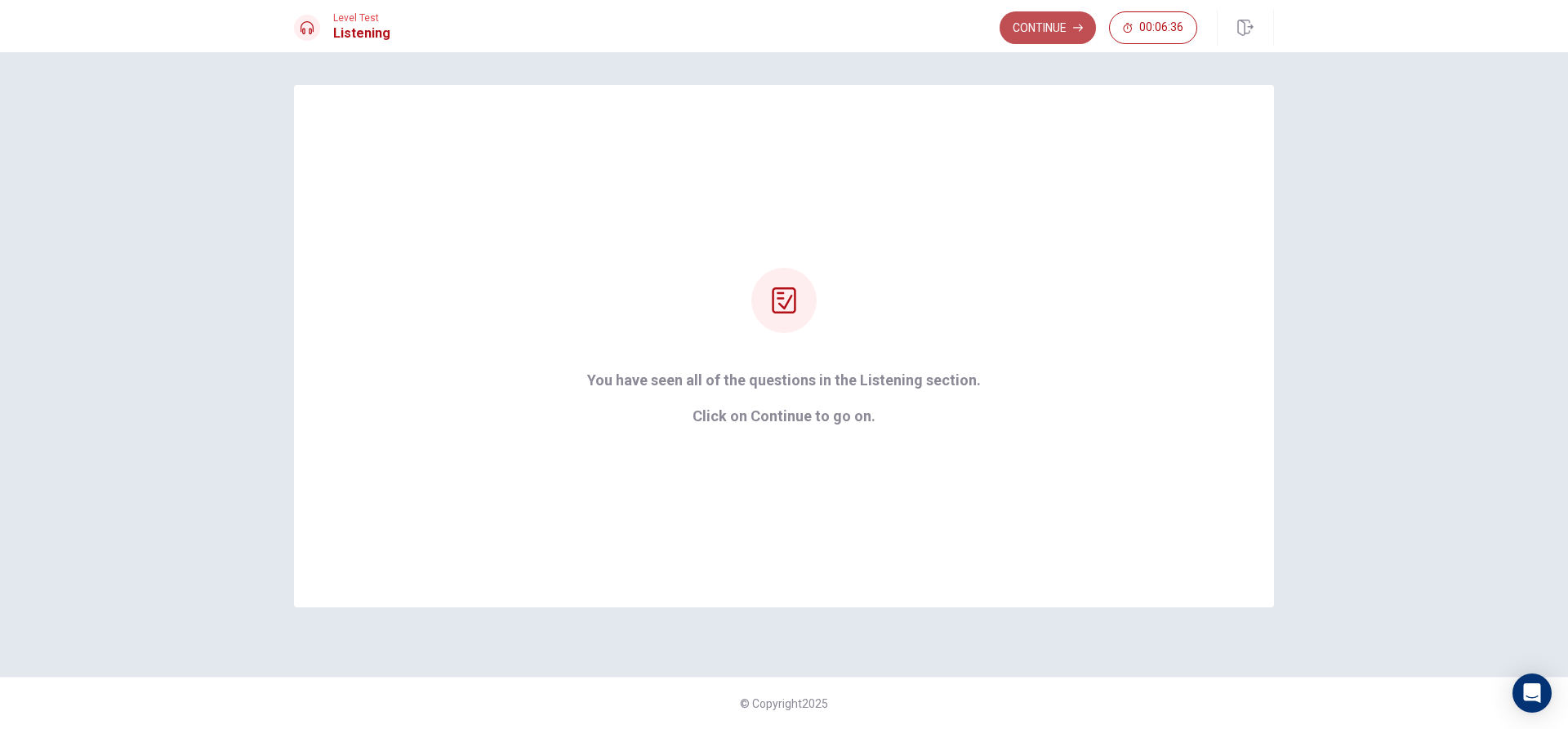
click at [1031, 20] on button "Continue" at bounding box center [1047, 27] width 96 height 33
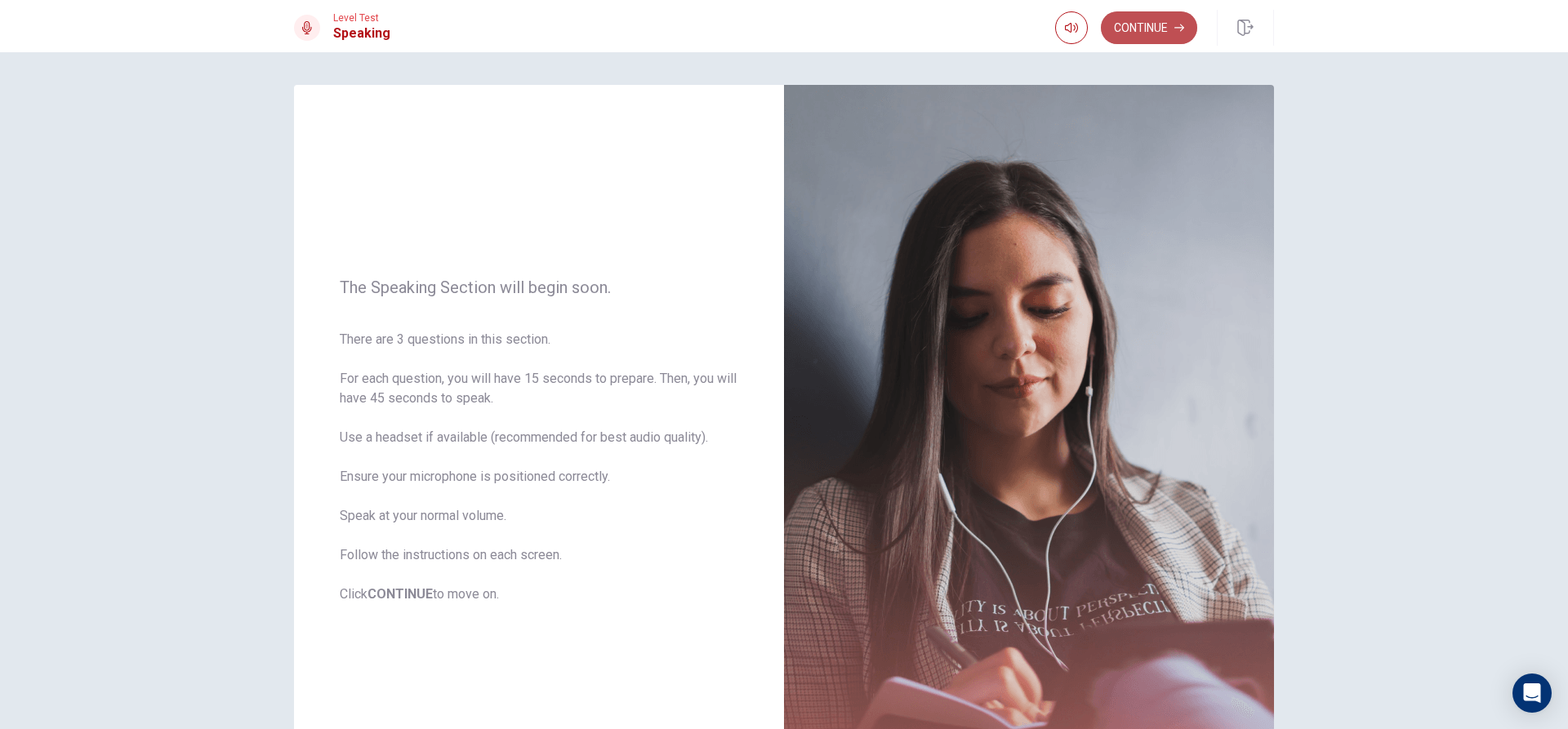
click at [1171, 29] on button "Continue" at bounding box center [1148, 27] width 96 height 33
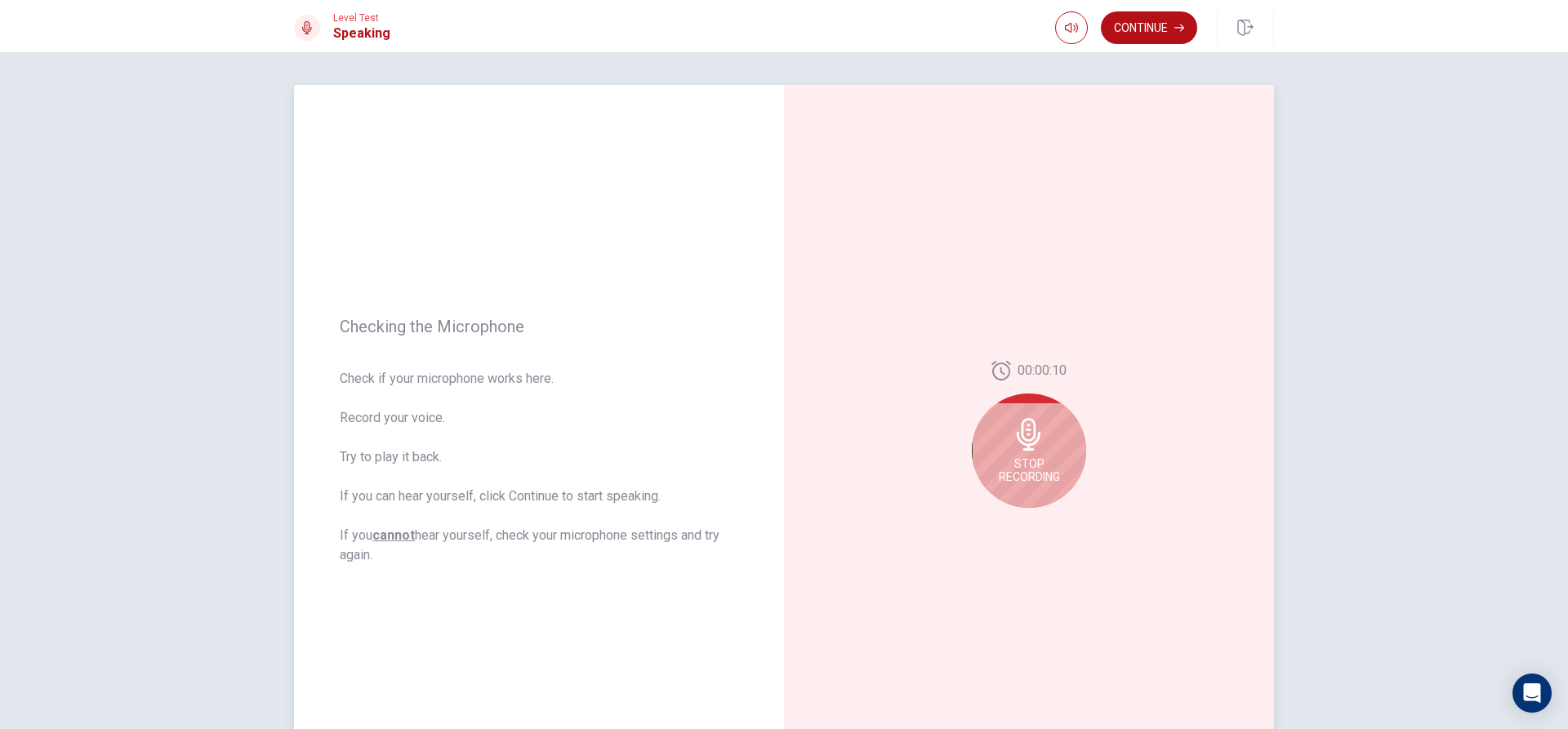
click at [1032, 450] on icon at bounding box center [1029, 434] width 33 height 33
click at [1000, 420] on div at bounding box center [1029, 440] width 115 height 115
click at [1015, 435] on icon at bounding box center [1031, 439] width 33 height 33
click at [1031, 430] on icon at bounding box center [1031, 439] width 33 height 33
click at [1043, 520] on icon "Play Audio" at bounding box center [1046, 520] width 7 height 10
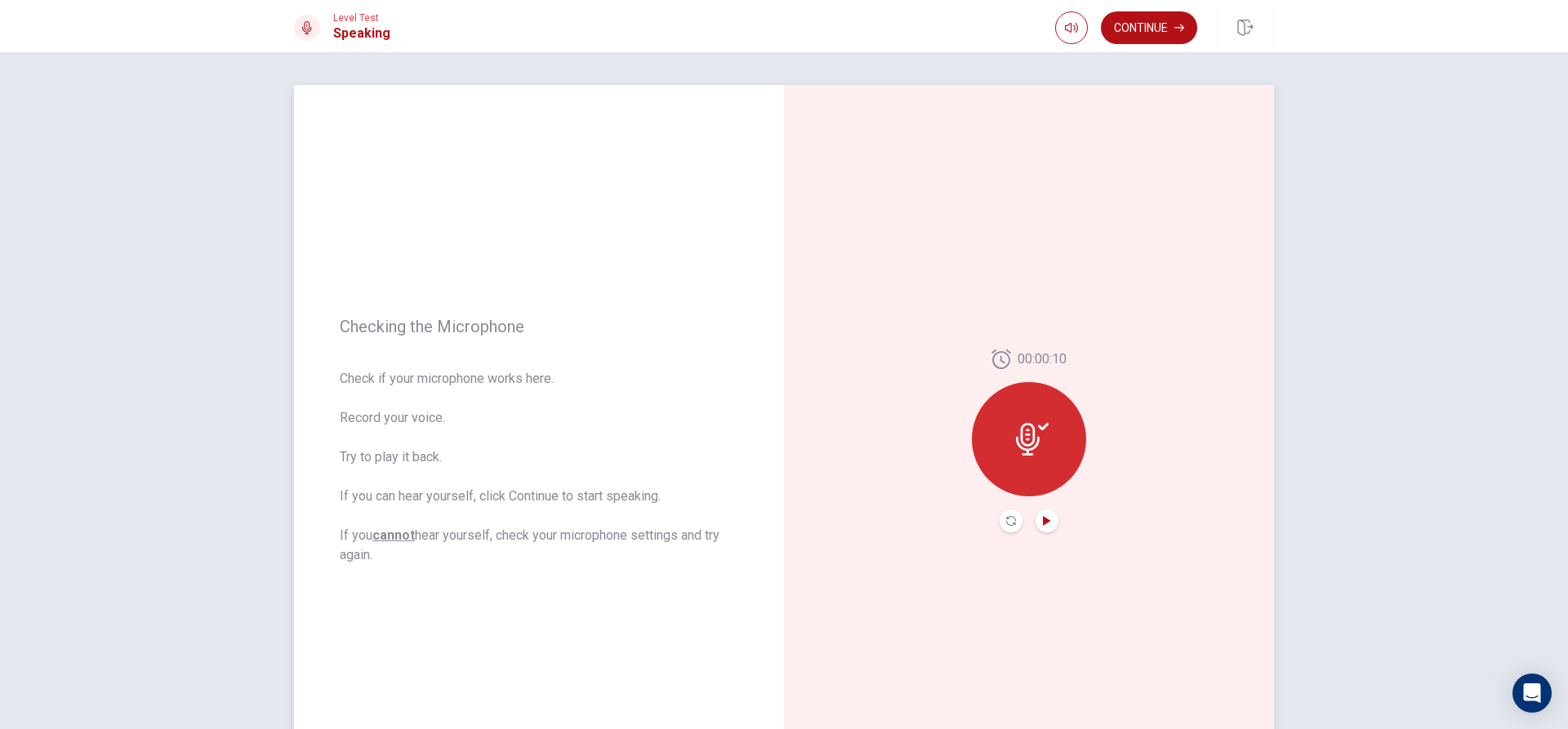
drag, startPoint x: 1014, startPoint y: 417, endPoint x: 1013, endPoint y: 451, distance: 34.0
click at [1013, 420] on div at bounding box center [1029, 440] width 115 height 115
click at [994, 516] on div "00:00:10" at bounding box center [1029, 441] width 115 height 183
click at [1000, 517] on button "Record Again" at bounding box center [1011, 521] width 23 height 23
click at [1026, 450] on icon at bounding box center [1028, 434] width 24 height 33
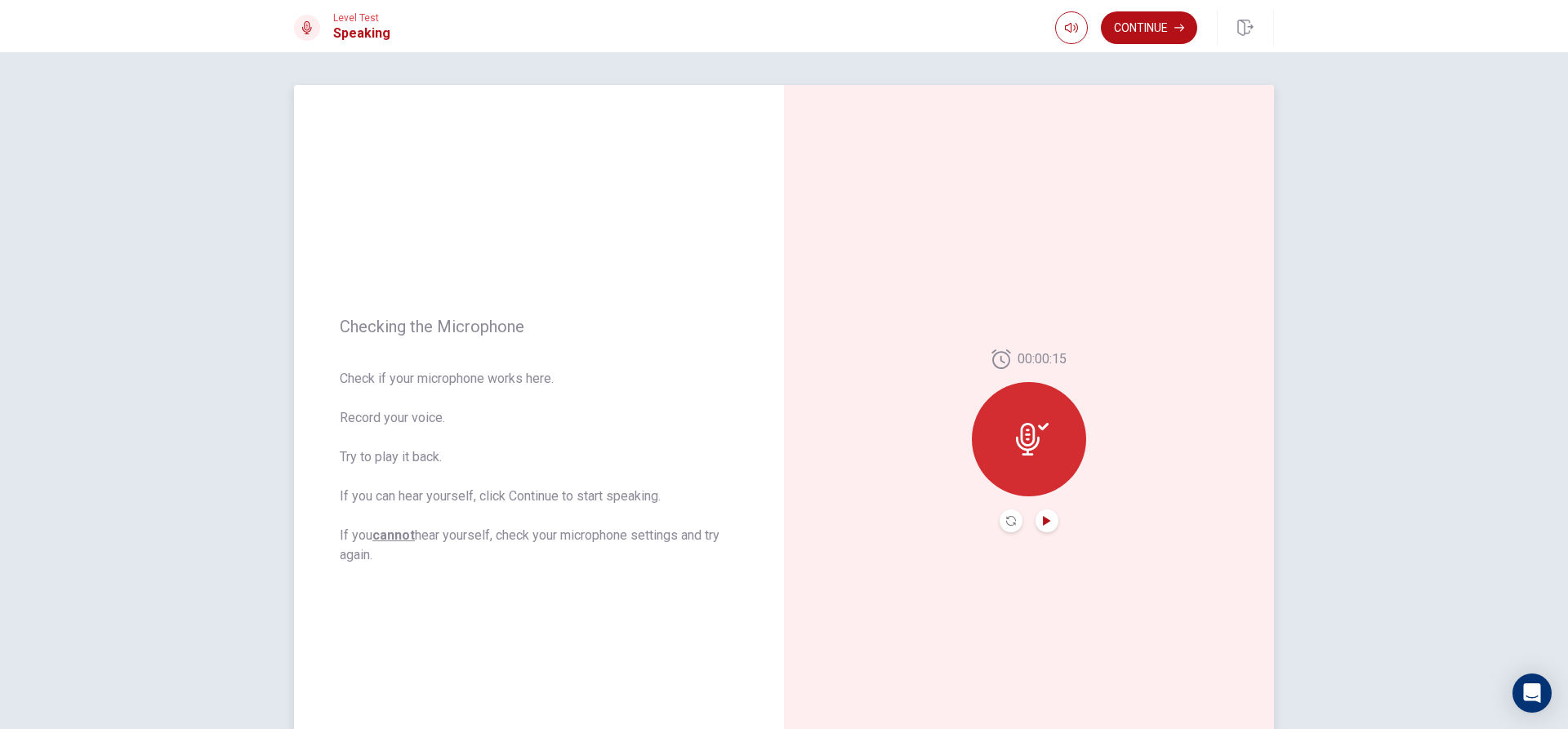
click at [1042, 525] on icon "Play Audio" at bounding box center [1046, 520] width 10 height 10
click at [1000, 518] on button "Record Again" at bounding box center [1011, 521] width 23 height 23
click at [1021, 428] on icon at bounding box center [1029, 434] width 33 height 33
click at [1025, 437] on icon at bounding box center [1031, 439] width 33 height 33
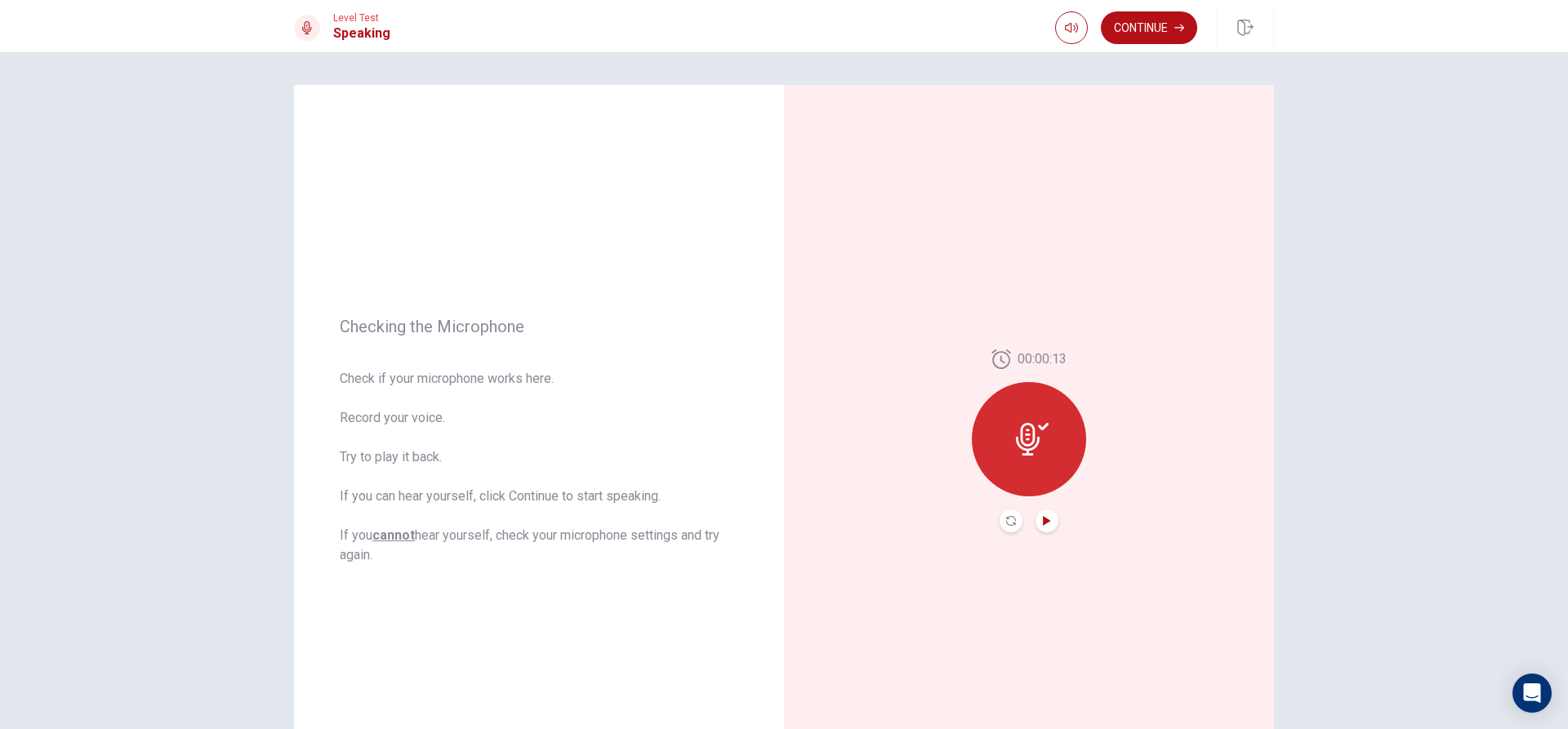
click at [1043, 524] on icon "Play Audio" at bounding box center [1046, 520] width 7 height 10
click at [1000, 517] on button "Record Again" at bounding box center [1011, 521] width 23 height 23
click at [1039, 456] on div "Stop Recording" at bounding box center [1029, 451] width 115 height 115
click at [1043, 525] on icon "Play Audio" at bounding box center [1046, 520] width 10 height 10
click at [1148, 22] on button "Continue" at bounding box center [1148, 27] width 96 height 33
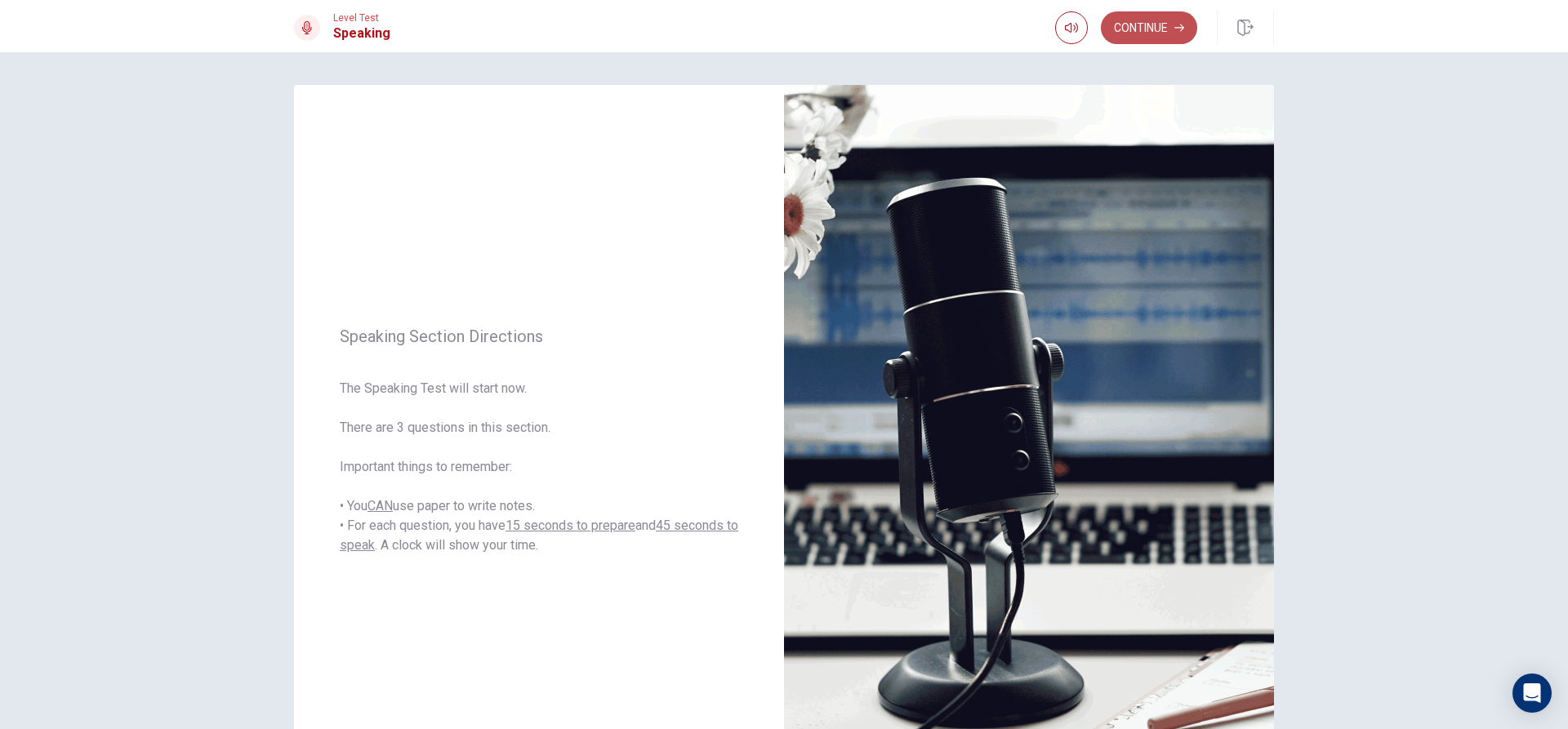
click at [1132, 42] on button "Continue" at bounding box center [1148, 27] width 96 height 33
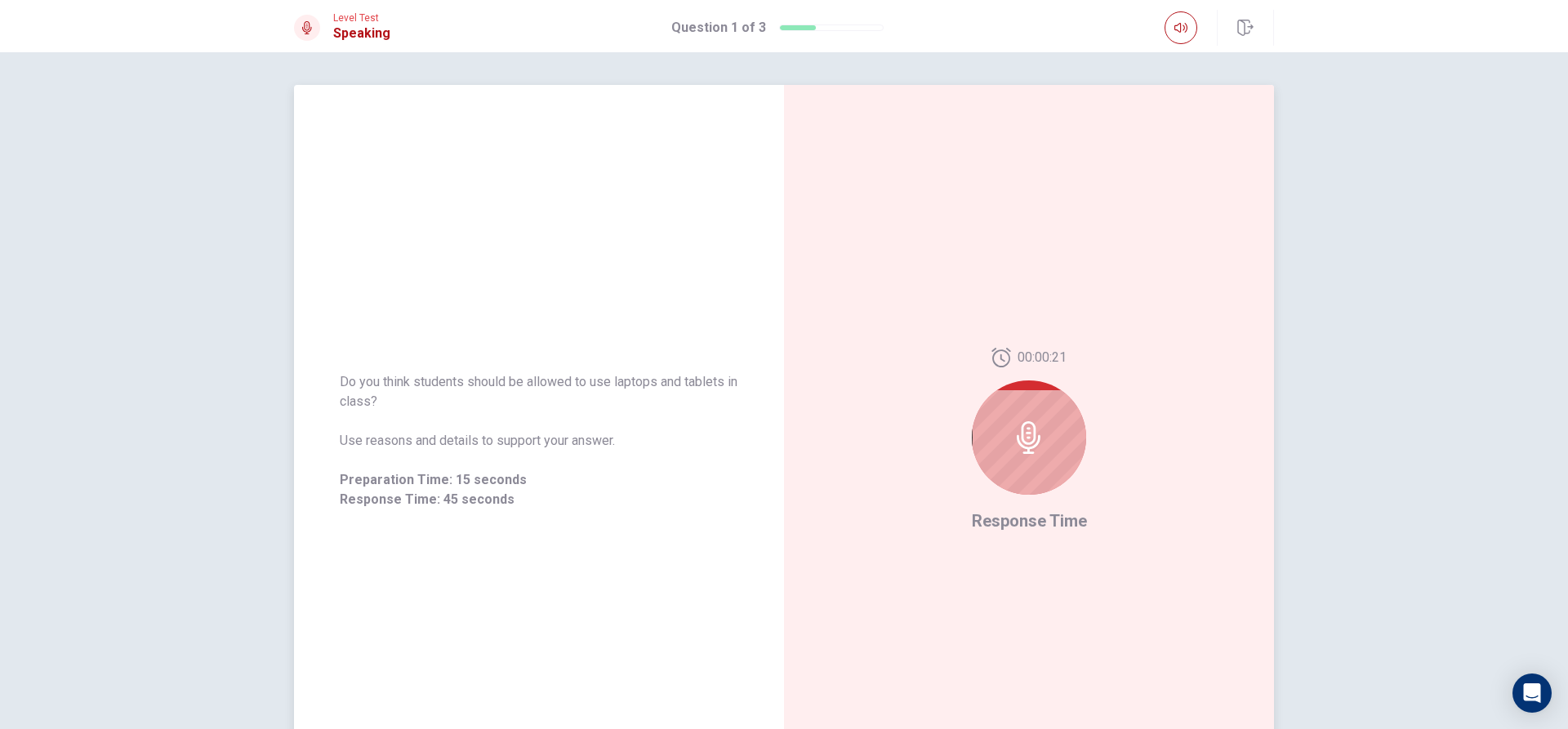
drag, startPoint x: 1120, startPoint y: 83, endPoint x: 1110, endPoint y: 309, distance: 226.2
click at [1096, 177] on div "Do you think students should be allowed to use laptops and tablets in class? Us…" at bounding box center [784, 391] width 1568 height 677
click at [1044, 456] on div at bounding box center [1029, 438] width 115 height 115
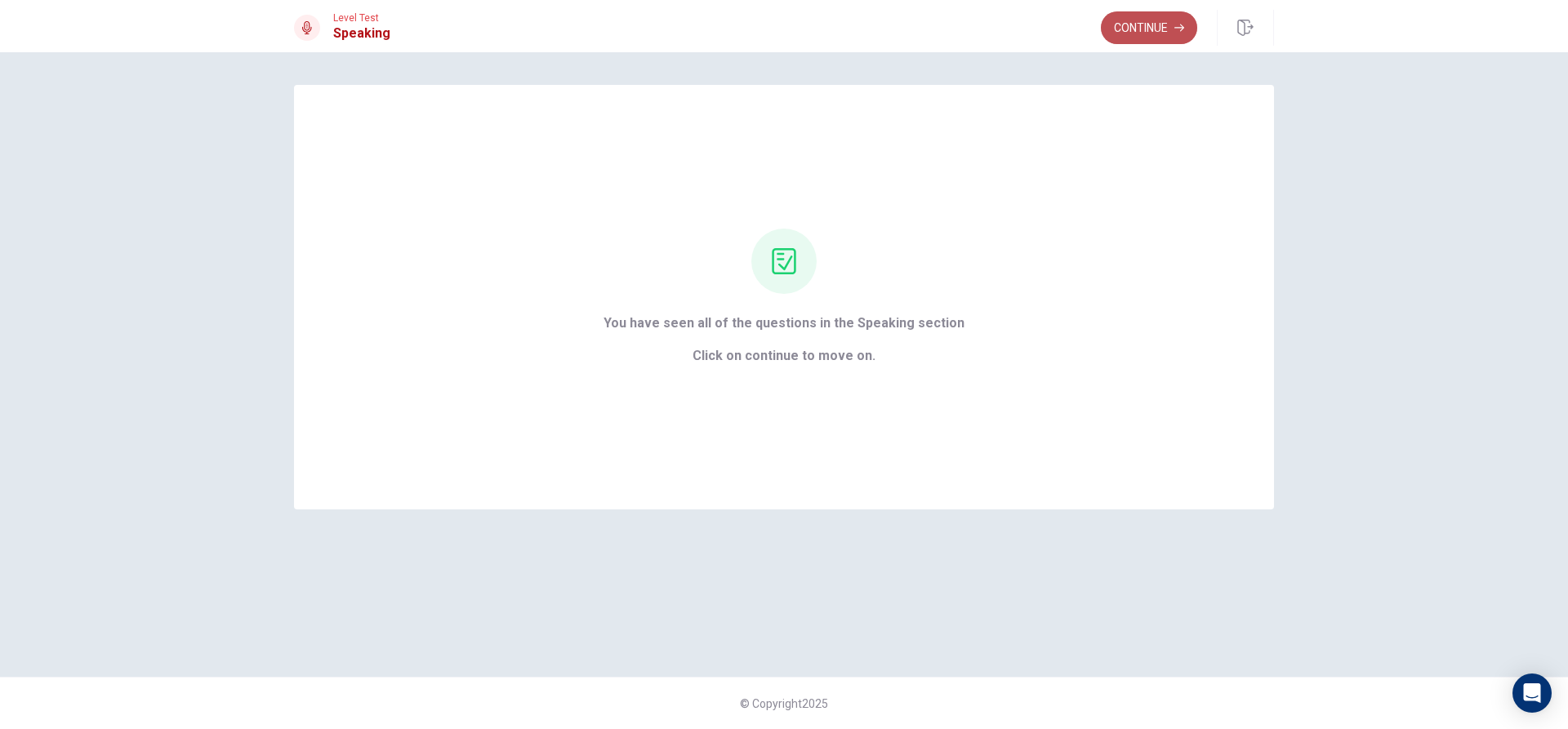
click at [1140, 26] on button "Continue" at bounding box center [1148, 27] width 96 height 33
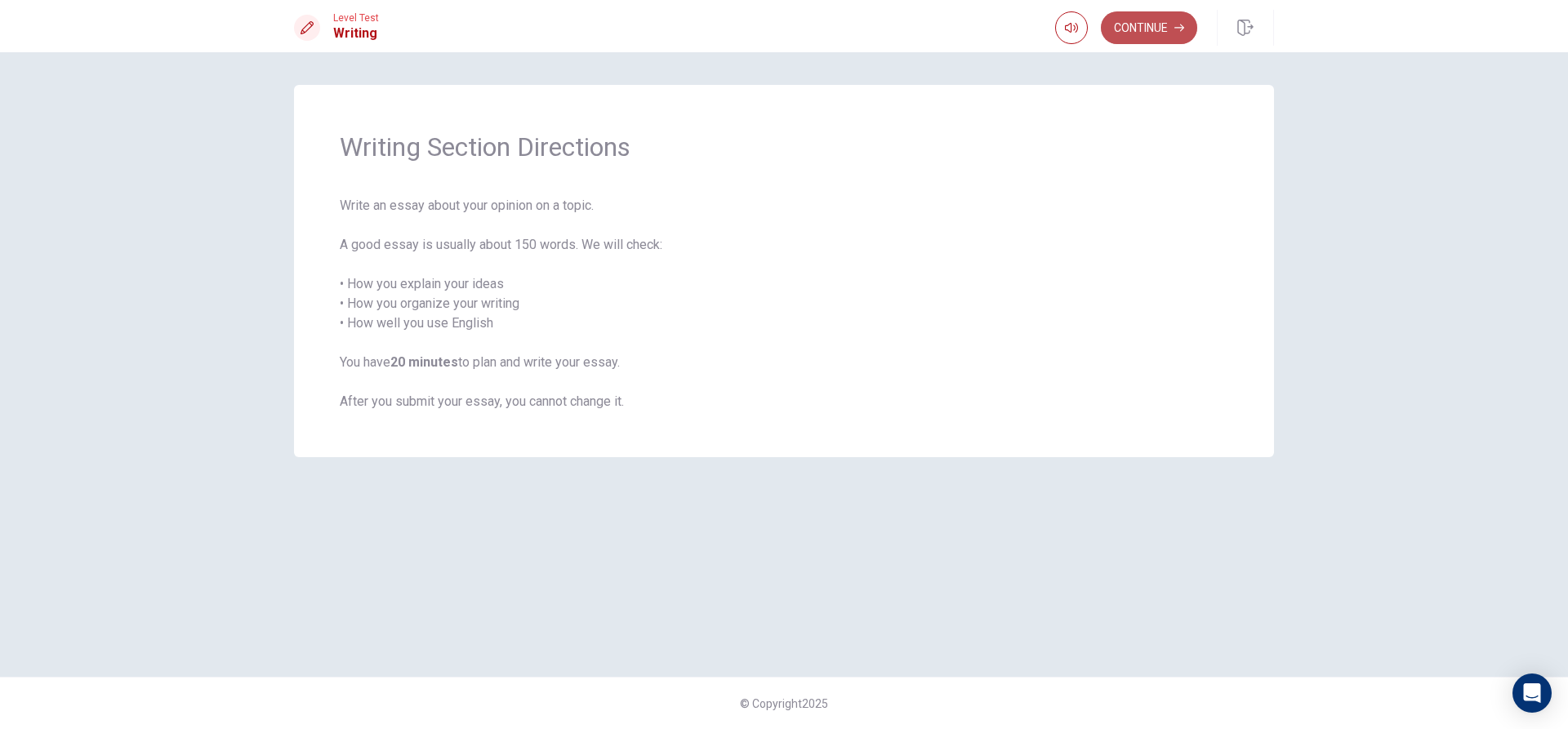
click at [1148, 26] on button "Continue" at bounding box center [1148, 27] width 96 height 33
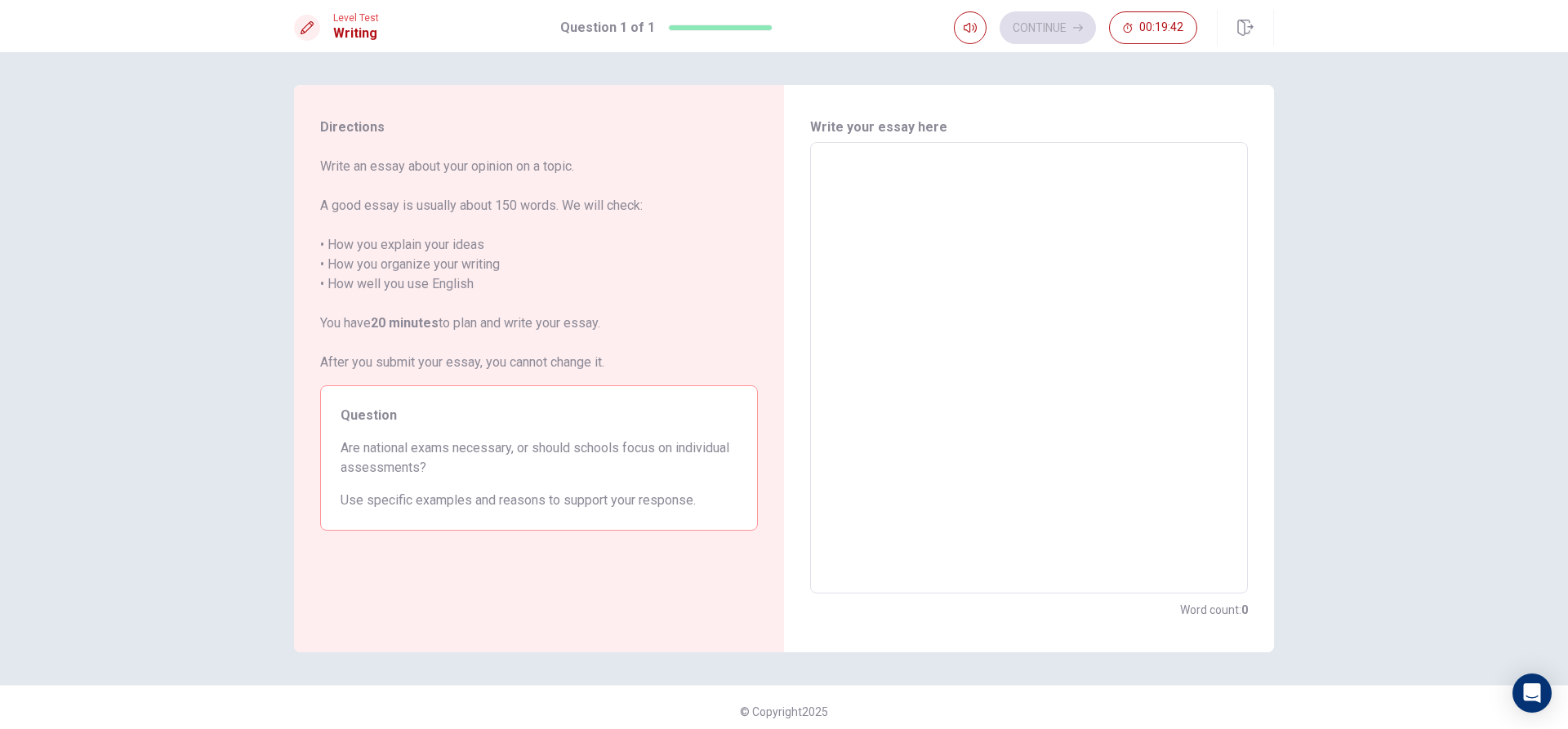
click at [890, 175] on textarea at bounding box center [1029, 368] width 415 height 425
type textarea "n"
type textarea "x"
type textarea "na"
type textarea "x"
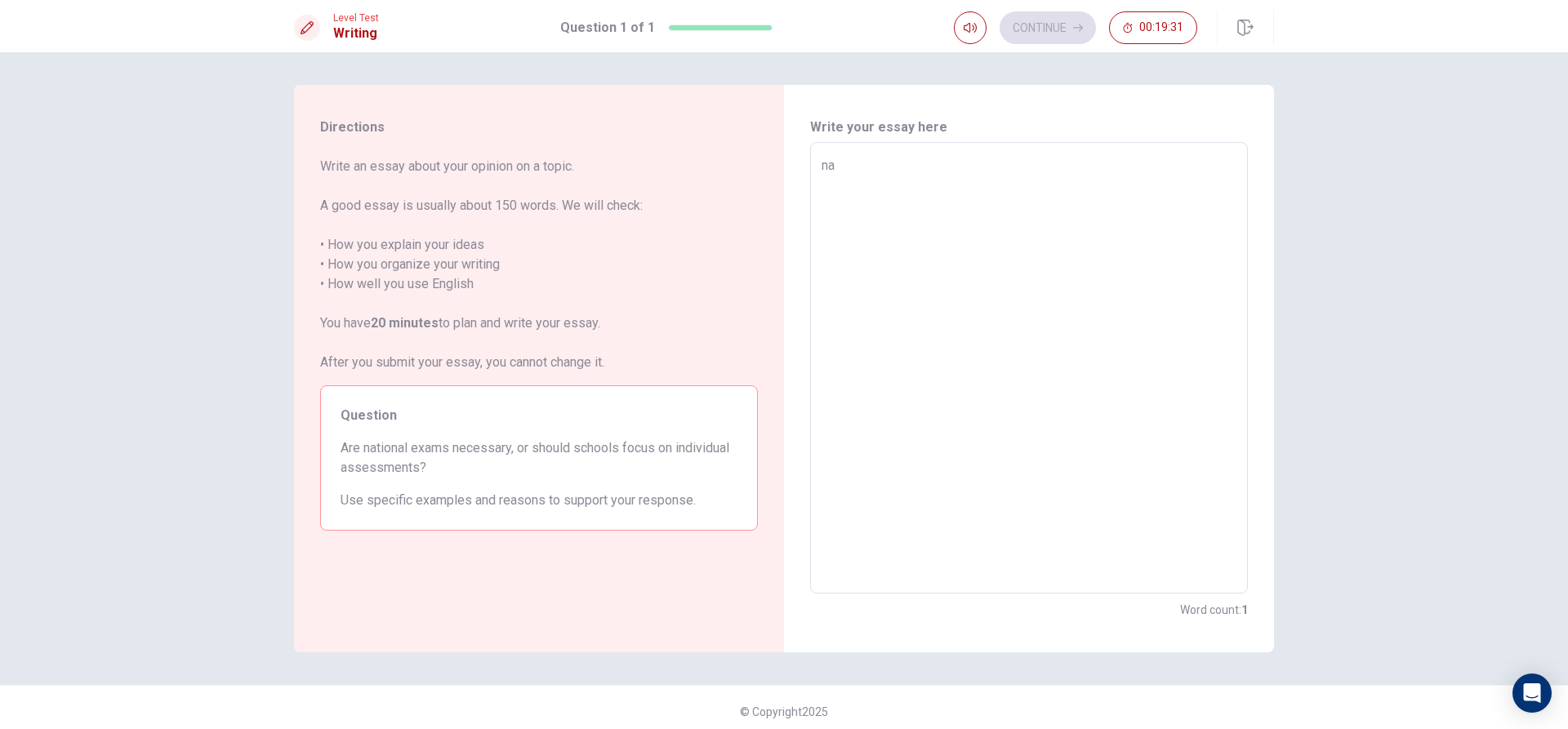
type textarea "n"
type textarea "x"
type textarea "N"
type textarea "x"
type textarea "Na"
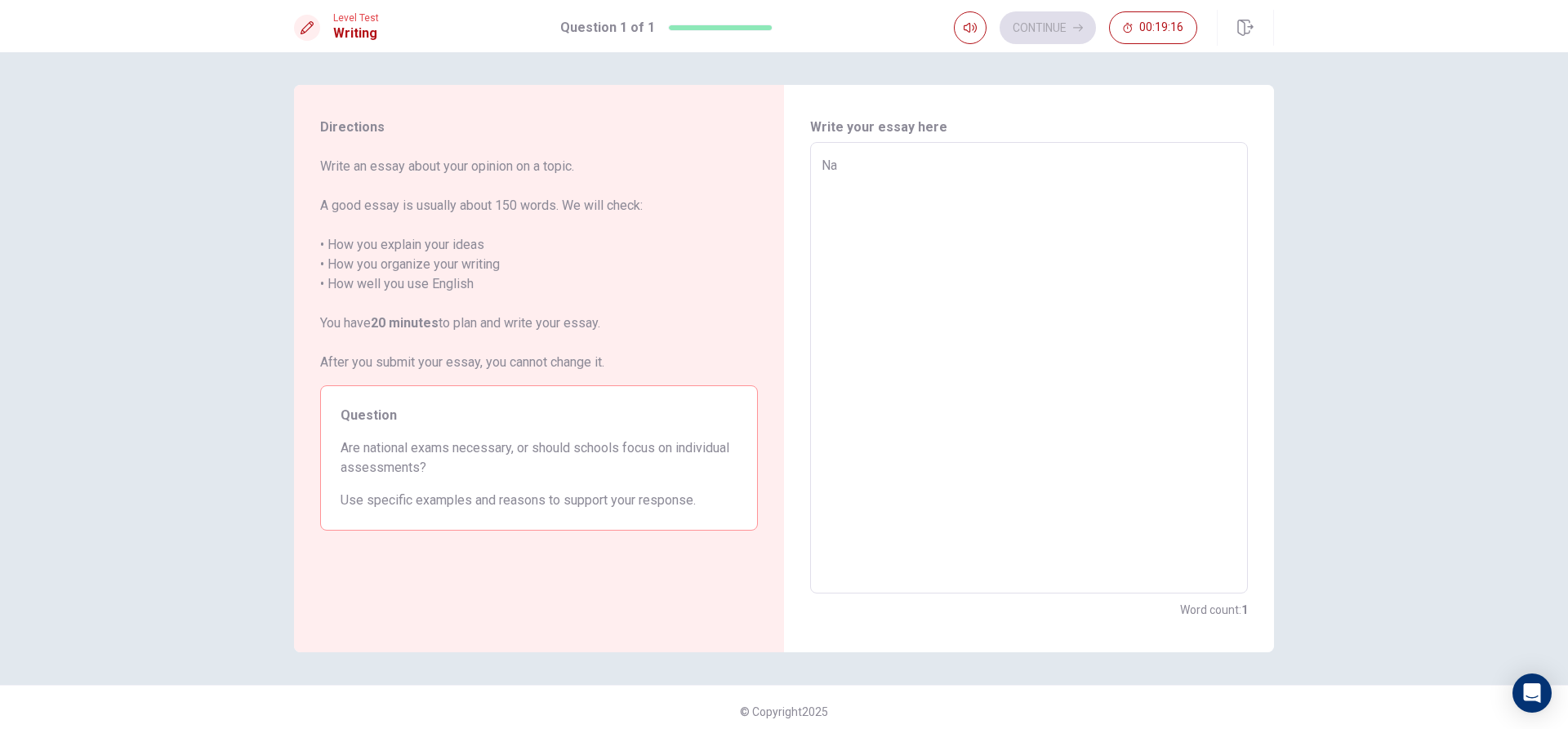
type textarea "x"
type textarea "Nat"
type textarea "x"
type textarea "Nati"
type textarea "x"
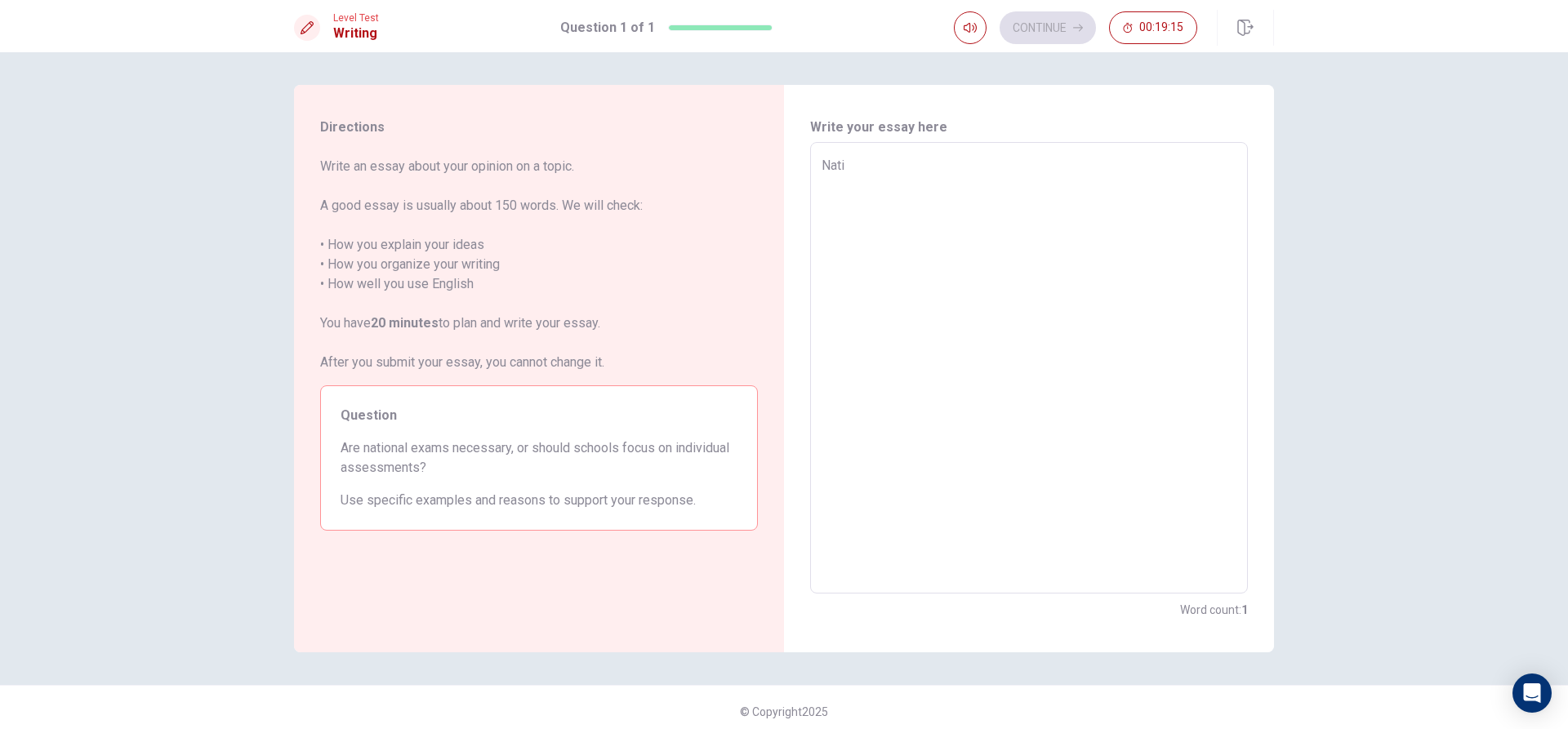
type textarea "Natio"
type textarea "x"
type textarea "Nation"
type textarea "x"
type textarea "Nationa"
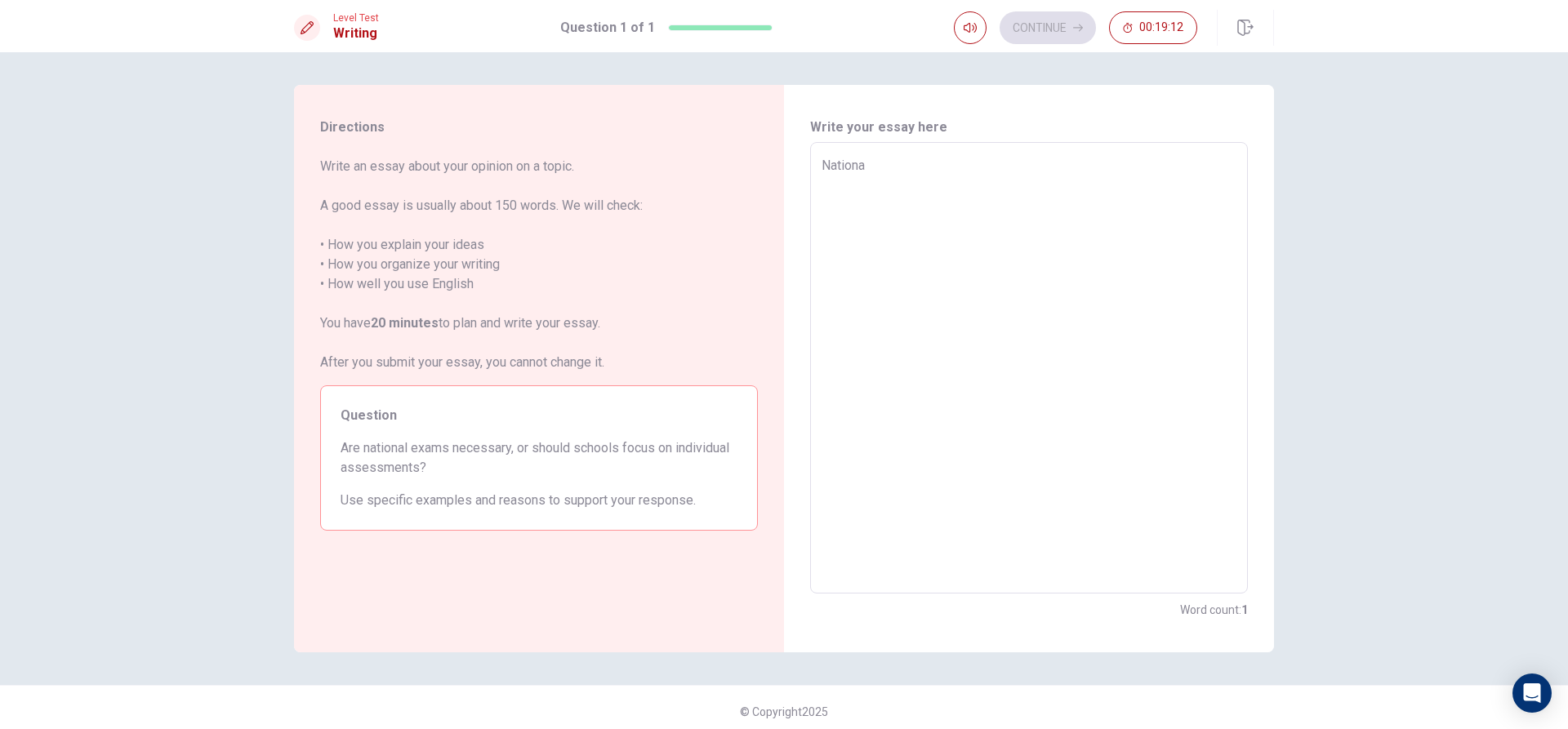
type textarea "x"
type textarea "National"
type textarea "x"
type textarea "National"
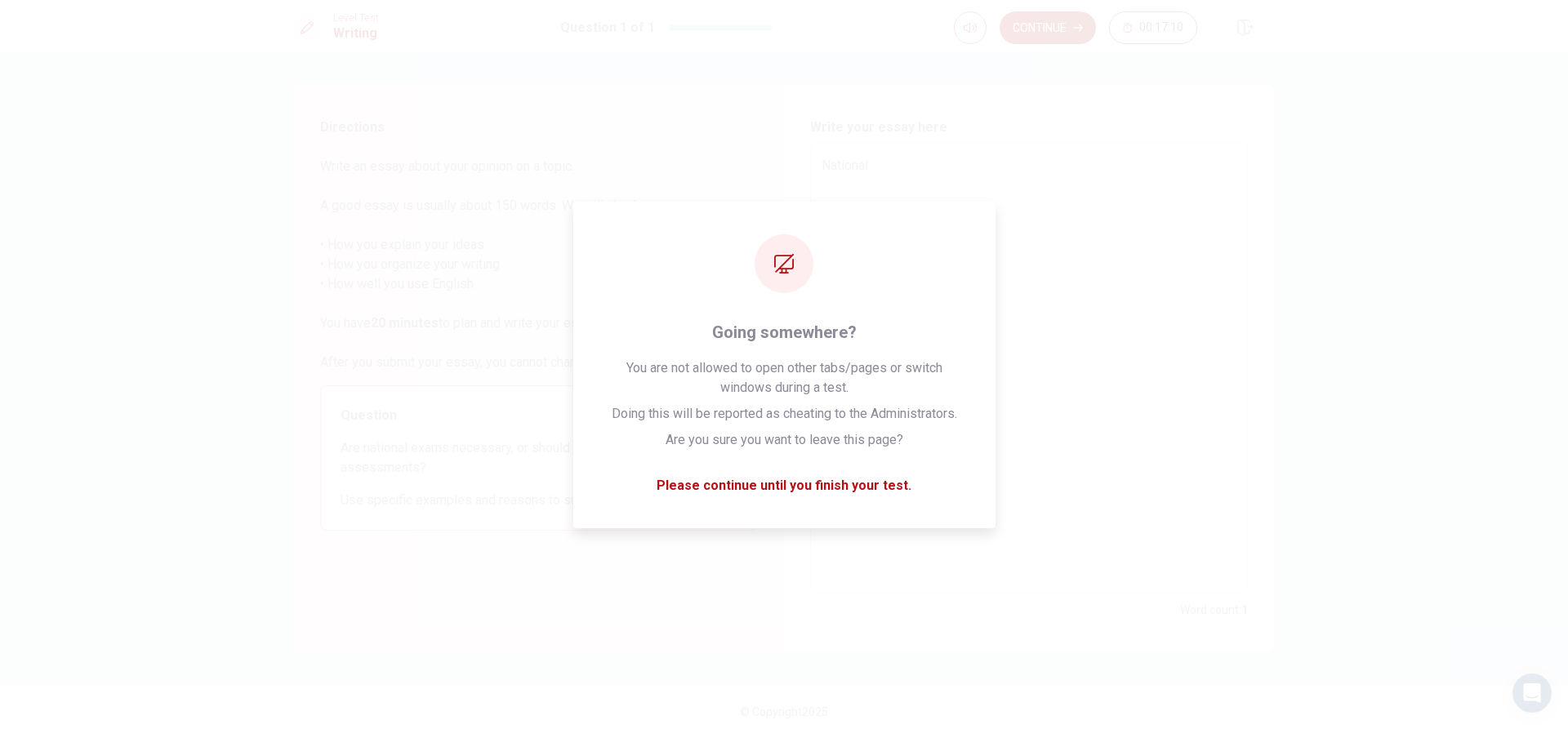
drag, startPoint x: 755, startPoint y: 233, endPoint x: 1140, endPoint y: 220, distance: 385.2
click at [1140, 220] on textarea "National" at bounding box center [1029, 368] width 415 height 425
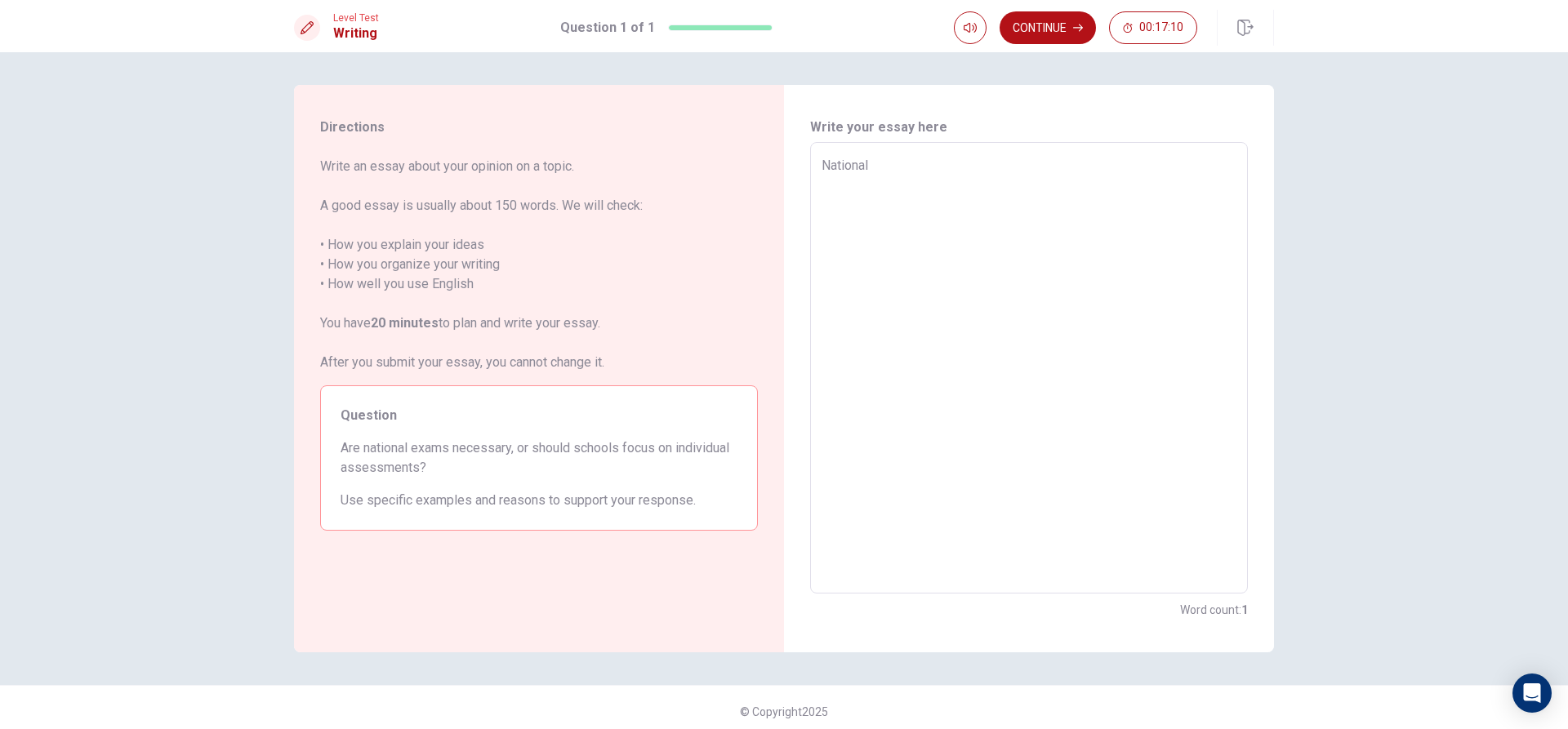
type textarea "x"
type textarea "National"
type textarea "x"
type textarea "National e"
type textarea "x"
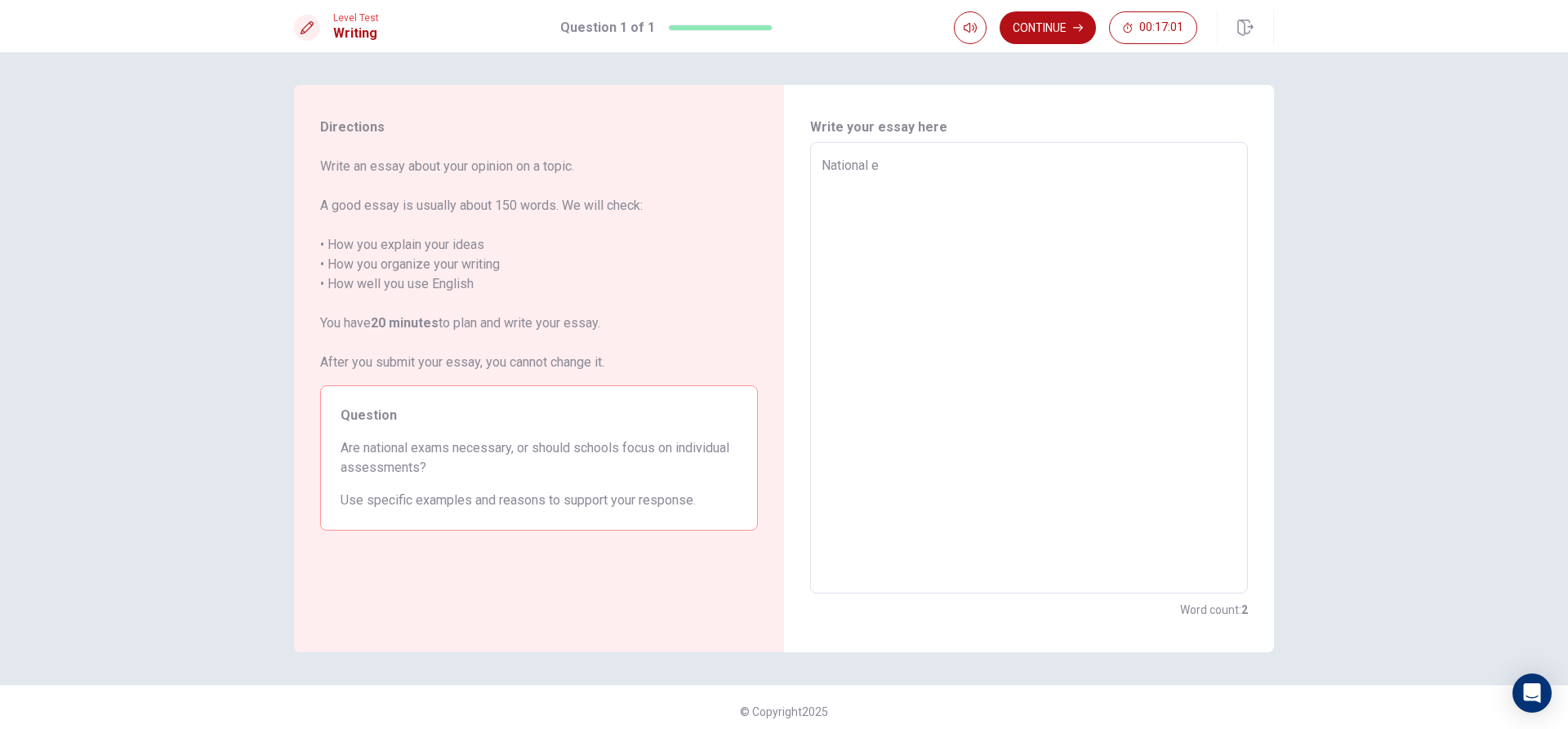
type textarea "National ex"
type textarea "x"
type textarea "National exa"
type textarea "x"
type textarea "National exam"
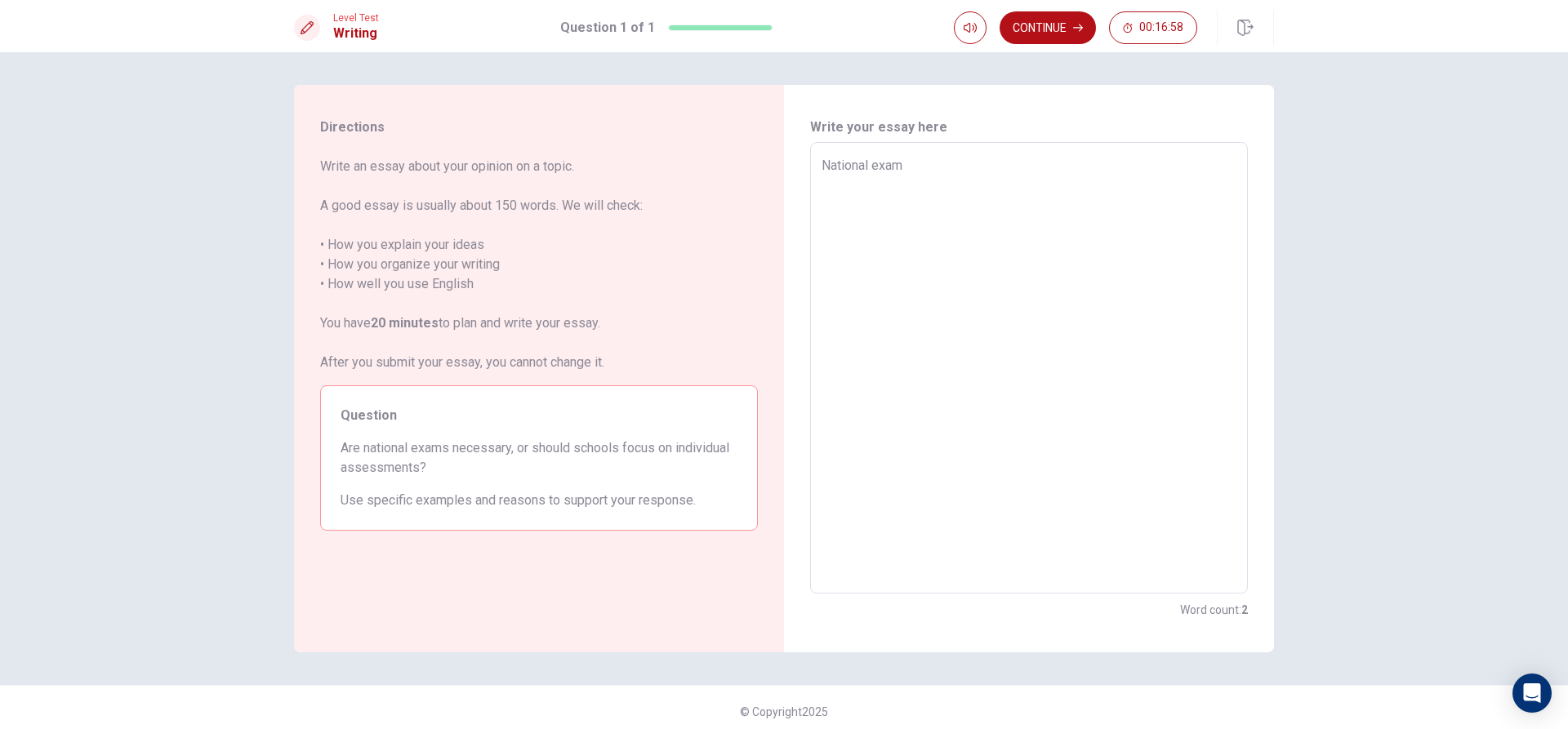
type textarea "x"
type textarea "National exams"
type textarea "x"
type textarea "National exams"
type textarea "x"
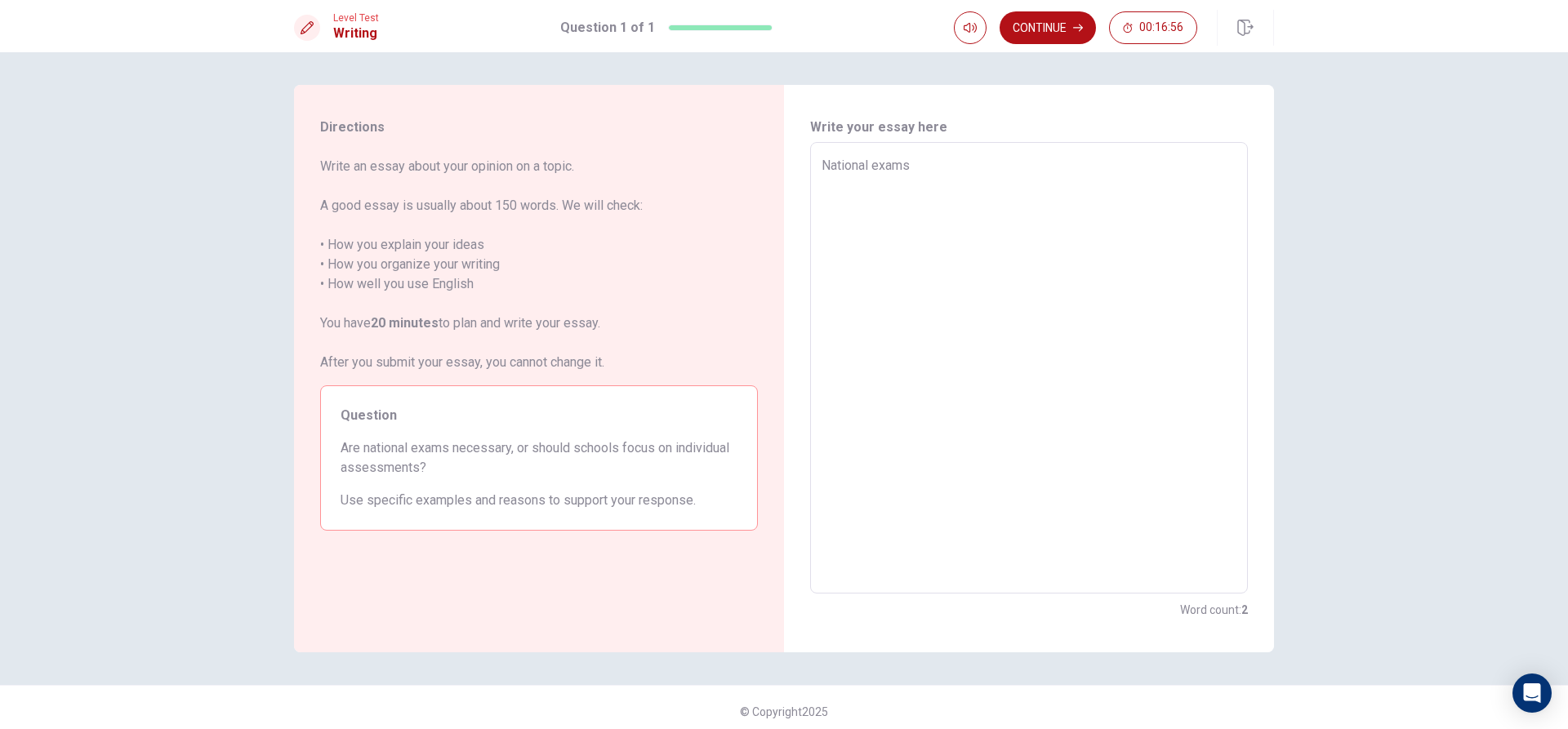
type textarea "National exams a"
type textarea "x"
type textarea "National exams an"
type textarea "x"
type textarea "National exams and"
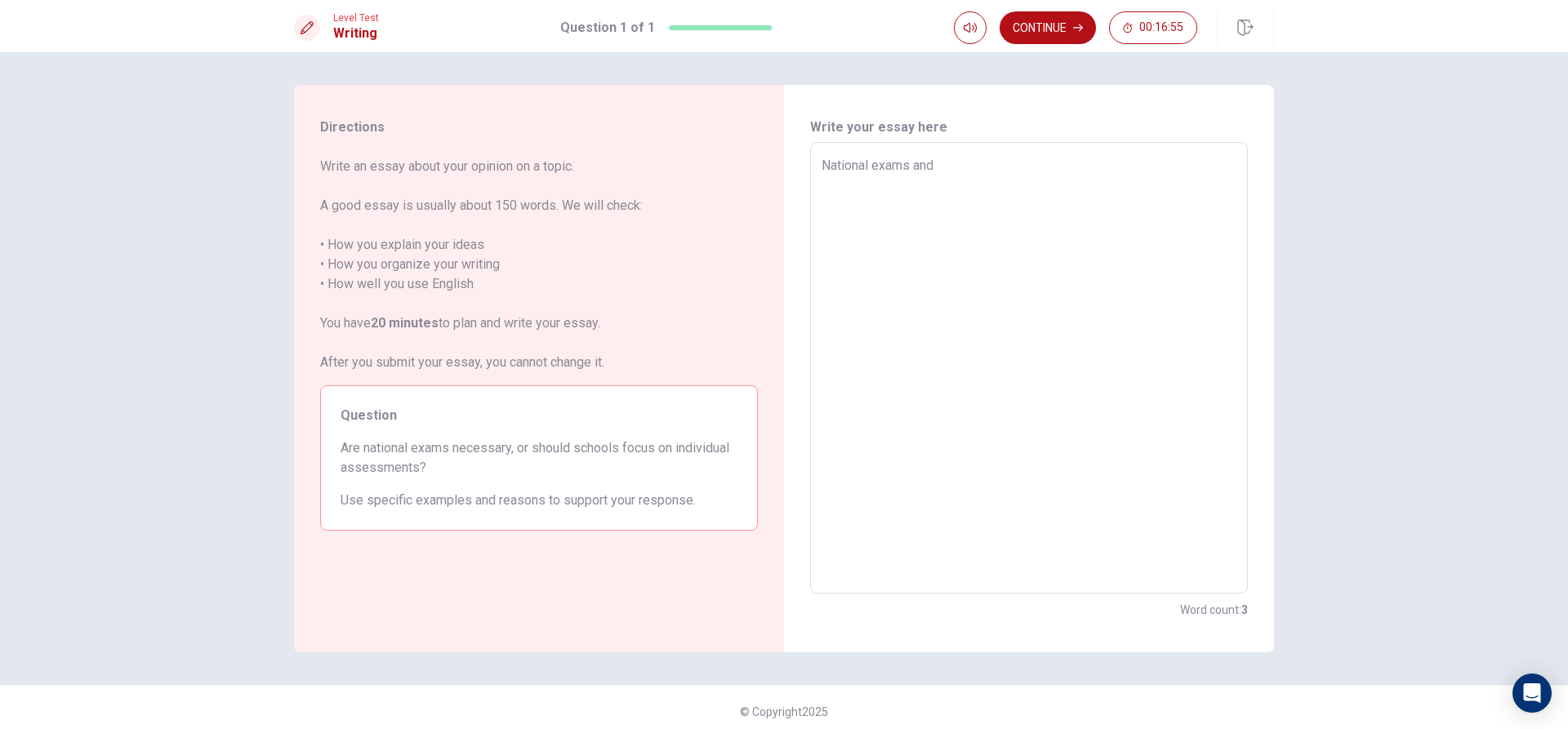
type textarea "x"
type textarea "National exams and"
type textarea "x"
type textarea "National exams and s"
type textarea "x"
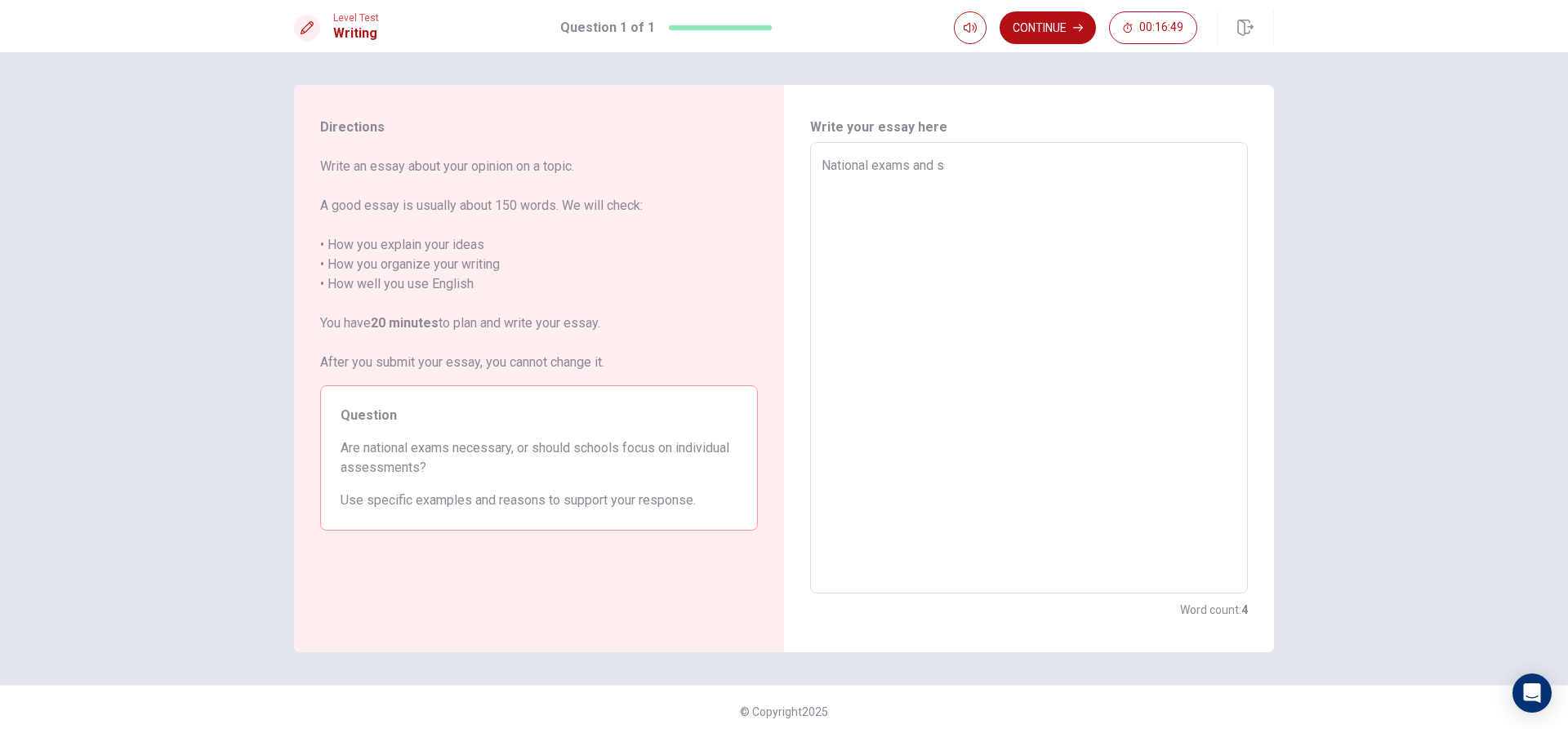
type textarea "National exams and sh"
type textarea "x"
type textarea "National exams and shc"
type textarea "x"
type textarea "National exams and shco"
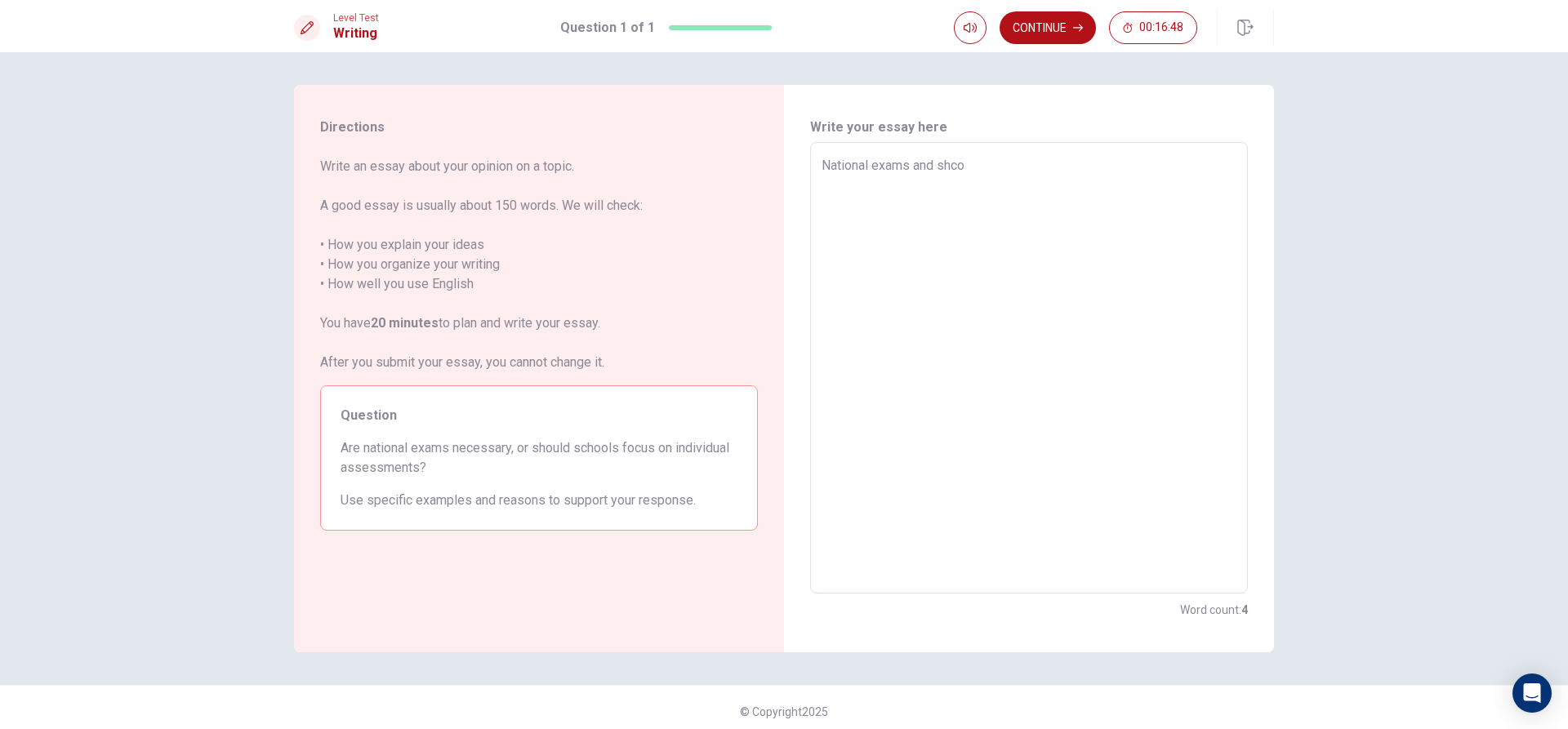
type textarea "x"
type textarea "National exams and shcoo"
type textarea "x"
type textarea "National exams and shcool"
type textarea "x"
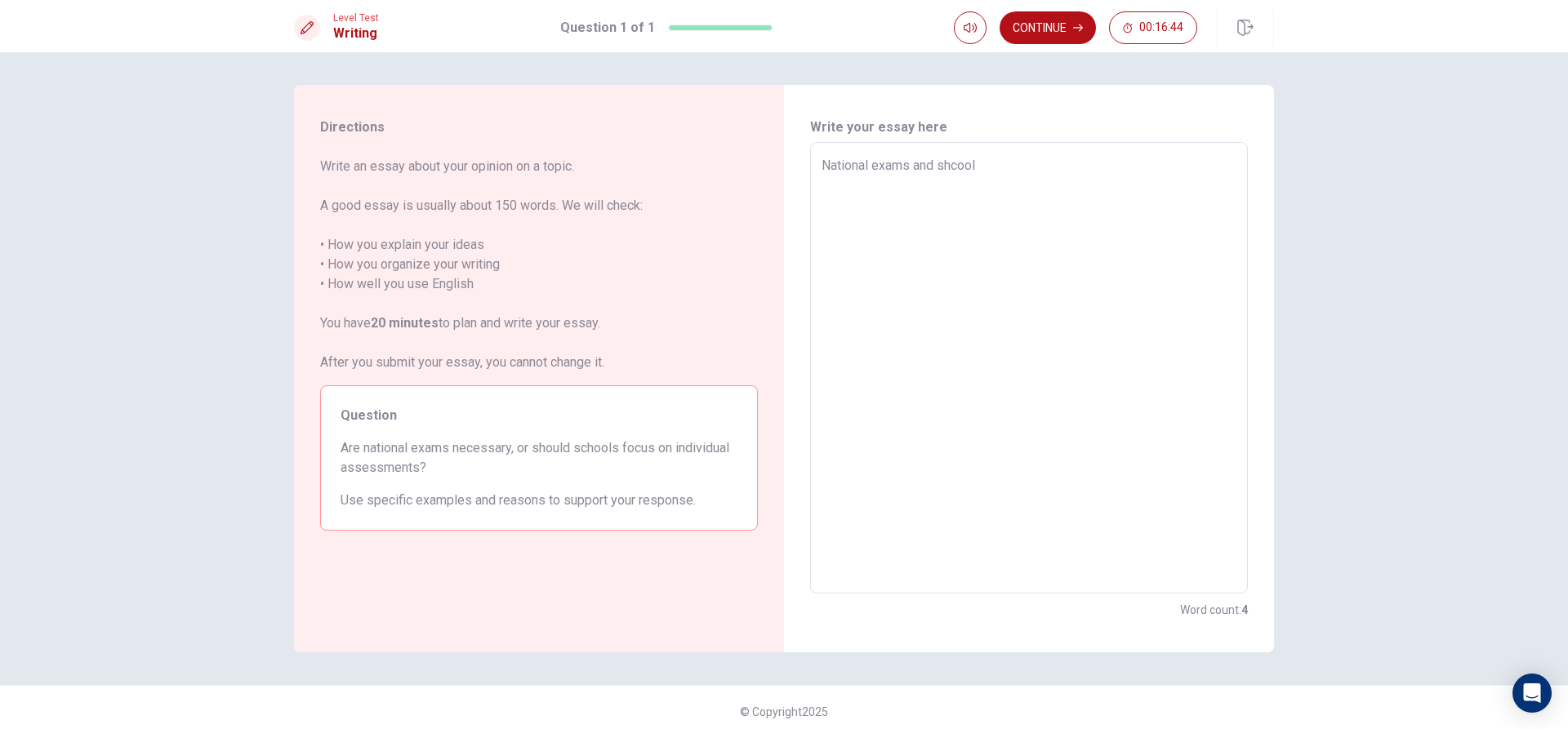
type textarea "National exams and shcool"
type textarea "x"
type textarea "National exams and shcool i"
type textarea "x"
type textarea "National exams and shcool in"
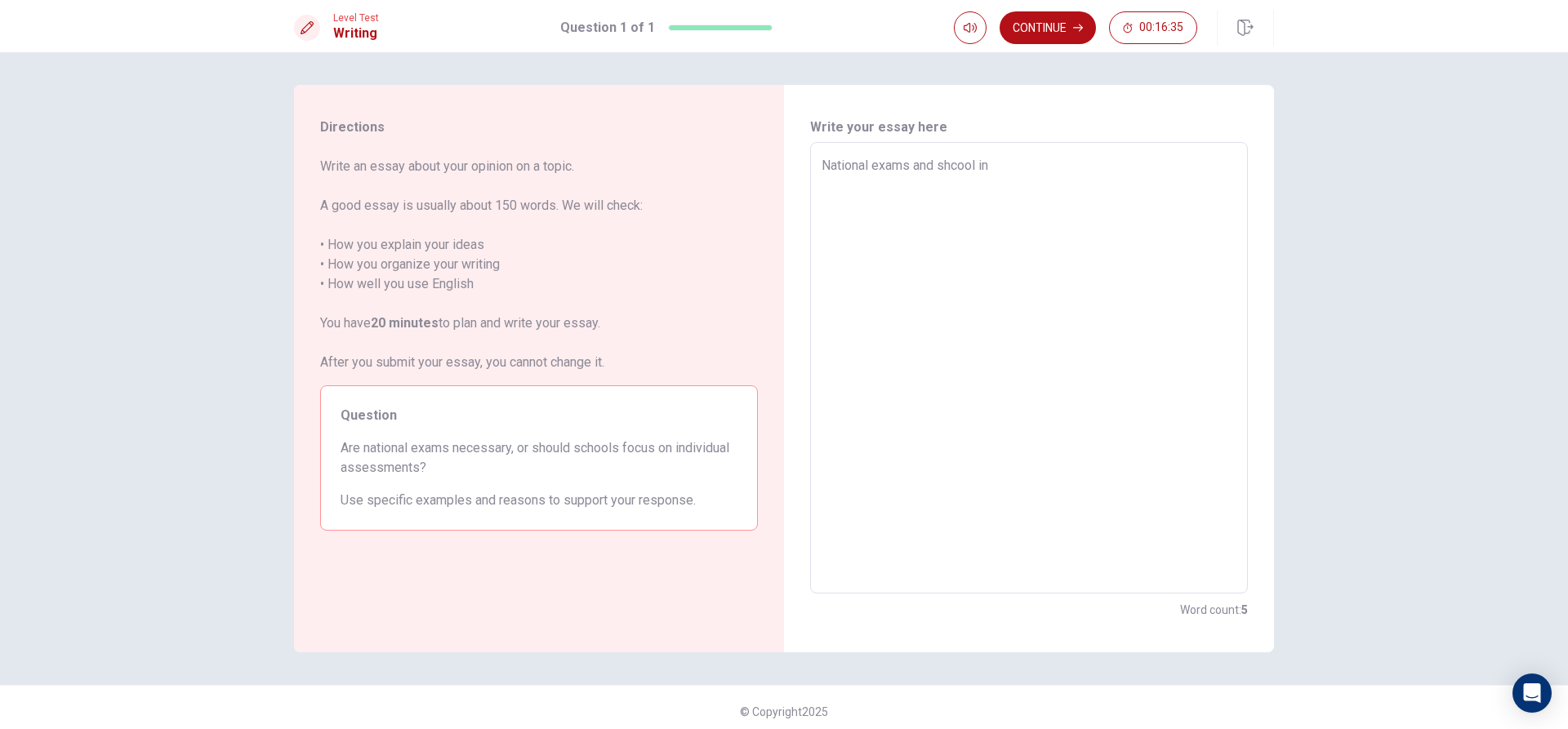
type textarea "x"
type textarea "National exams and shcool ind"
type textarea "x"
type textarea "National exams and shcool indi"
type textarea "x"
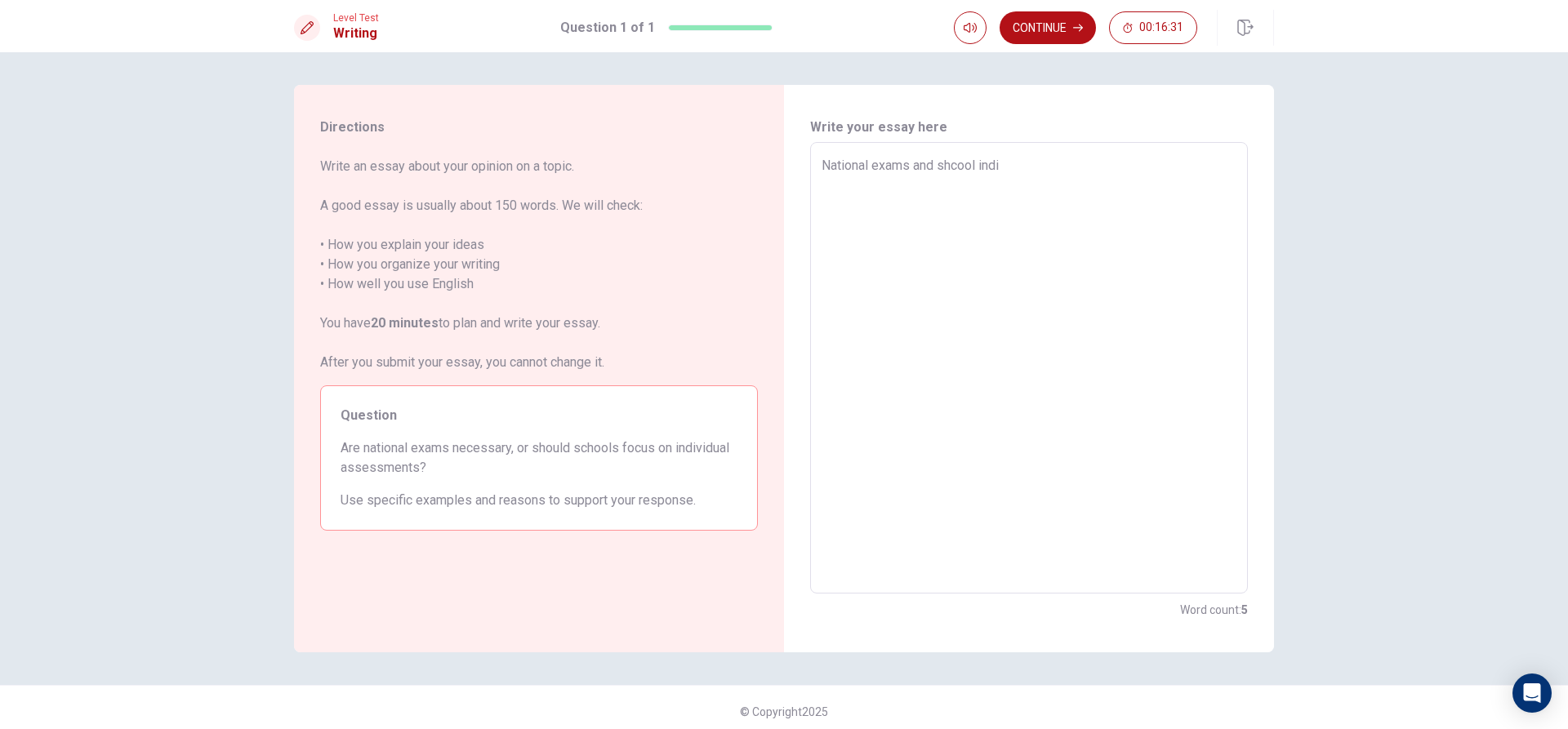
type textarea "National exams and shcool indiv"
type textarea "x"
type textarea "National exams and shcool indivi"
type textarea "x"
type textarea "National exams and shcool individ"
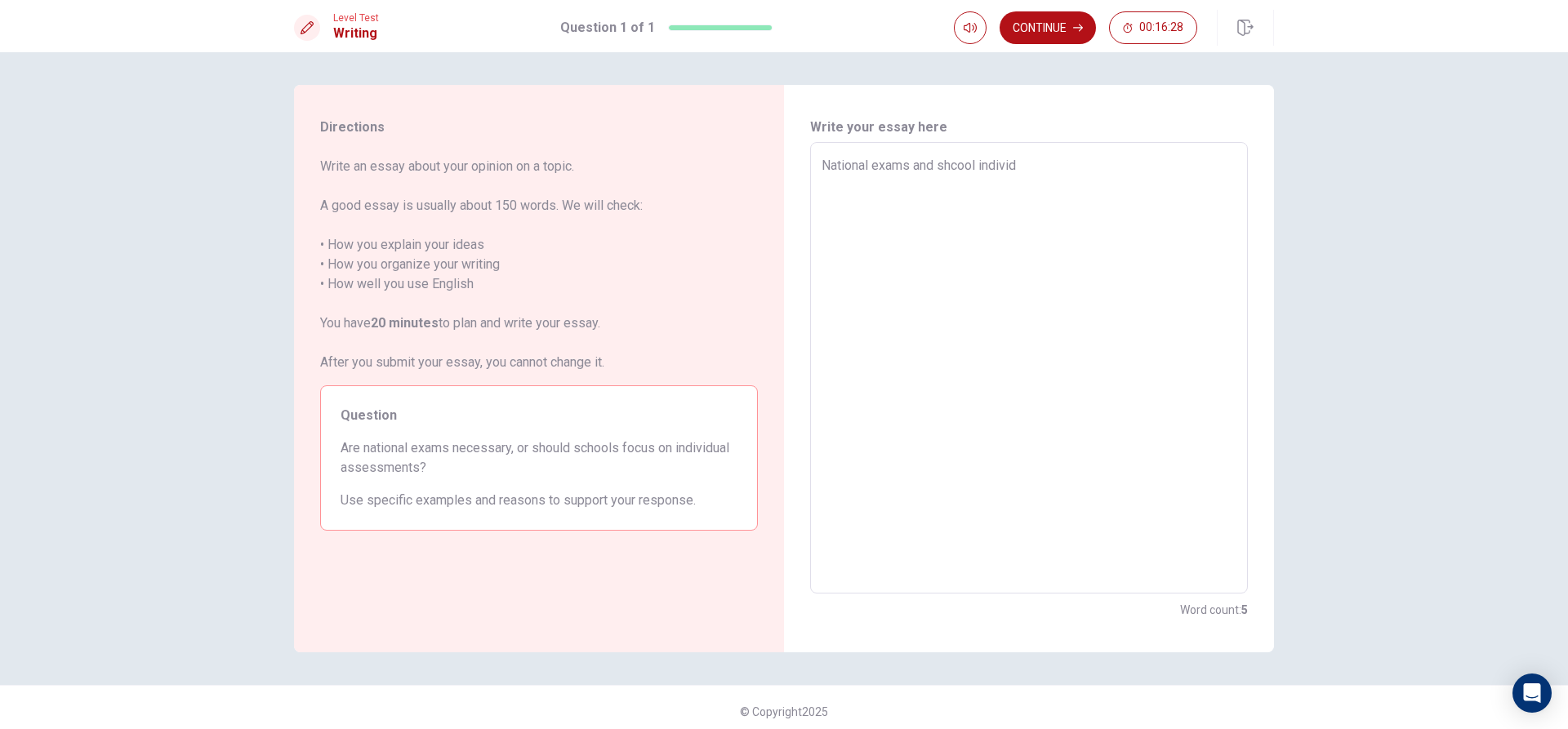
type textarea "x"
type textarea "National exams and shcool individu"
type textarea "x"
type textarea "National exams and shcool individua"
type textarea "x"
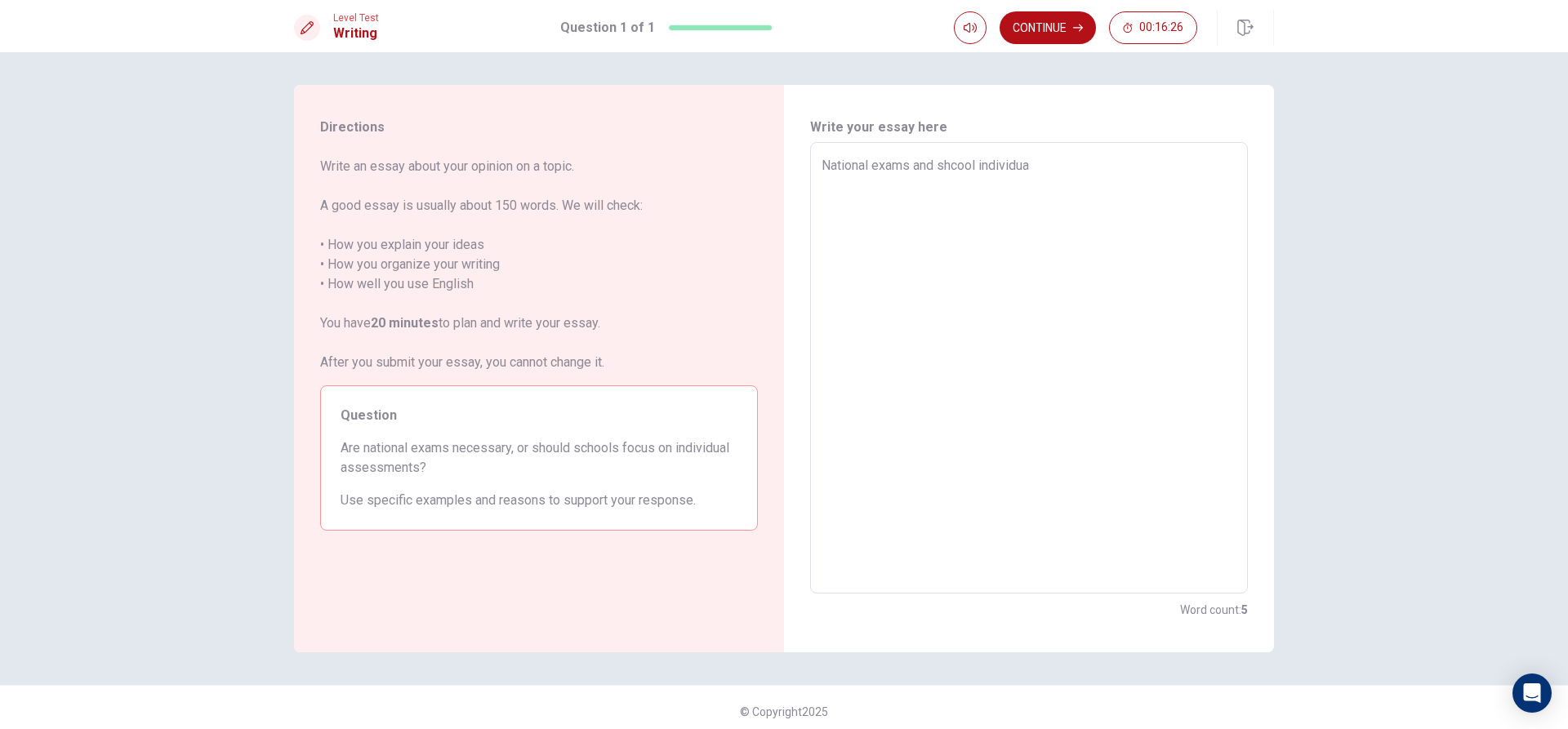
type textarea "National exams and shcool individual"
type textarea "x"
type textarea "National exams and shcool individual"
type textarea "x"
type textarea "National exams and shcool individual a"
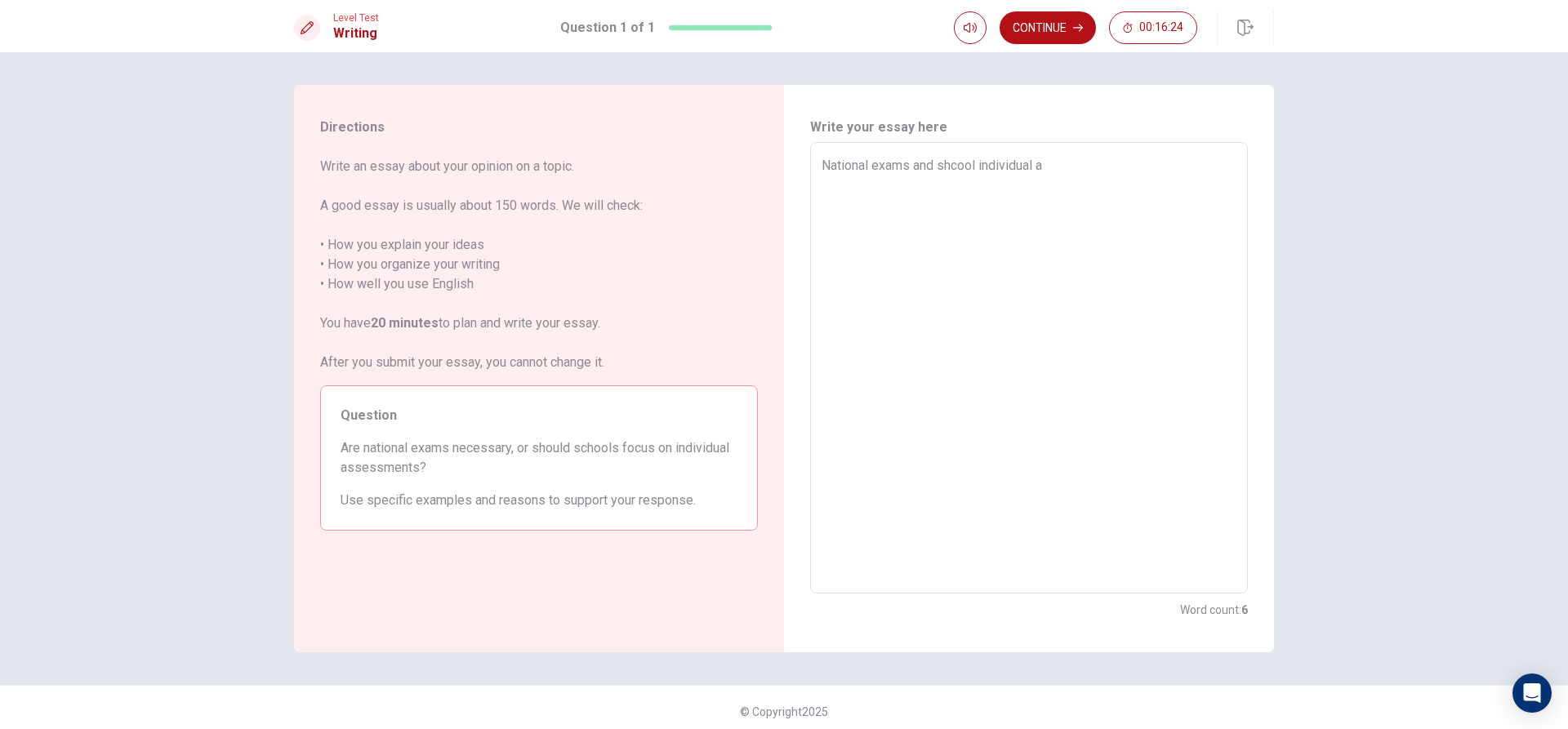
type textarea "x"
type textarea "National exams and shcool individual as"
type textarea "x"
type textarea "National exams and shcool individual ass"
type textarea "x"
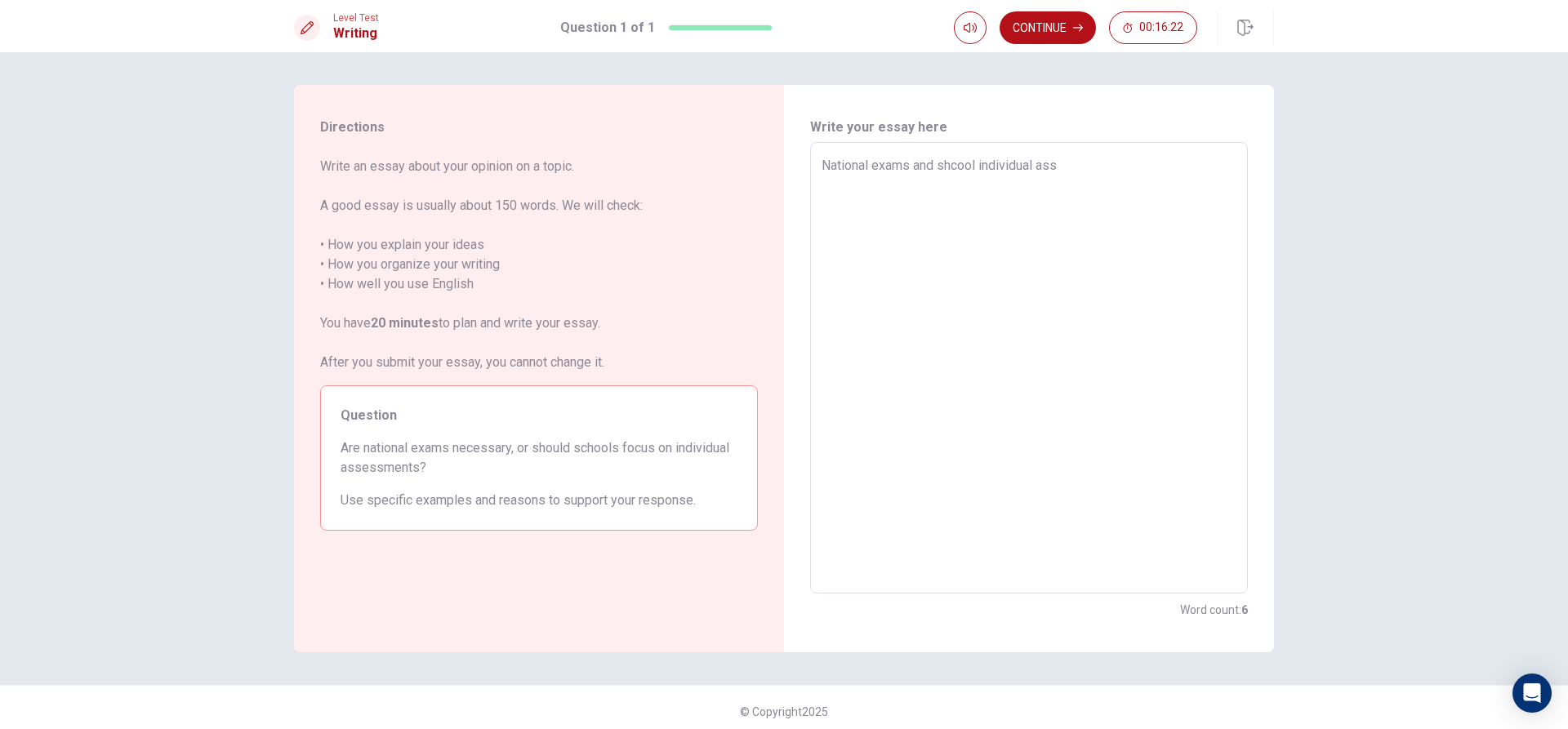
type textarea "National exams and shcool individual asse"
type textarea "x"
type textarea "National exams and shcool individual asses"
type textarea "x"
type textarea "National exams and shcool individual assess"
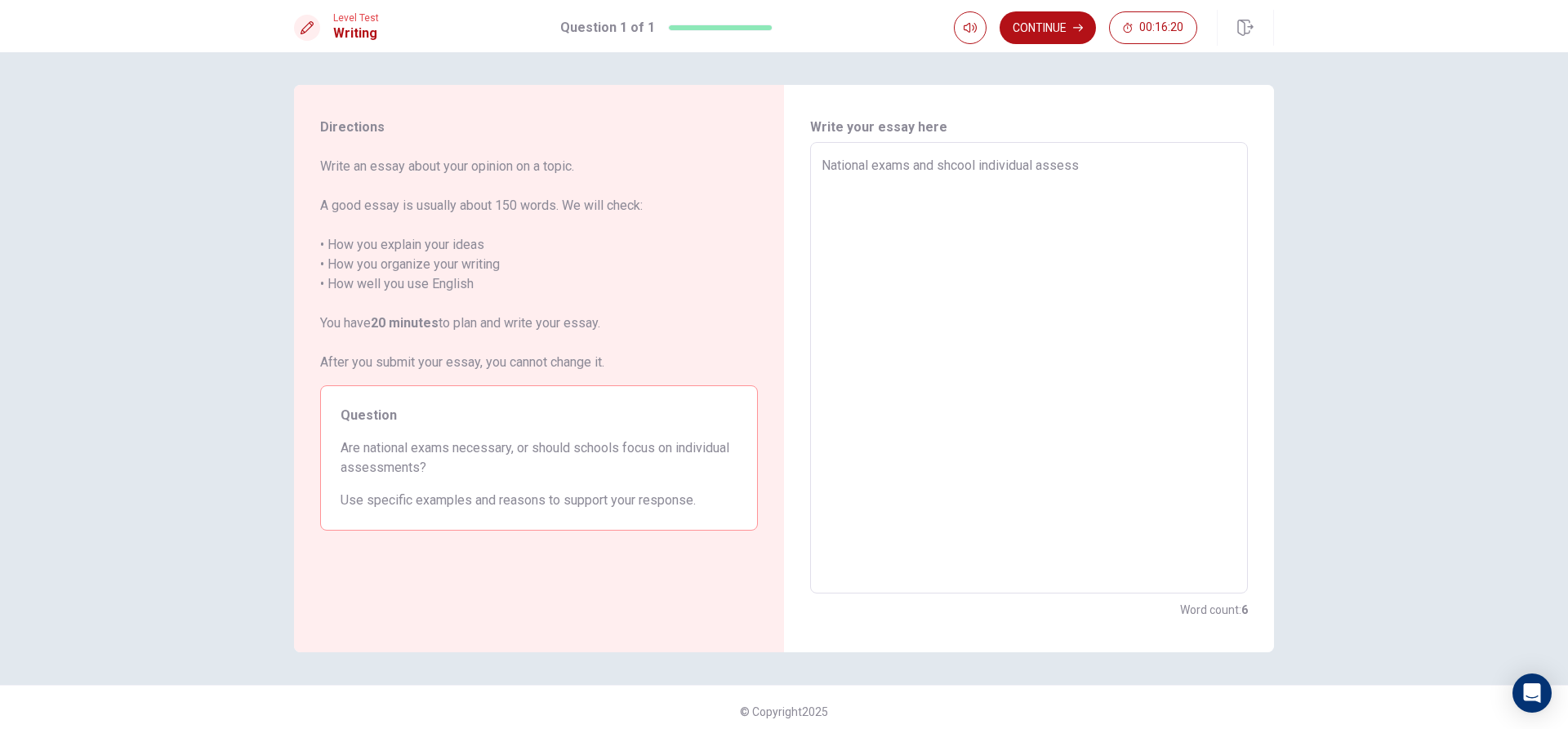
type textarea "x"
type textarea "National exams and shcool individual assessm"
type textarea "x"
type textarea "National exams and shcool individual assessme"
type textarea "x"
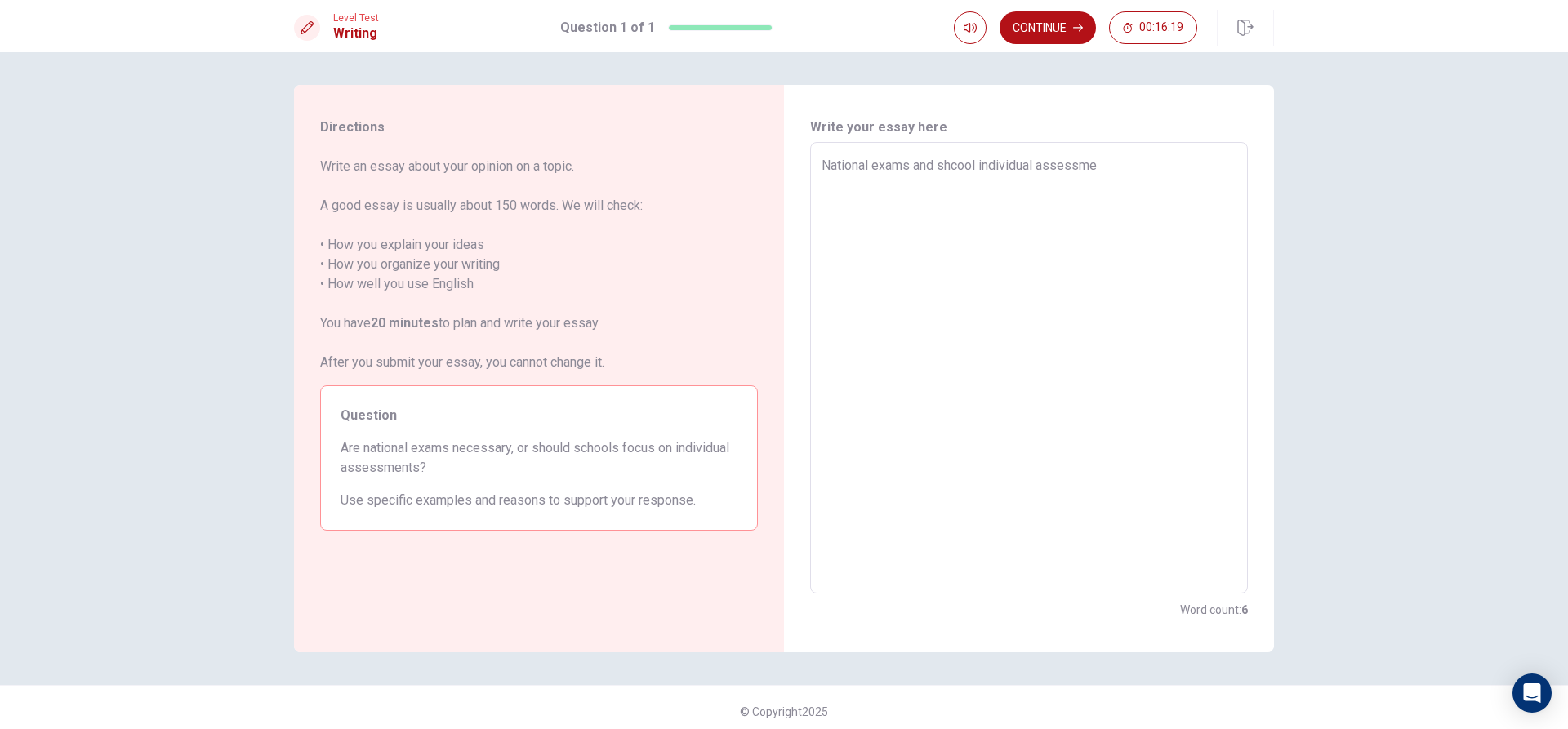
type textarea "National exams and shcool individual assessmen"
type textarea "x"
type textarea "National exams and shcool individual assessment"
type textarea "x"
type textarea "National exams and shcool individual assessments"
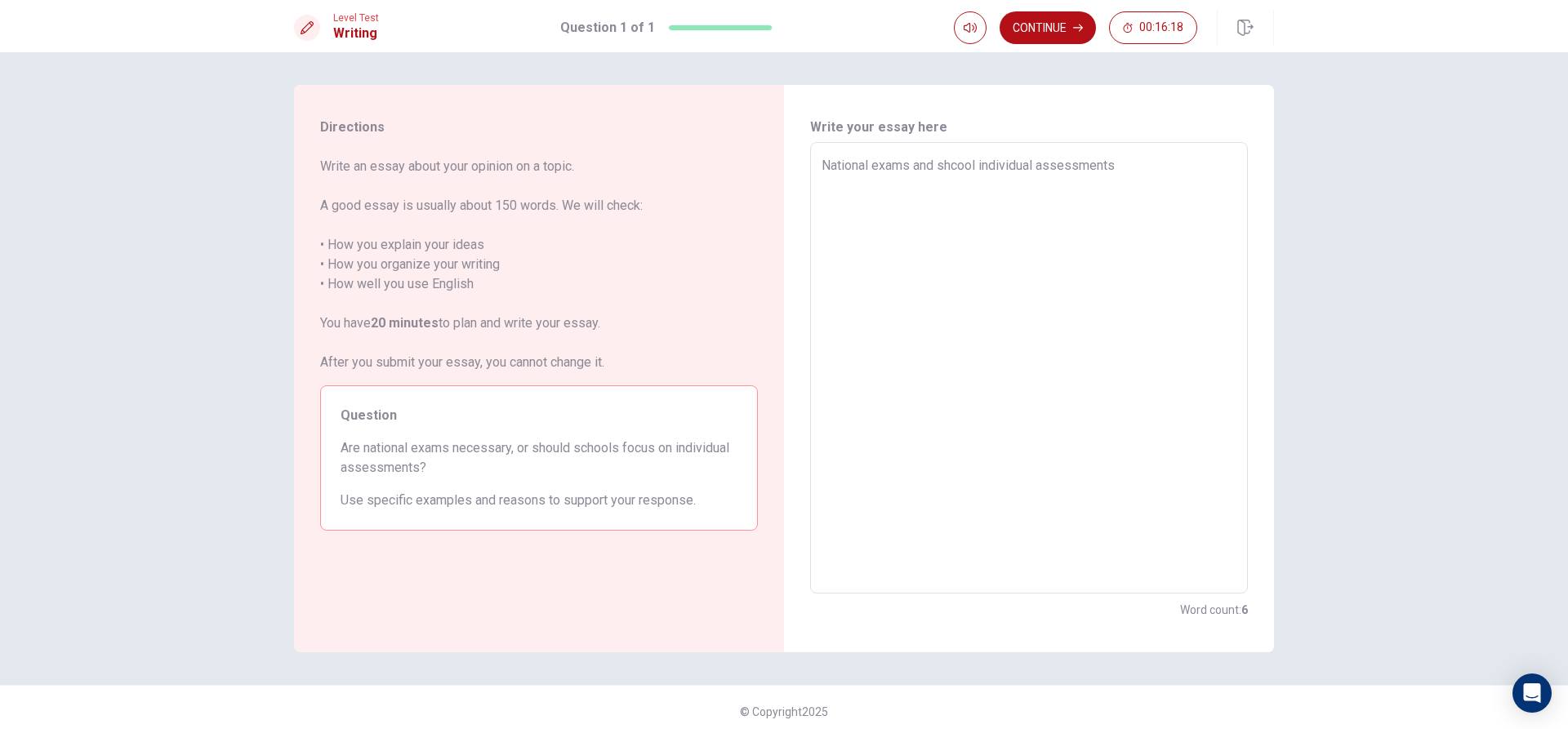
type textarea "x"
type textarea "National exams and shcool individual assessments"
type textarea "x"
type textarea "National exams and shcool individual assessments a"
type textarea "x"
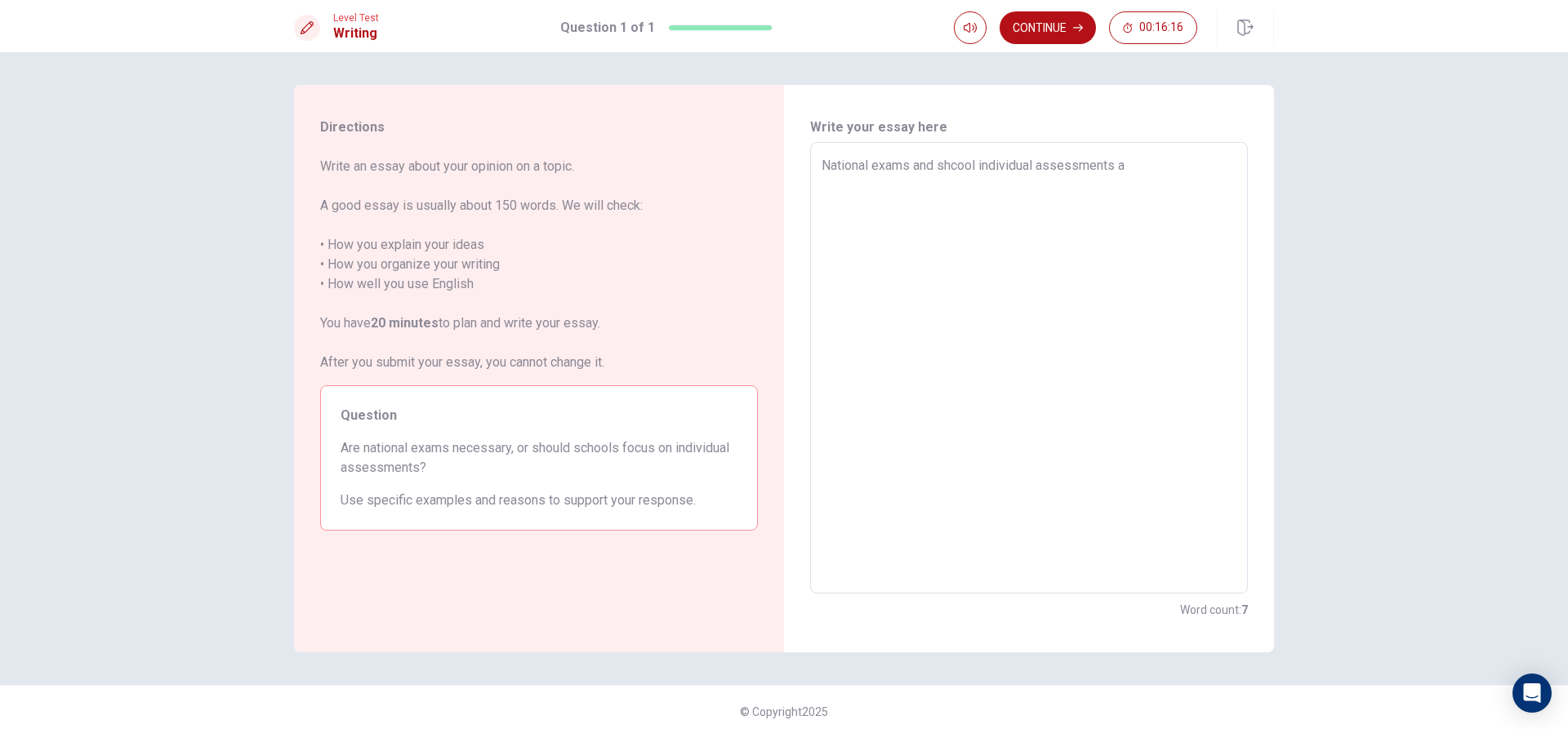
type textarea "National exams and shcool individual assessments ae"
type textarea "x"
type textarea "National exams and shcool individual assessments aeb"
type textarea "x"
type textarea "National exams and shcool individual assessments aebo"
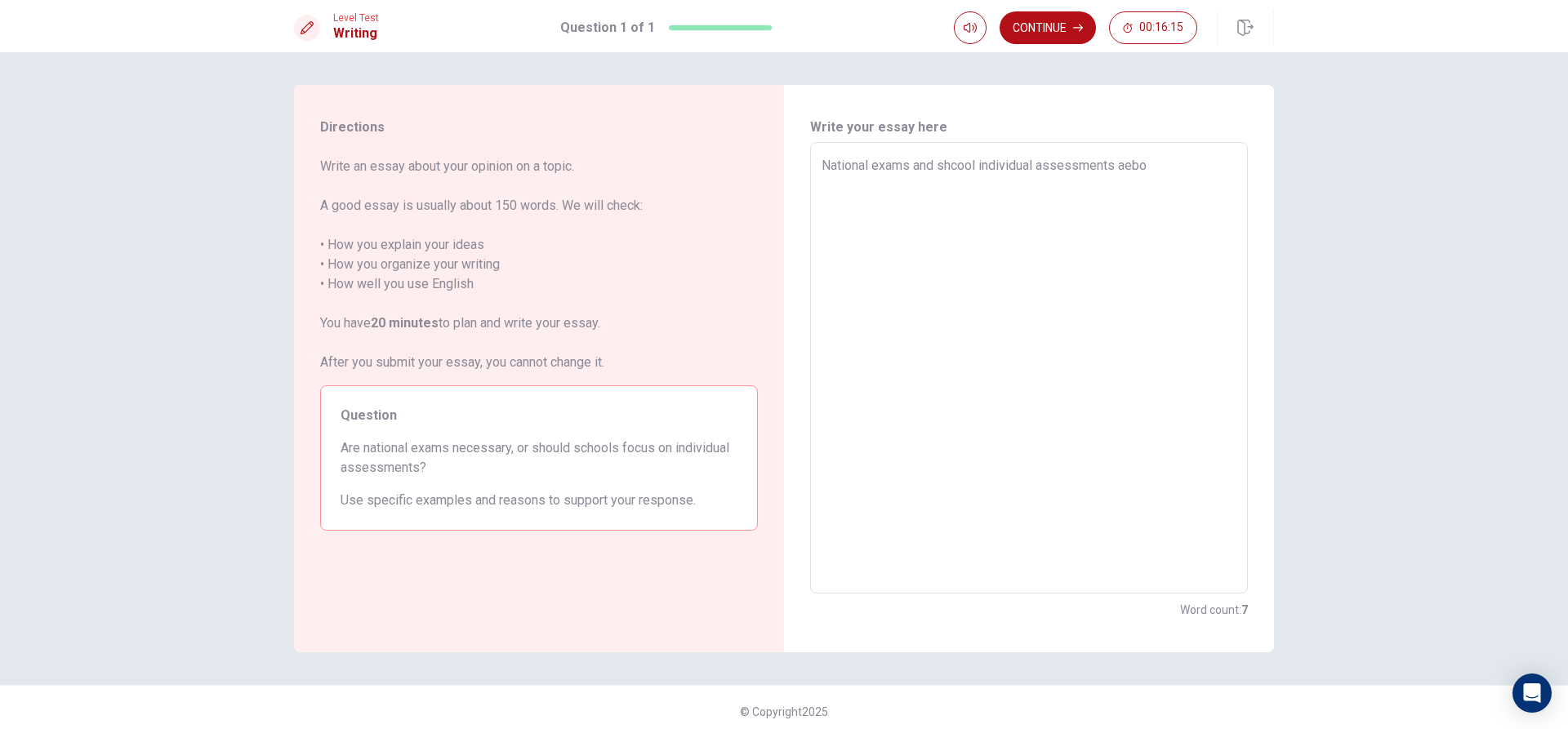
type textarea "x"
type textarea "National exams and shcool individual assessments aebot"
type textarea "x"
type textarea "National exams and shcool individual assessments aeboth"
type textarea "x"
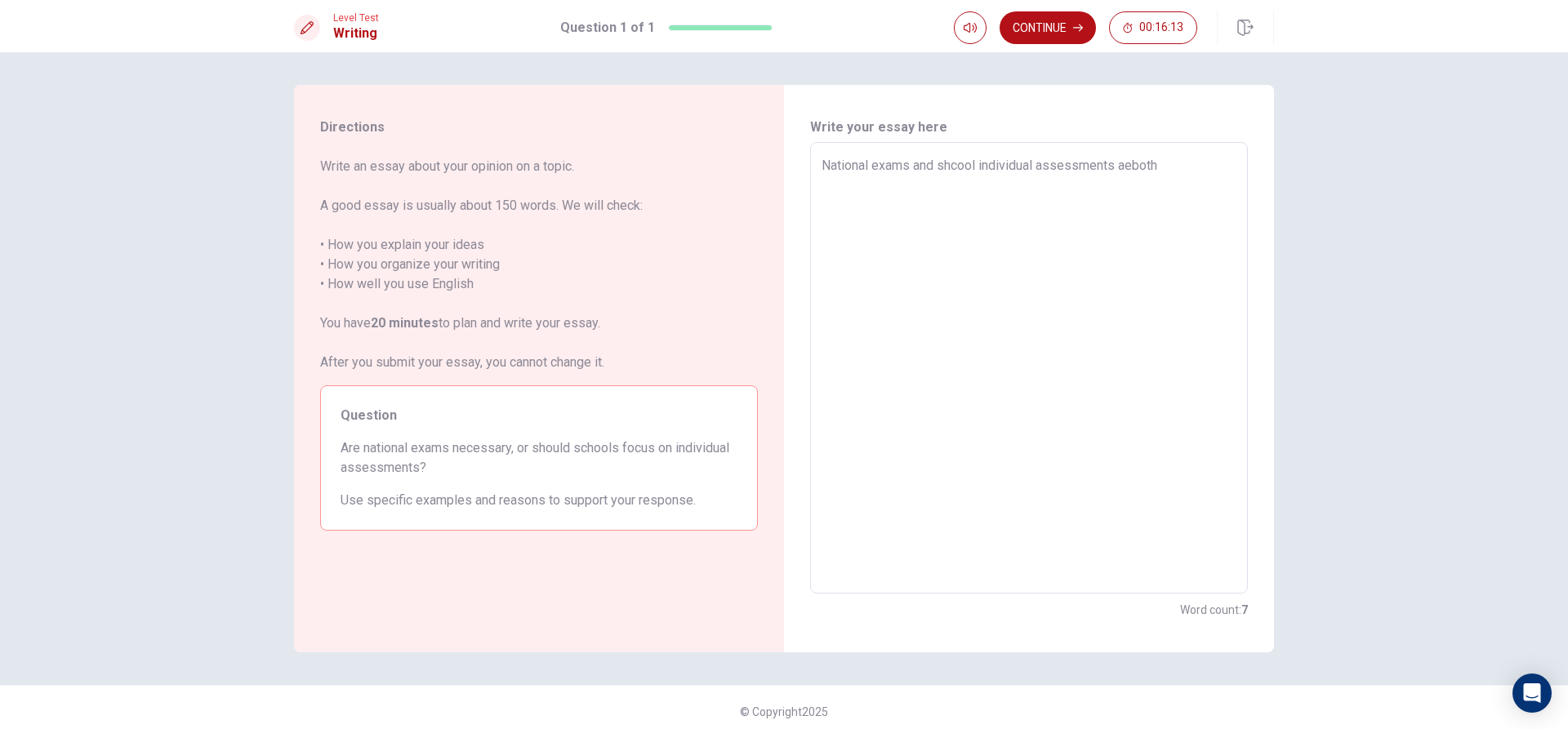
type textarea "National exams and shcool individual assessments aebot"
type textarea "x"
type textarea "National exams and shcool individual assessments aebo"
type textarea "x"
type textarea "National exams and shcool individual assessments aeb"
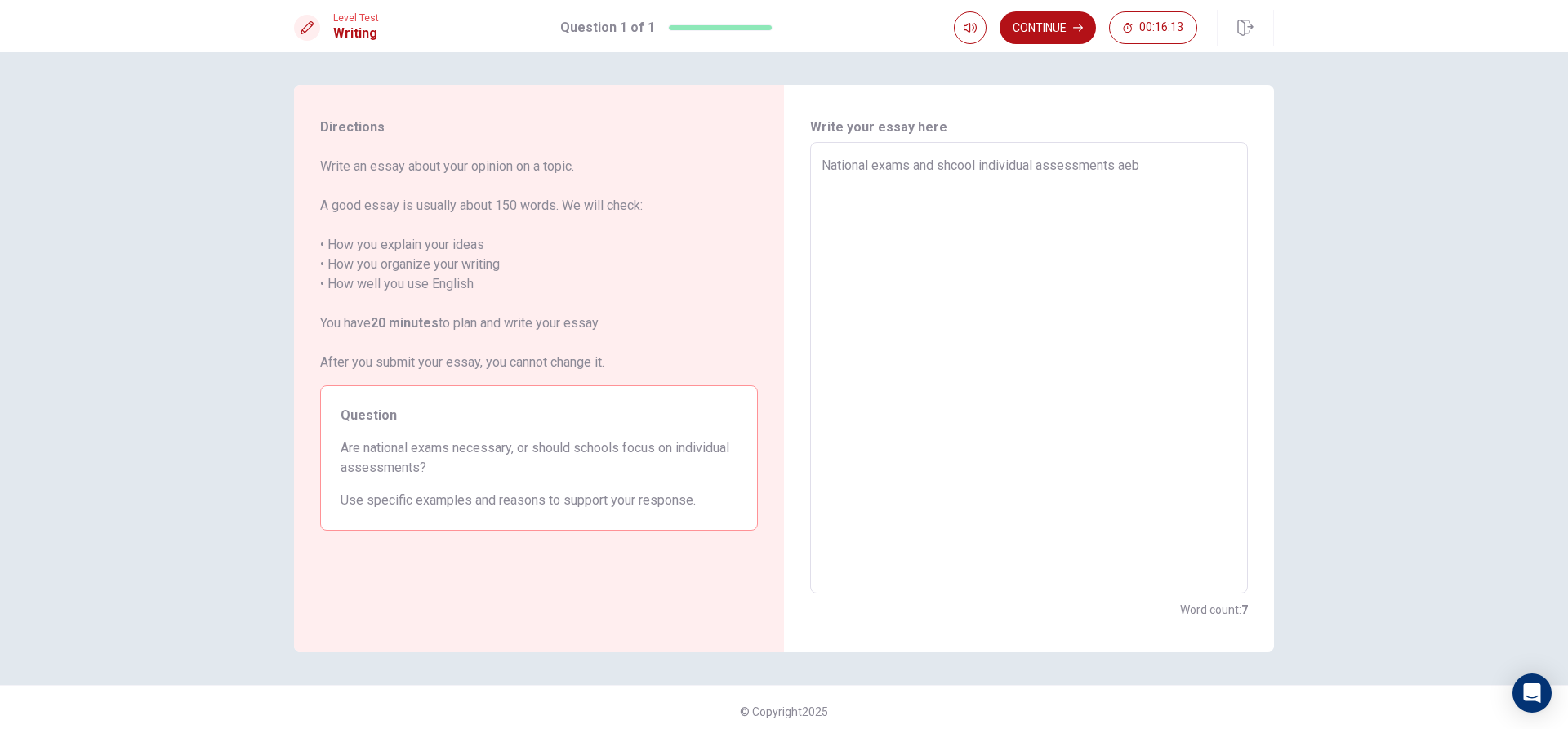
type textarea "x"
type textarea "National exams and shcool individual assessments ae"
type textarea "x"
type textarea "National exams and shcool individual assessments a"
type textarea "x"
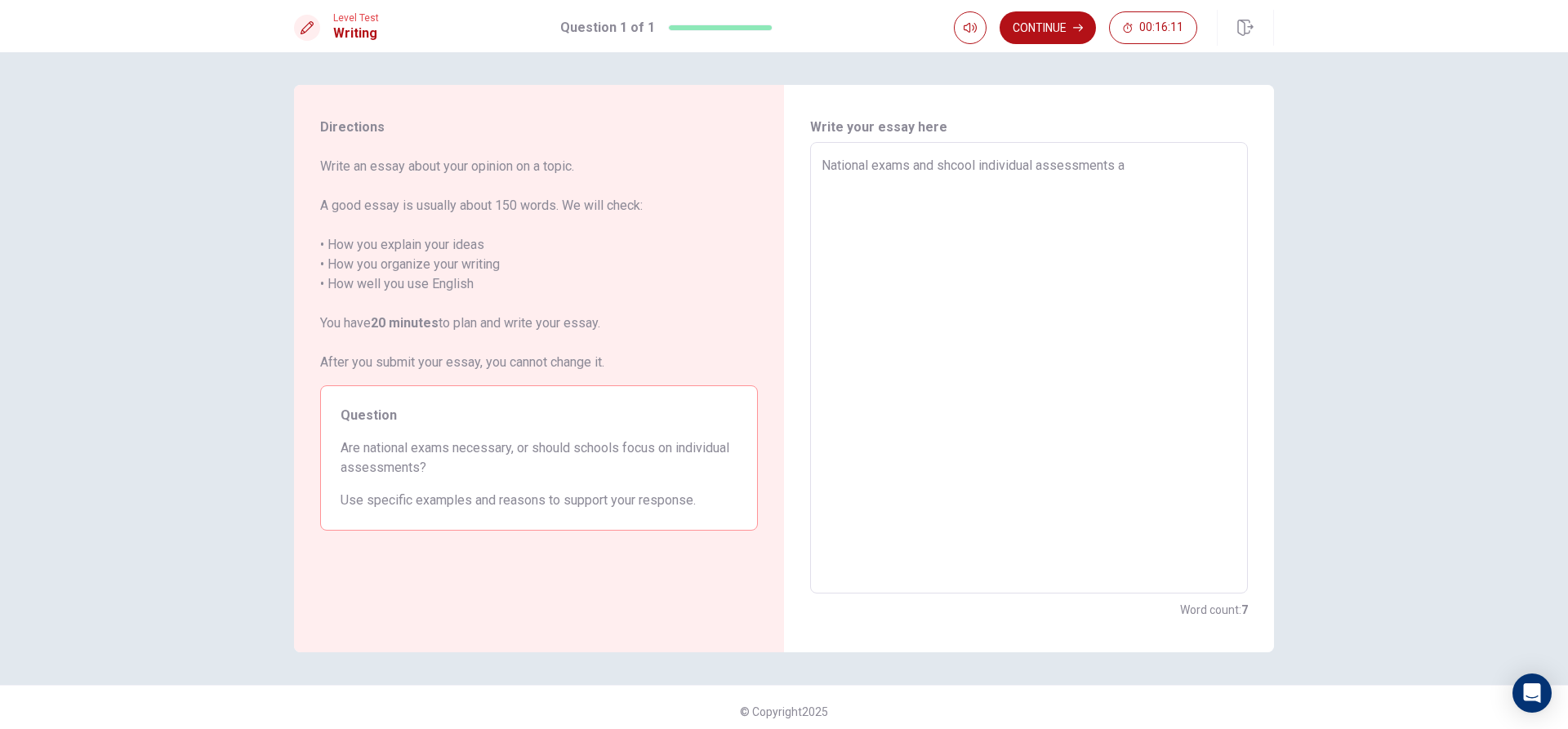
type textarea "National exams and shcool individual assessments ar"
type textarea "x"
type textarea "National exams and shcool individual assessments are"
type textarea "x"
type textarea "National exams and shcool individual assessments are"
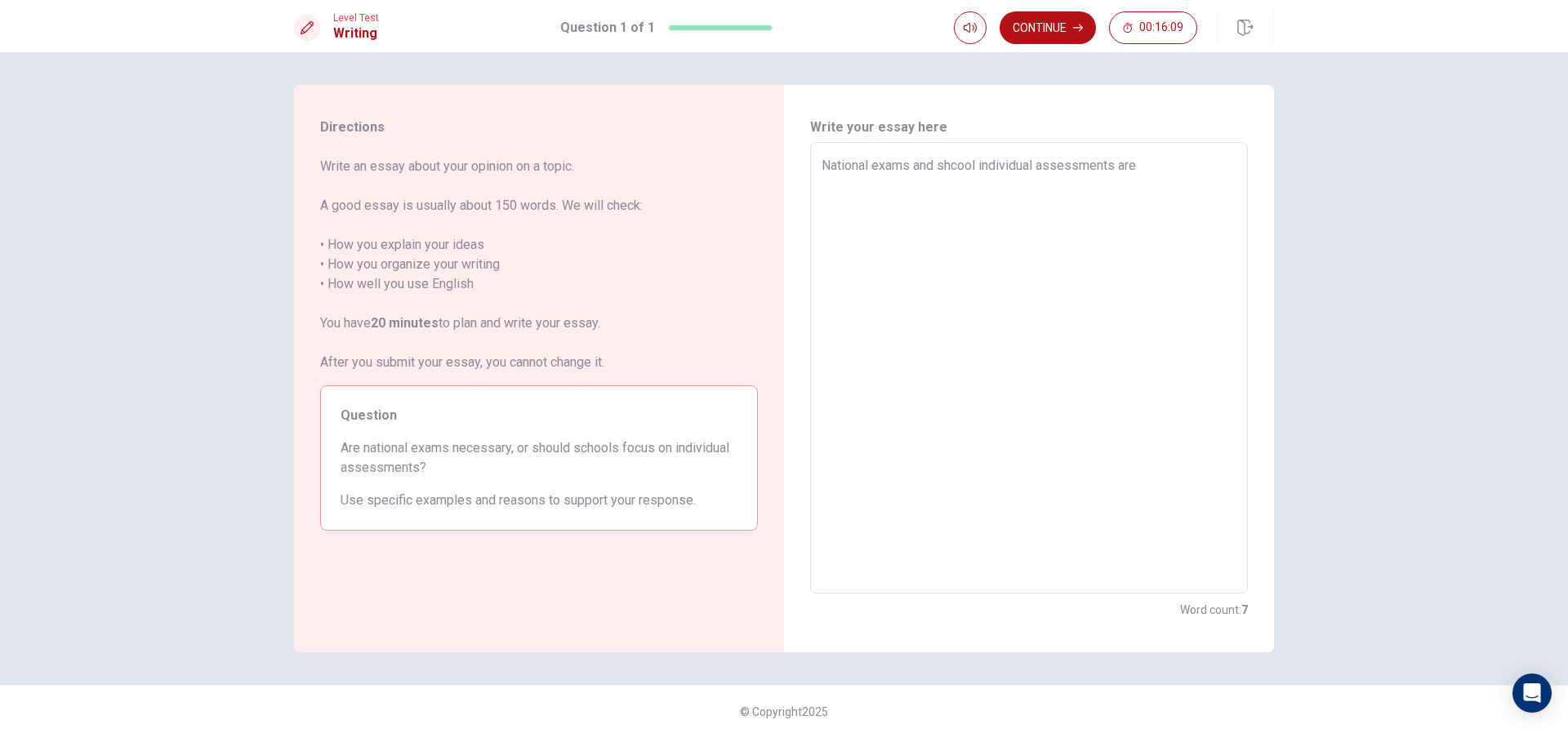
type textarea "x"
type textarea "National exams and shcool individual assessments are b"
type textarea "x"
type textarea "National exams and shcool individual assessments are bo"
type textarea "x"
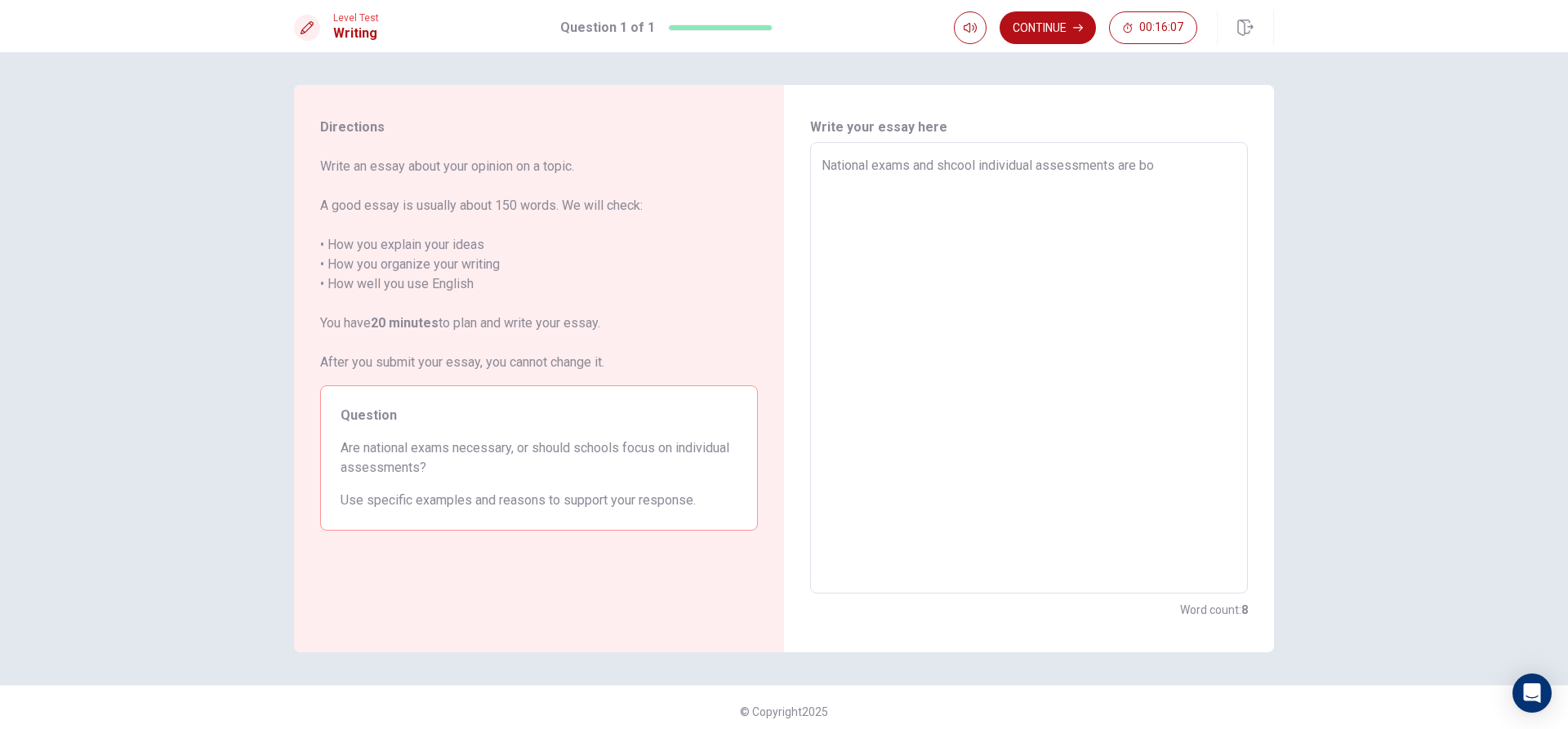
type textarea "National exams and shcool individual assessments are bot"
type textarea "x"
type textarea "National exams and shcool individual assessments are both"
type textarea "x"
type textarea "National exams and shcool individual assessments are both"
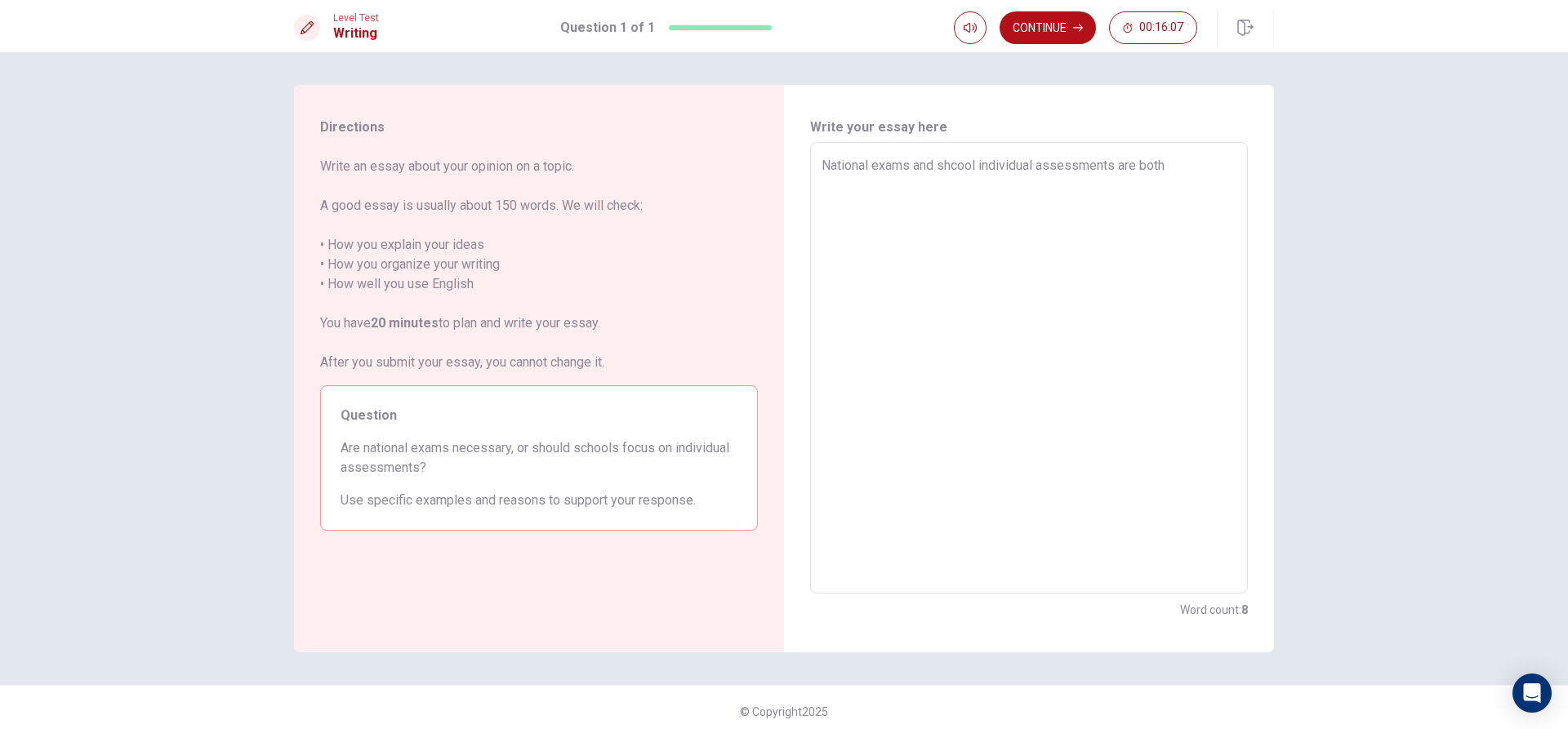
type textarea "x"
type textarea "National exams and shcool individual assessments are both i"
type textarea "x"
type textarea "National exams and shcool individual assessments are both im"
type textarea "x"
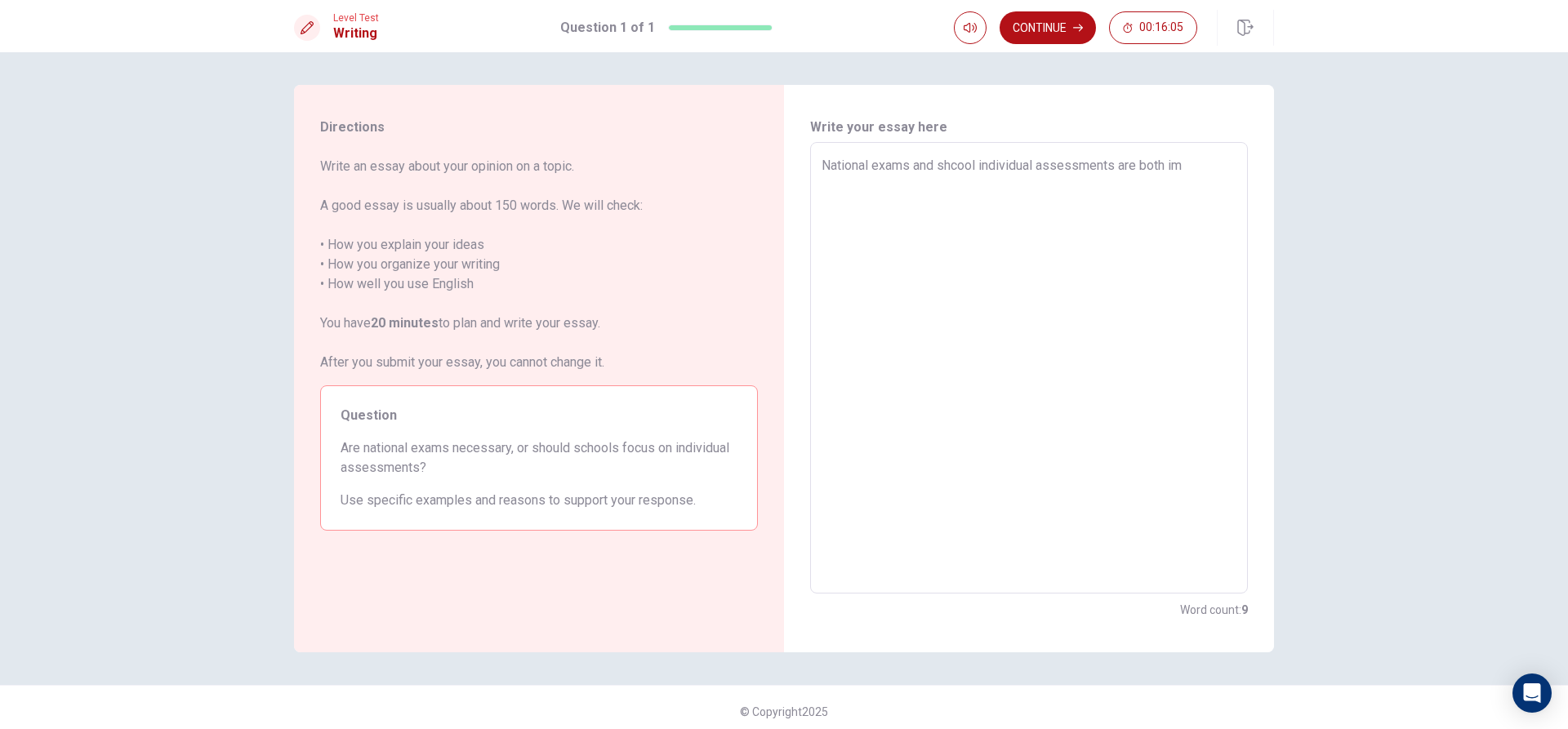
type textarea "National exams and shcool individual assessments are both imp"
type textarea "x"
type textarea "National exams and shcool individual assessments are both impr"
type textarea "x"
type textarea "National exams and shcool individual assessments are both impro"
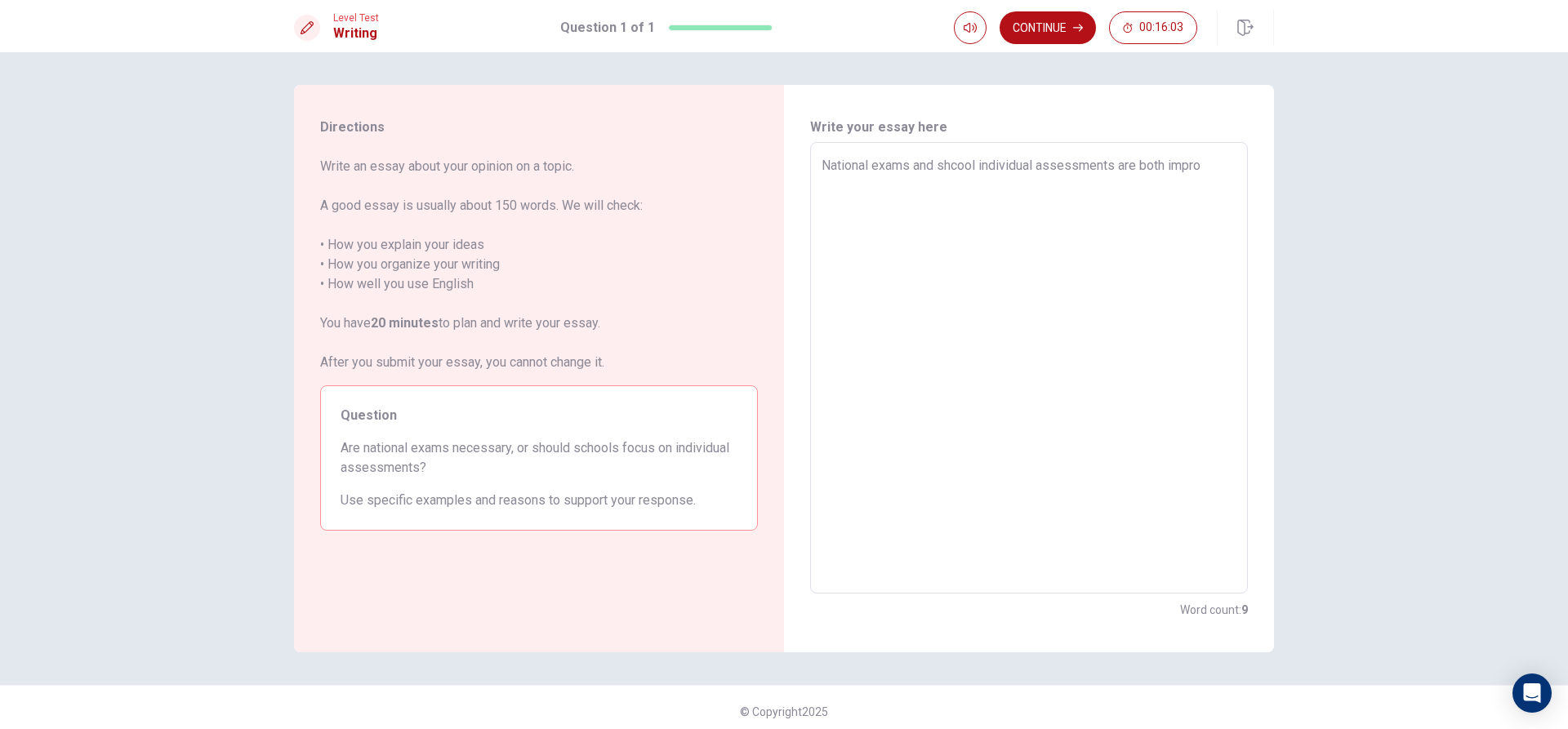
type textarea "x"
type textarea "National exams and shcool individual assessments are both improt"
type textarea "x"
type textarea "National exams and shcool individual assessments are both [PERSON_NAME]"
type textarea "x"
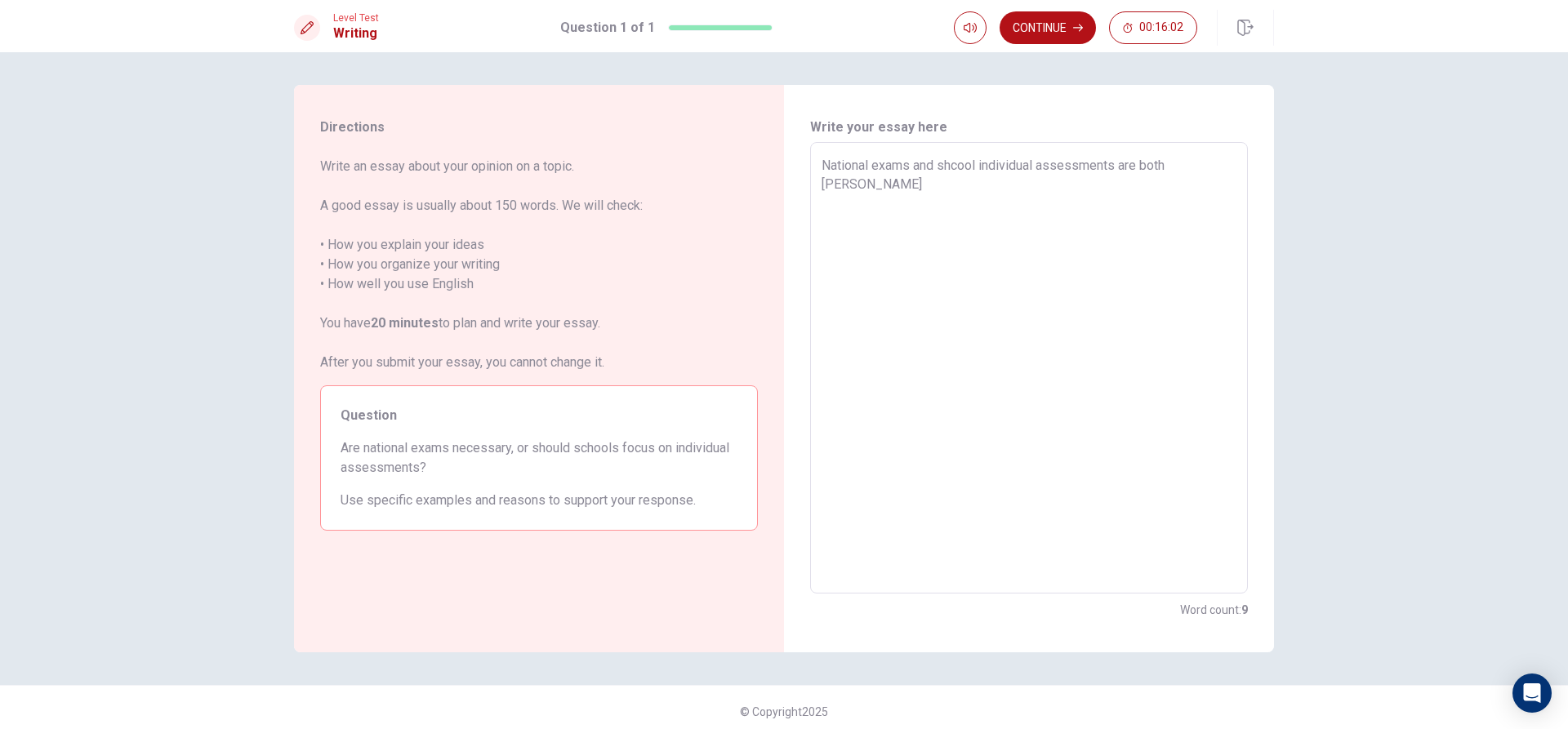
type textarea "National exams and shcool individual assessments are both improtan"
type textarea "x"
type textarea "National exams and shcool individual assessments are both improtant"
type textarea "x"
type textarea "National exams and shcool individual assessments are both improtant"
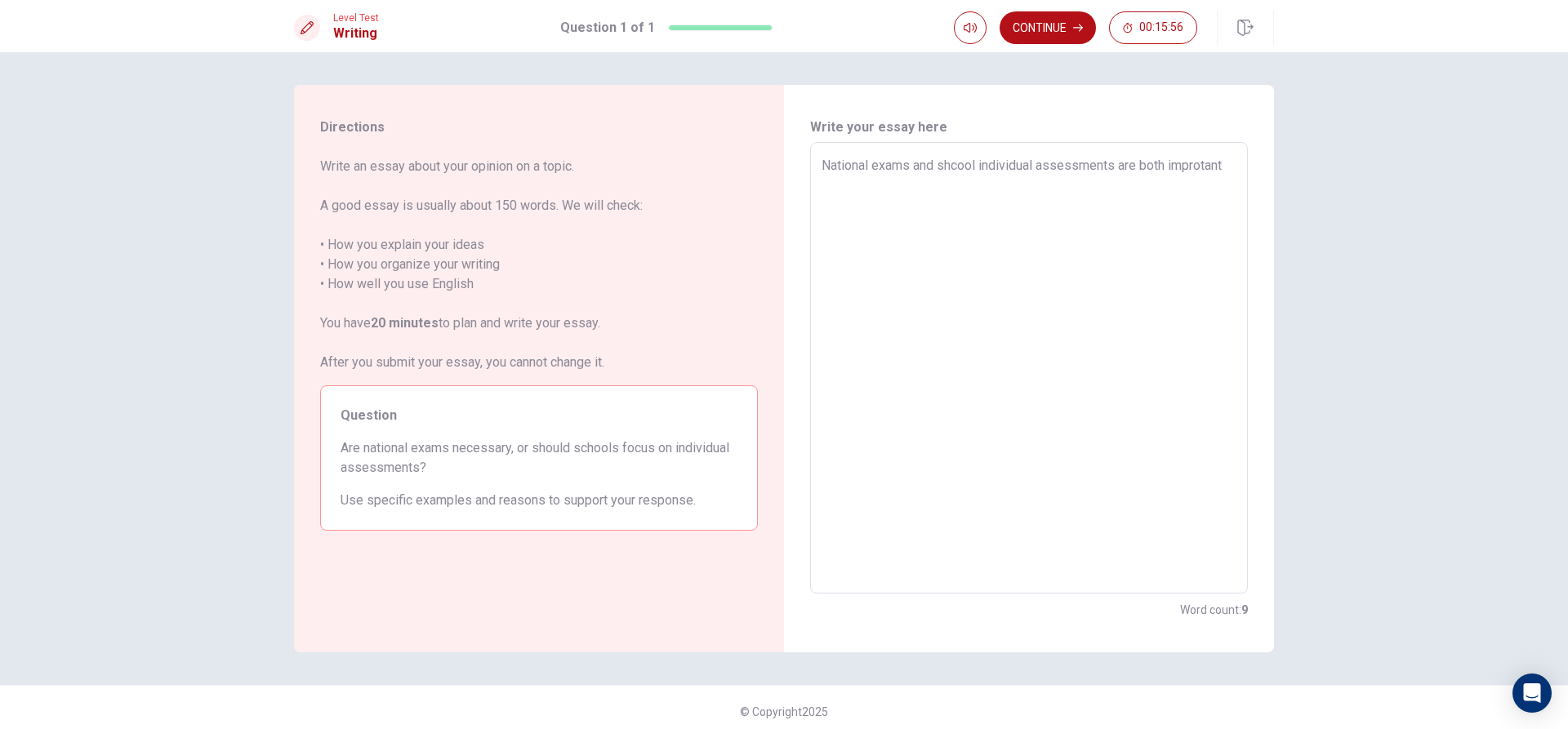
type textarea "x"
type textarea "National exams and shcool individual assessments are both improtant"
type textarea "x"
type textarea "National exams and shcool individual assessments are both improtant"
type textarea "x"
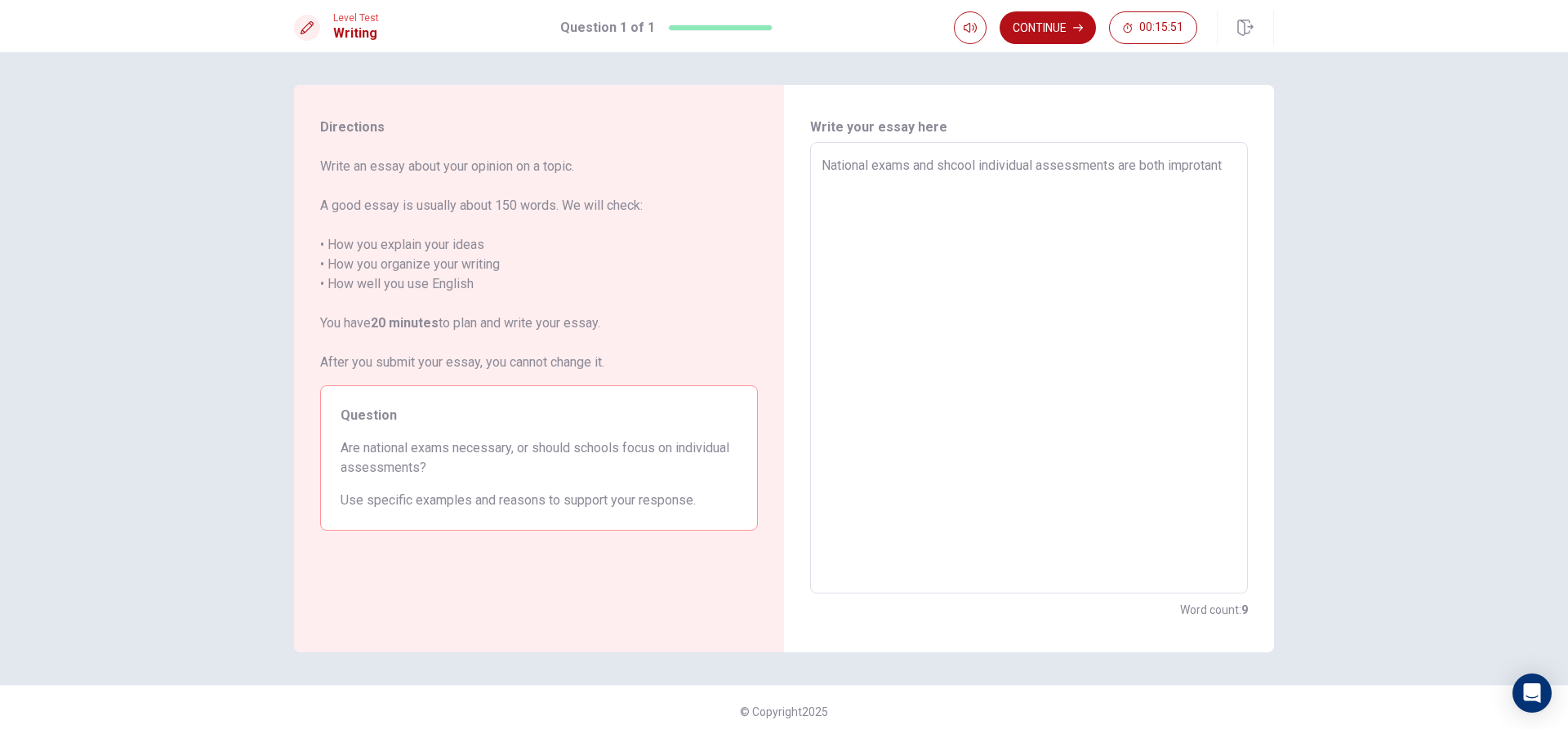
type textarea "National exams and shcool individual assessments are both improtant n"
type textarea "x"
type textarea "National exams and shcool individual assessments are both improtant na"
type textarea "x"
type textarea "National exams and shcool individual assessments are both improtant nat"
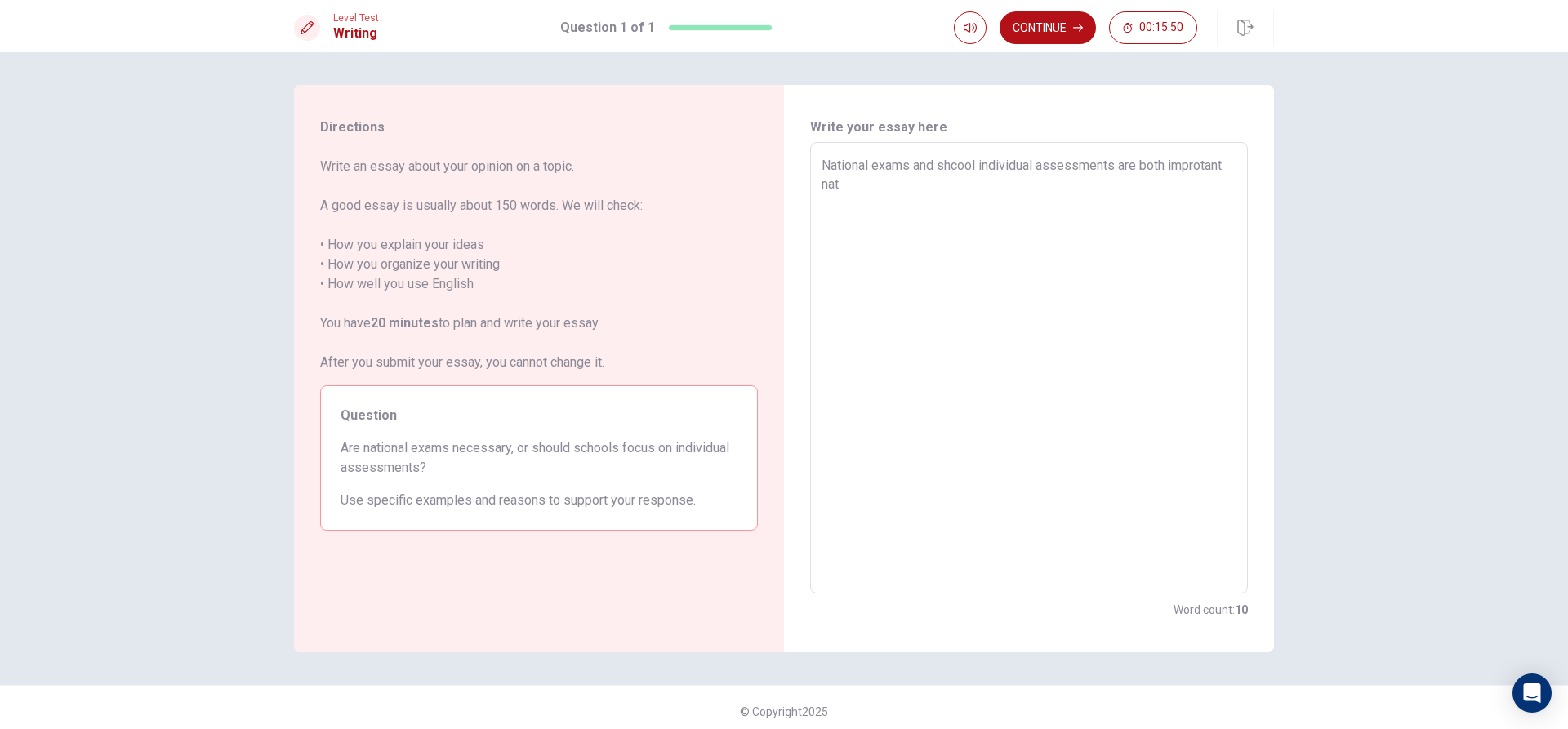
type textarea "x"
type textarea "National exams and shcool individual assessments are both improtant nati"
type textarea "x"
type textarea "National exams and shcool individual assessments are both improtant natio"
type textarea "x"
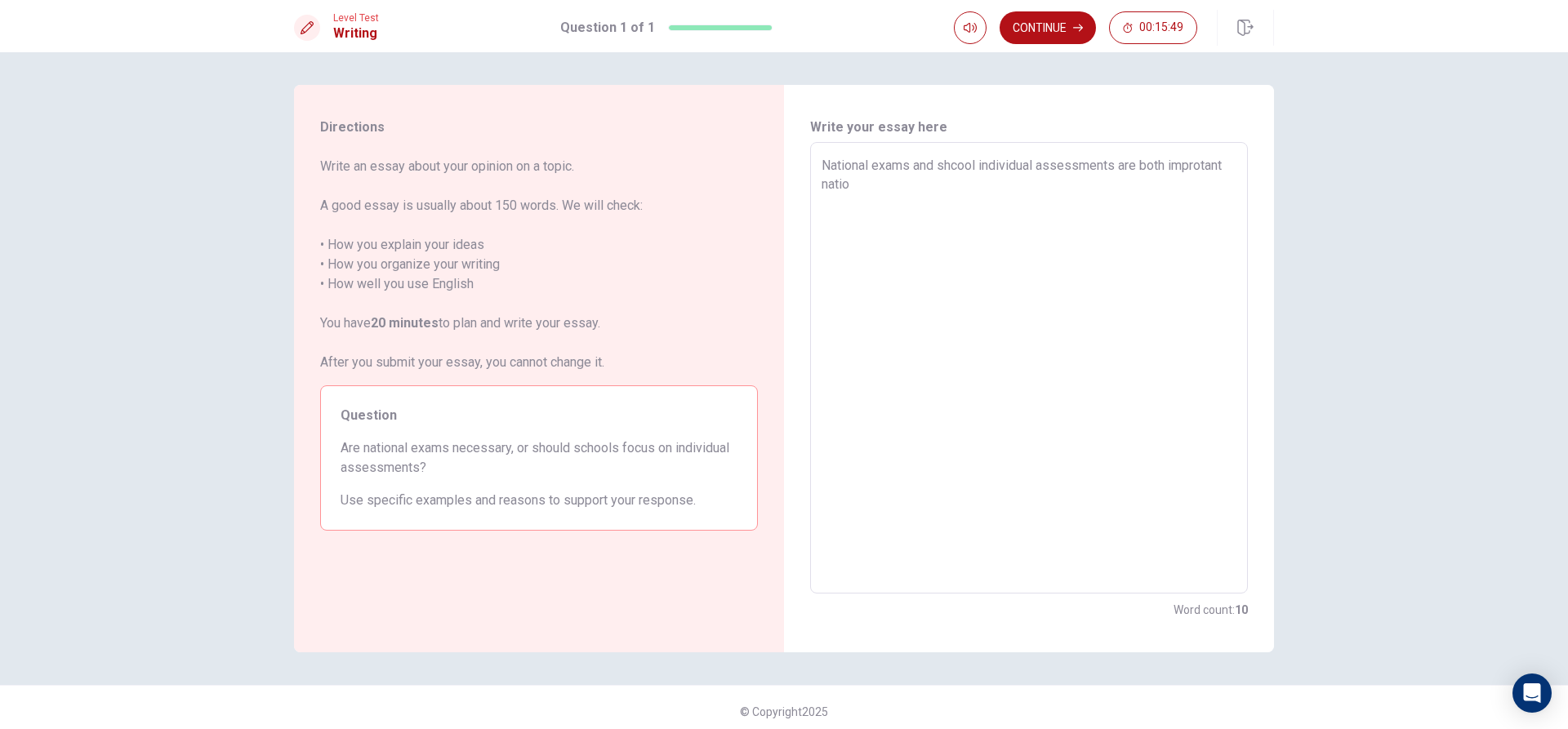
type textarea "National exams and shcool individual assessments are both improtant nation"
type textarea "x"
type textarea "National exams and shcool individual assessments are both improtant nationa"
type textarea "x"
type textarea "National exams and shcool individual assessments are both improtant national"
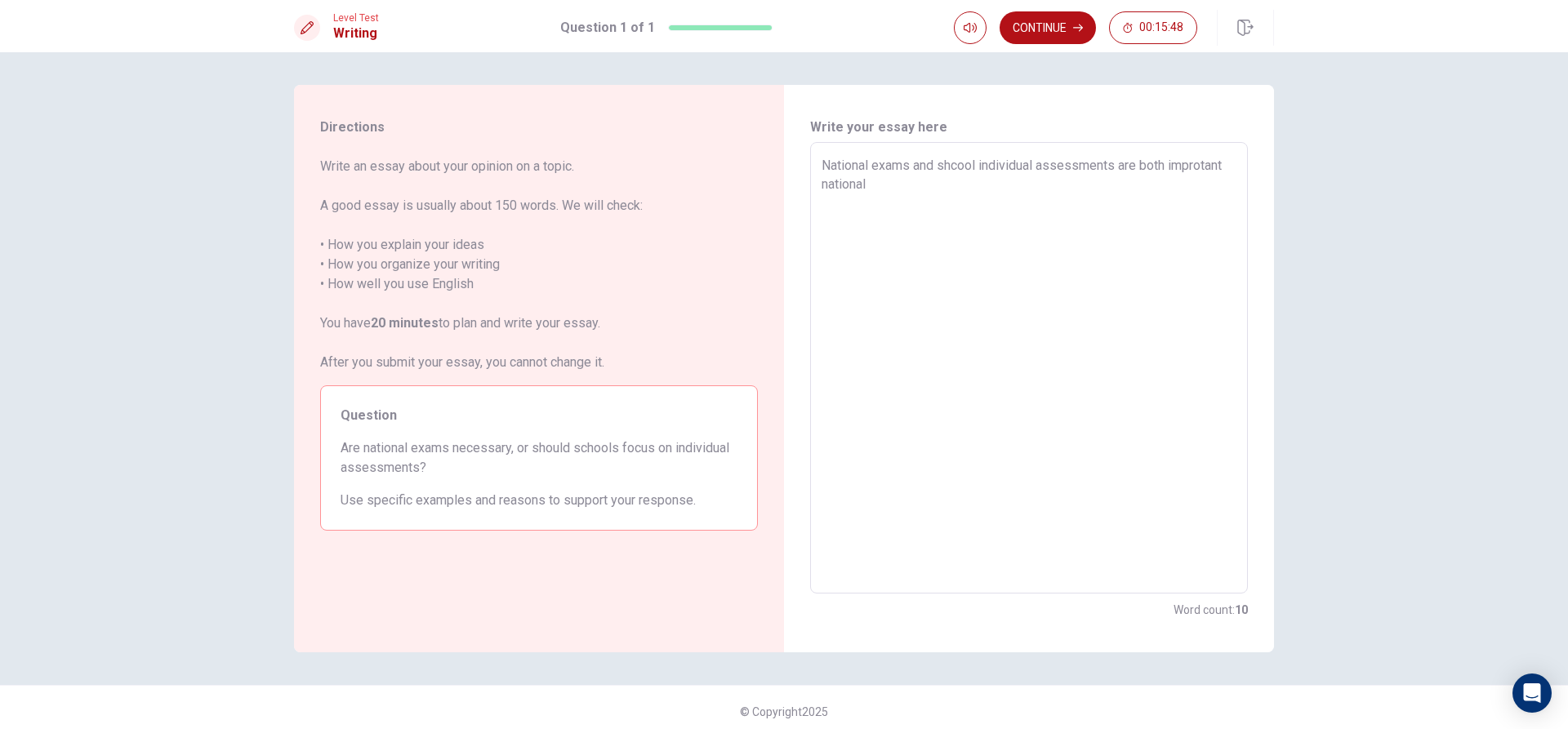
type textarea "x"
type textarea "National exams and shcool individual assessments are both improtant national"
type textarea "x"
type textarea "National exams and shcool individual assessments are both improtant national e"
type textarea "x"
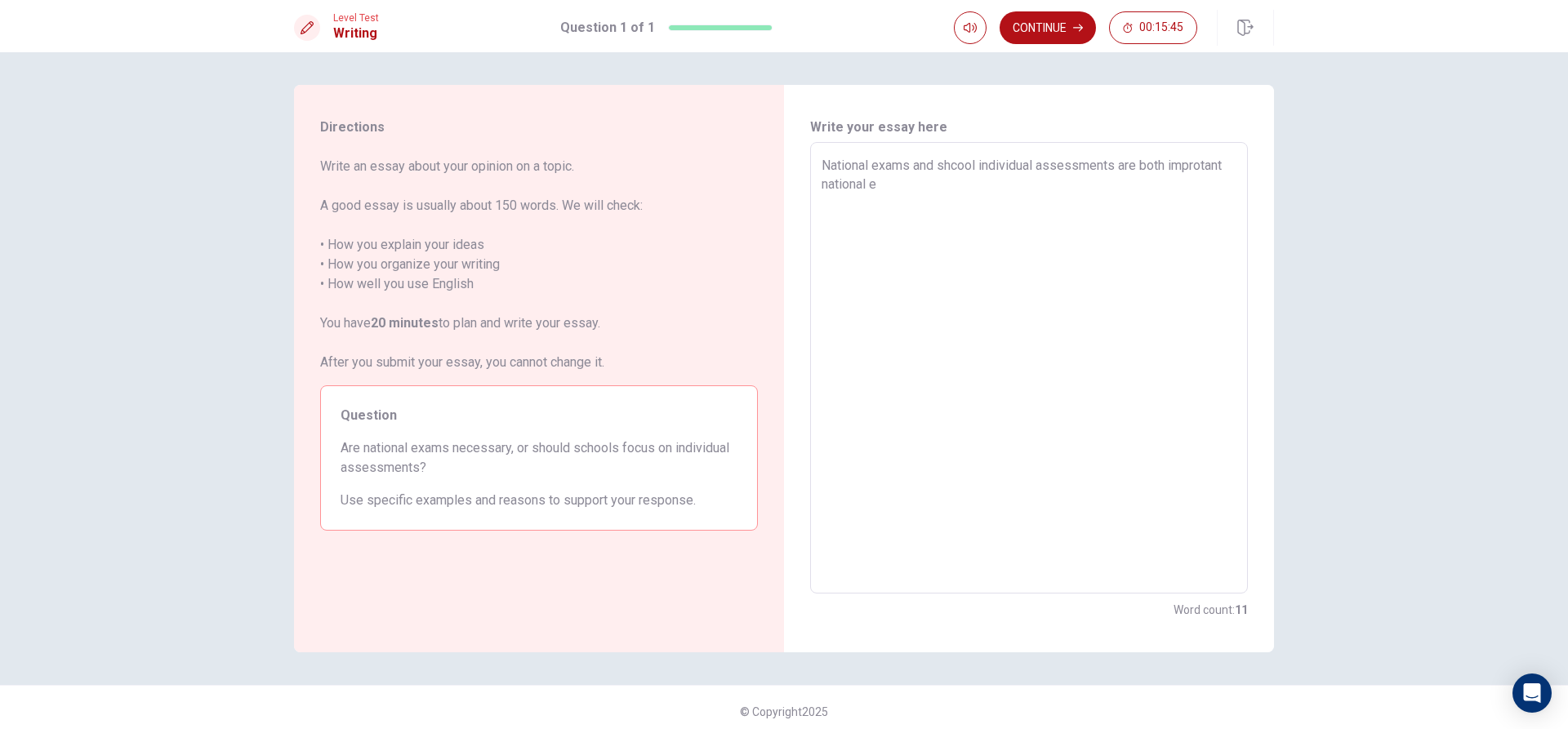
type textarea "National exams and shcool individual assessments are both improtant national ea"
type textarea "x"
type textarea "National exams and shcool individual assessments are both improtant national eax"
type textarea "x"
type textarea "National exams and shcool individual assessments are both improtant national ea…"
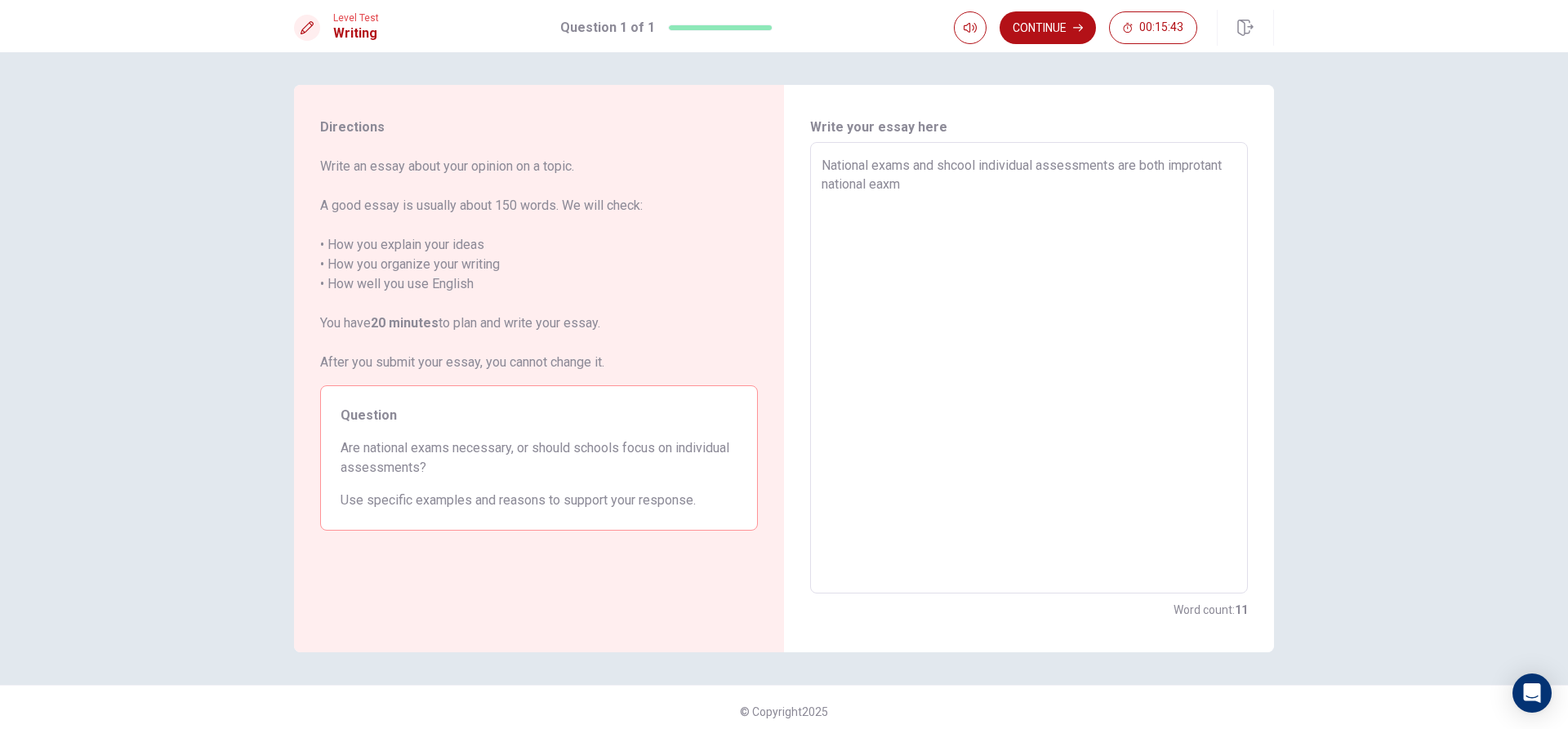
type textarea "x"
type textarea "National exams and shcool individual assessments are both improtant national ea…"
type textarea "x"
type textarea "National exams and shcool individual assessments are both improtant national ea…"
type textarea "x"
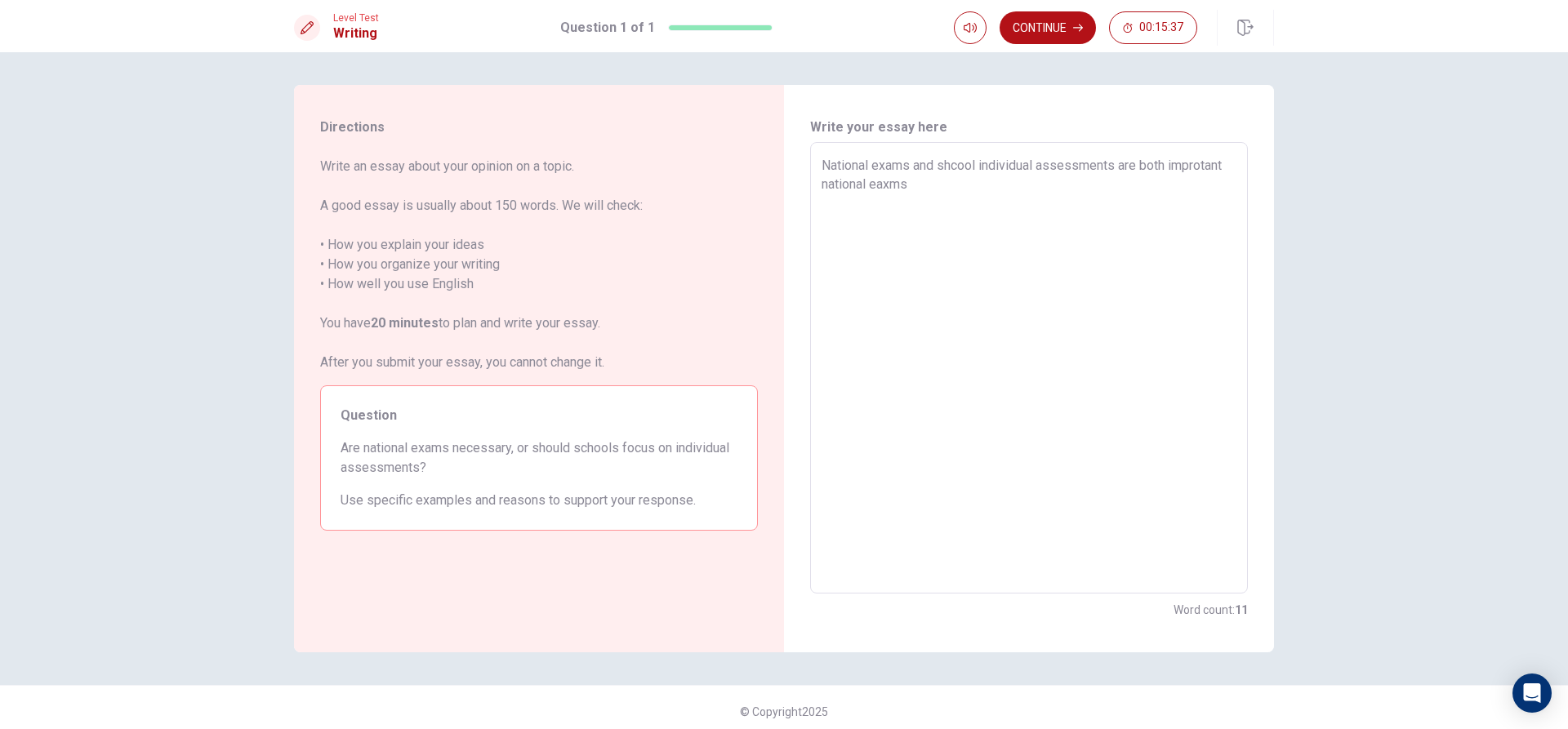
type textarea "National exams and shcool individual assessments are both improtant national ea…"
drag, startPoint x: 913, startPoint y: 169, endPoint x: 1167, endPoint y: 167, distance: 254.0
click at [1167, 167] on textarea "National exams and shcool individual assessments are both improtant national ea…" at bounding box center [1029, 368] width 415 height 425
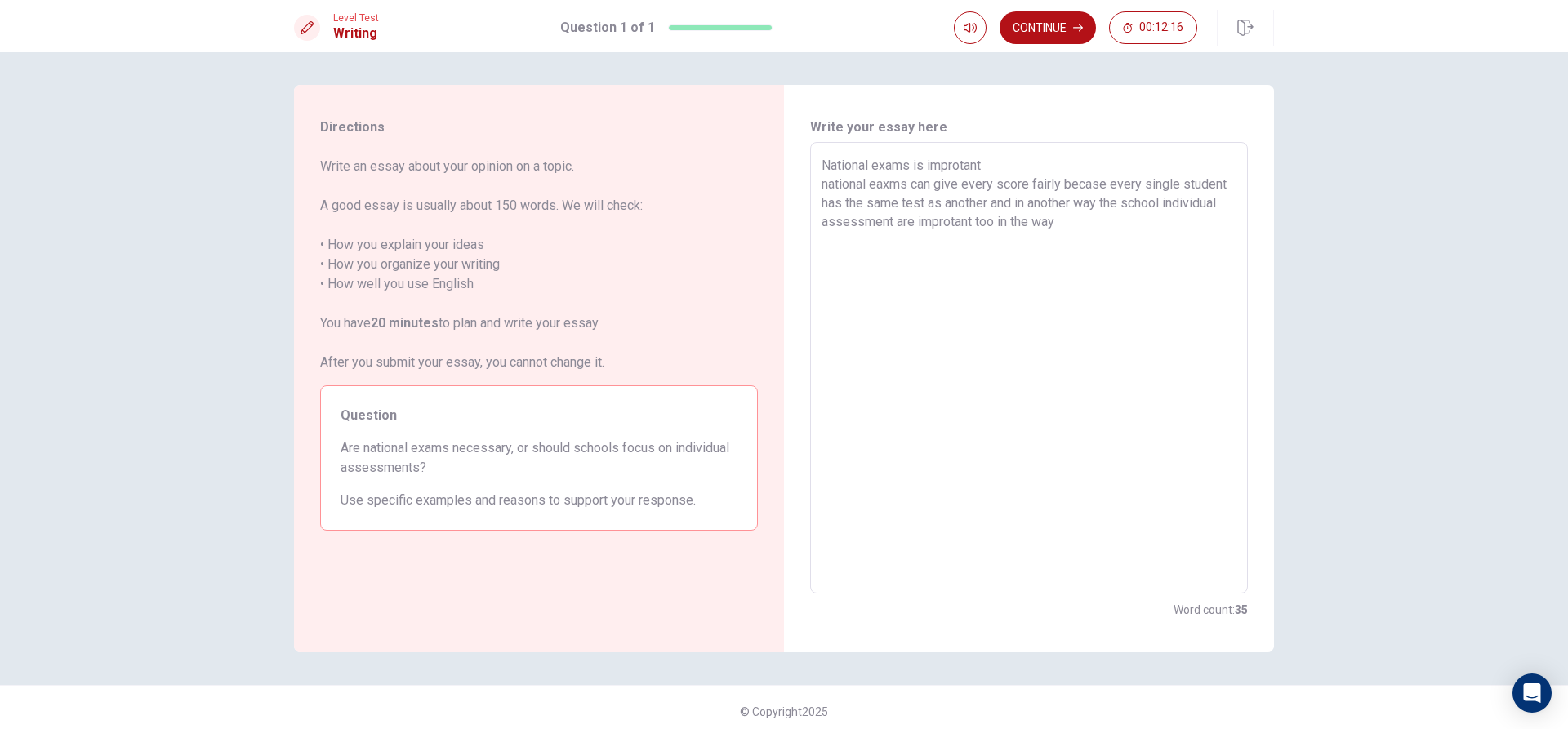
drag, startPoint x: 1102, startPoint y: 200, endPoint x: 1102, endPoint y: 263, distance: 63.0
click at [1102, 263] on textarea "National exams is improtant national eaxms can give every score fairly becase e…" at bounding box center [1029, 368] width 415 height 425
click at [815, 190] on div "National exams is improtant national eaxms can give every score fairly becase e…" at bounding box center [1029, 368] width 438 height 451
click at [806, 183] on div "Write your essay here National exams is improtant national eaxms can give every…" at bounding box center [1029, 368] width 490 height 568
click at [815, 182] on div "National exams is improtant national eaxms can give every score fairly becase e…" at bounding box center [1029, 368] width 438 height 451
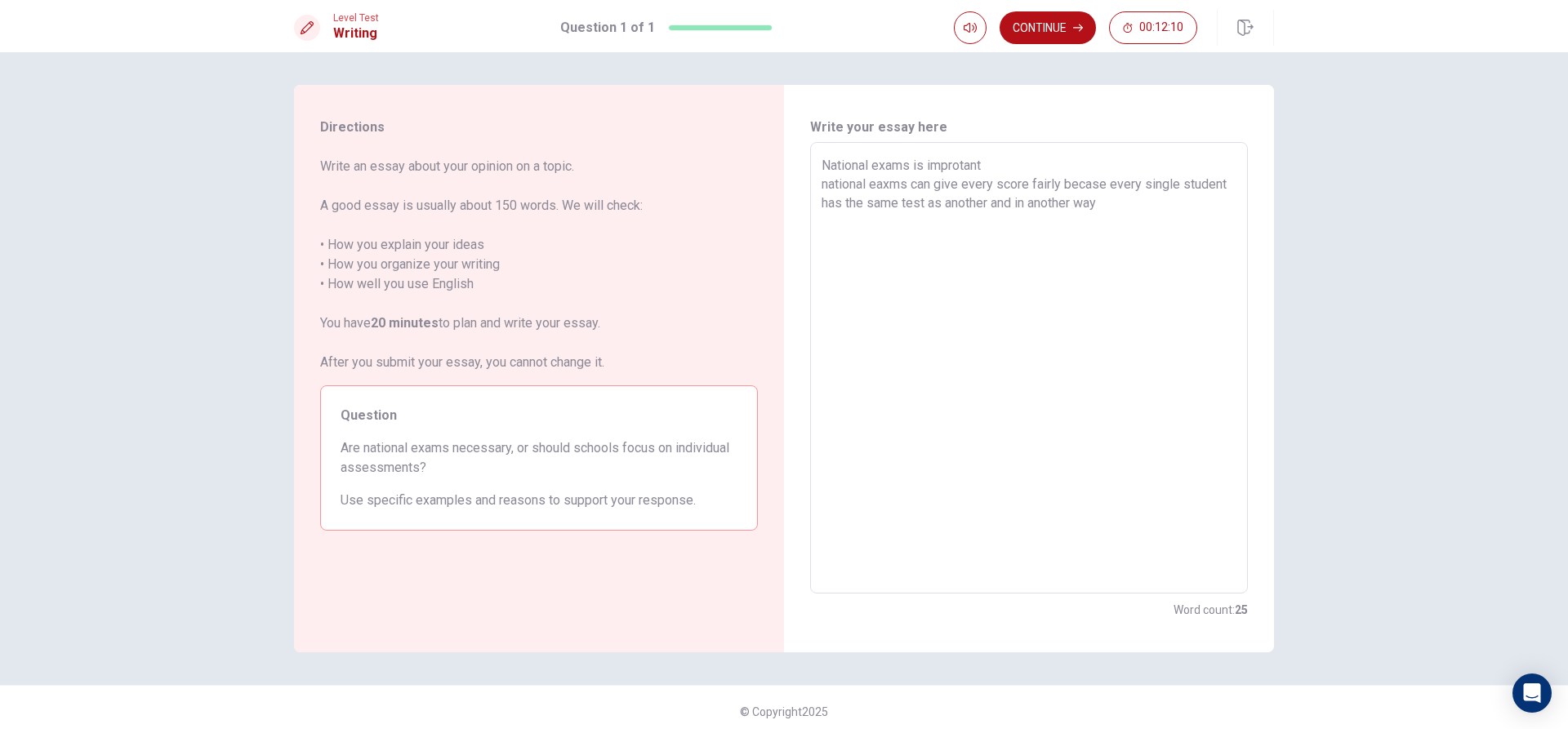
click at [815, 182] on div "National exams is improtant national eaxms can give every score fairly becase e…" at bounding box center [1029, 368] width 438 height 451
click at [815, 184] on div "National exams is improtant national eaxms can give every score fairly becase e…" at bounding box center [1029, 368] width 438 height 451
click at [1000, 241] on textarea "National exams is improtant national eaxms can give every score fairly becase e…" at bounding box center [1029, 368] width 415 height 425
click at [1004, 240] on textarea "National exams is improtant national eaxms can give every score fairly becase e…" at bounding box center [1029, 368] width 415 height 425
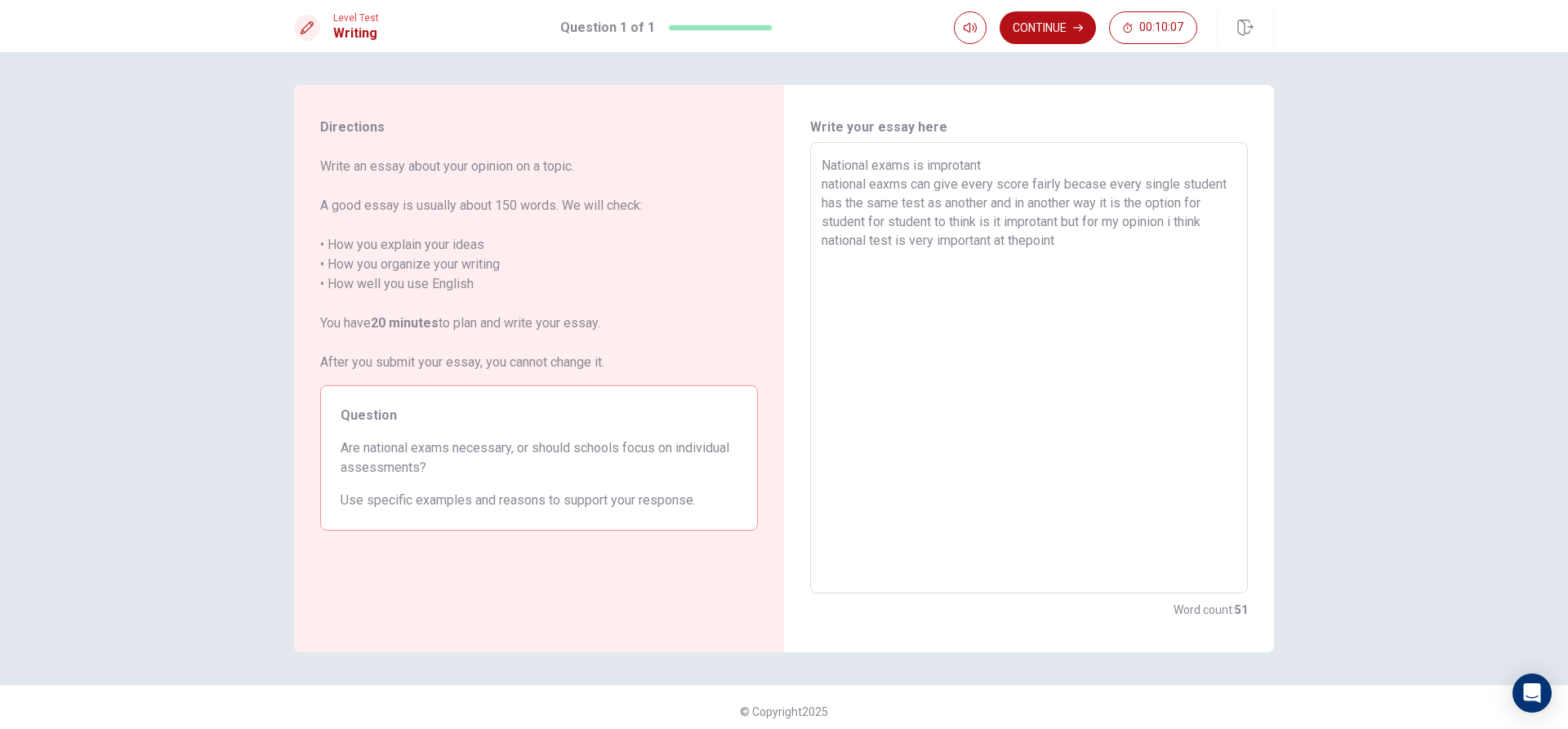
click at [1025, 241] on textarea "National exams is improtant national eaxms can give every score fairly becase e…" at bounding box center [1029, 368] width 415 height 425
click at [1072, 243] on textarea "National exams is improtant national eaxms can give every score fairly becase e…" at bounding box center [1029, 368] width 415 height 425
click at [1066, 17] on button "Continue" at bounding box center [1047, 27] width 96 height 33
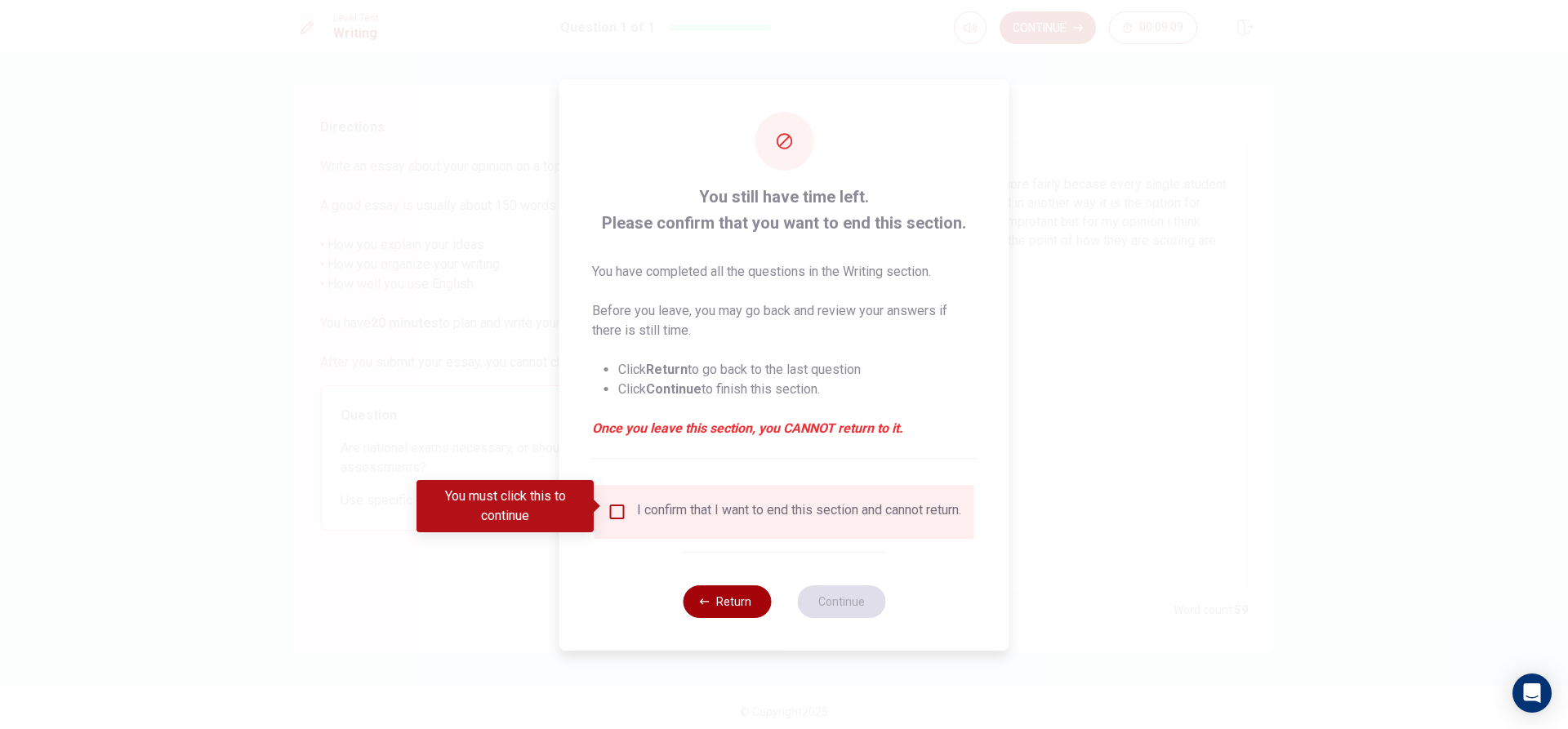
click at [717, 604] on button "Return" at bounding box center [726, 601] width 88 height 33
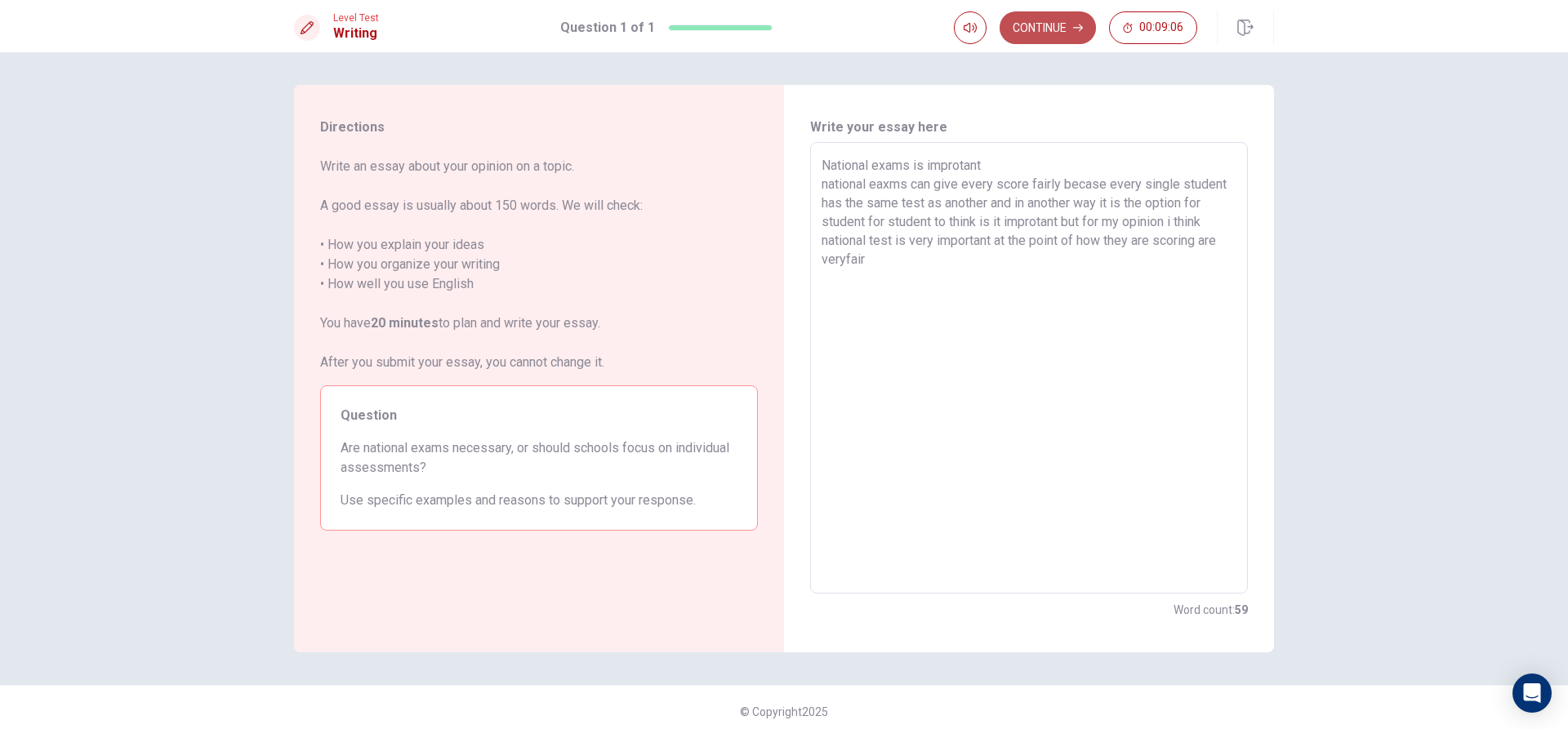
click at [1039, 19] on button "Continue" at bounding box center [1047, 27] width 96 height 33
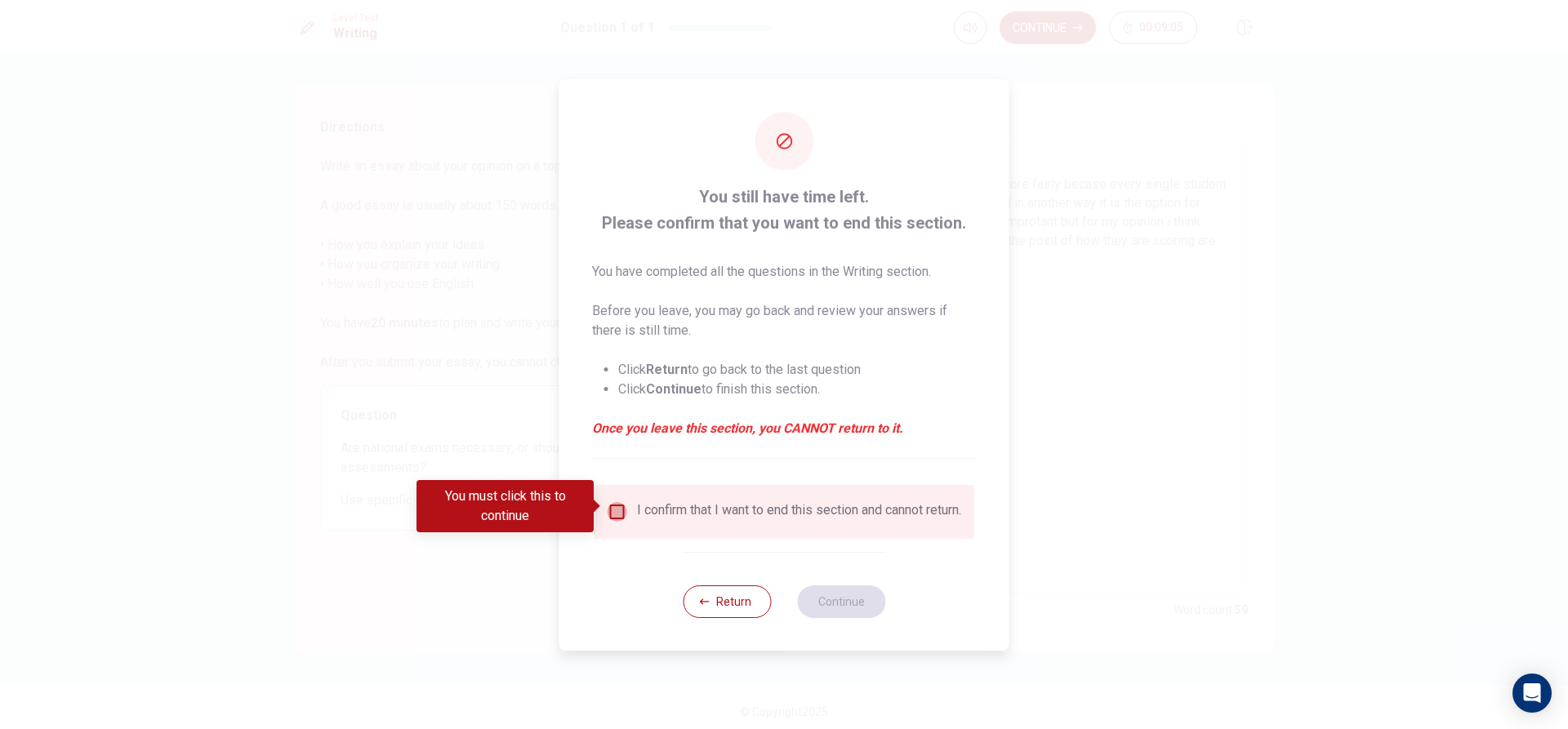
click at [612, 504] on input "You must click this to continue" at bounding box center [617, 512] width 19 height 19
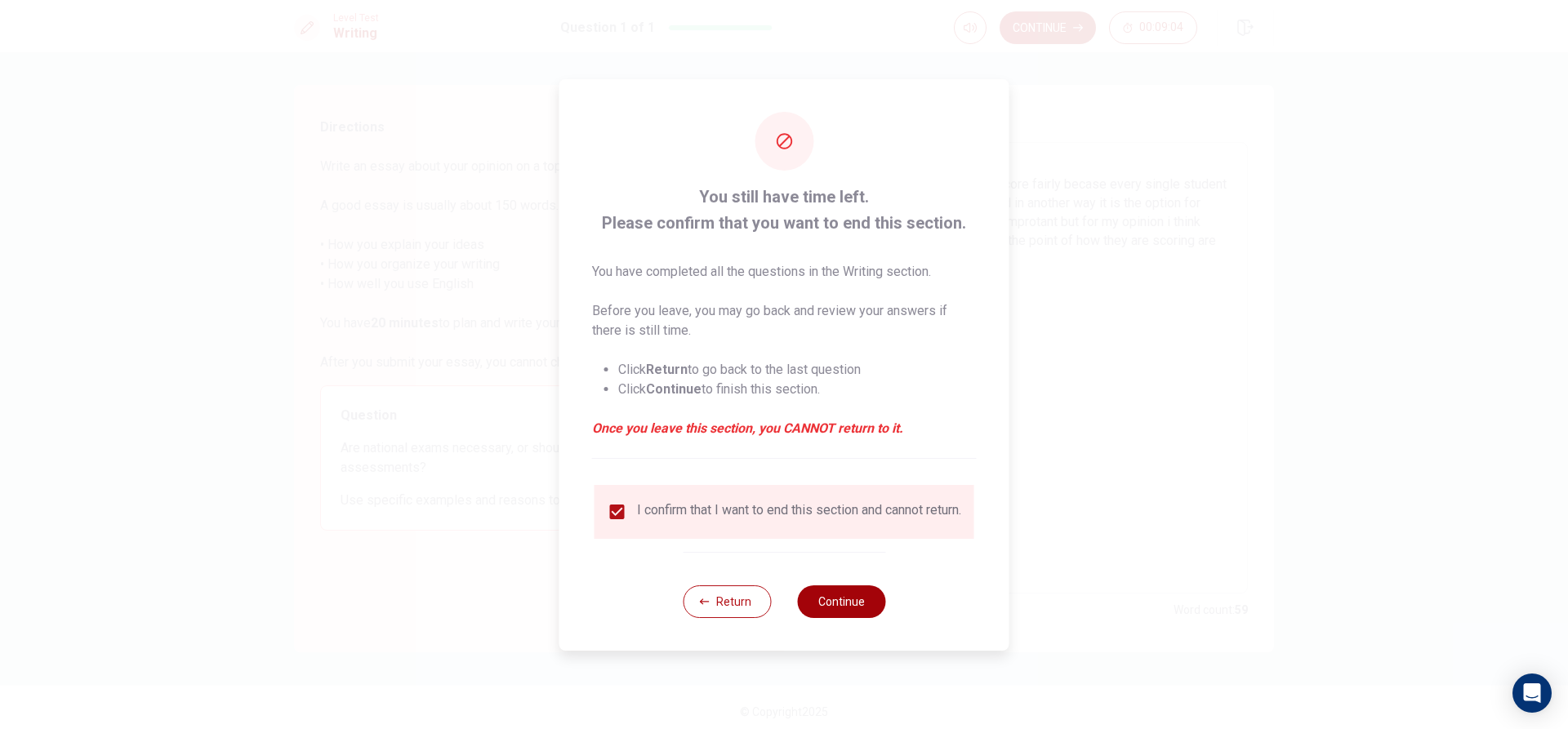
click at [844, 605] on button "Continue" at bounding box center [841, 601] width 88 height 33
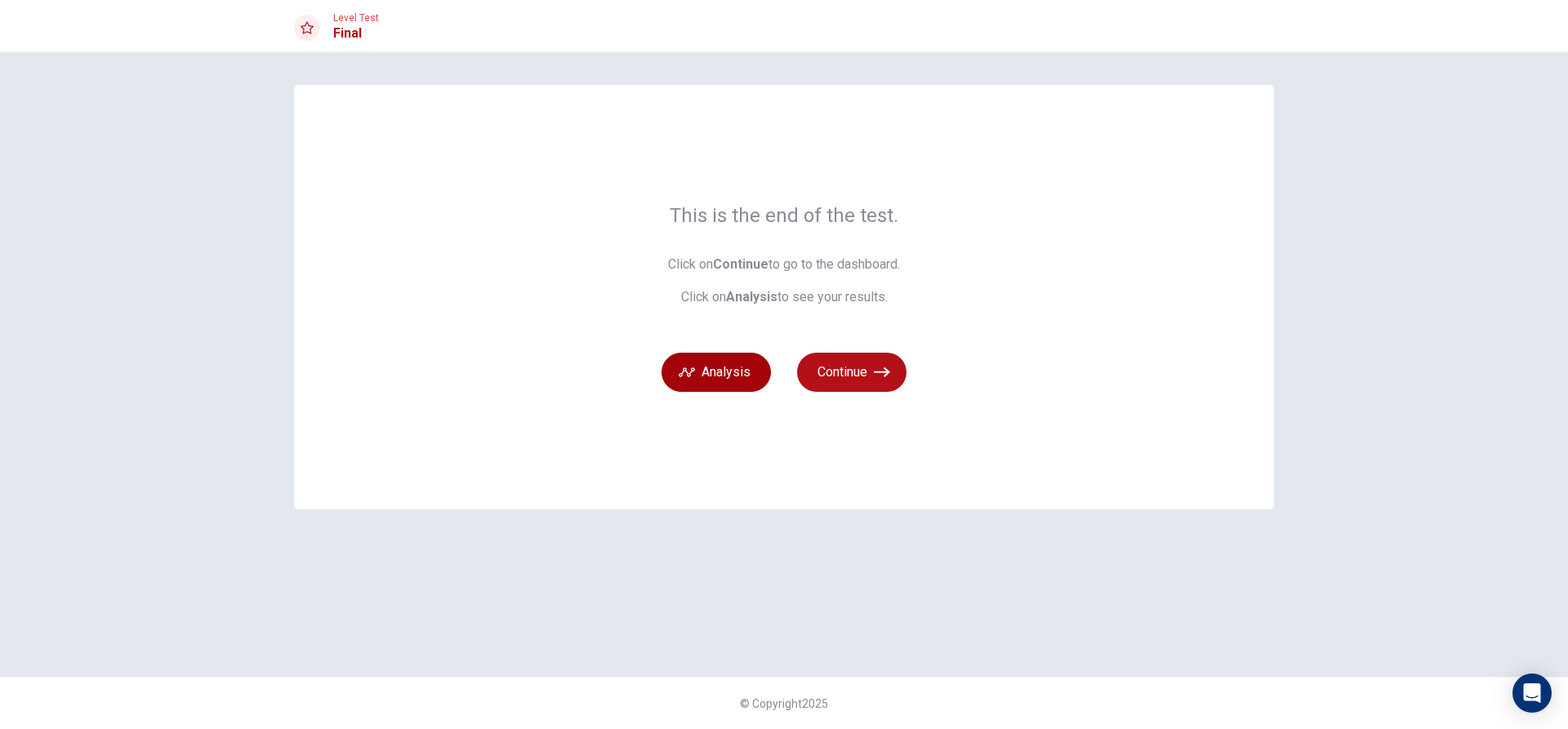
click at [738, 376] on button "Analysis" at bounding box center [716, 372] width 109 height 39
